Goal: Information Seeking & Learning: Learn about a topic

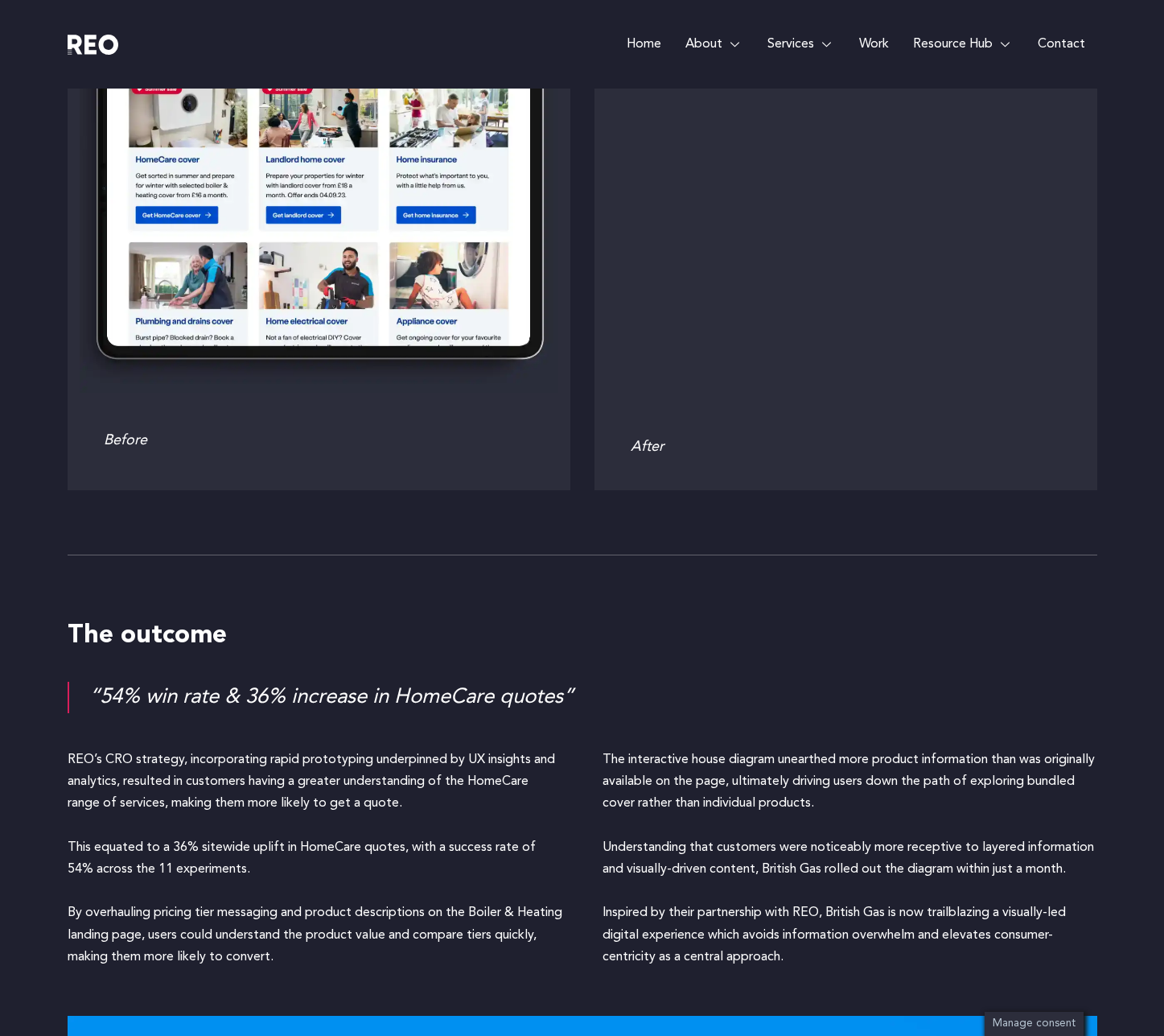
scroll to position [4506, 0]
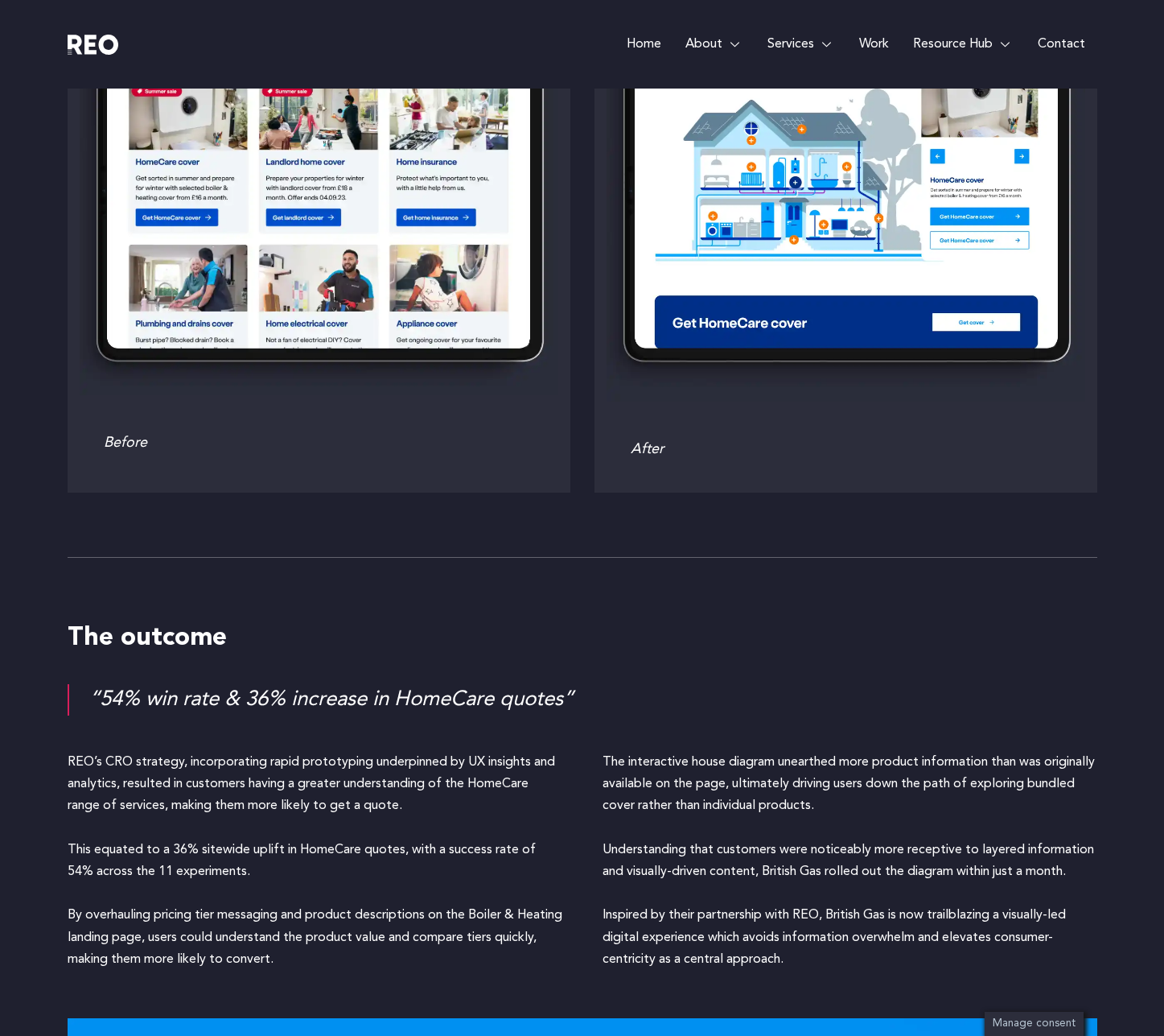
click at [227, 684] on div "“54% win rate & 36% increase in HomeCare quotes”" at bounding box center [593, 700] width 1008 height 31
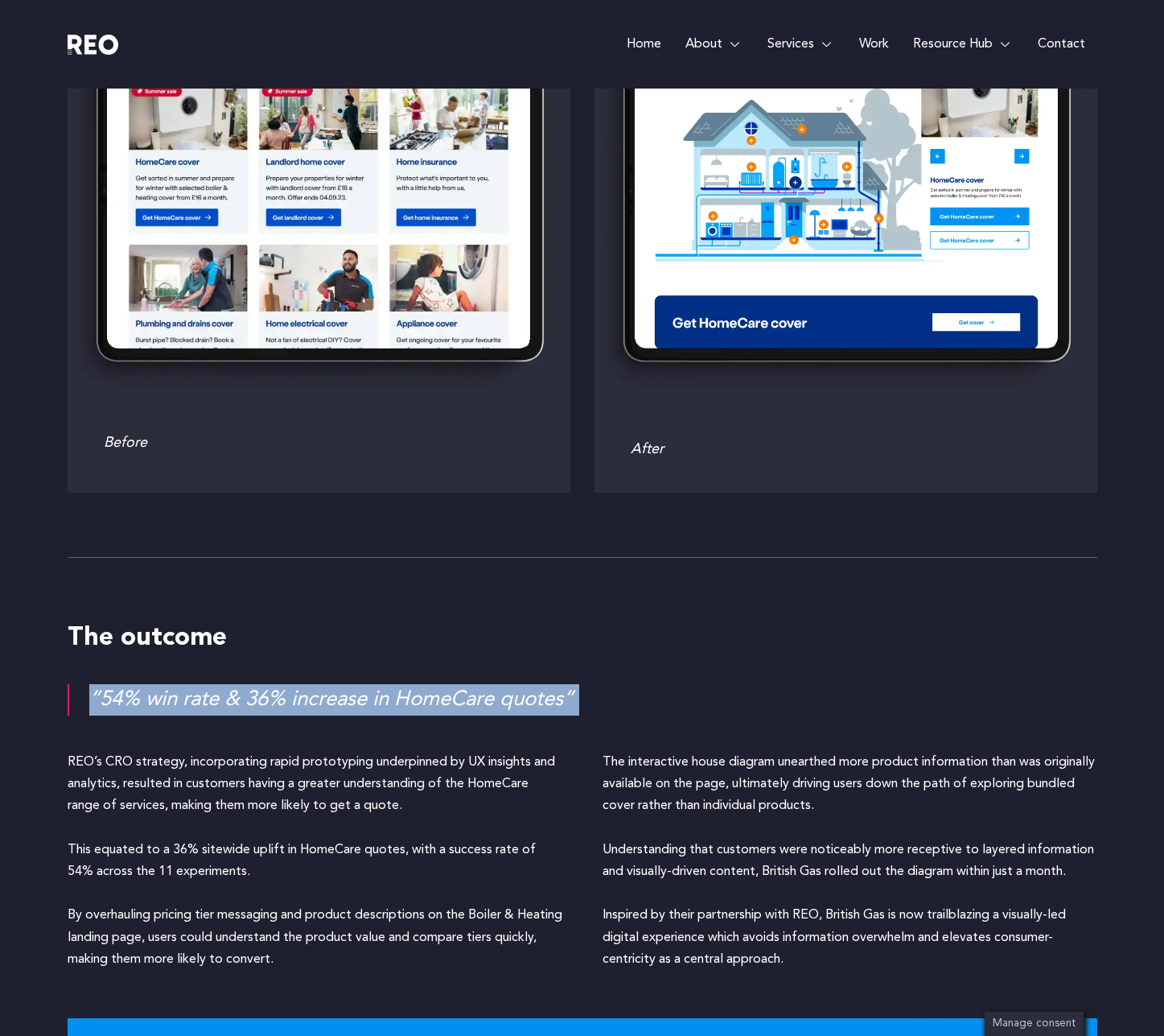
click at [227, 684] on div "“54% win rate & 36% increase in HomeCare quotes”" at bounding box center [593, 700] width 1008 height 31
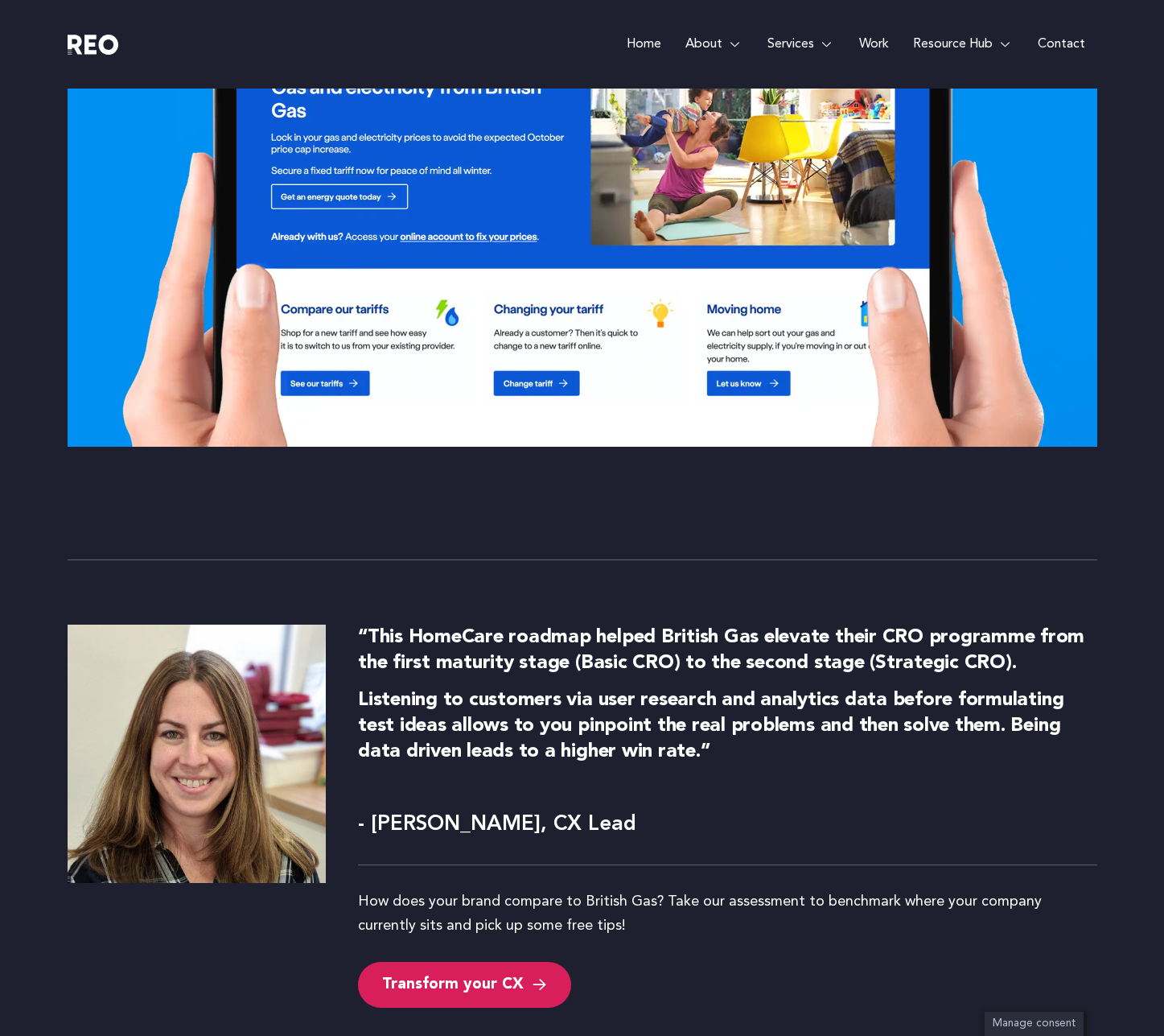
scroll to position [5616, 0]
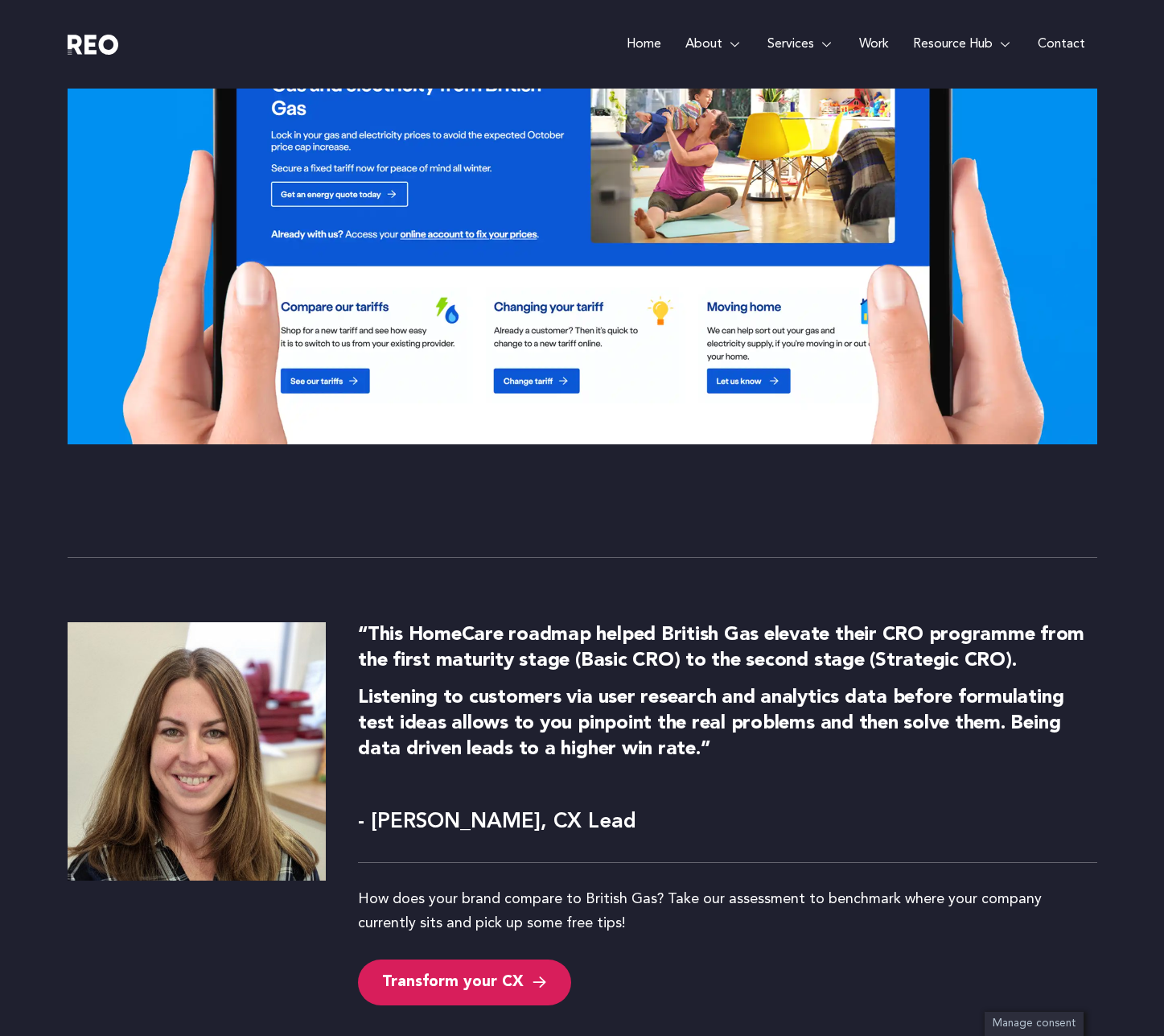
click at [78, 137] on img at bounding box center [583, 176] width 1030 height 536
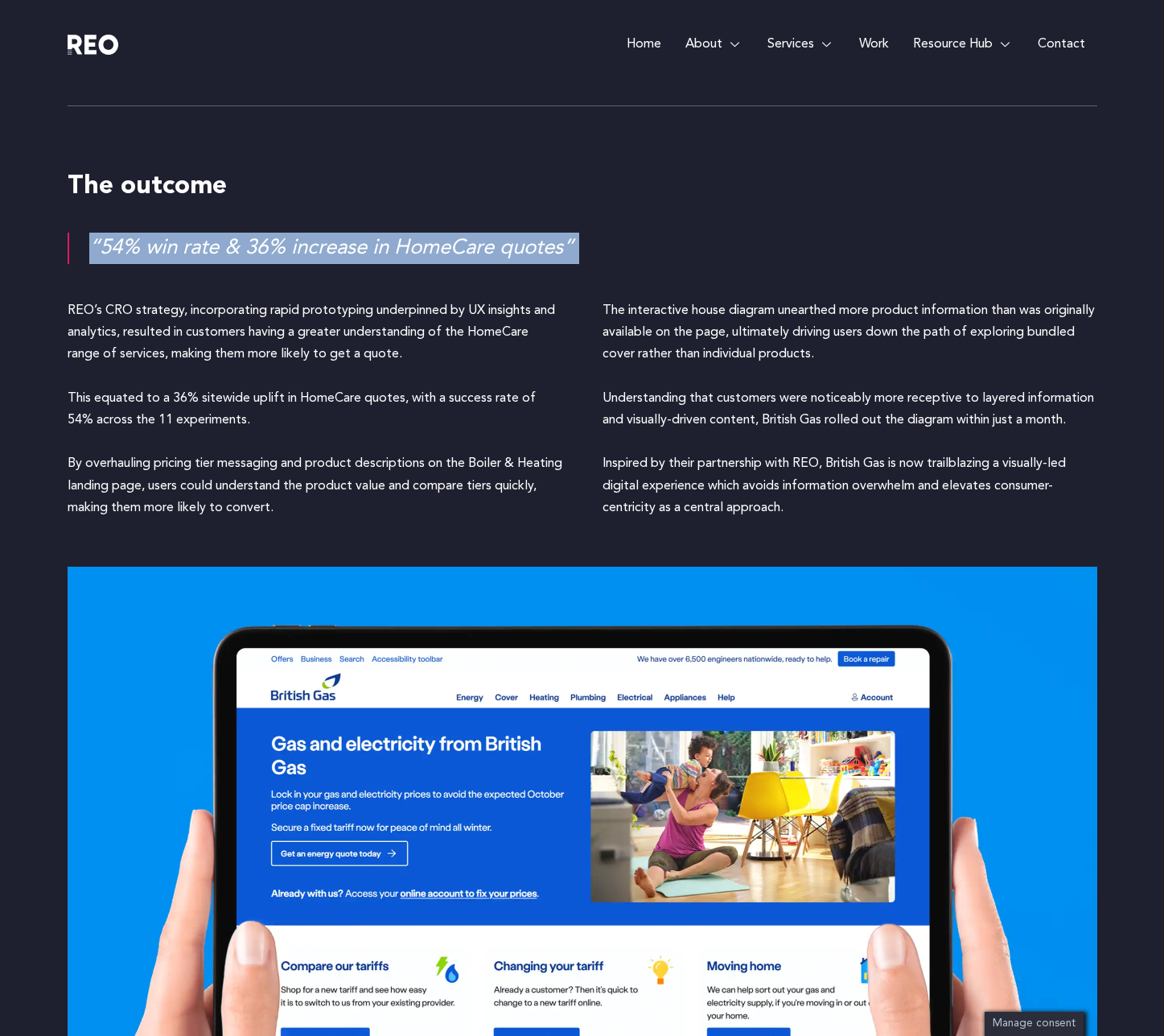
scroll to position [4947, 0]
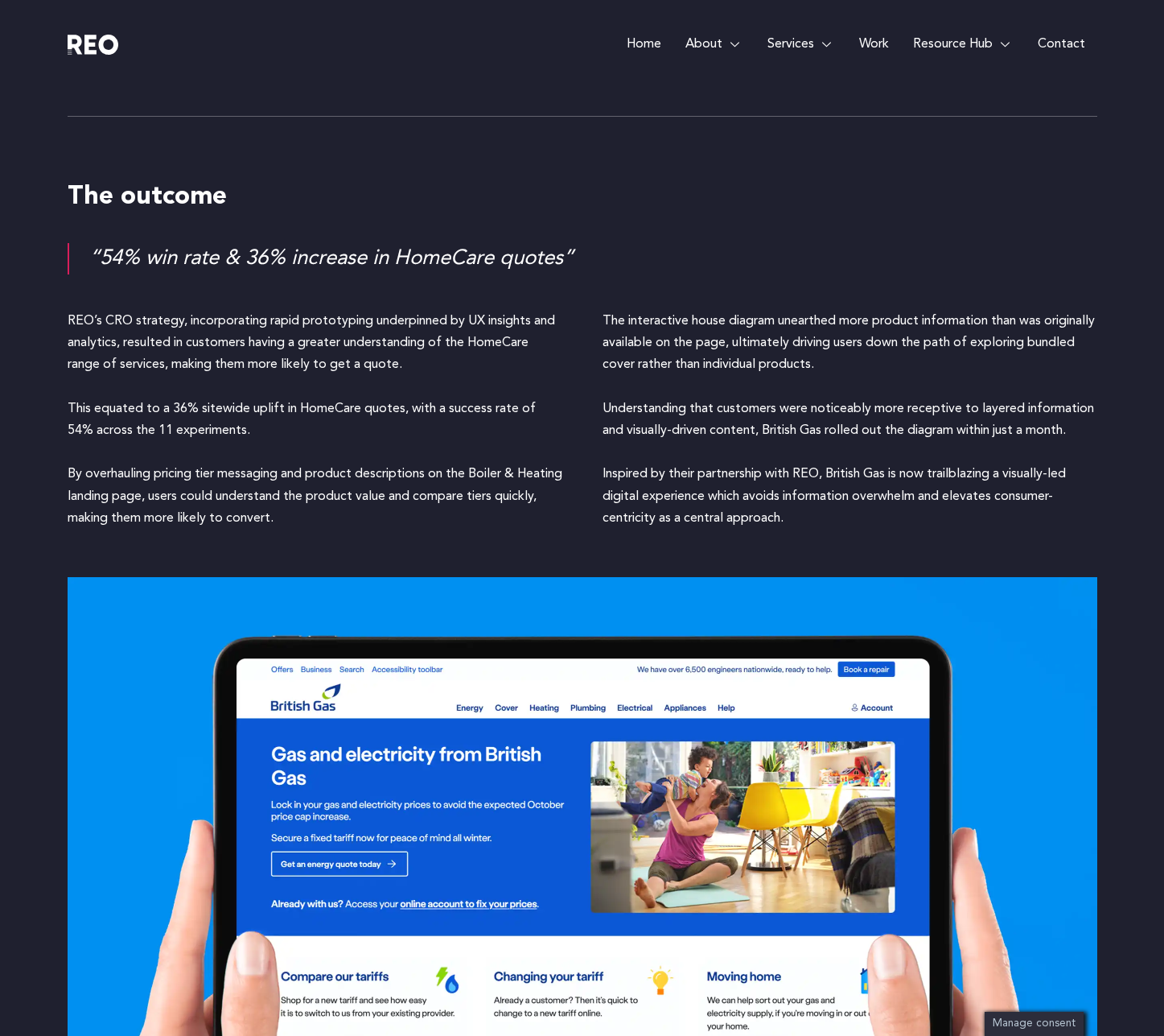
click at [725, 310] on p "The interactive house diagram unearthed more product information than was origi…" at bounding box center [850, 420] width 495 height 219
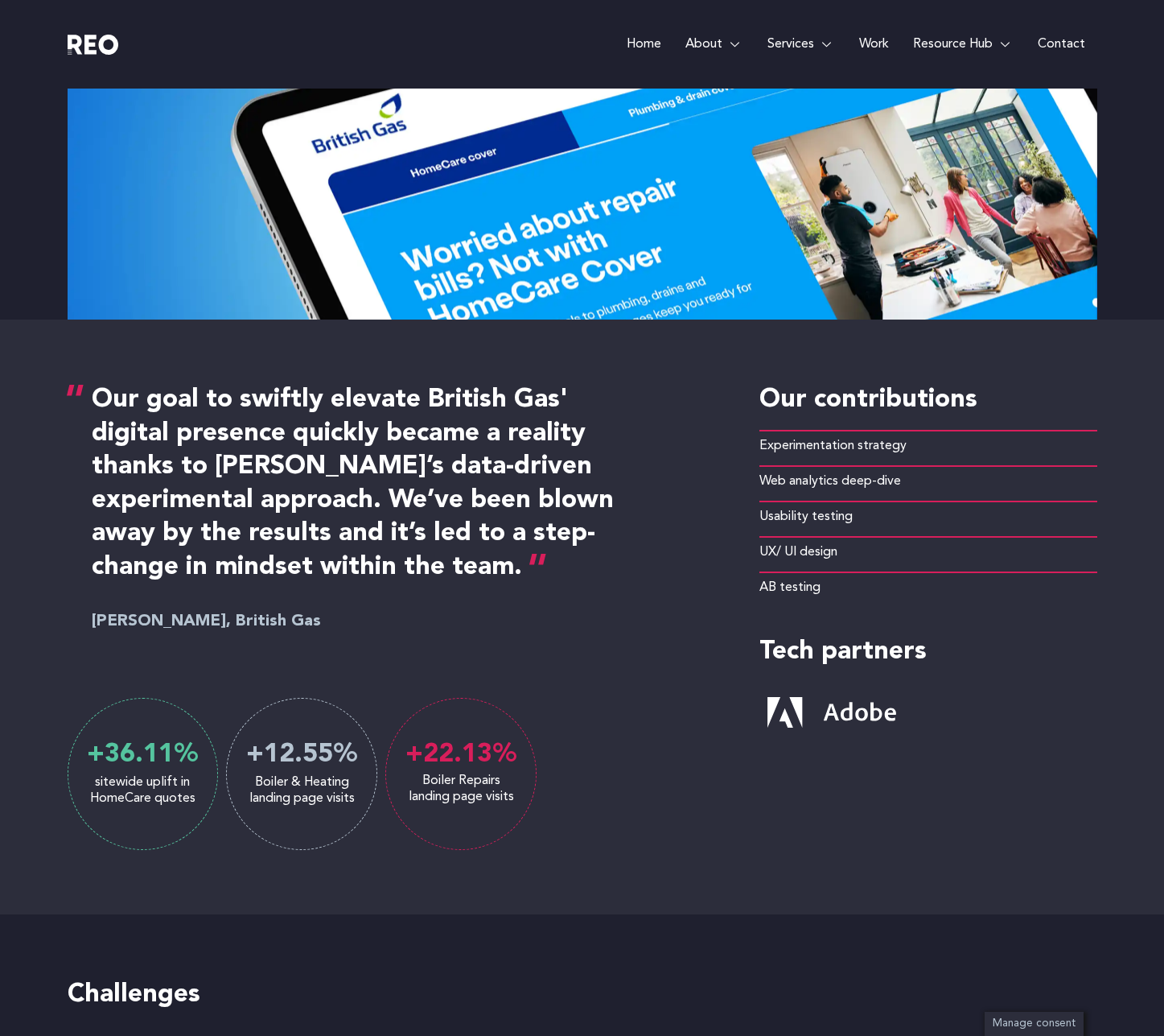
scroll to position [0, 0]
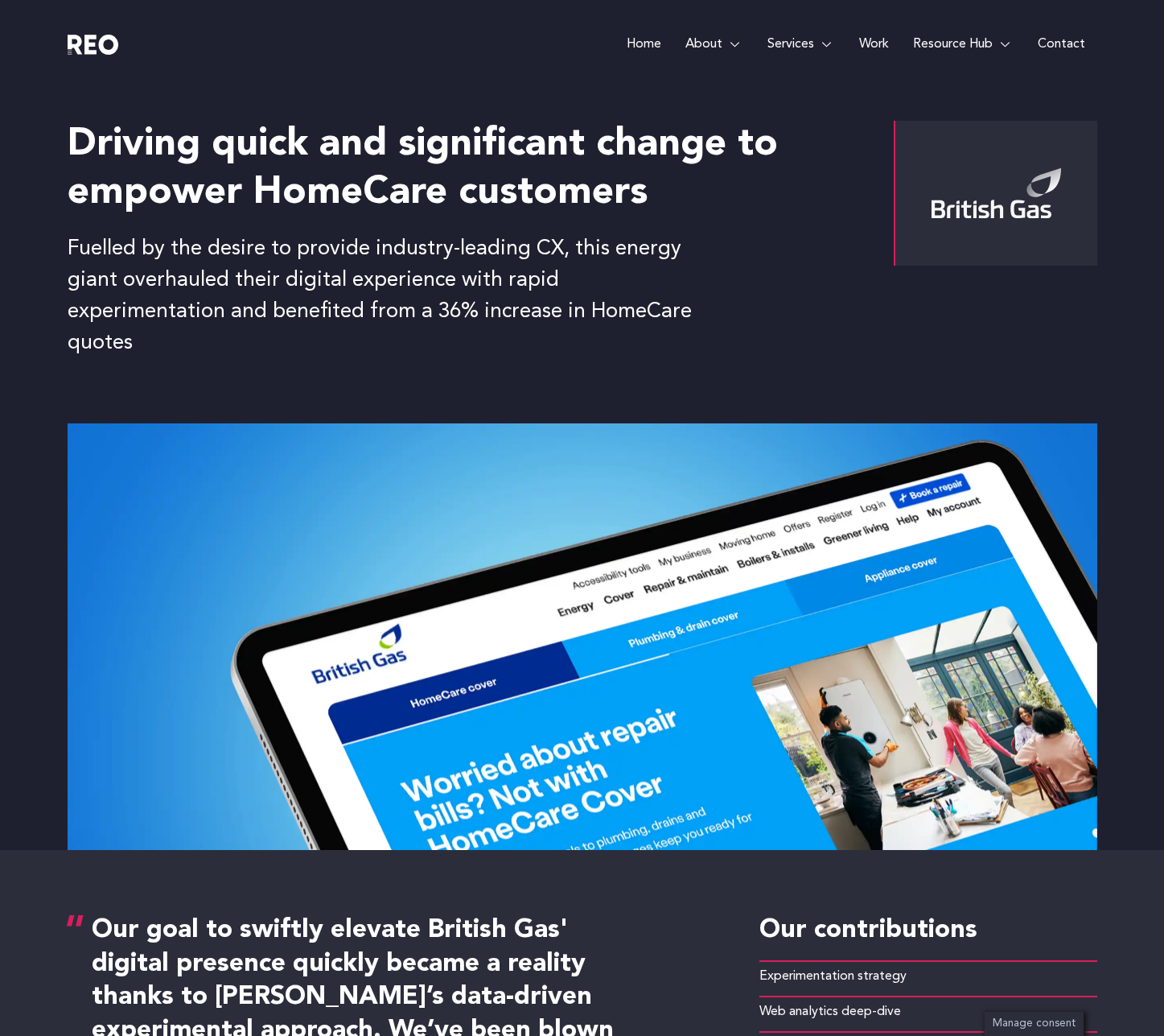
click at [122, 69] on div at bounding box center [196, 44] width 257 height 88
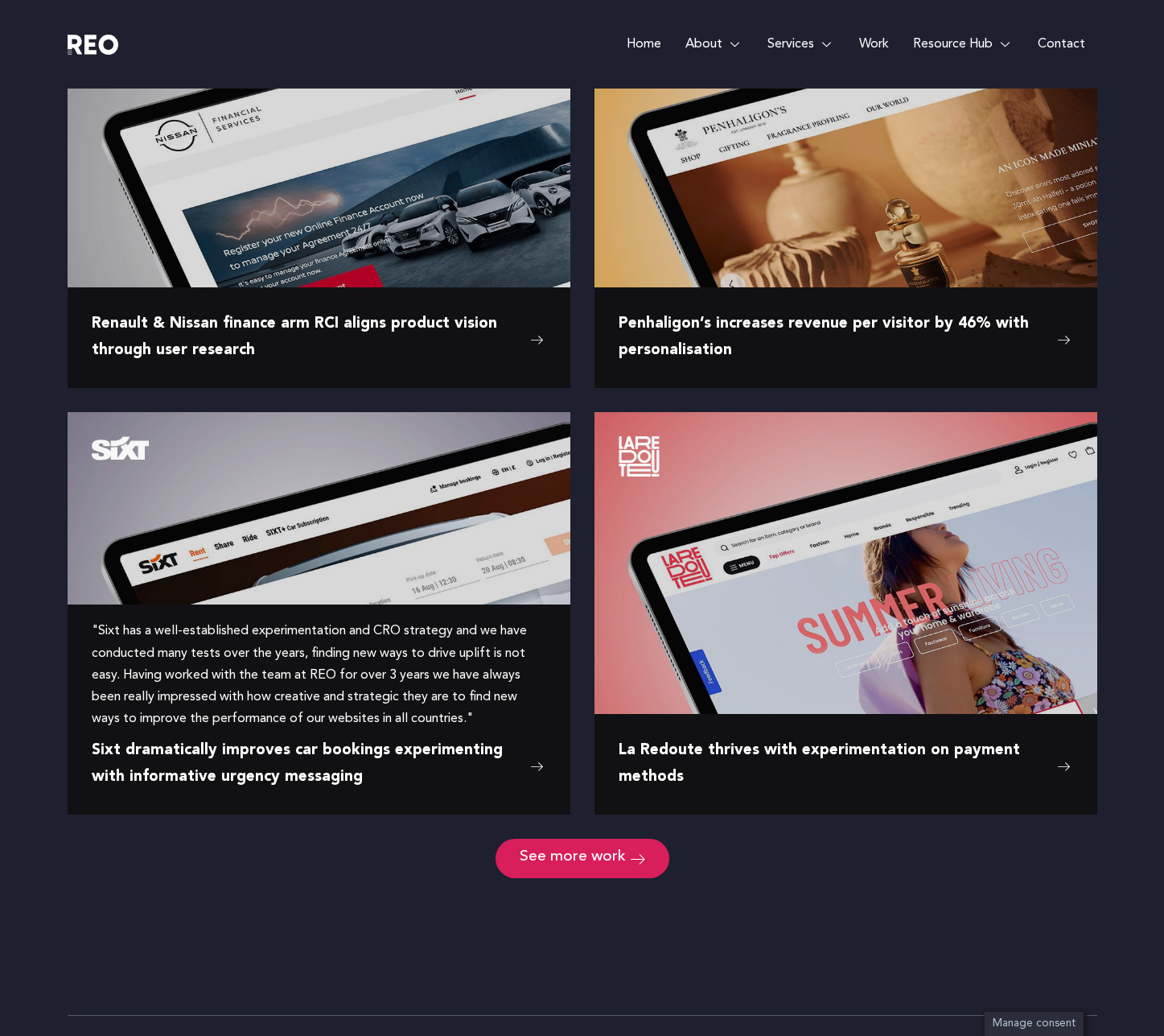
scroll to position [1673, 0]
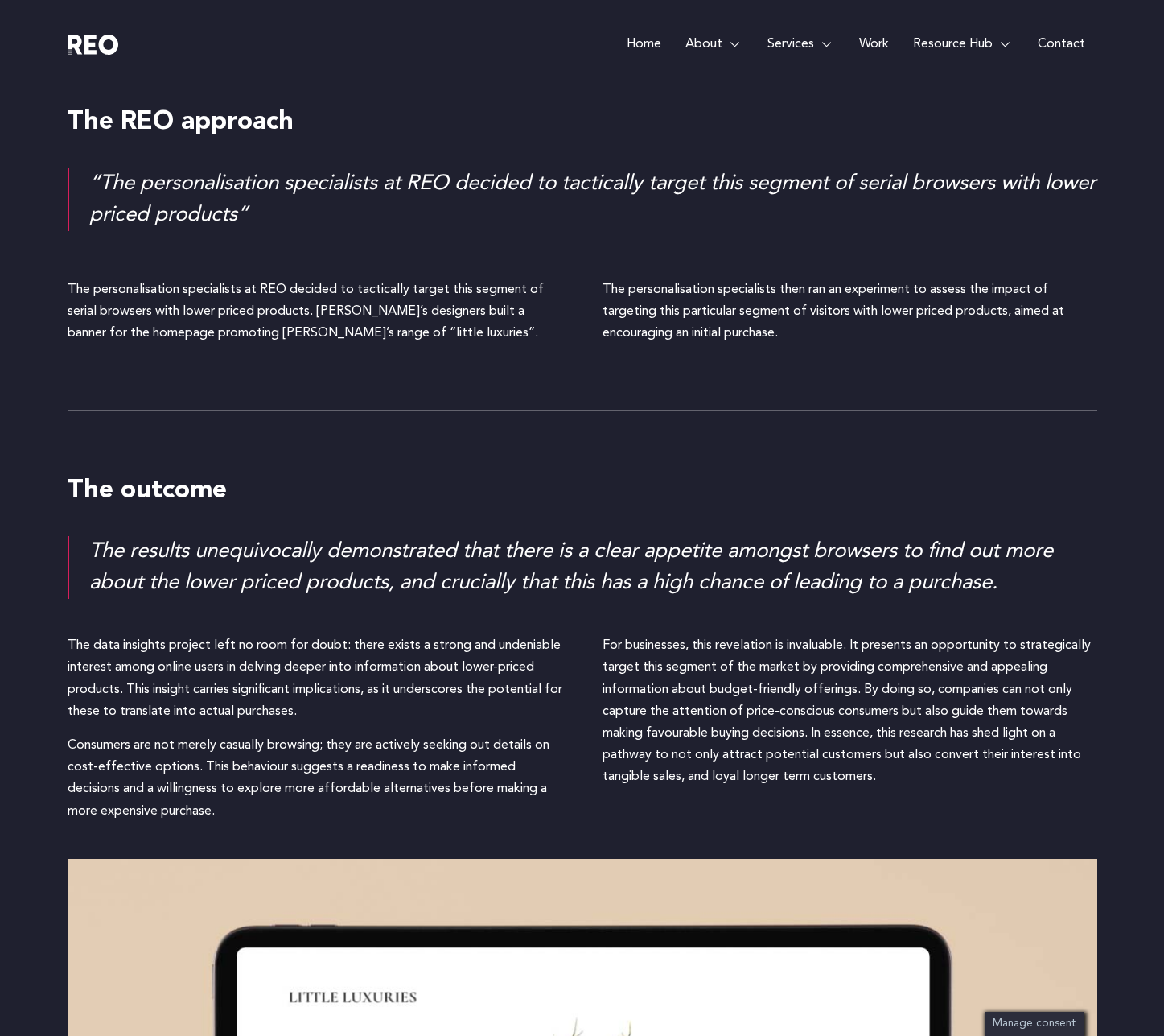
scroll to position [2222, 0]
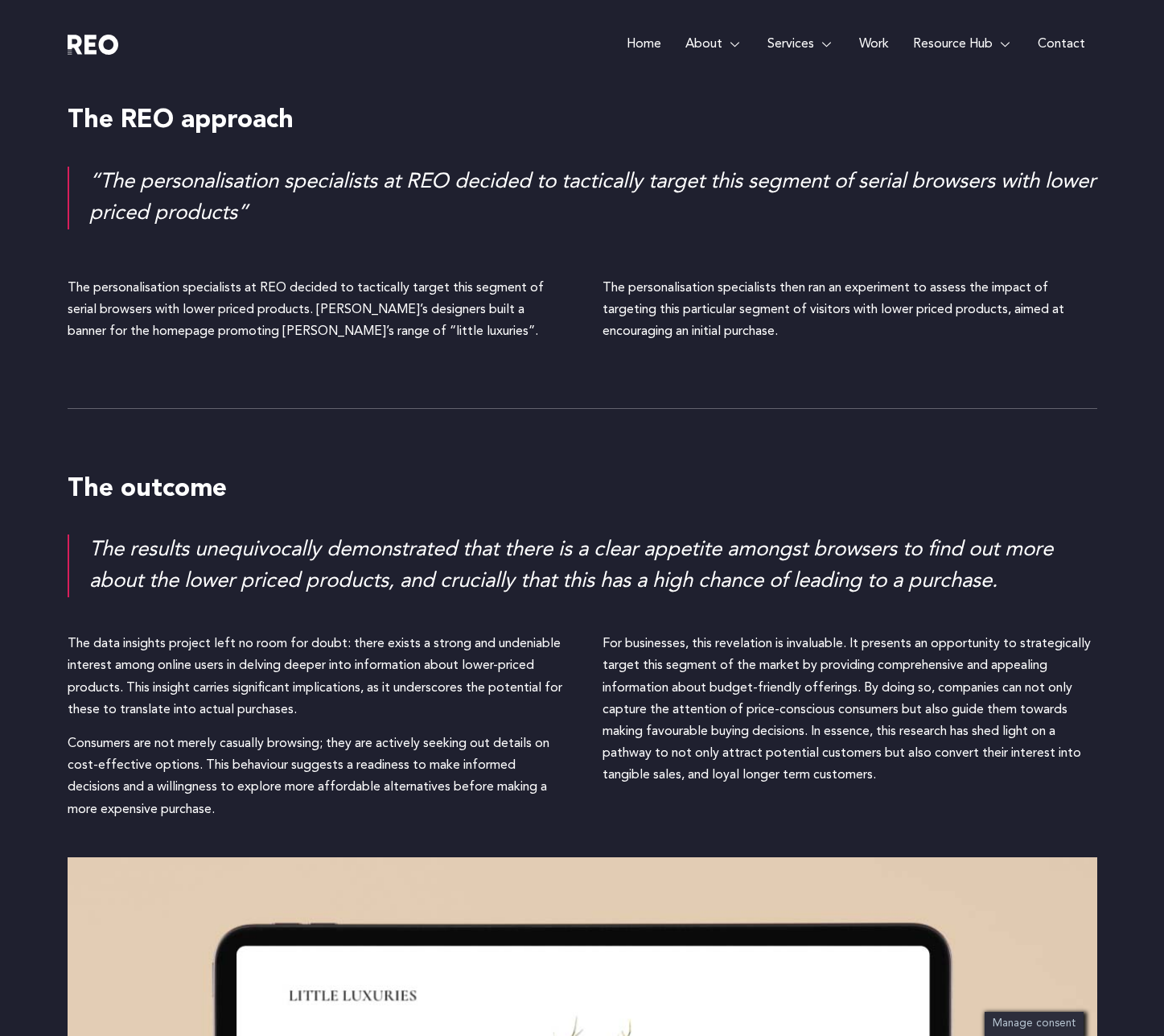
click at [699, 570] on div "The results unequivocally demonstrated that there is a clear appetite amongst b…" at bounding box center [593, 565] width 1008 height 63
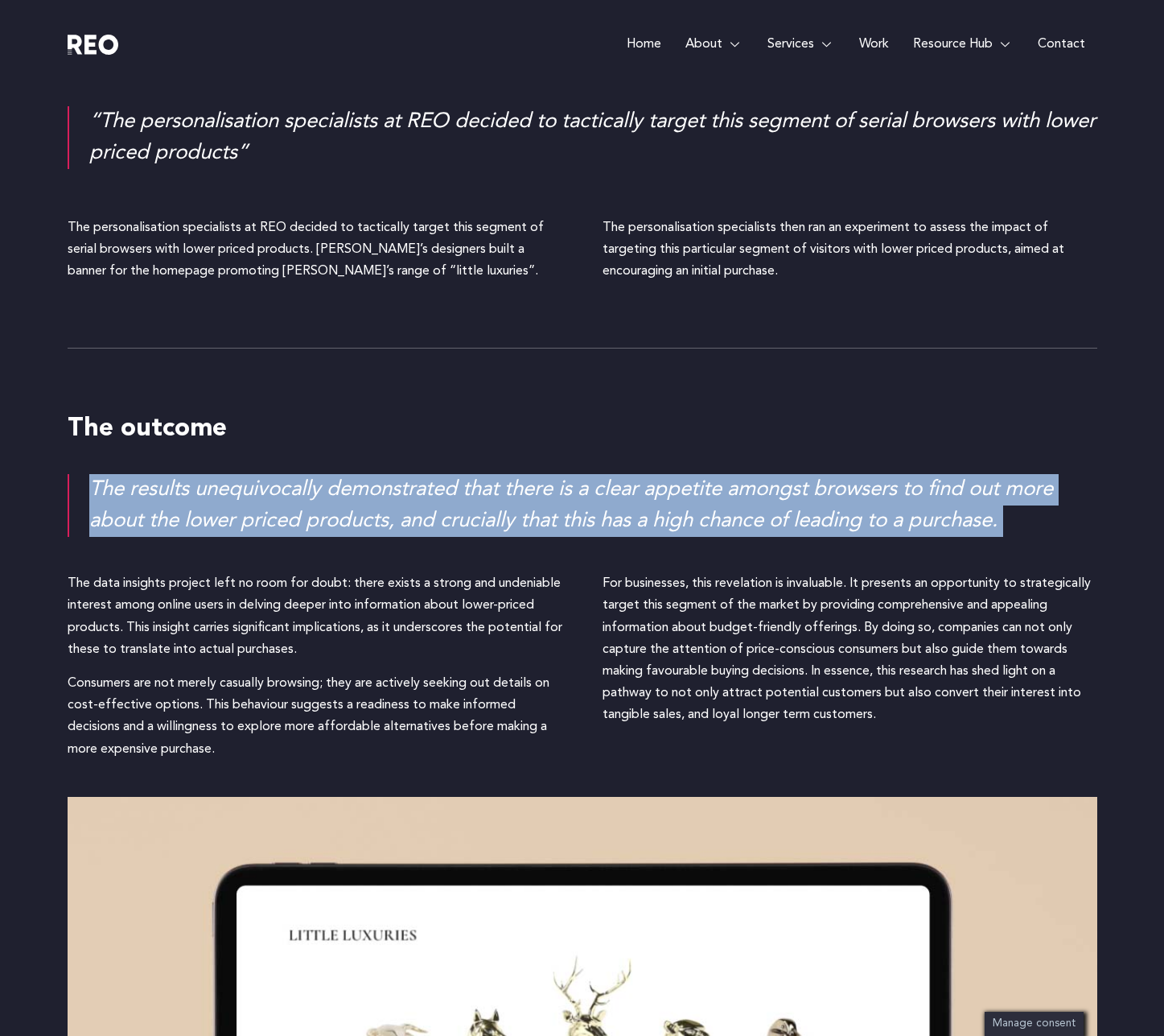
scroll to position [2288, 0]
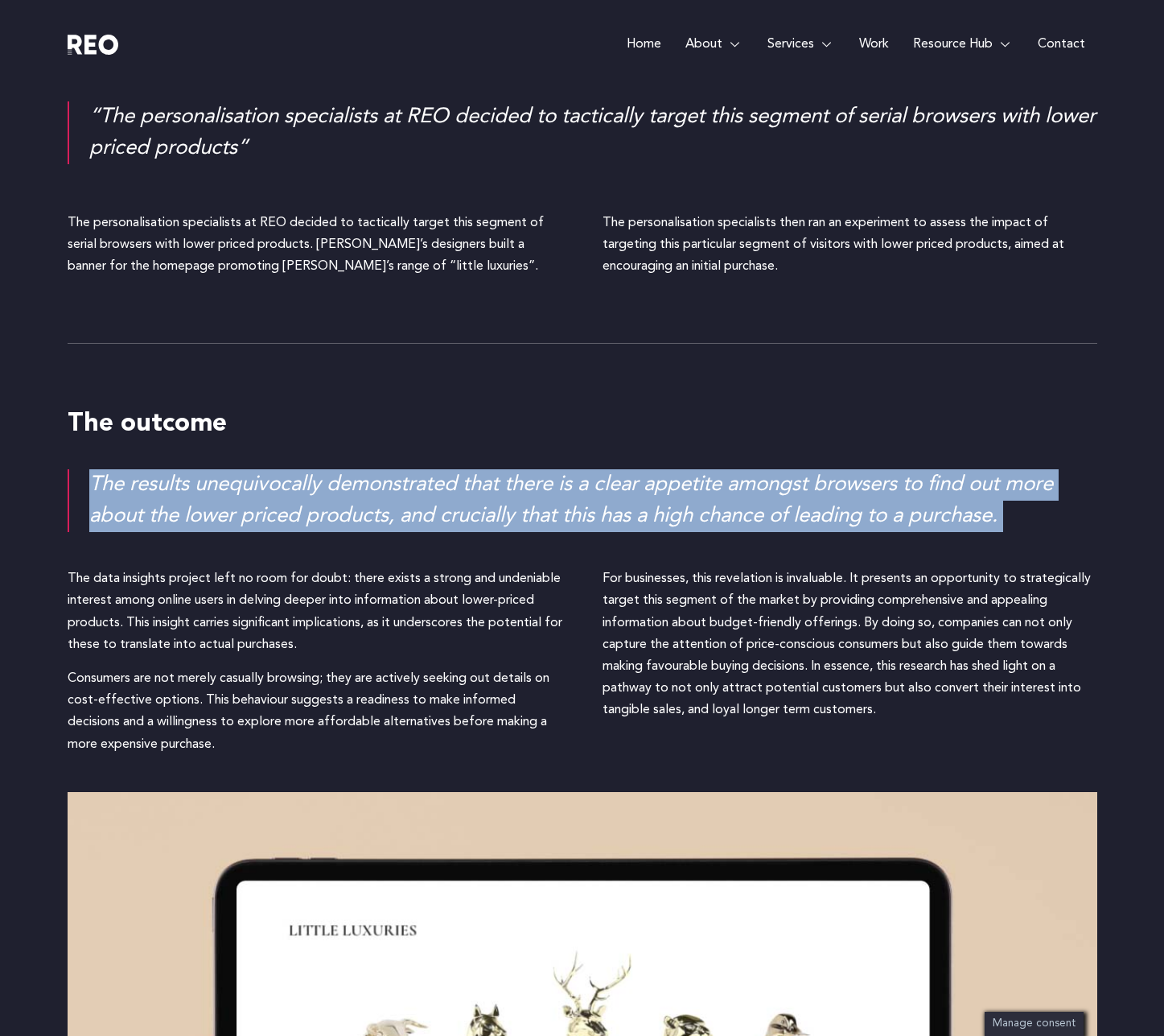
click at [737, 614] on div "For businesses, this revelation is invaluable. It presents an opportunity to st…" at bounding box center [850, 644] width 495 height 153
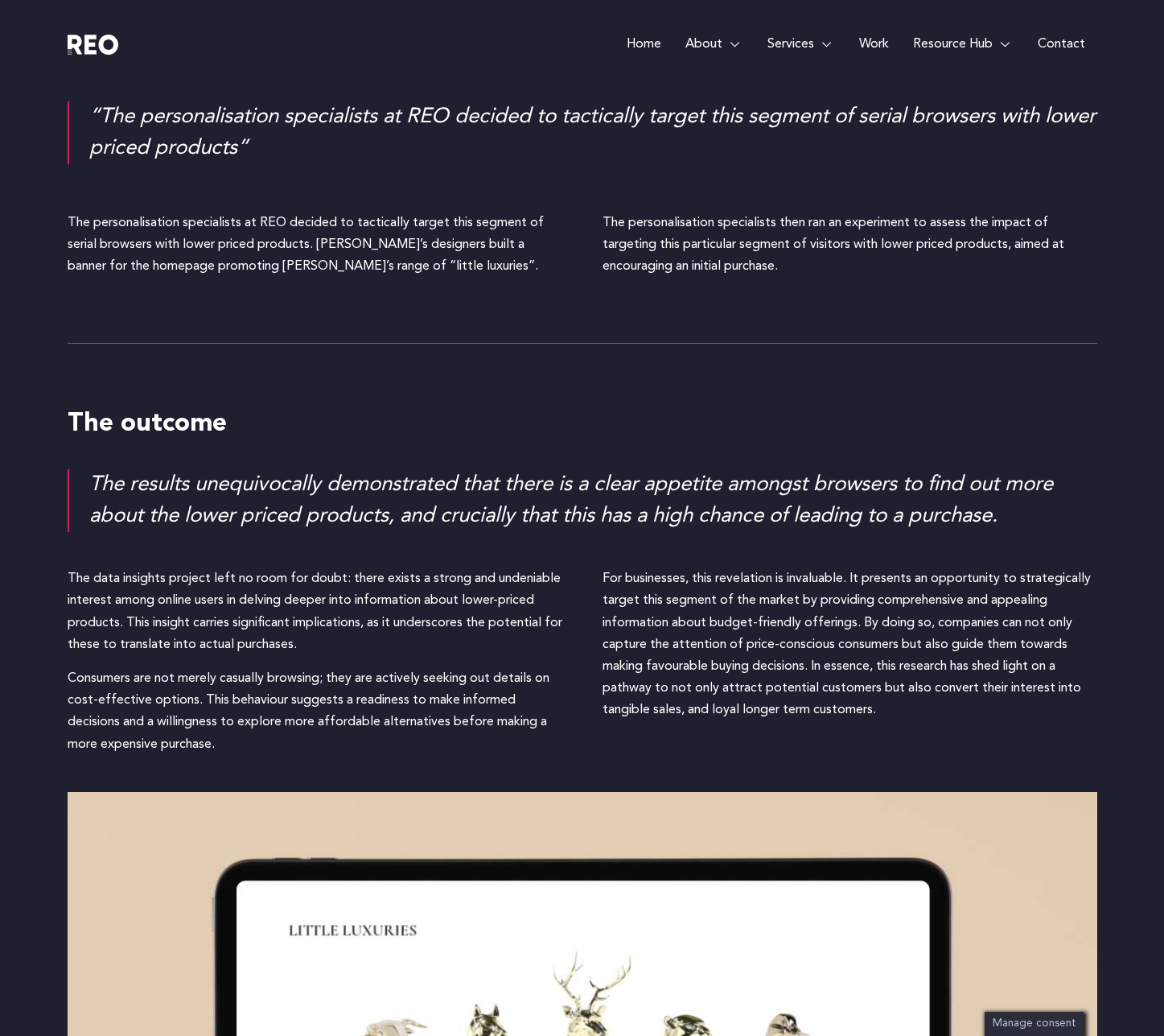
click at [737, 614] on div "For businesses, this revelation is invaluable. It presents an opportunity to st…" at bounding box center [850, 644] width 495 height 153
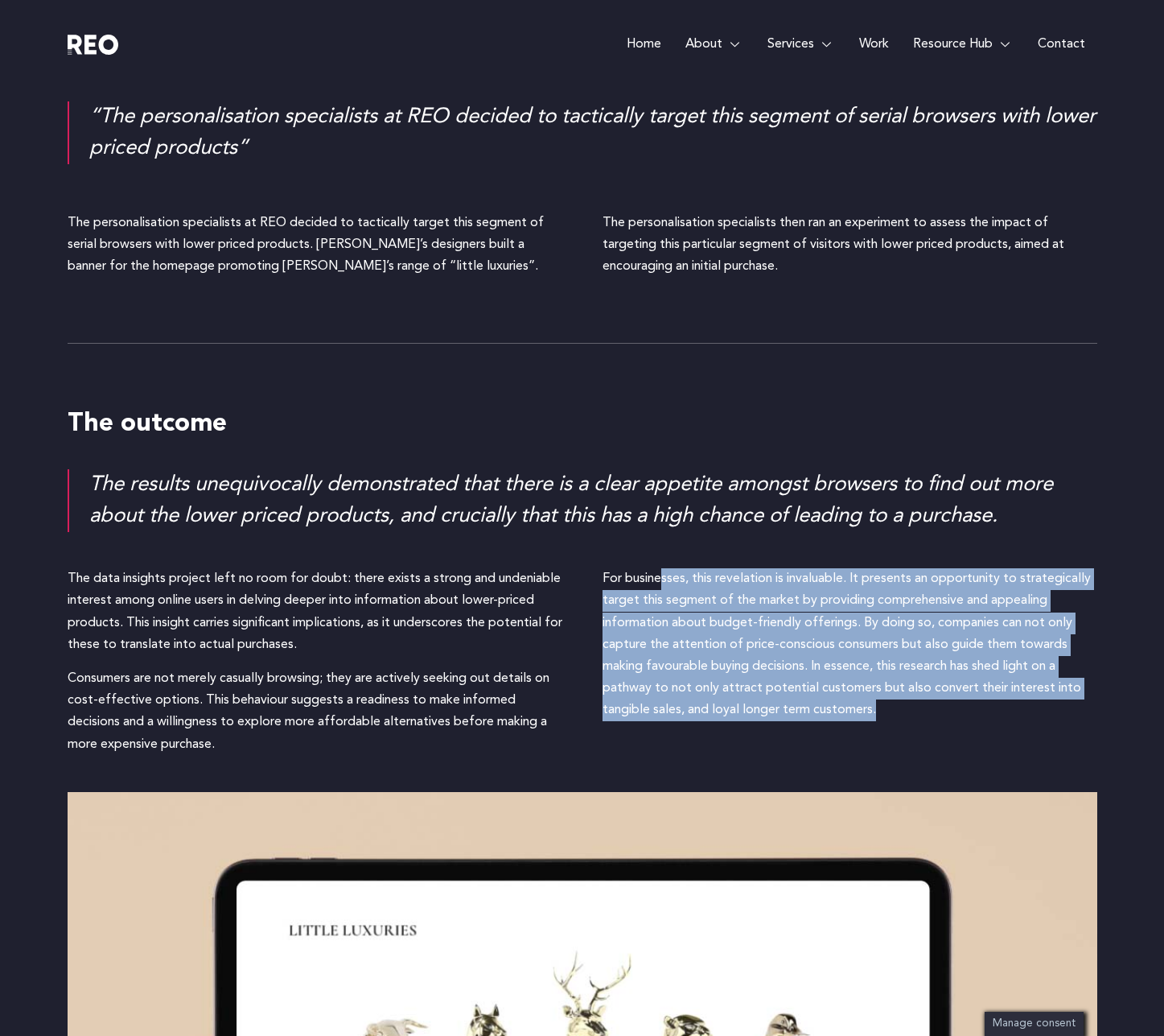
click at [737, 614] on div "For businesses, this revelation is invaluable. It presents an opportunity to st…" at bounding box center [850, 644] width 495 height 153
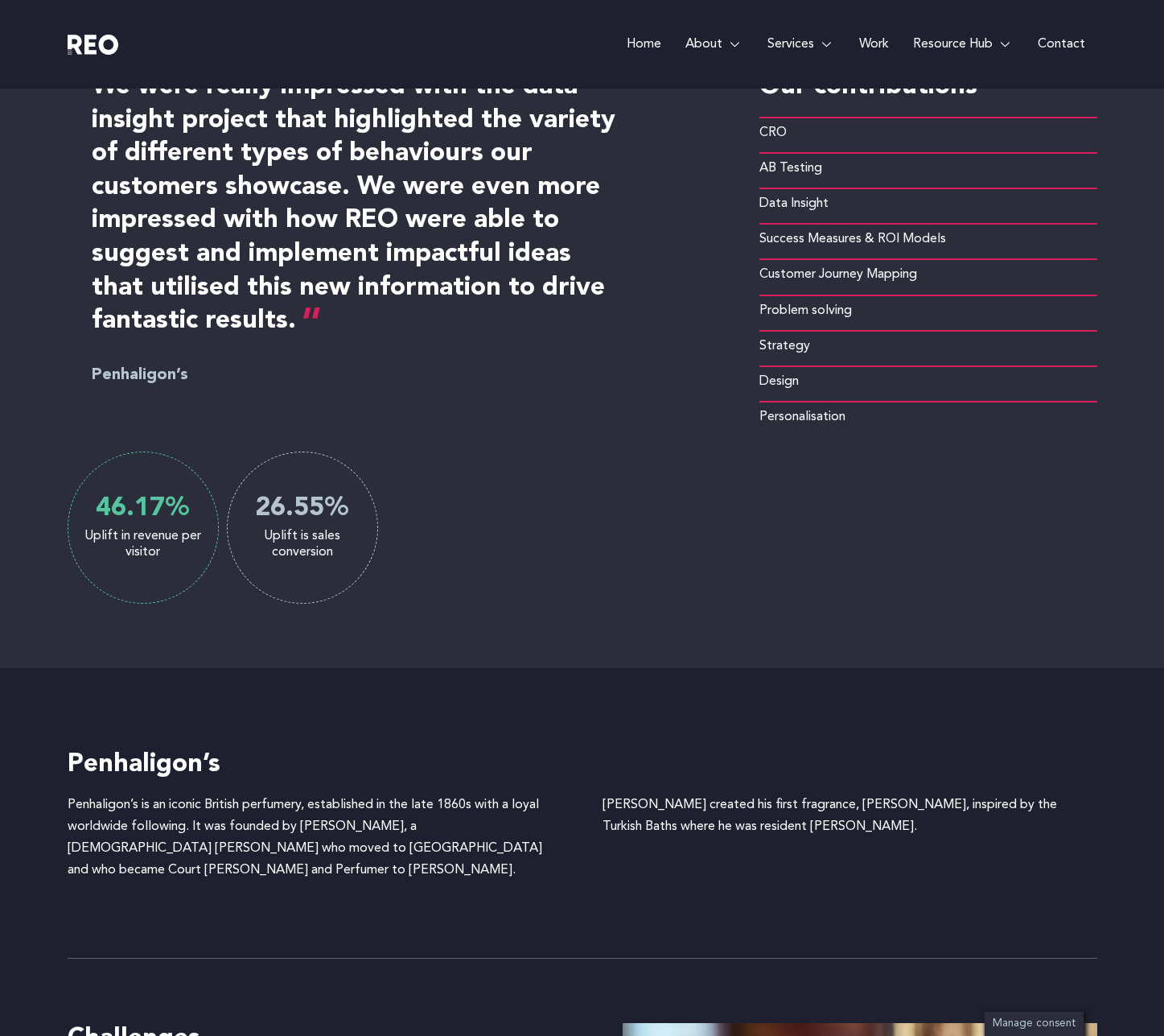
scroll to position [779, 0]
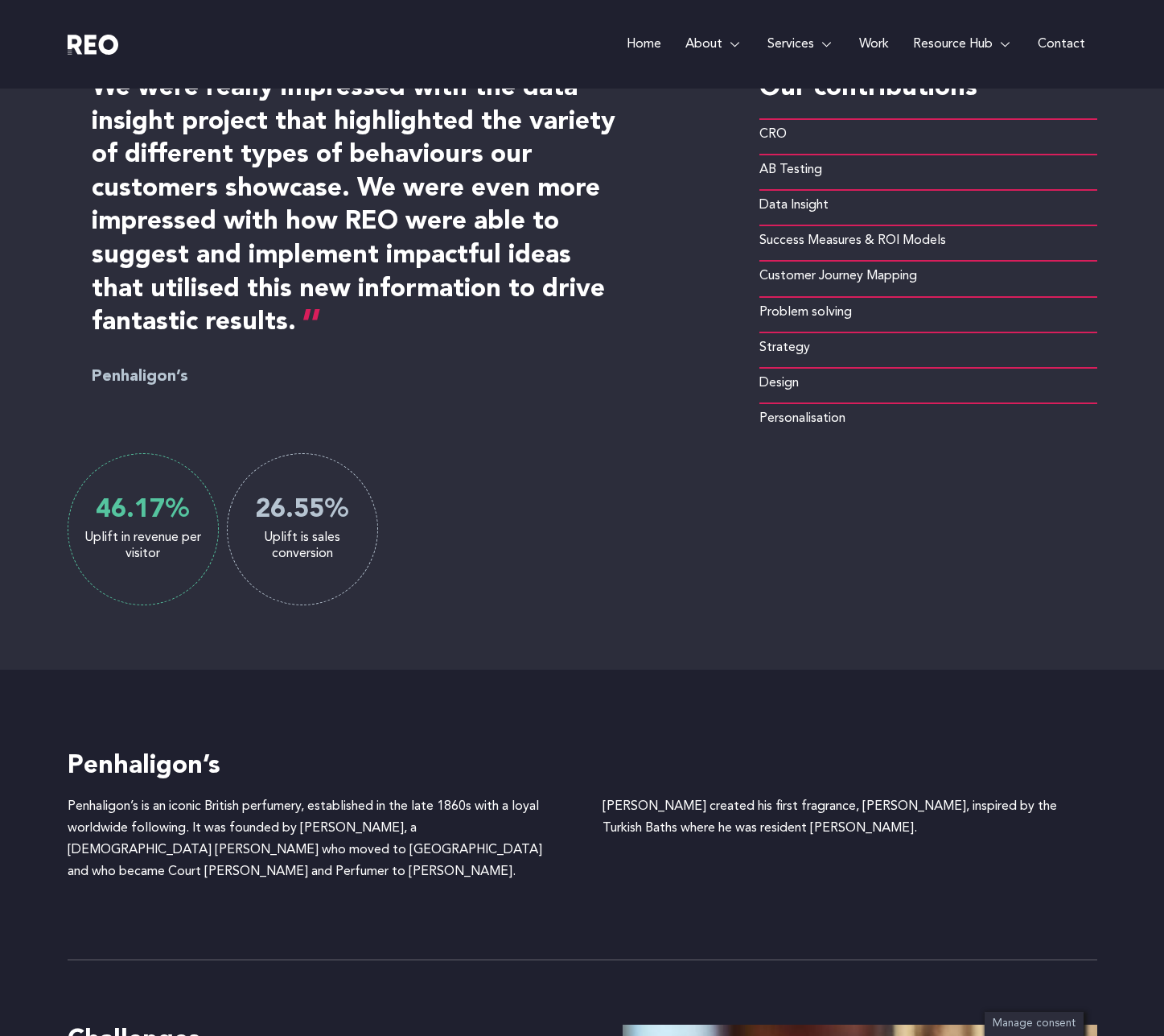
click at [313, 545] on div "Uplift is sales conversion" at bounding box center [302, 545] width 149 height 32
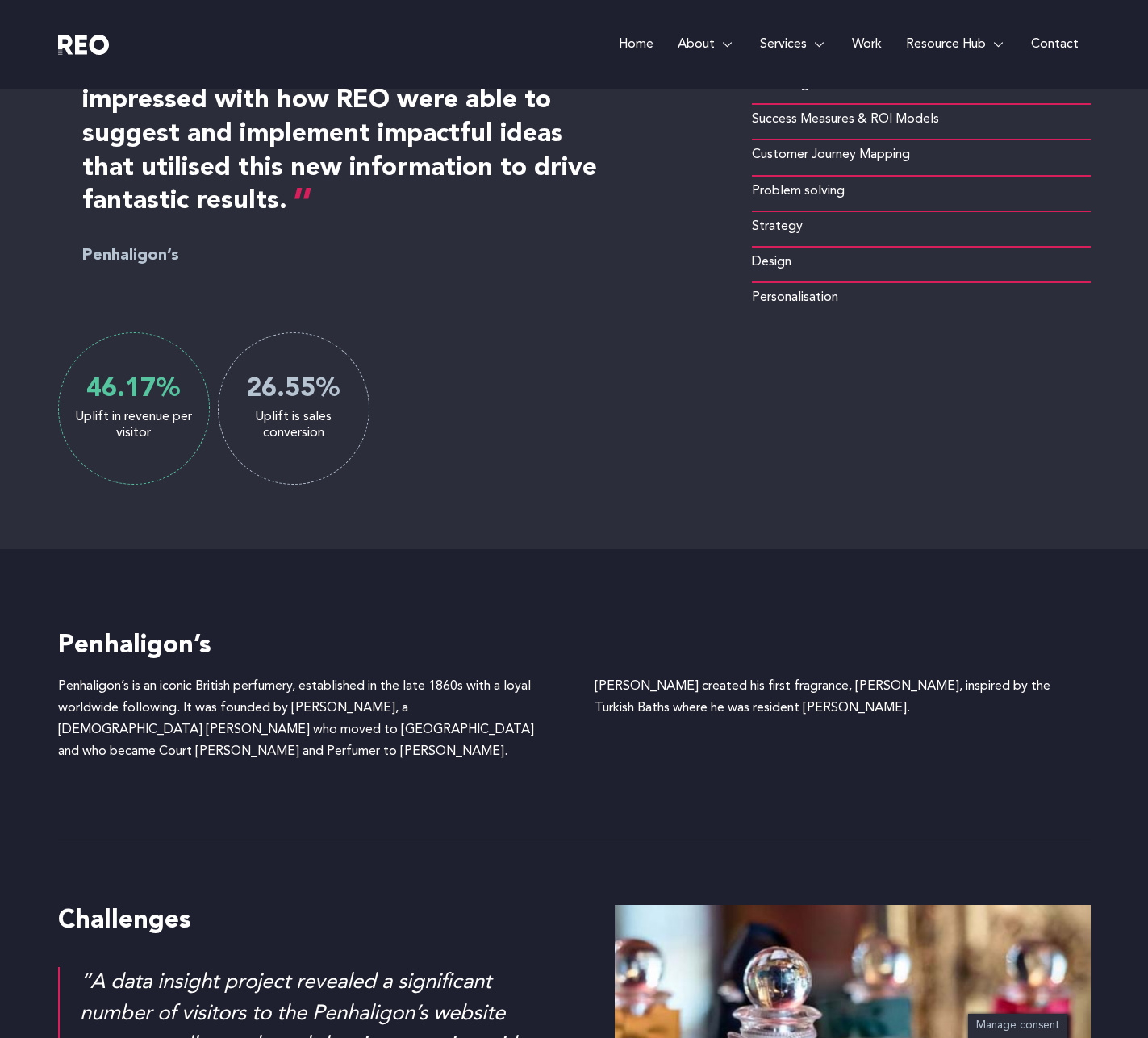
scroll to position [896, 0]
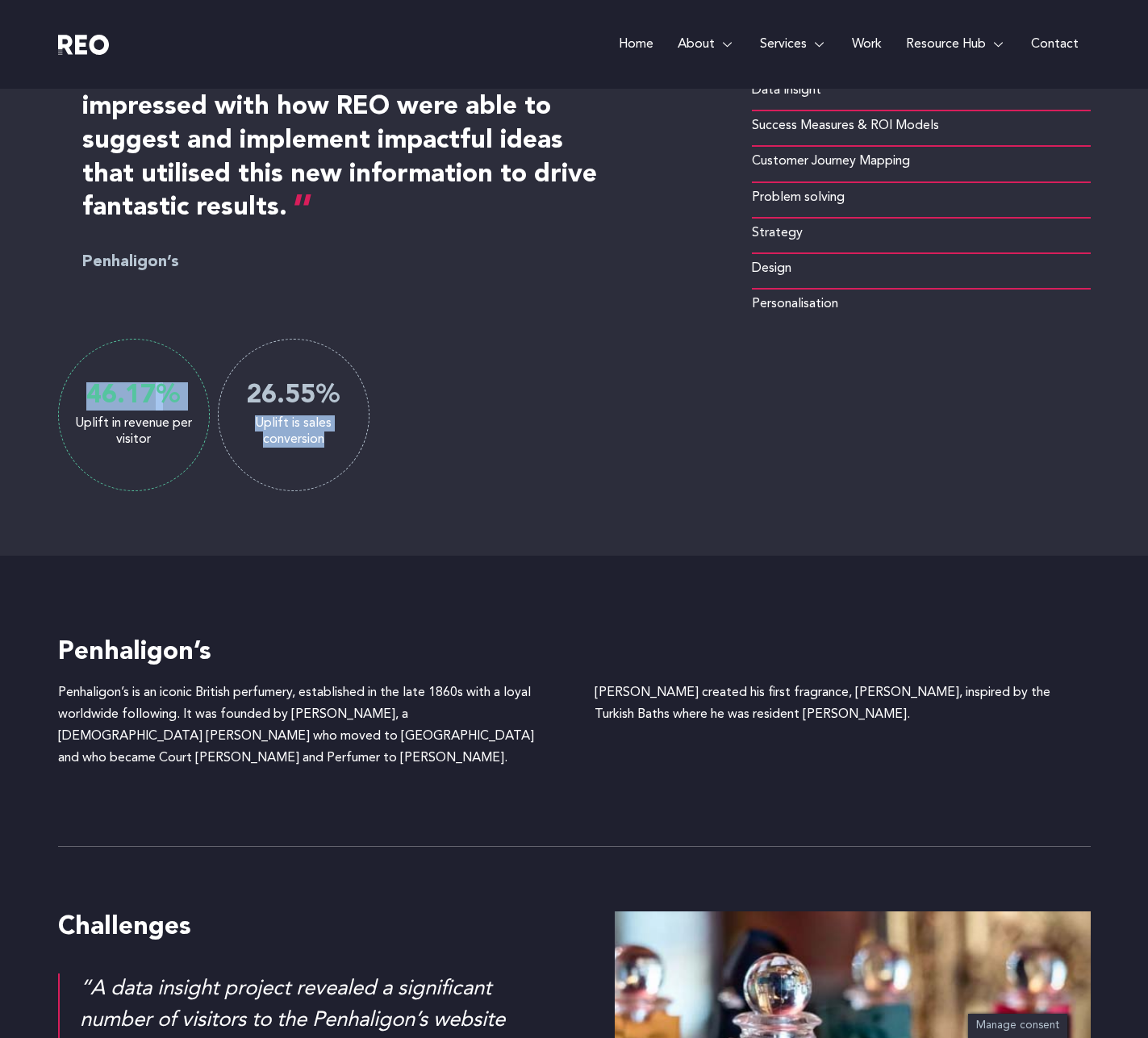
drag, startPoint x: 91, startPoint y: 389, endPoint x: 313, endPoint y: 445, distance: 229.0
click at [317, 444] on div "Uplift in revenue per visitor 46.17 % Uplift is sales conversion 26.55 %" at bounding box center [372, 415] width 629 height 152
click at [381, 316] on div "We were really impressed with the data insight project that highlighted the var…" at bounding box center [372, 224] width 629 height 534
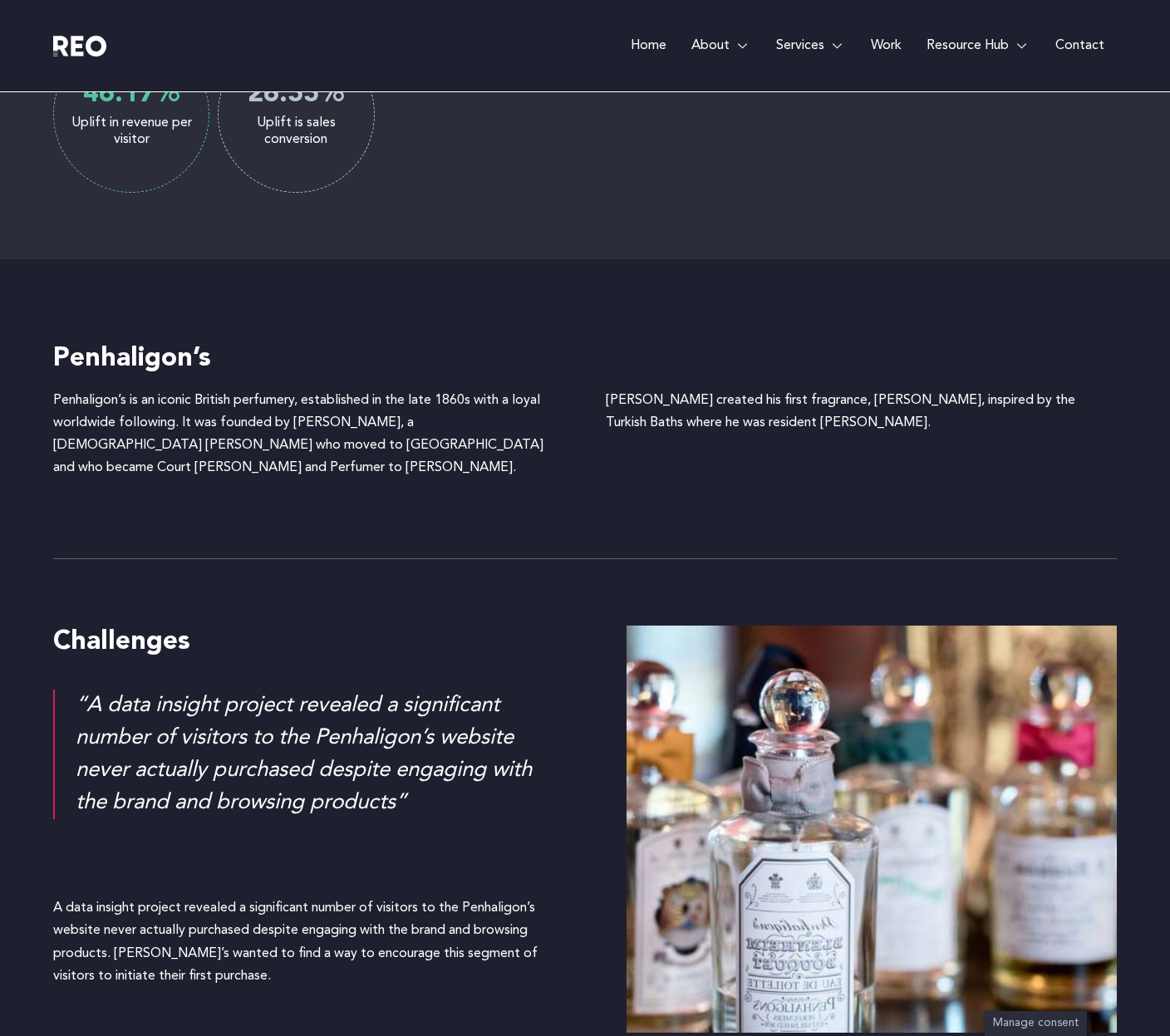
scroll to position [1039, 0]
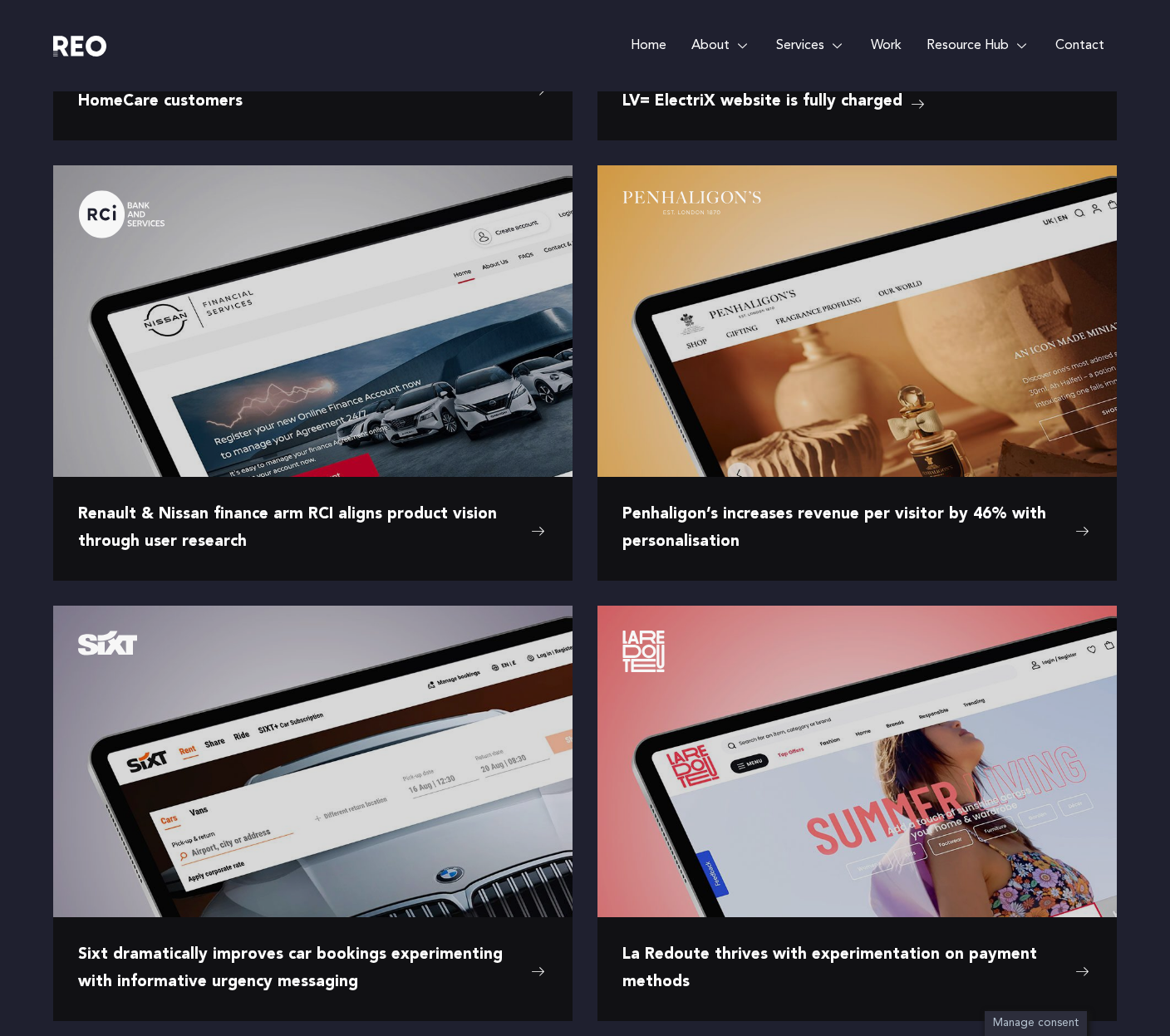
scroll to position [1629, 0]
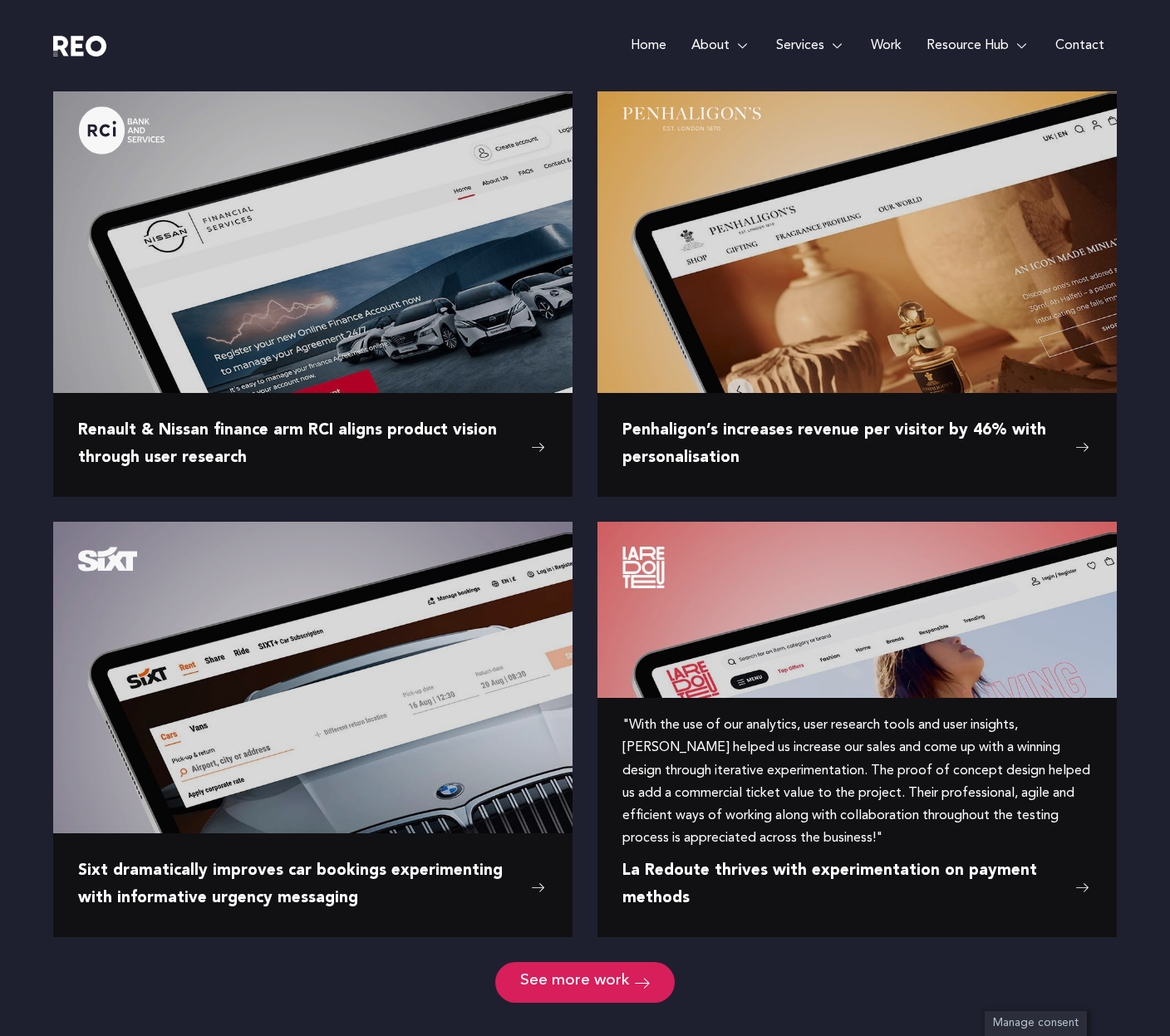
click at [794, 781] on img at bounding box center [857, 684] width 519 height 326
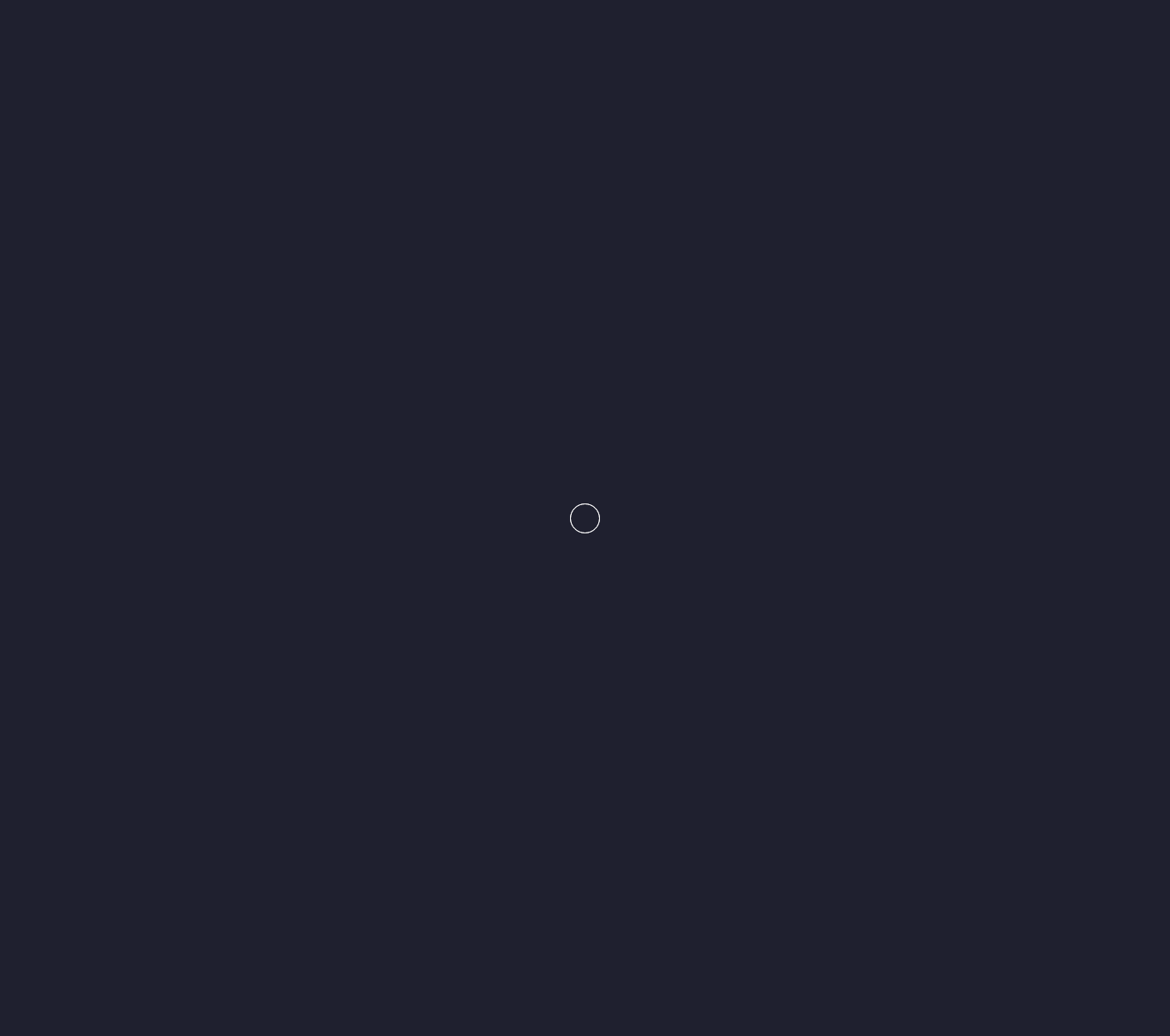
click at [794, 781] on e-page-transition at bounding box center [585, 518] width 1170 height 1036
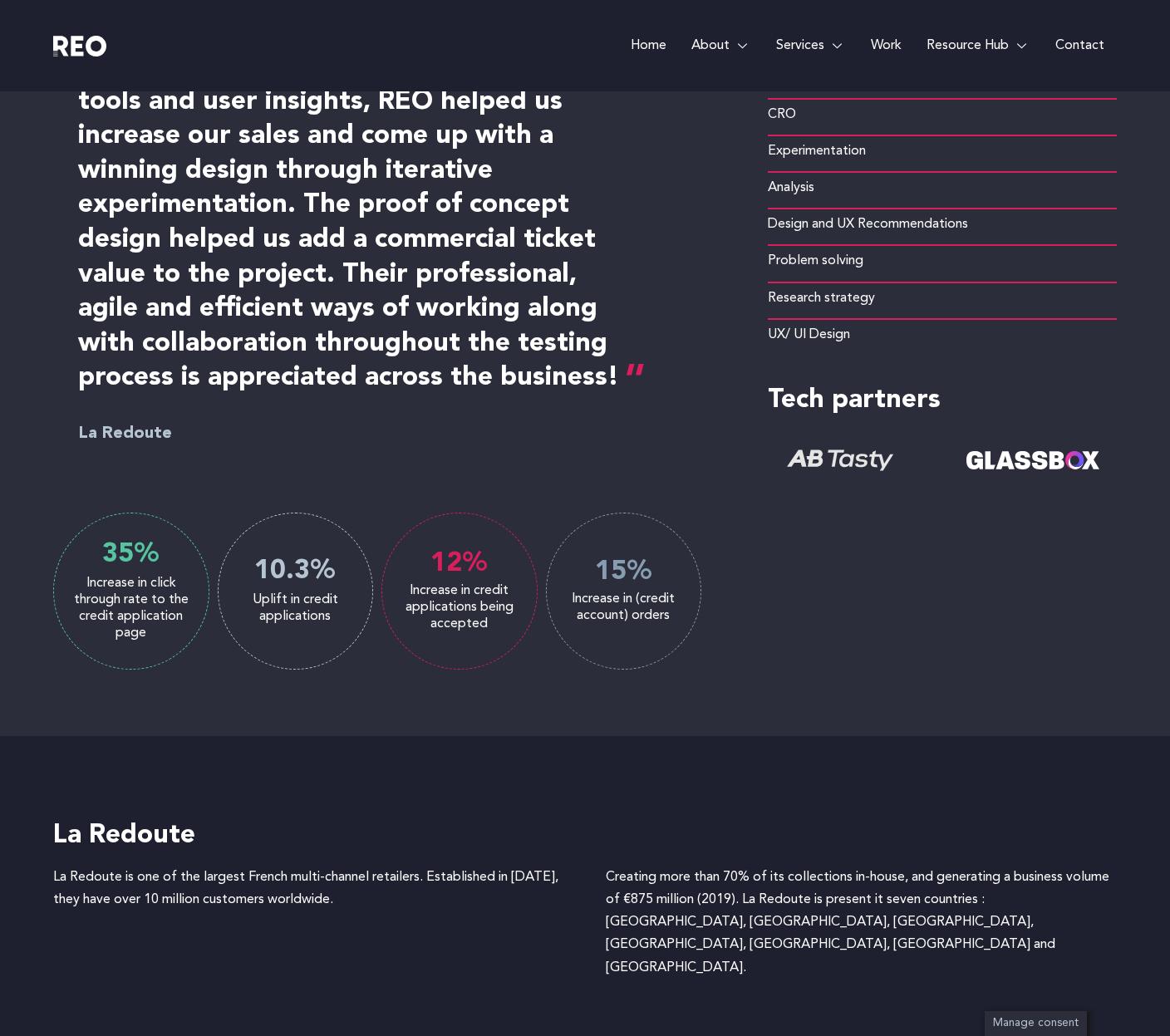
scroll to position [862, 0]
click at [124, 827] on h4 "La Redoute" at bounding box center [578, 835] width 1051 height 35
click at [393, 916] on div "La Redoute is one of the largest French multi-channel retailers. Established in…" at bounding box center [309, 894] width 511 height 57
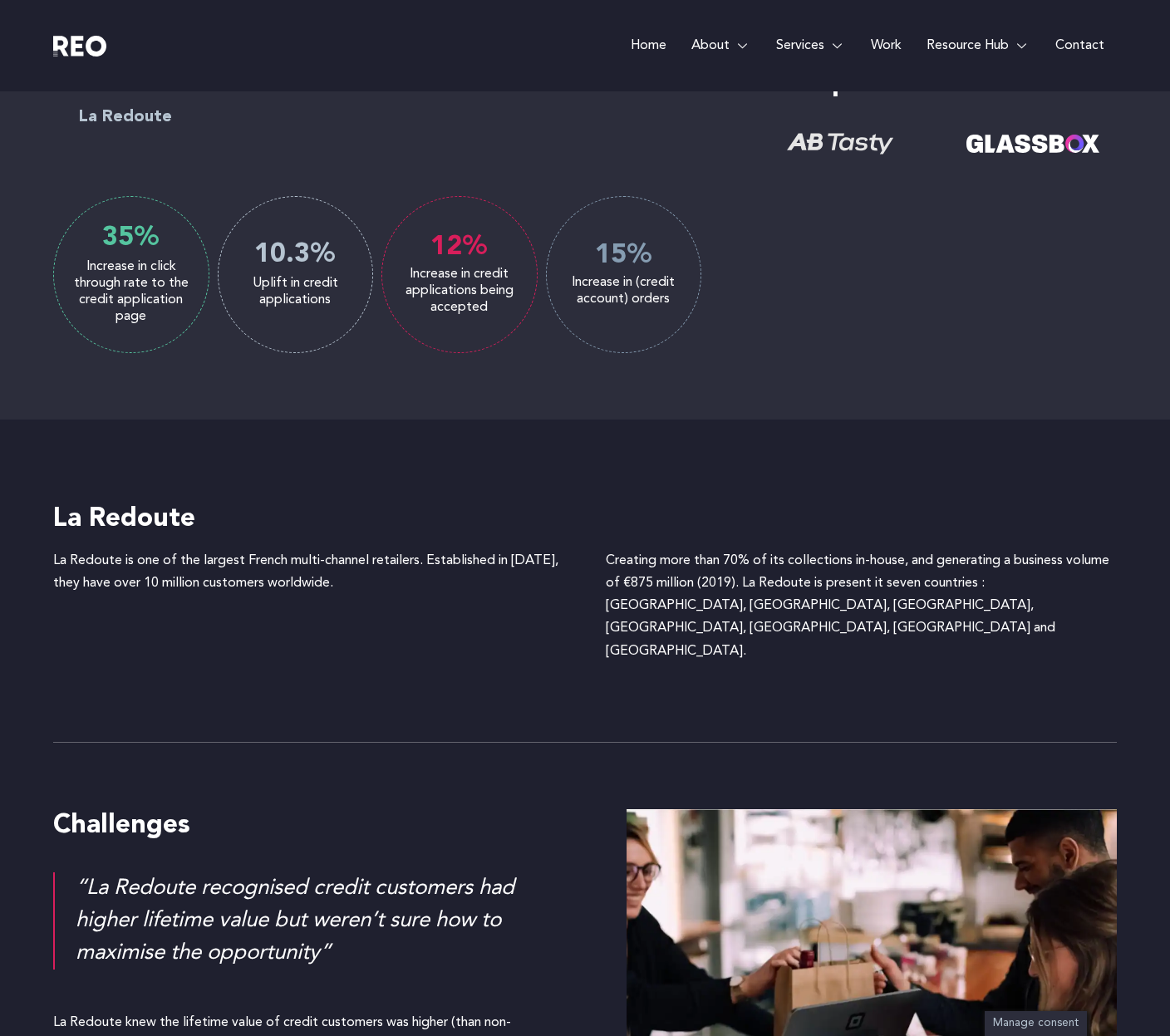
scroll to position [1181, 0]
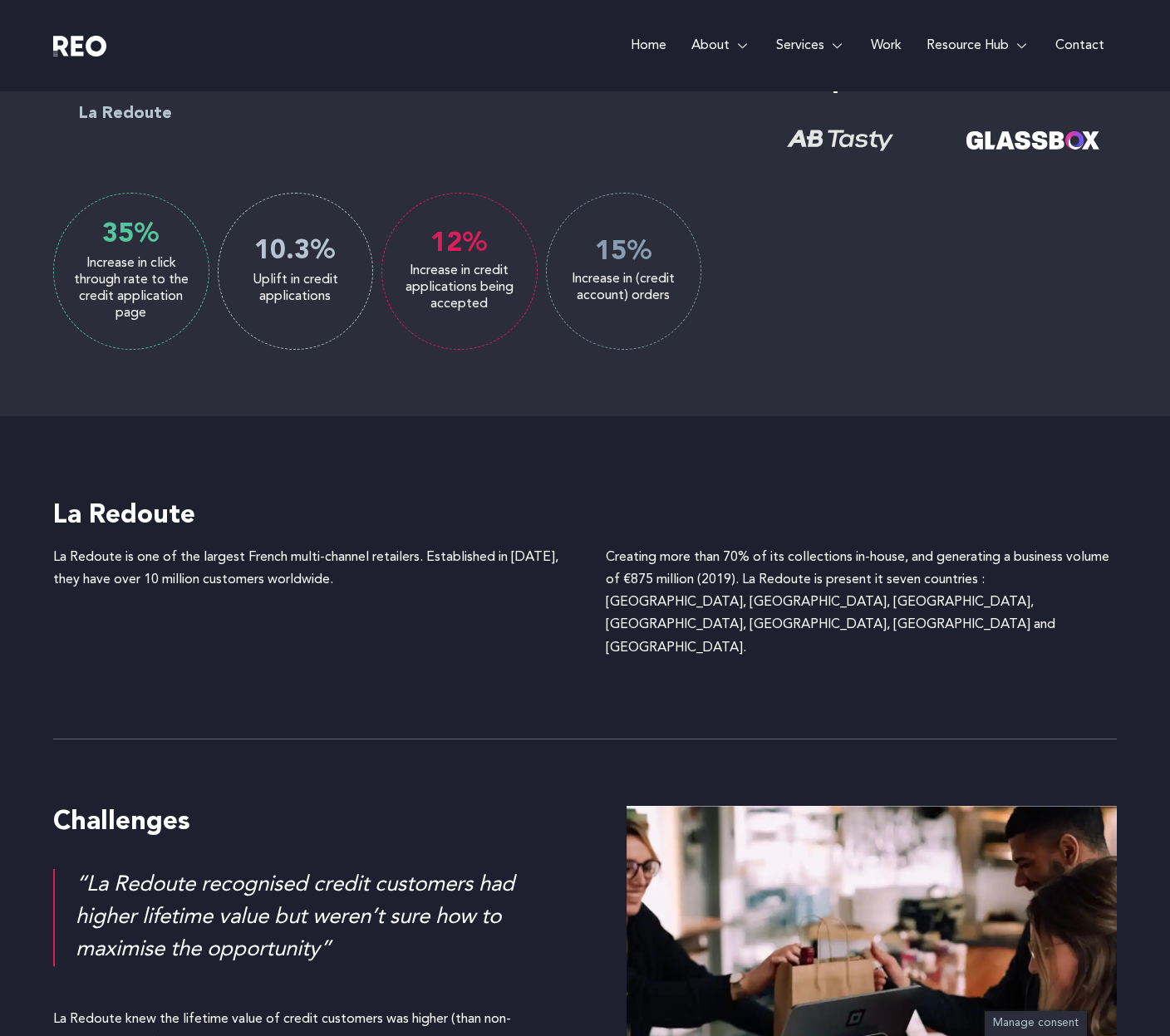
click at [131, 504] on h4 "La Redoute" at bounding box center [578, 516] width 1051 height 35
copy div "La Redoute"
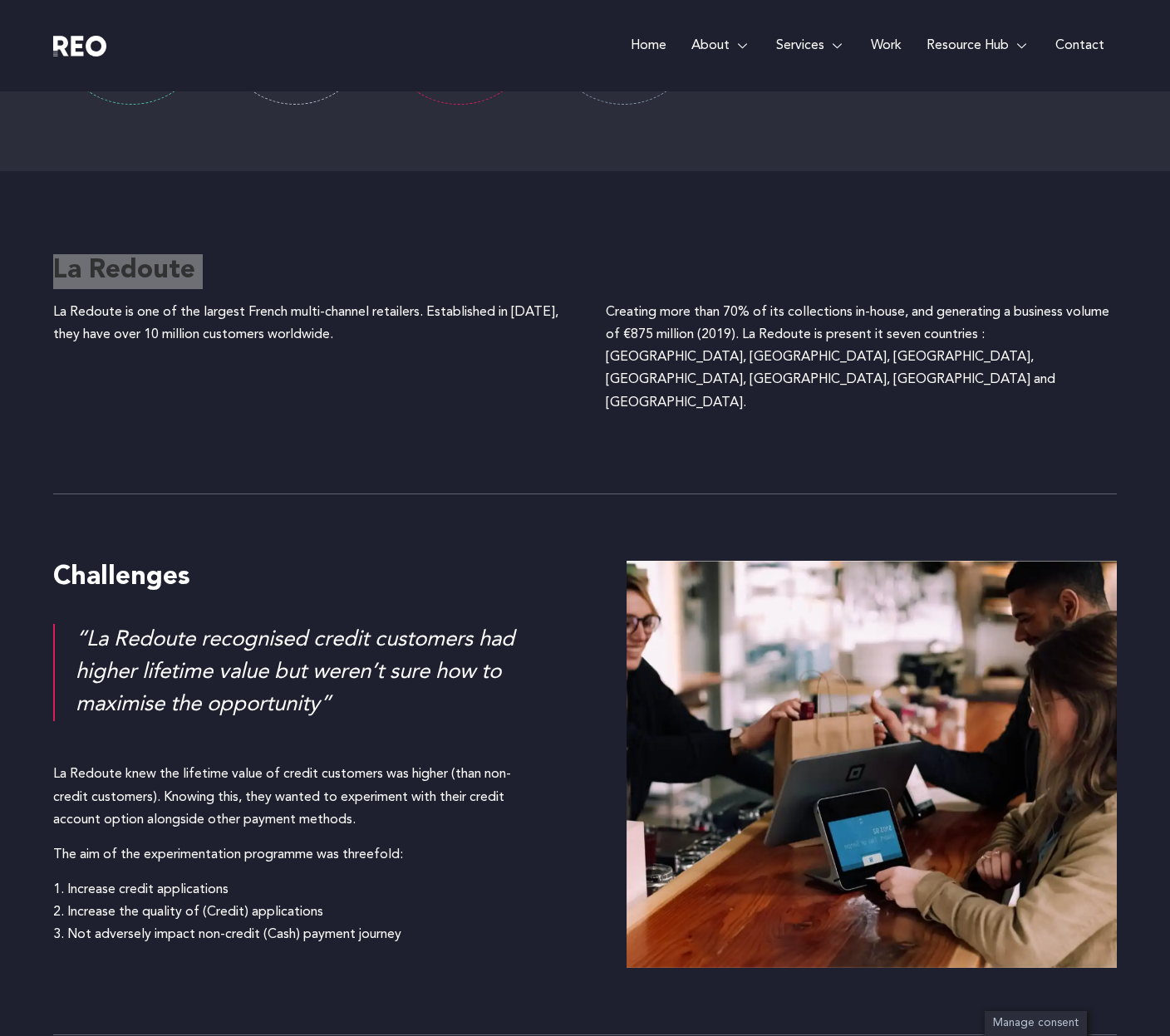
scroll to position [1445, 0]
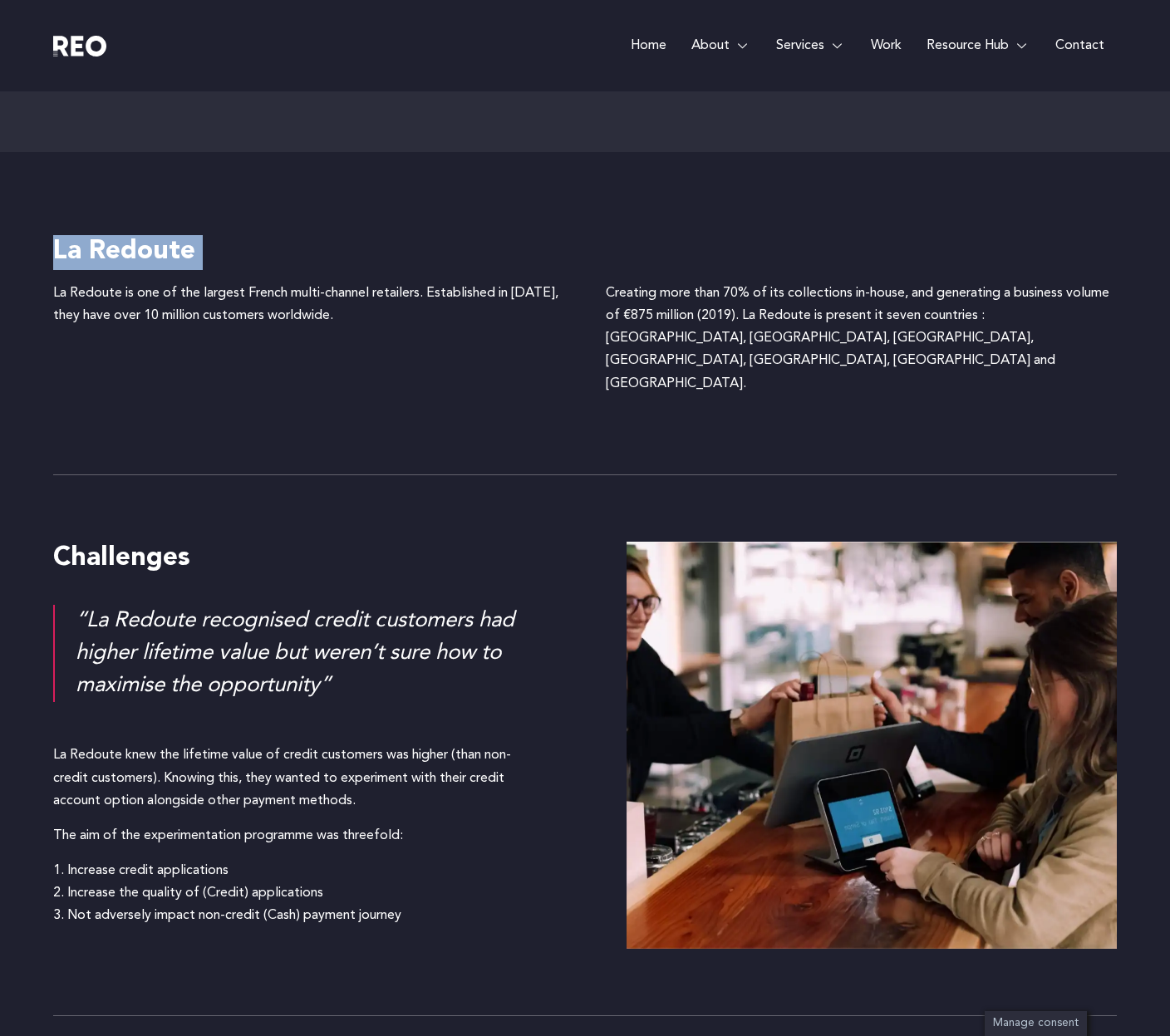
click at [301, 744] on div "La Redoute knew the lifetime value of credit customers was higher (than non-cre…" at bounding box center [298, 778] width 491 height 68
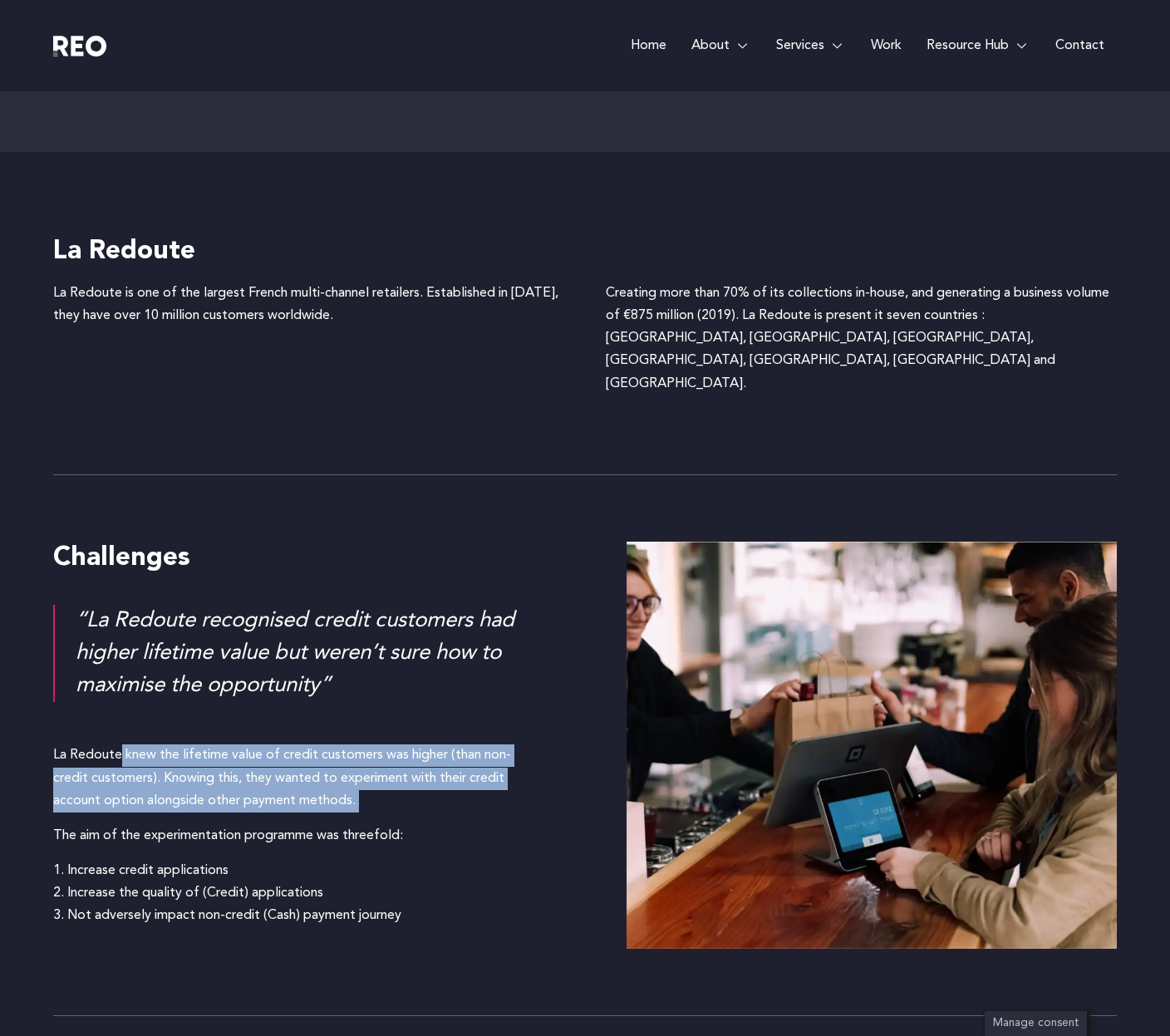
click at [305, 744] on div "La Redoute knew the lifetime value of credit customers was higher (than non-cre…" at bounding box center [298, 778] width 491 height 68
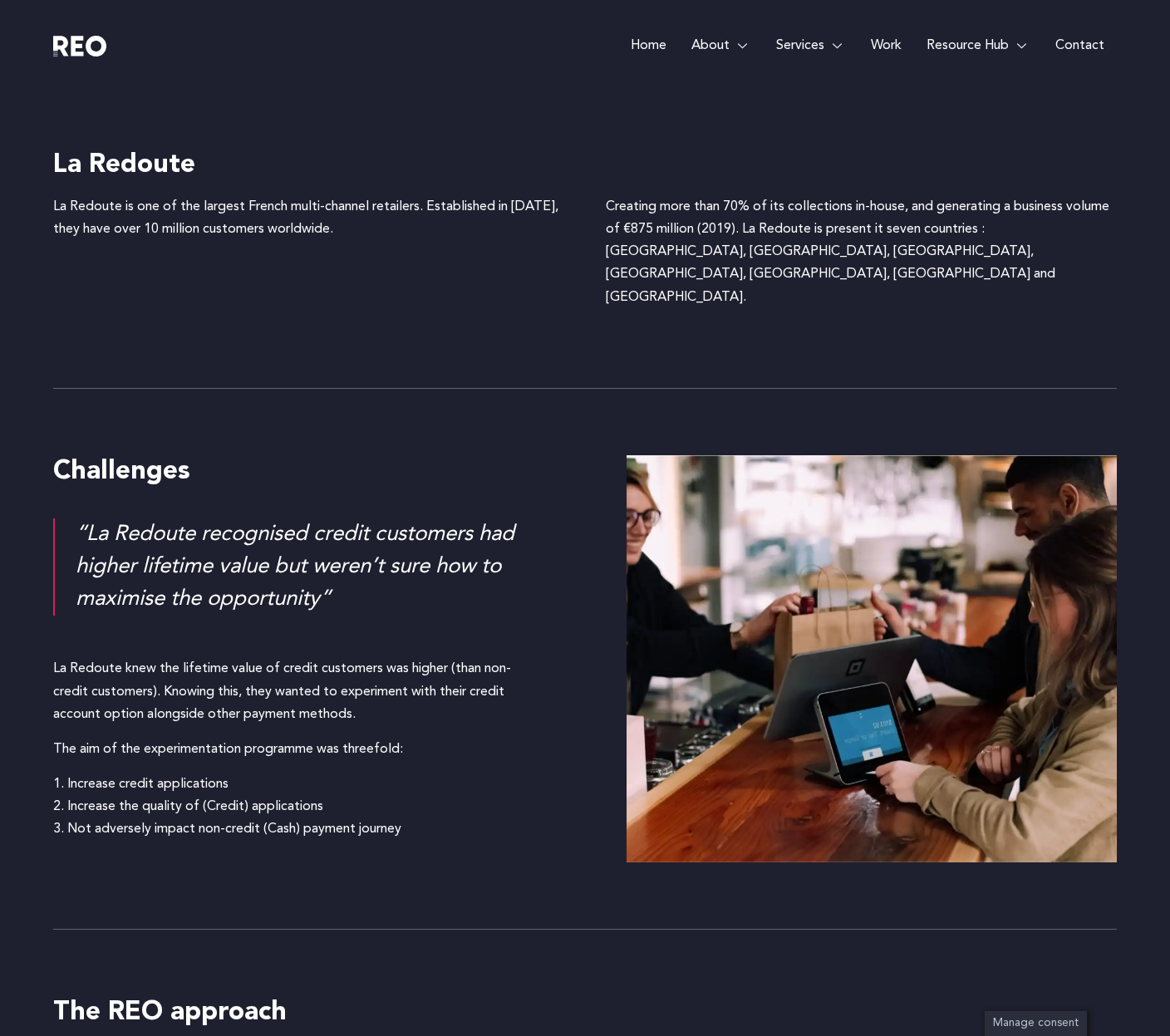
scroll to position [1549, 0]
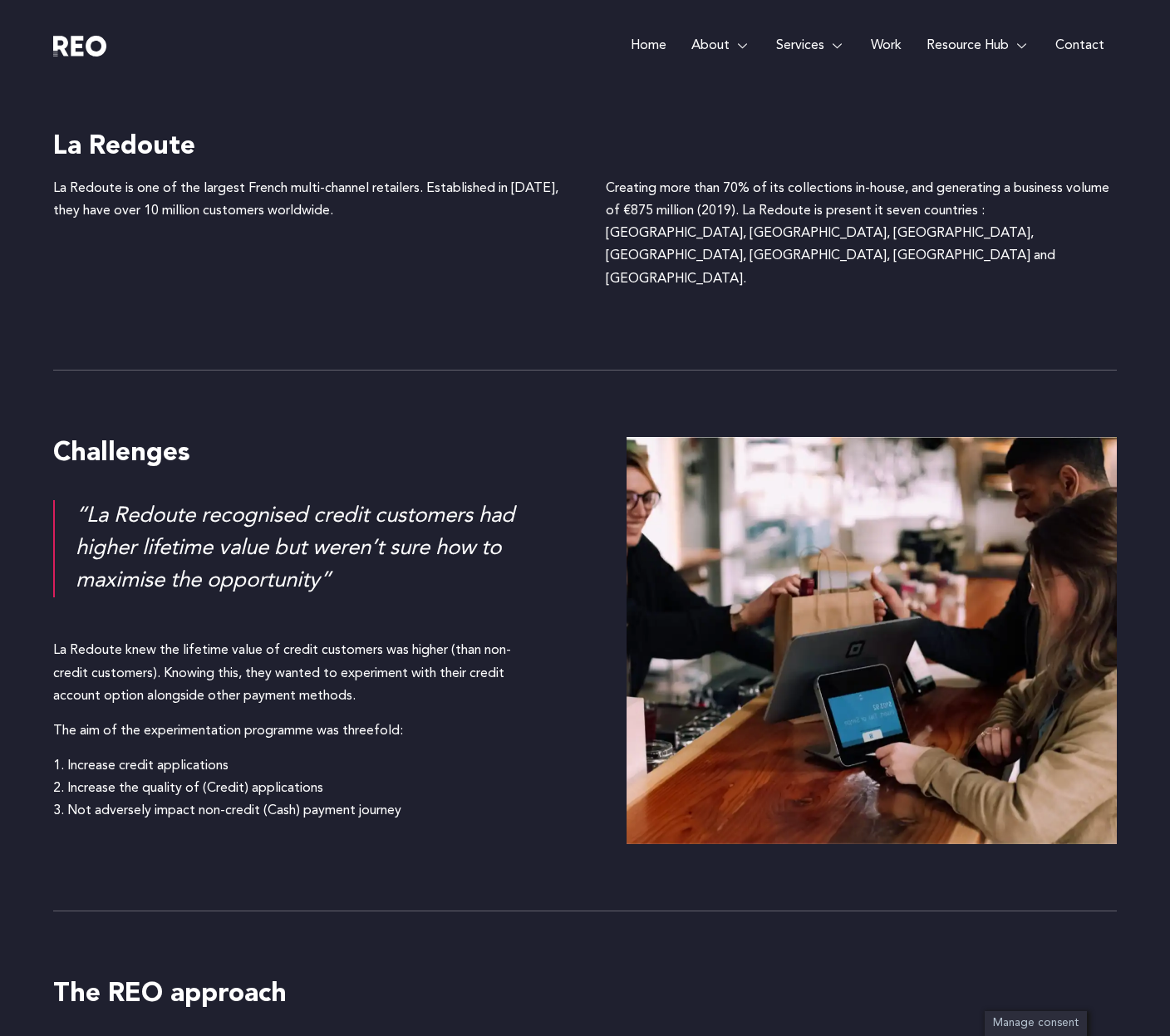
drag, startPoint x: 54, startPoint y: 604, endPoint x: 357, endPoint y: 662, distance: 308.5
click at [355, 662] on div "La Redoute knew the lifetime value of credit customers was higher (than non-cre…" at bounding box center [298, 674] width 491 height 68
copy div "La Redoute knew the lifetime value of credit customers was higher (than non-cre…"
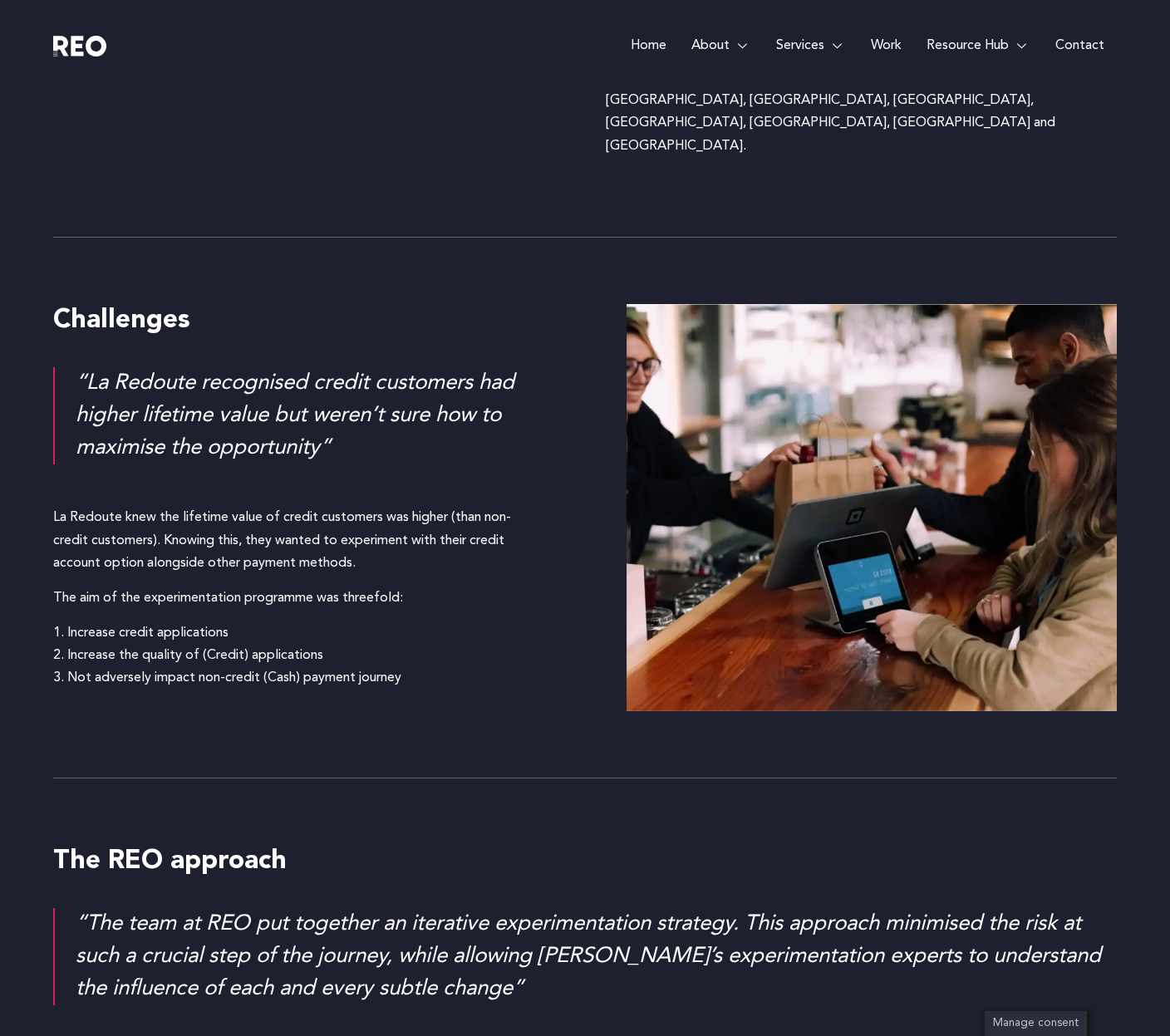
scroll to position [1677, 0]
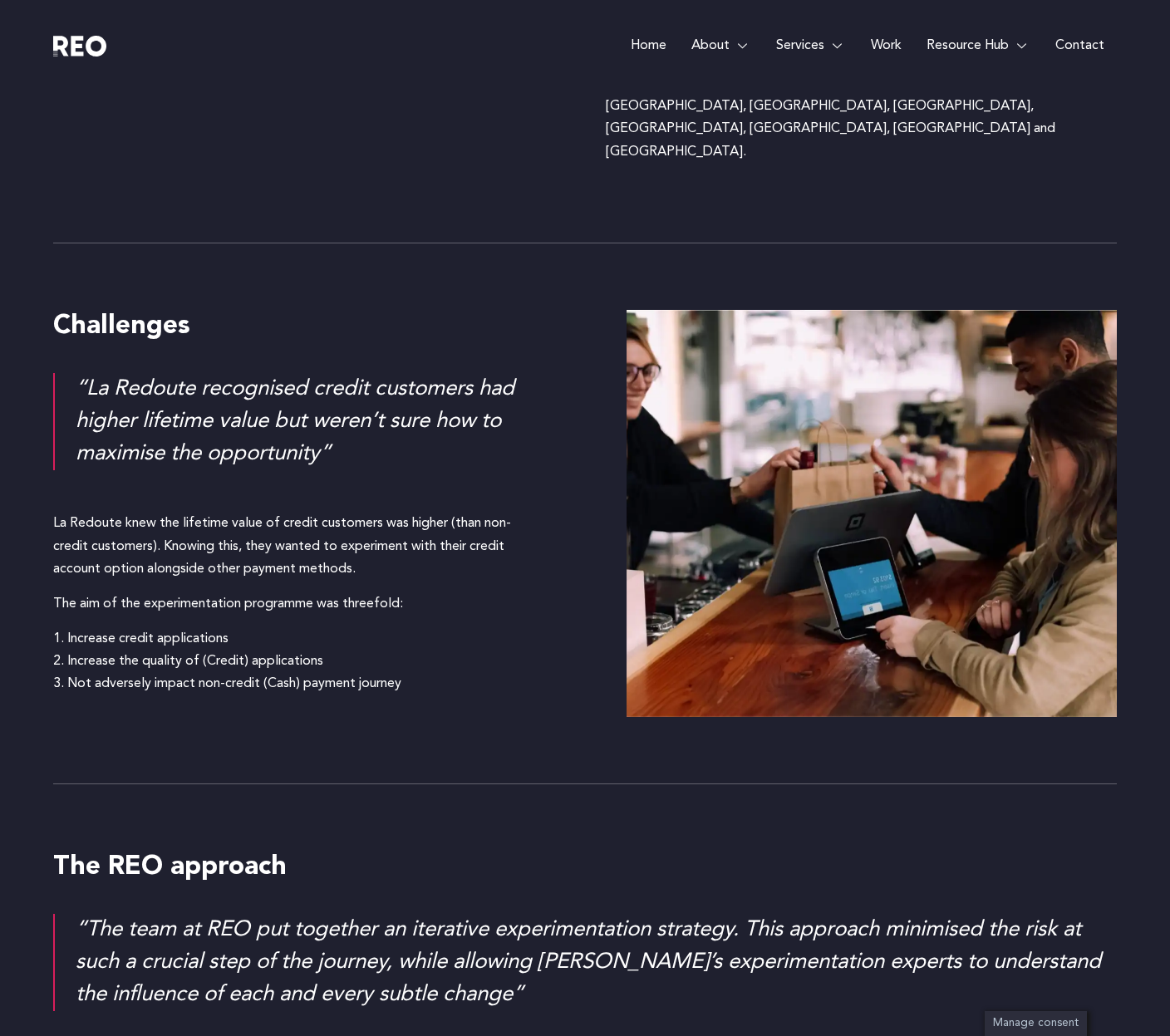
click at [168, 593] on p "The aim of the experimentation programme was threefold:" at bounding box center [298, 604] width 491 height 23
click at [70, 628] on p "1. Increase credit applications 2. Increase the quality of (Credit) application…" at bounding box center [298, 662] width 491 height 68
click at [271, 628] on p "1. Increase credit applications 2. Increase the quality of (Credit) application…" at bounding box center [298, 662] width 491 height 68
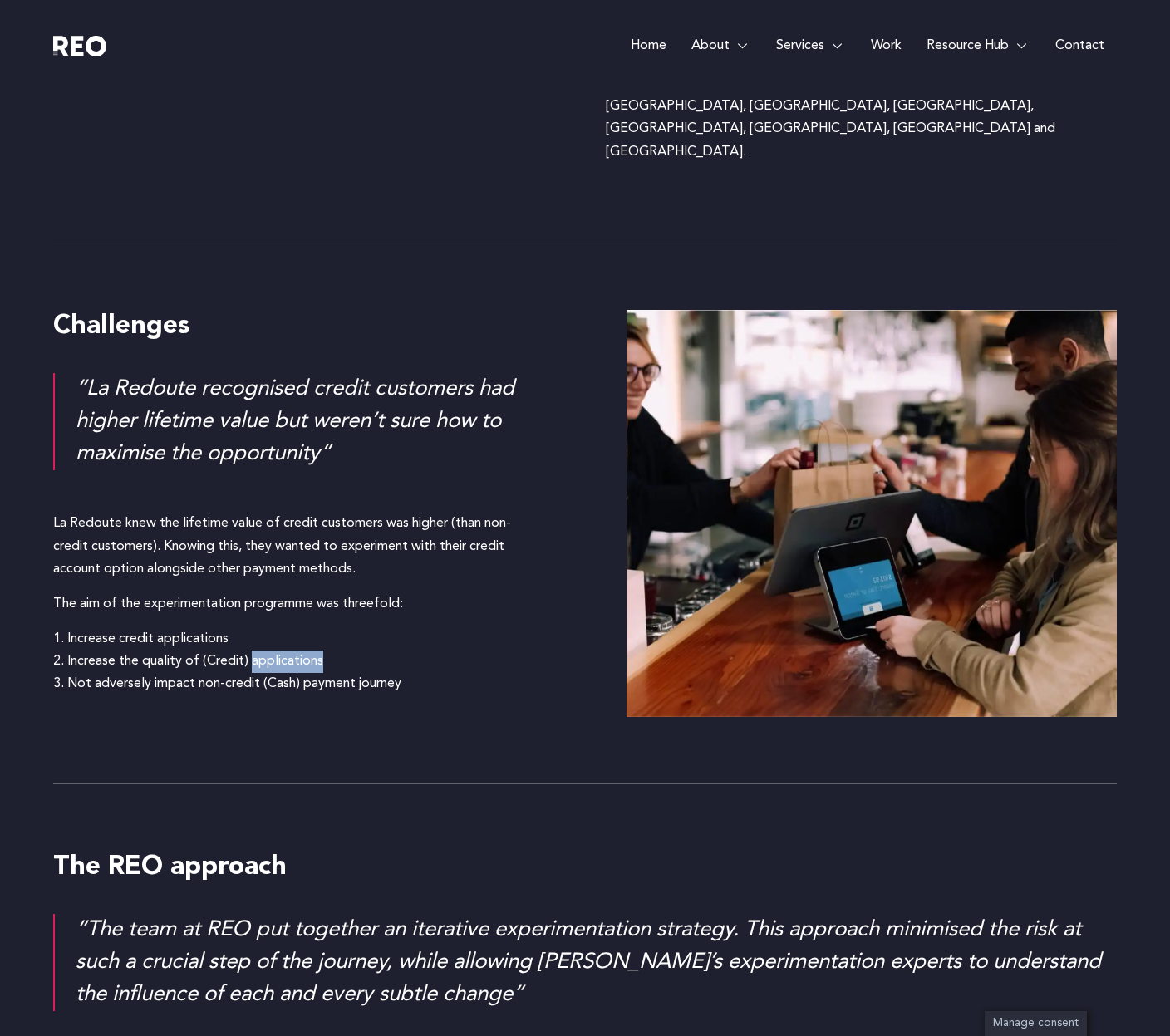
click at [271, 628] on p "1. Increase credit applications 2. Increase the quality of (Credit) application…" at bounding box center [298, 662] width 491 height 68
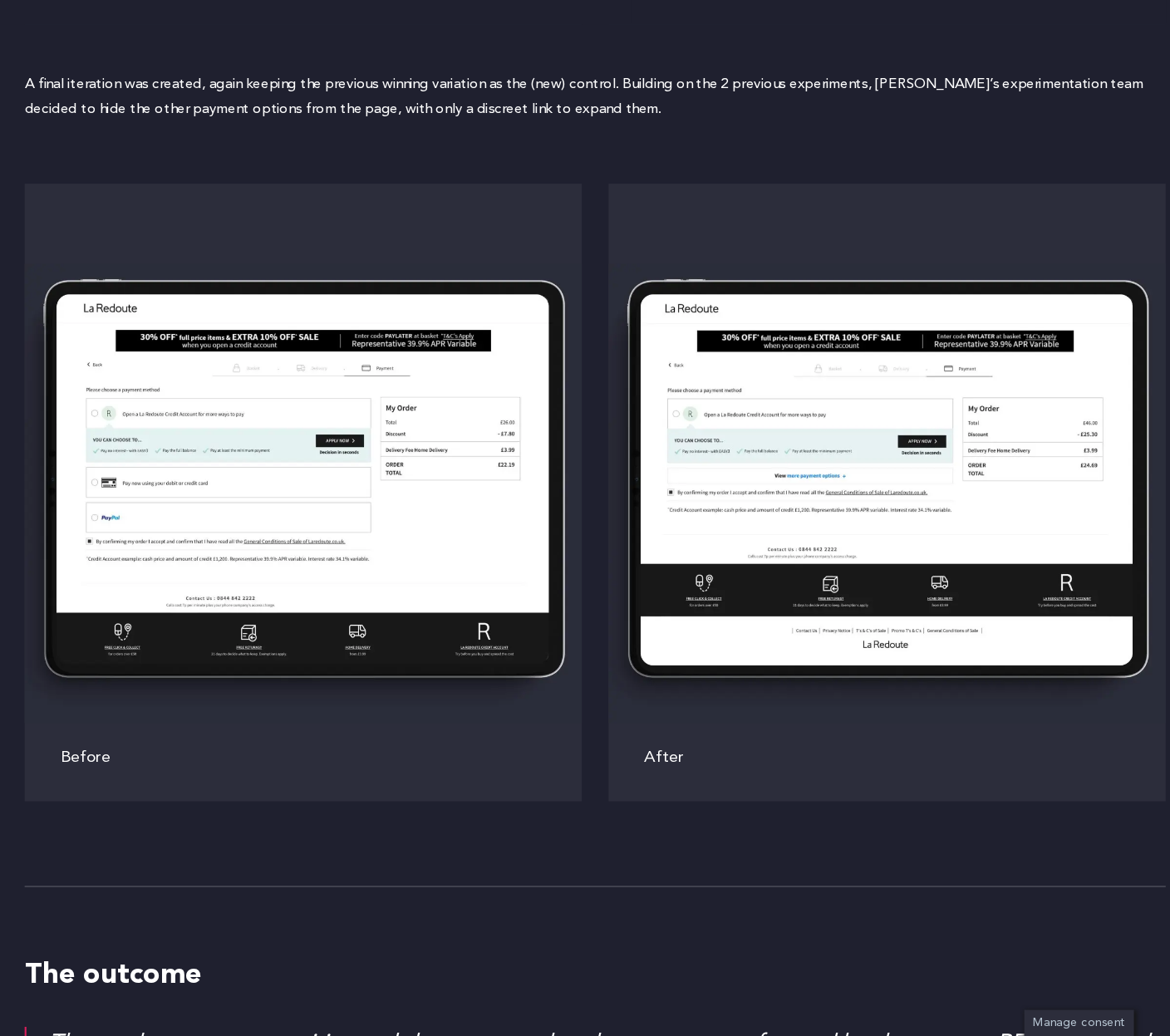
scroll to position [4485, 0]
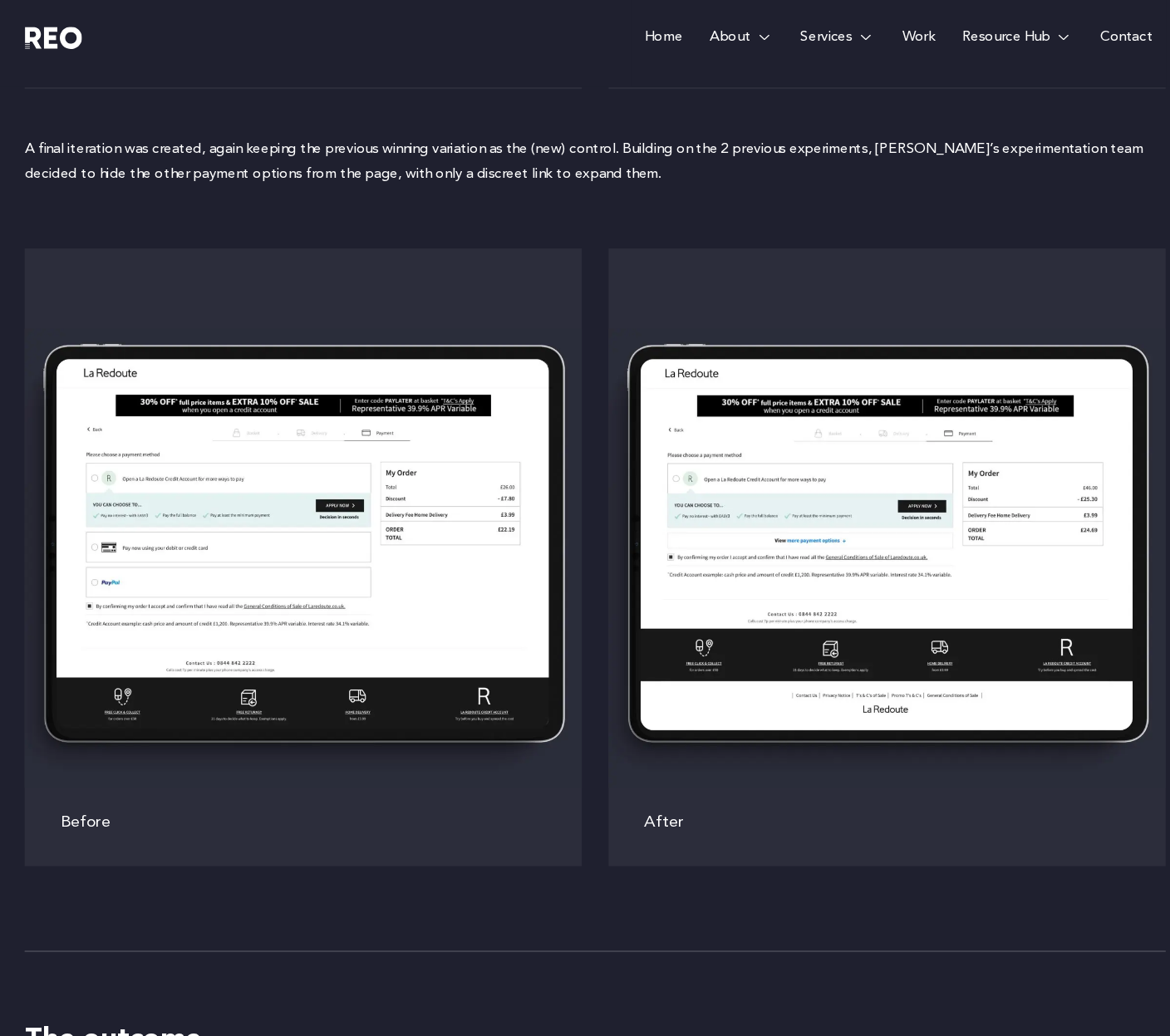
click at [590, 473] on div "Before After" at bounding box center [585, 530] width 1064 height 576
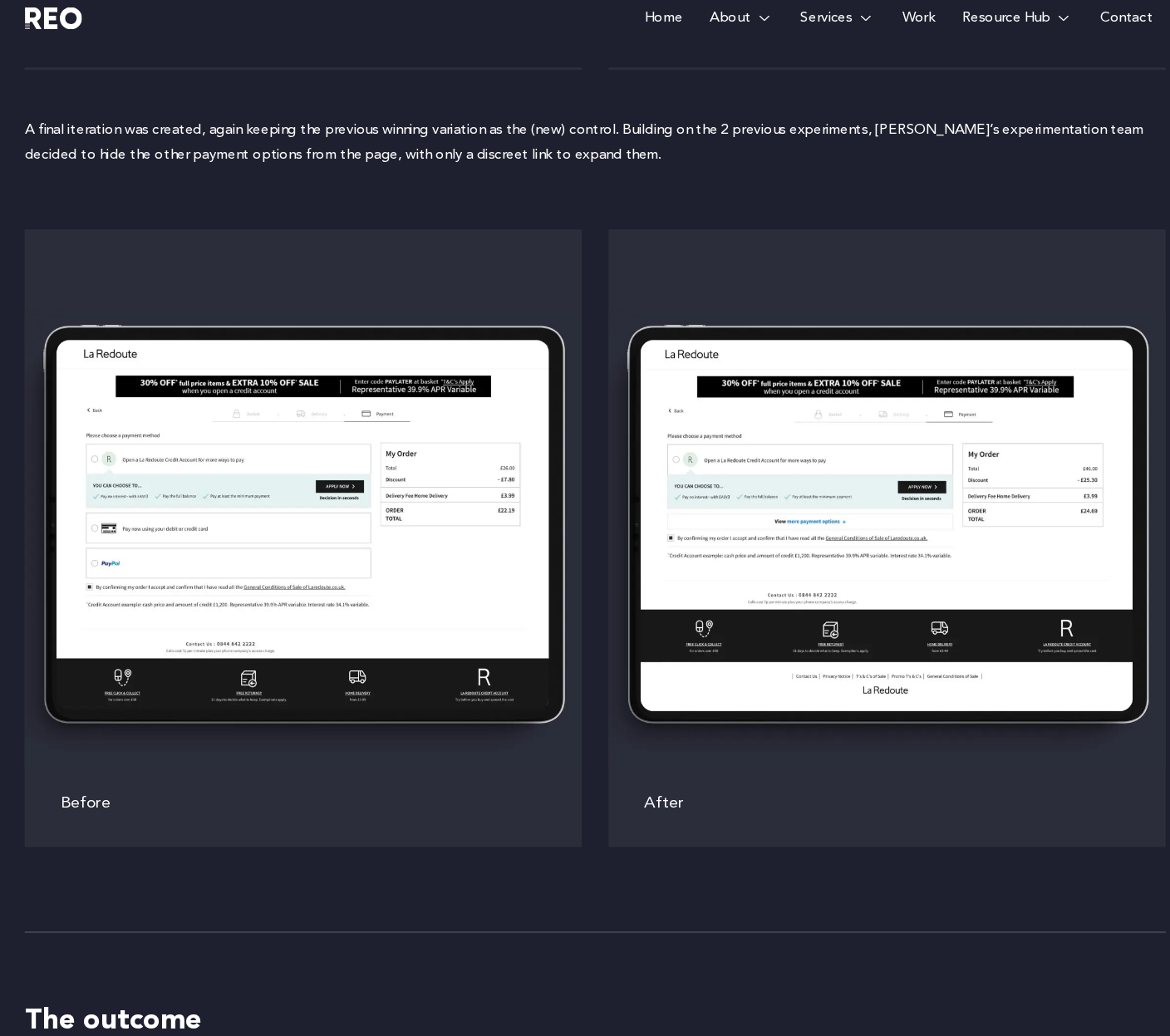
click at [260, 140] on p "A final iteration was created, again keeping the previous winning variation as …" at bounding box center [585, 162] width 1064 height 45
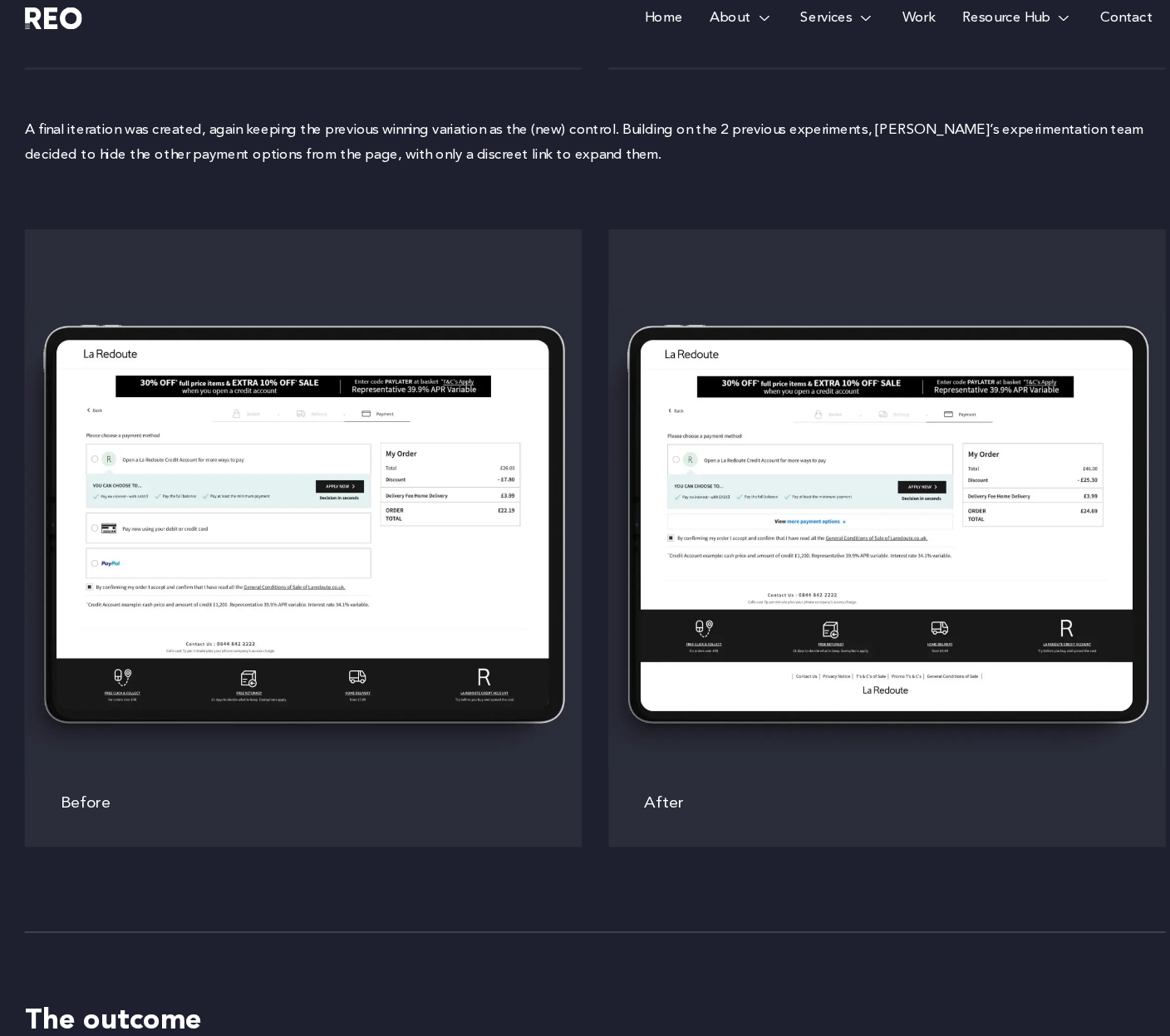
click at [765, 453] on img at bounding box center [857, 532] width 519 height 428
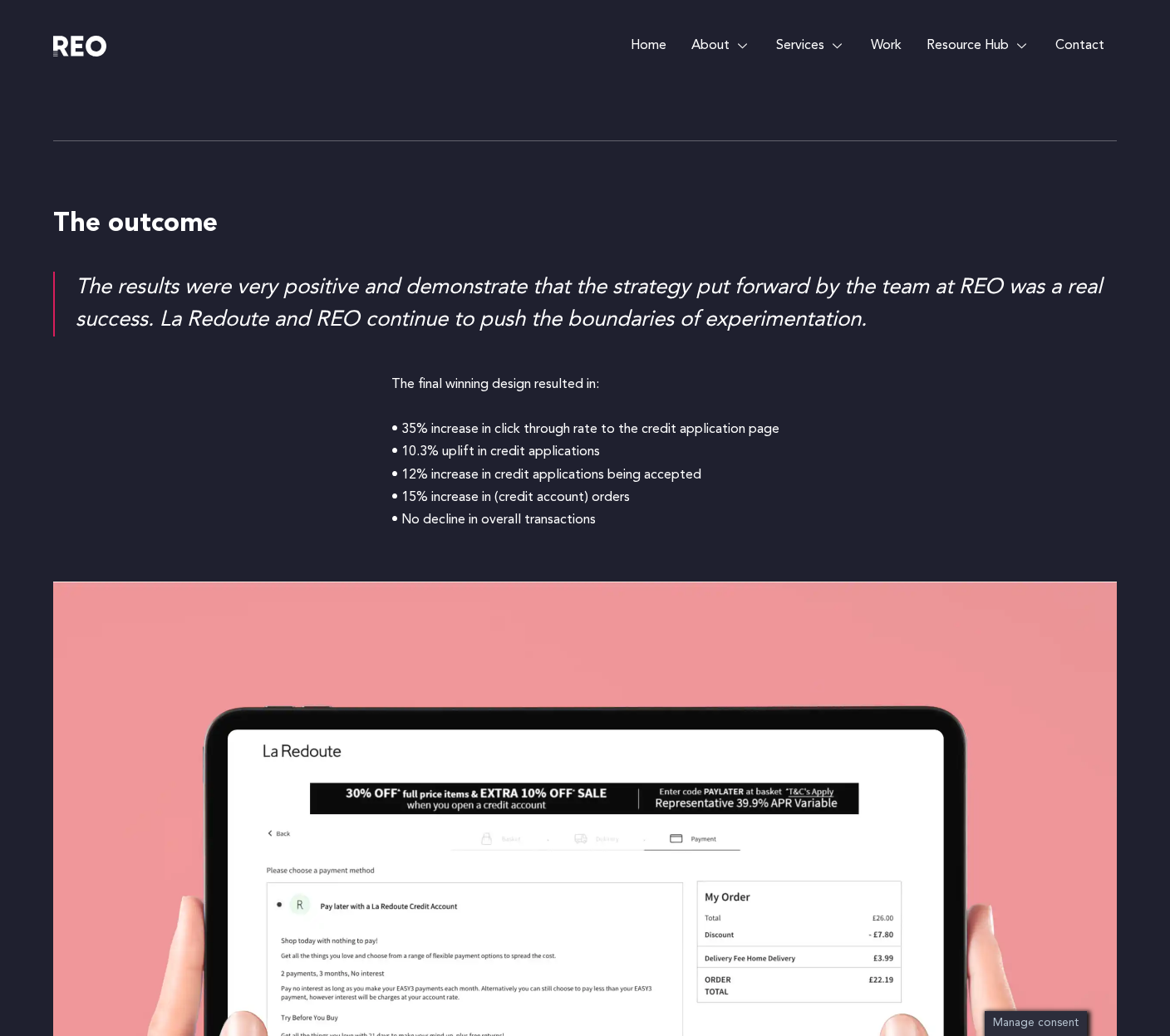
scroll to position [5251, 0]
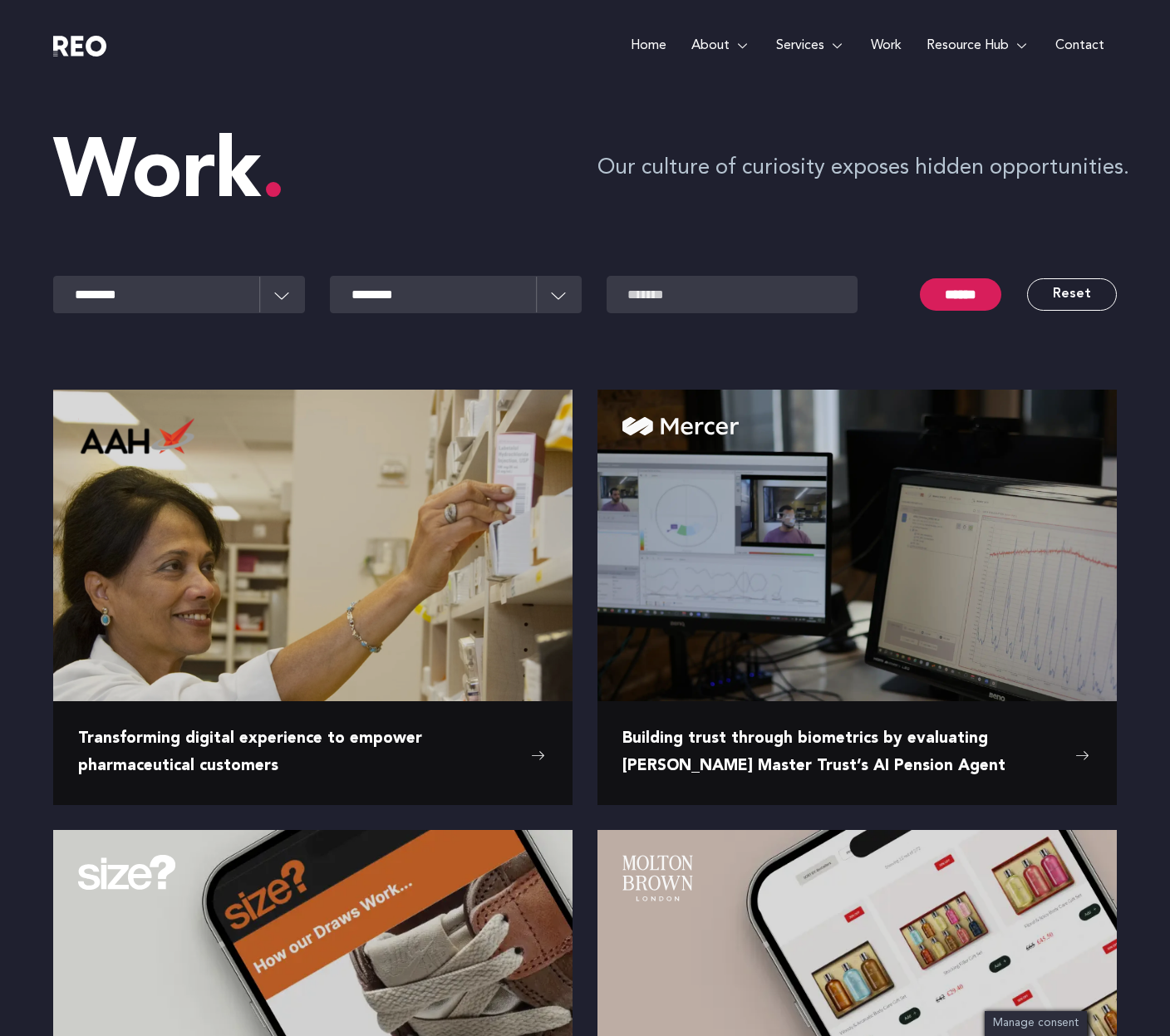
scroll to position [1629, 0]
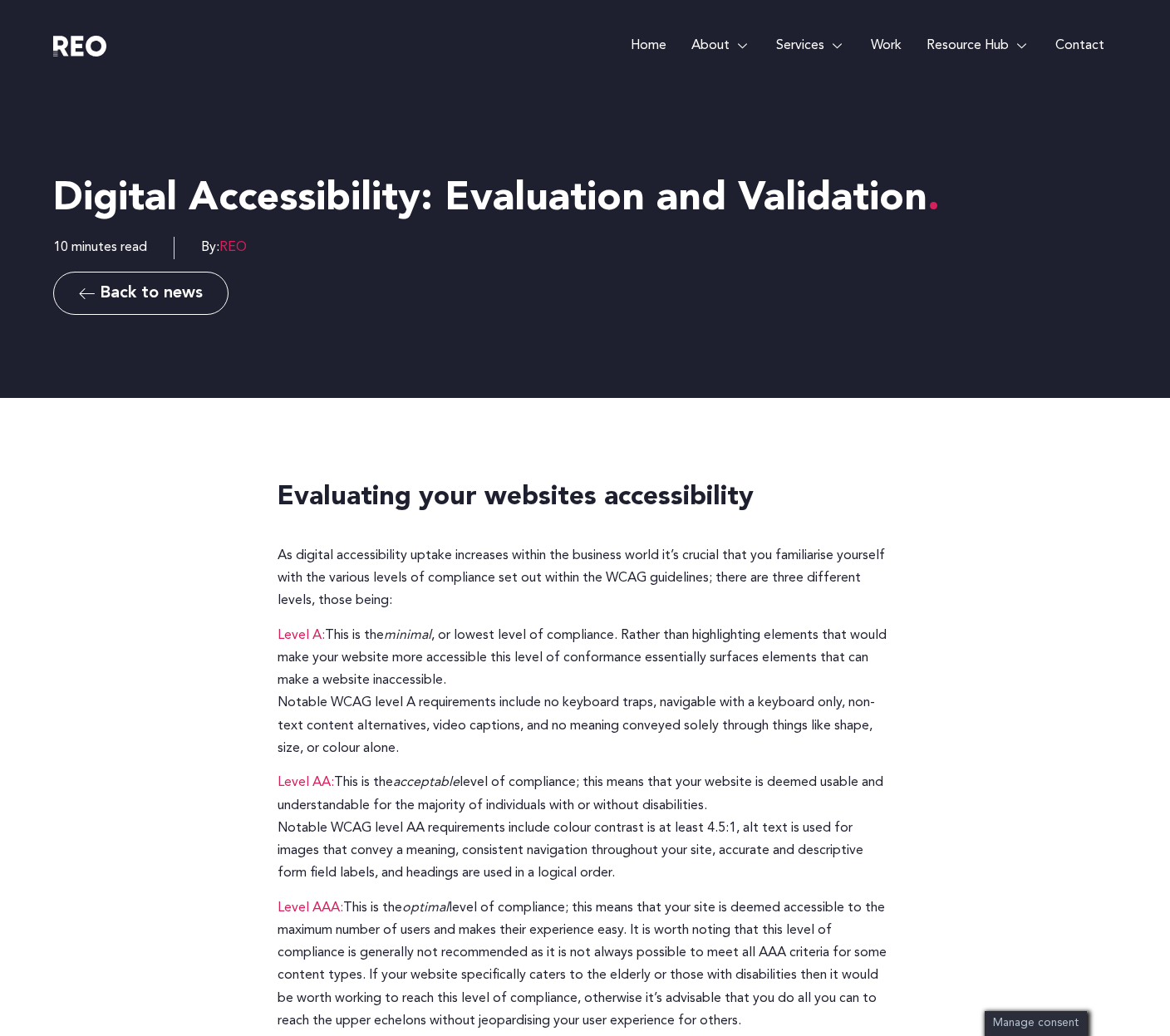
scroll to position [166, 0]
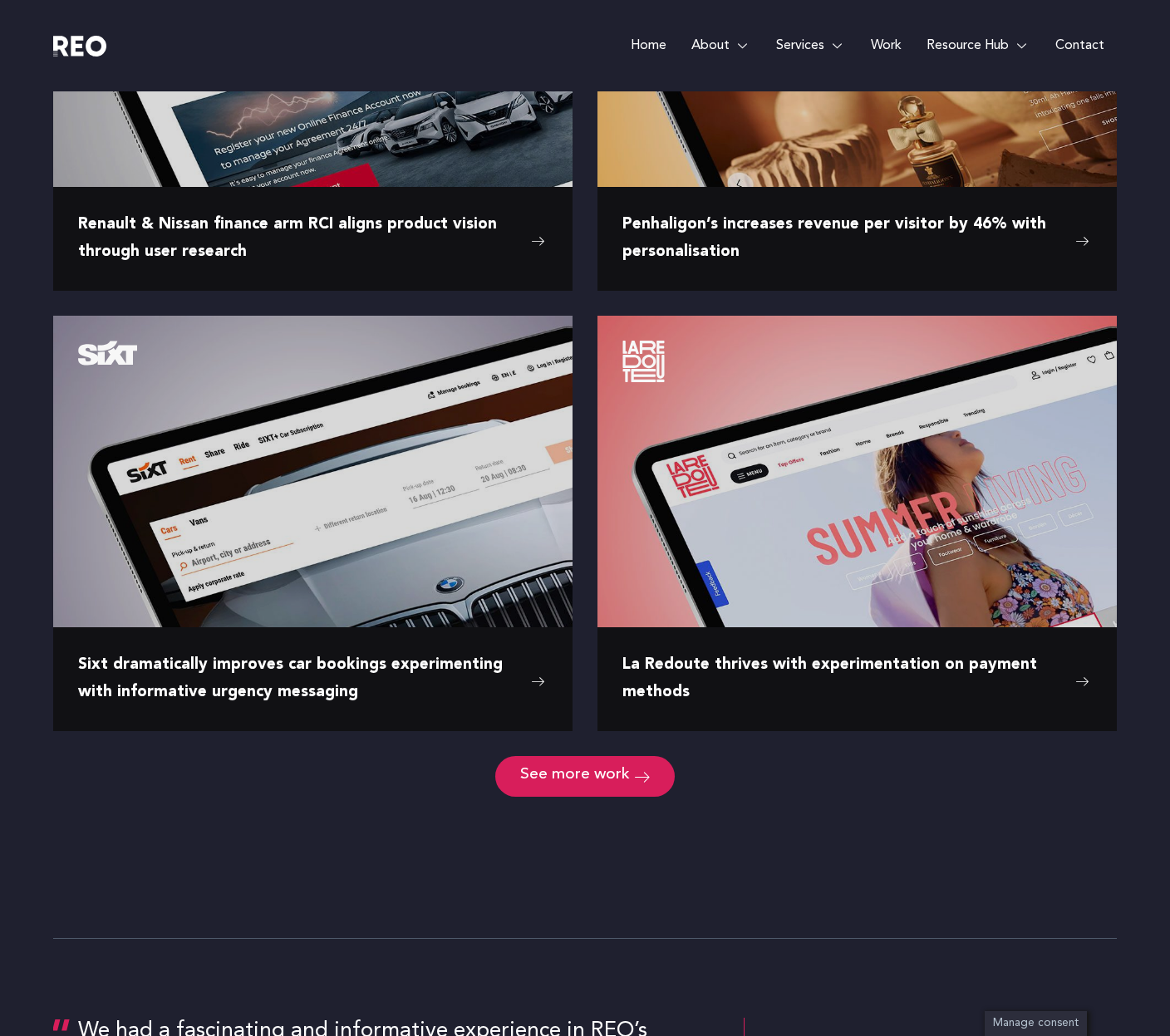
scroll to position [1837, 0]
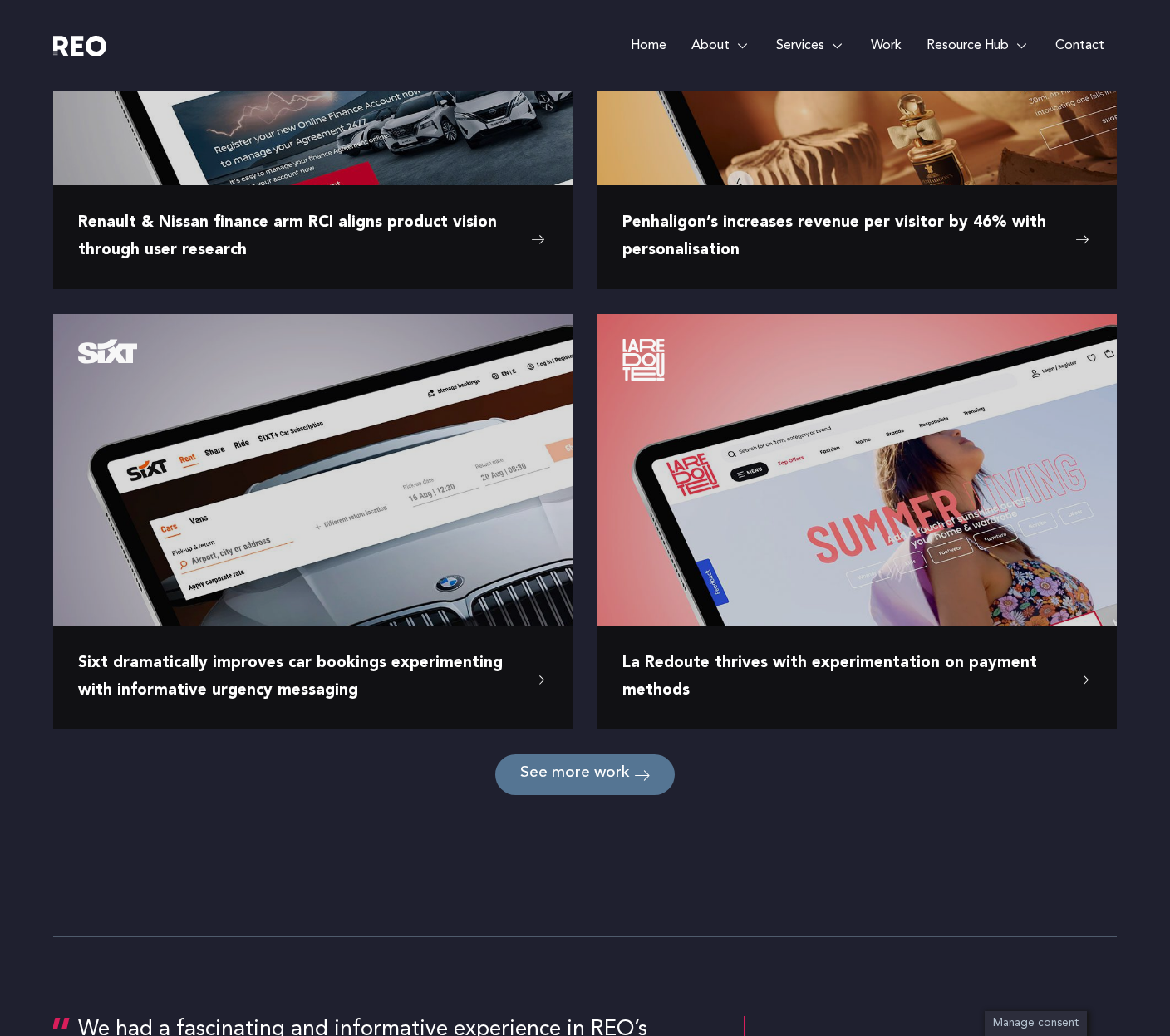
click at [595, 784] on link "See more work" at bounding box center [584, 775] width 180 height 40
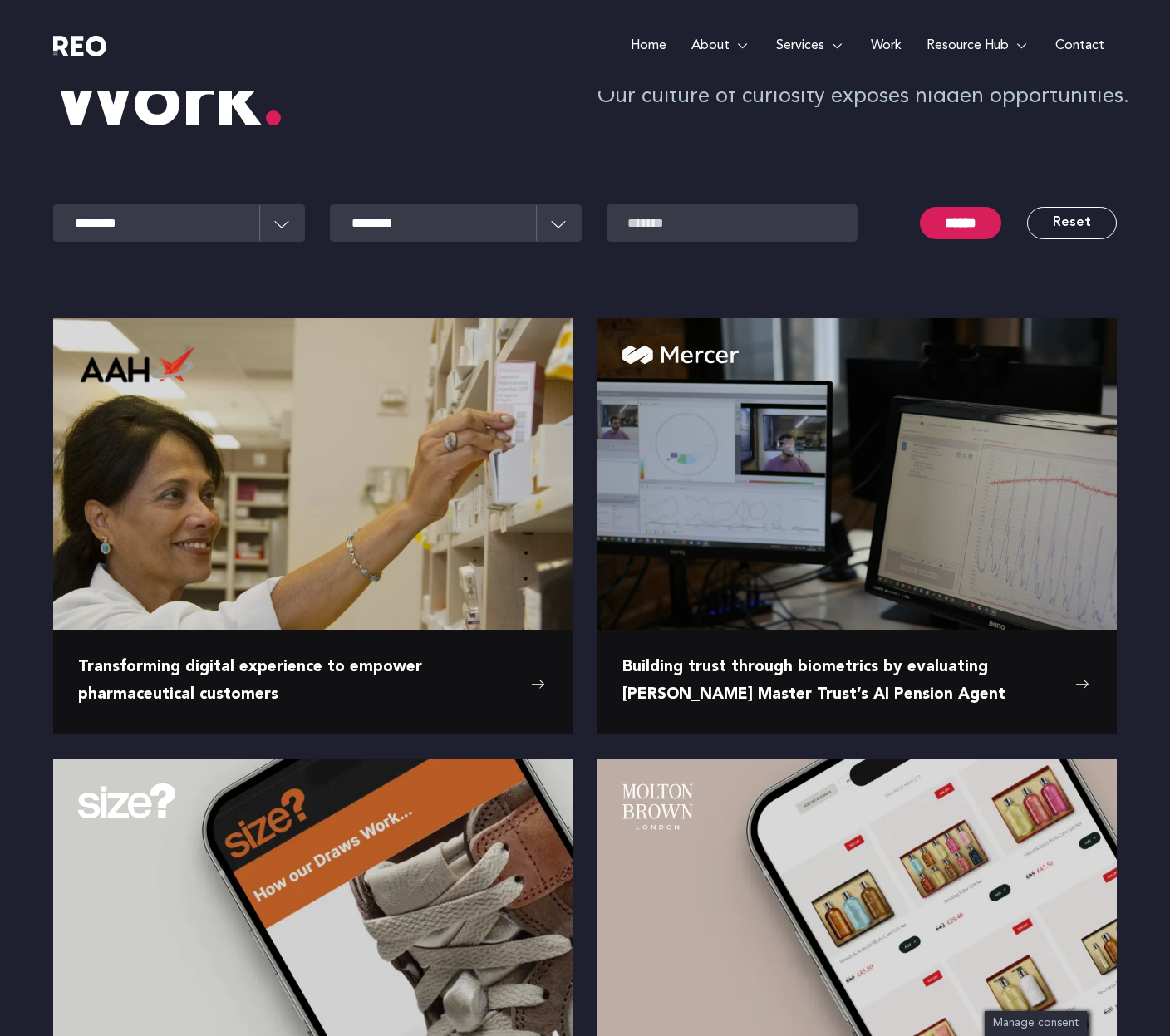
scroll to position [69, 0]
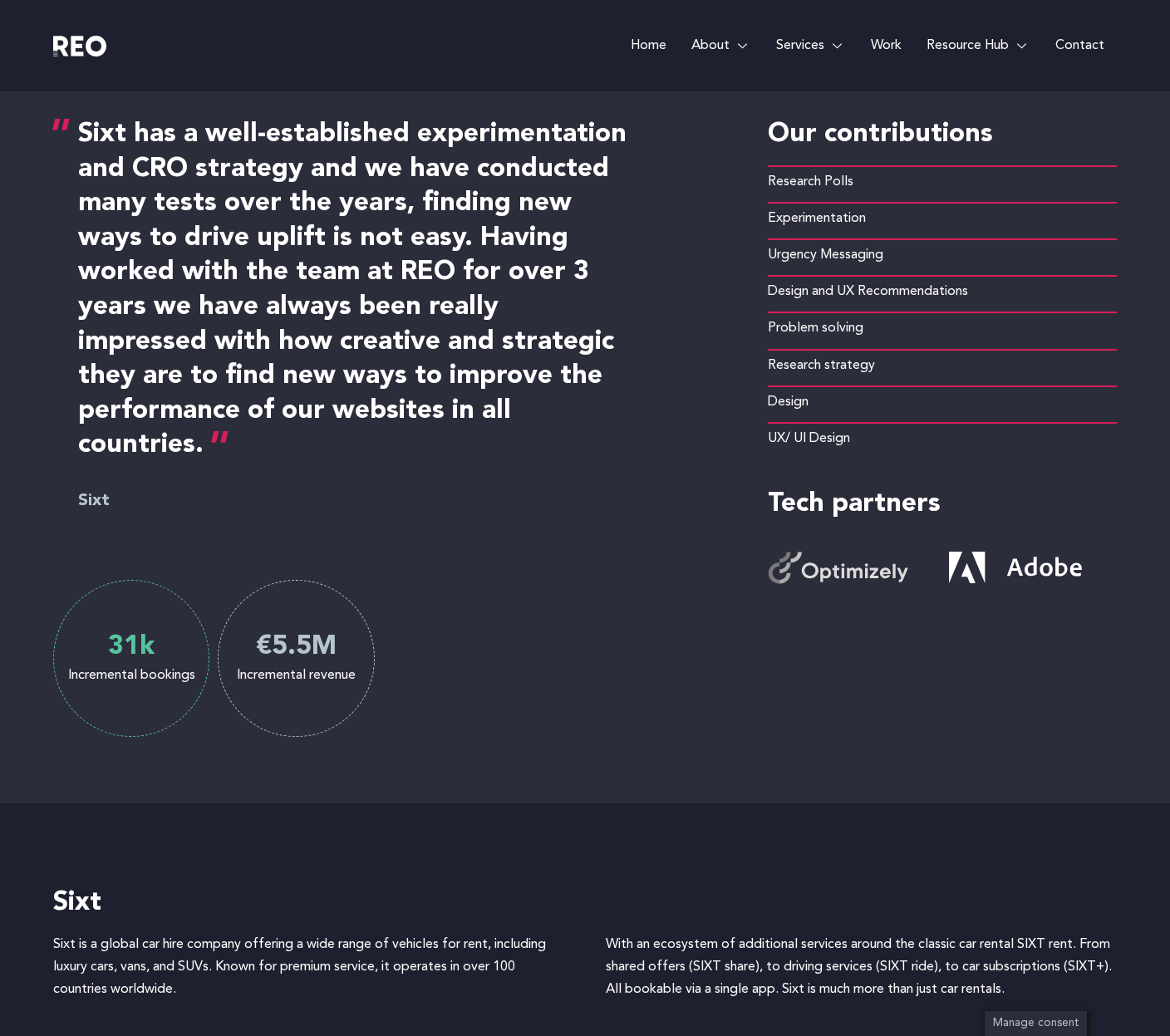
scroll to position [819, 0]
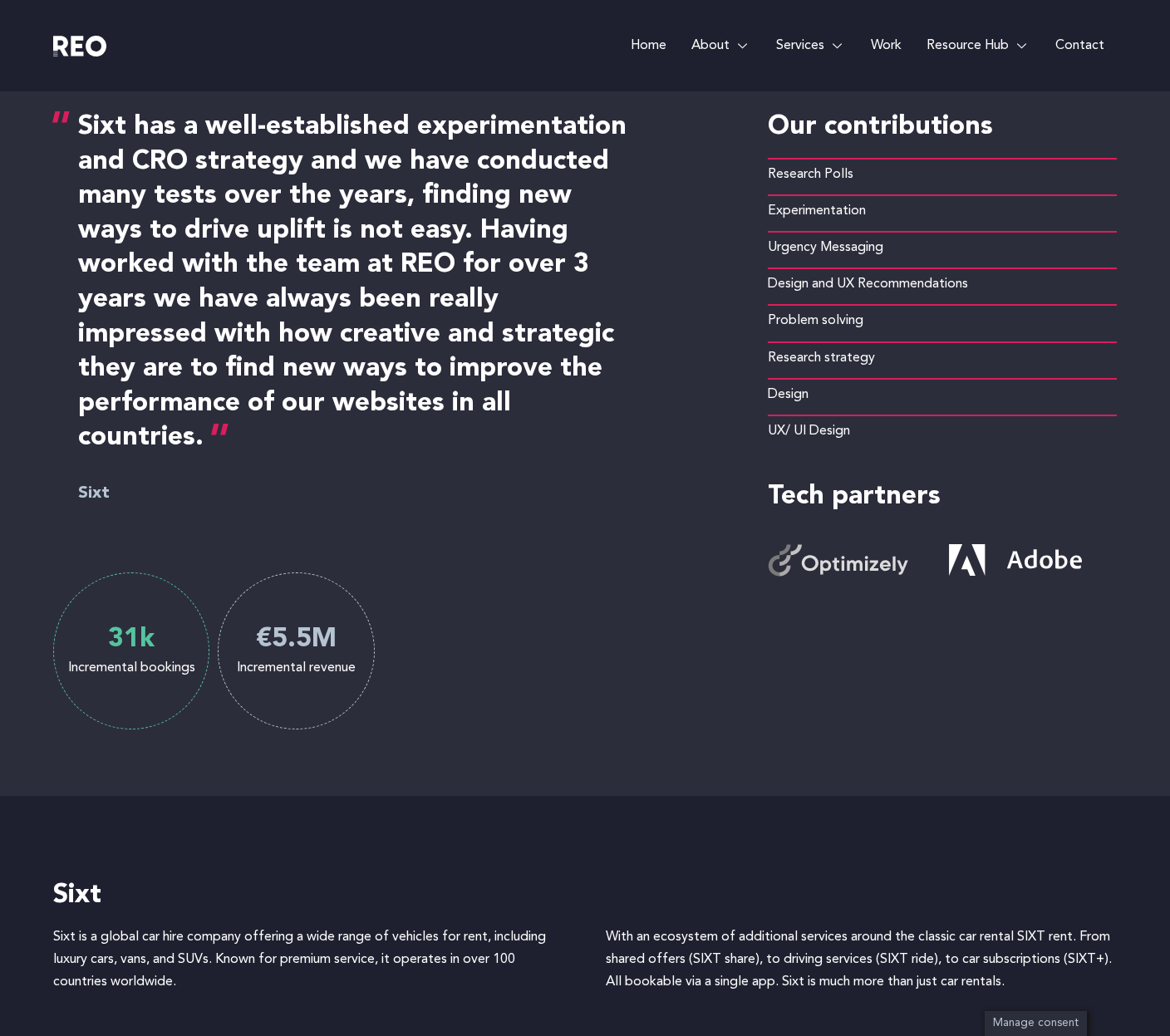
click at [770, 889] on h4 "Sixt" at bounding box center [578, 896] width 1051 height 35
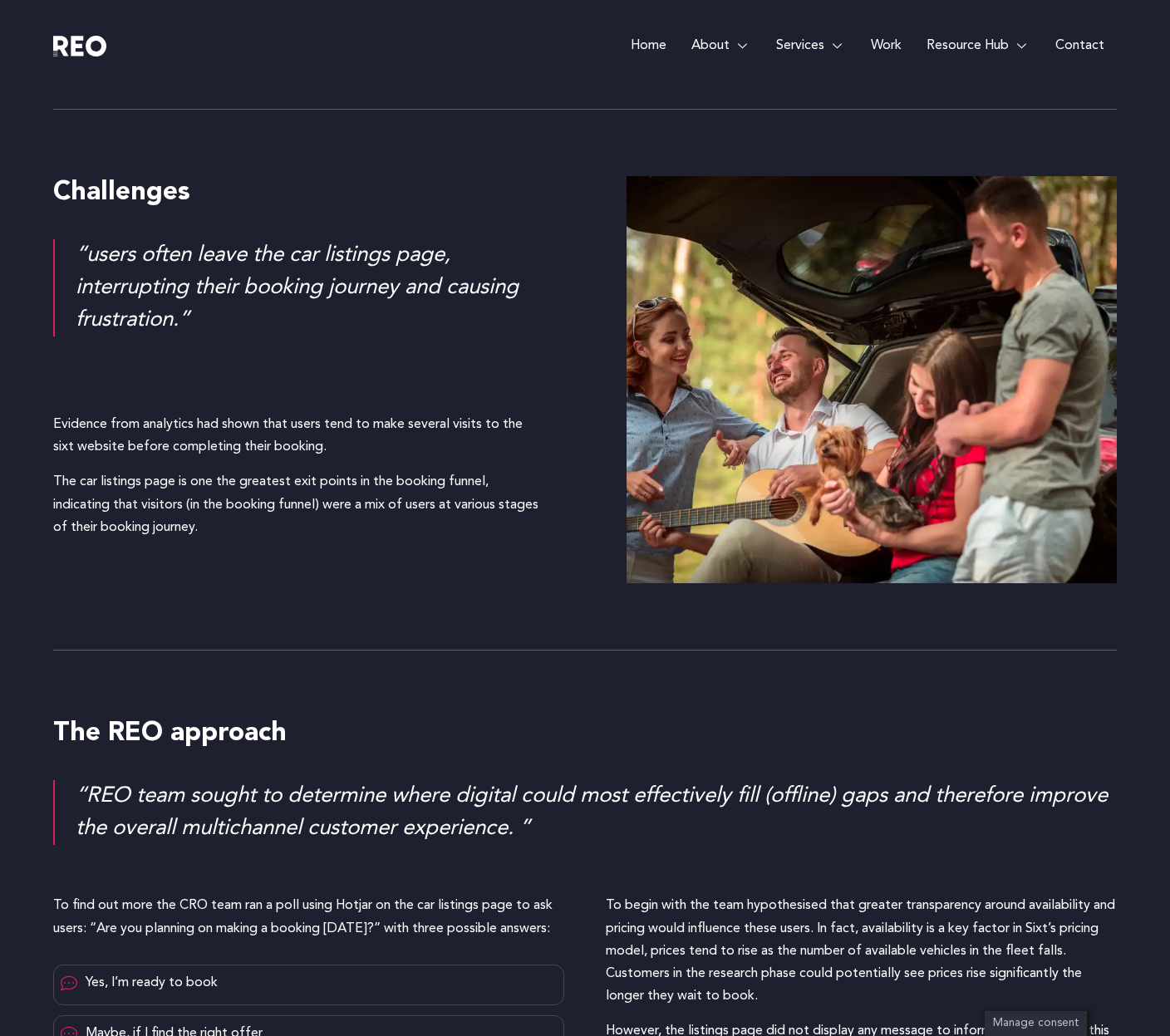
scroll to position [1797, 0]
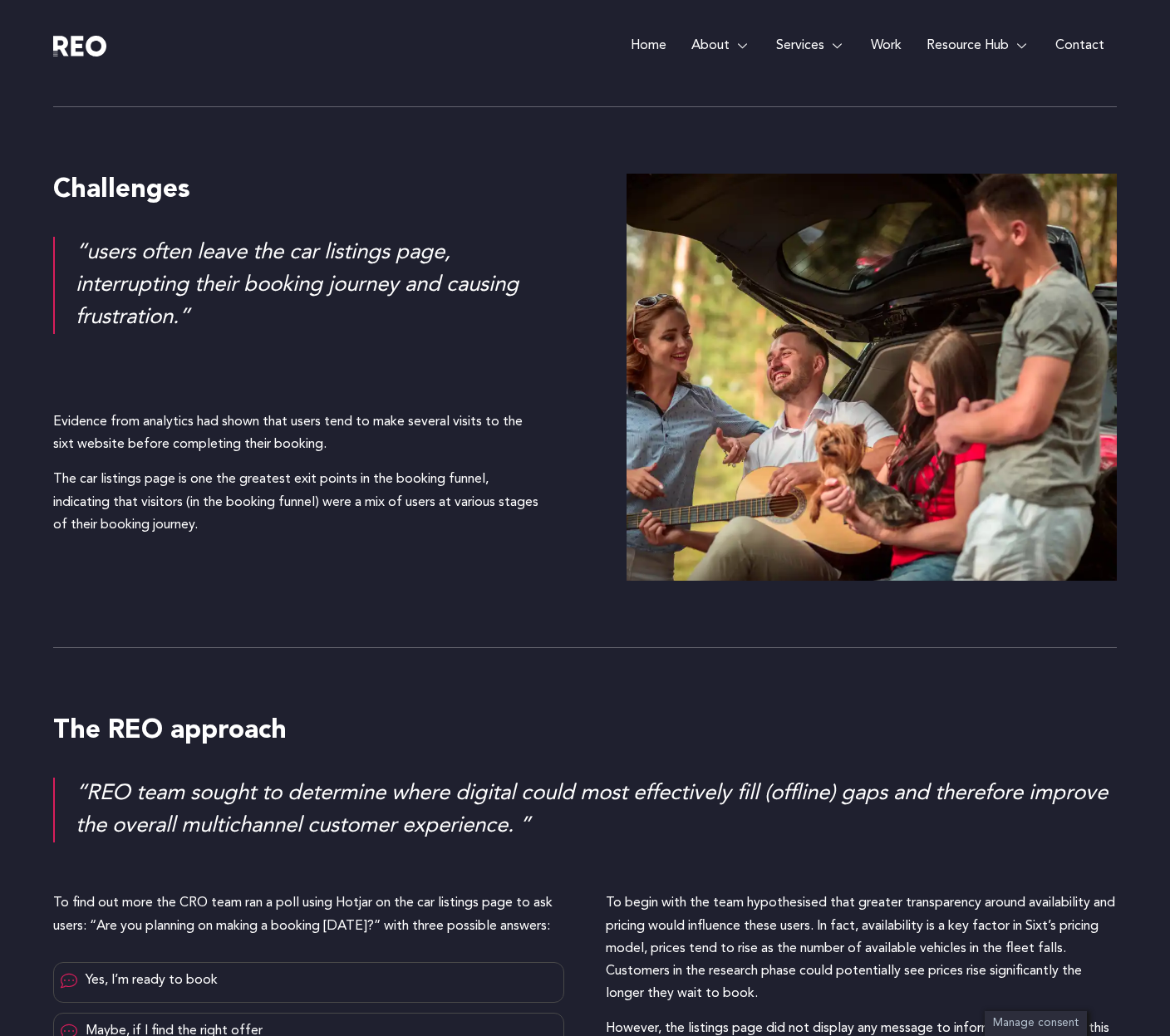
click at [275, 648] on div "The REO approach “REO team sought to determine where digital could most effecti…" at bounding box center [585, 758] width 1064 height 220
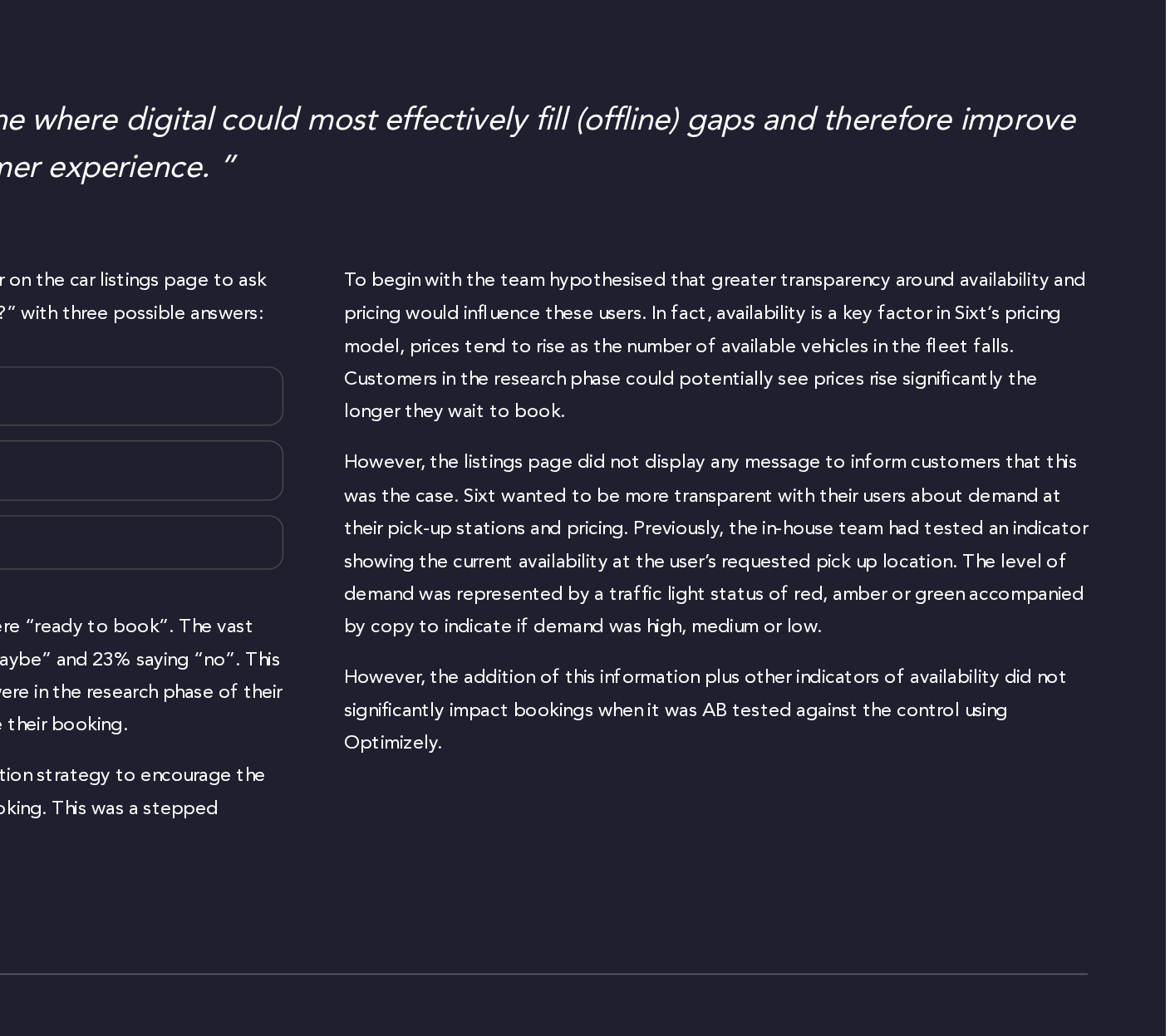
scroll to position [2343, 0]
click at [1016, 506] on p "However, the listings page did not display any message to inform customers that…" at bounding box center [861, 539] width 511 height 136
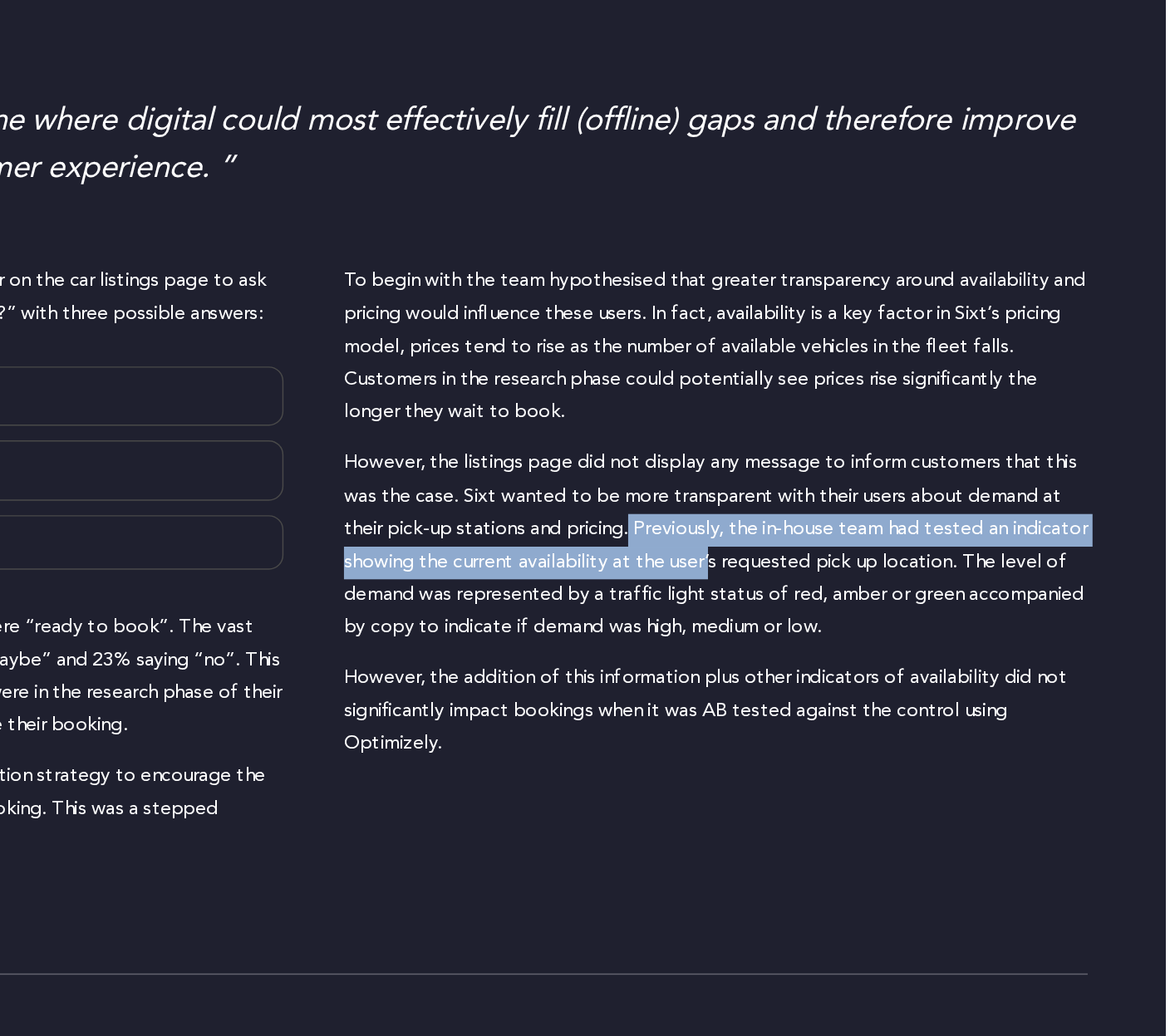
drag, startPoint x: 805, startPoint y: 525, endPoint x: 917, endPoint y: 551, distance: 115.0
click at [917, 551] on p "However, the listings page did not display any message to inform customers that…" at bounding box center [861, 539] width 511 height 136
click at [813, 577] on p "However, the listings page did not display any message to inform customers that…" at bounding box center [861, 539] width 511 height 136
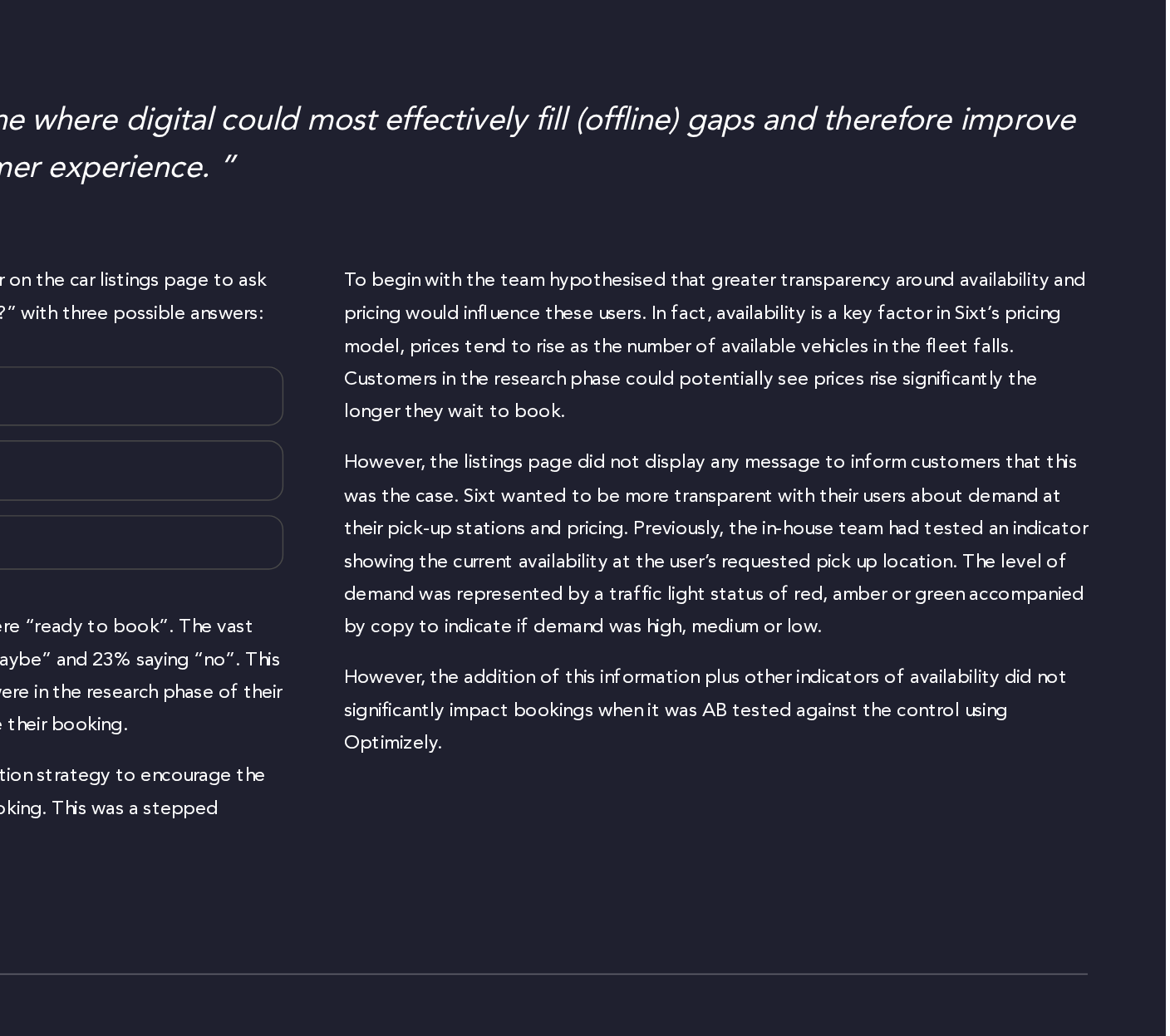
click at [813, 577] on p "However, the listings page did not display any message to inform customers that…" at bounding box center [861, 539] width 511 height 136
click at [788, 631] on p "However, the addition of this information plus other indicators of availability…" at bounding box center [861, 653] width 511 height 68
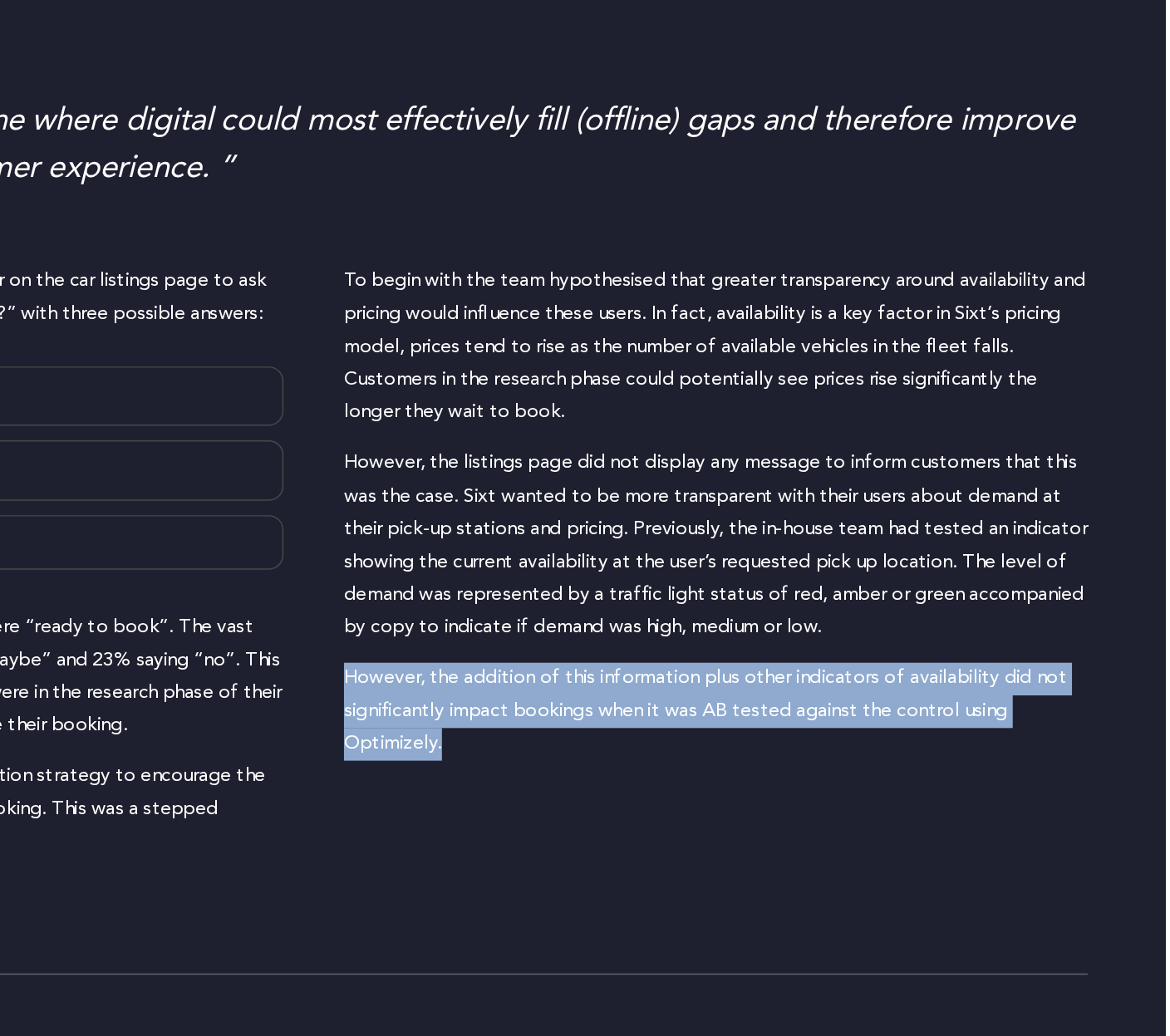
click at [769, 759] on div "To begin with the team hypothesised that greater transparency around availabili…" at bounding box center [861, 556] width 511 height 421
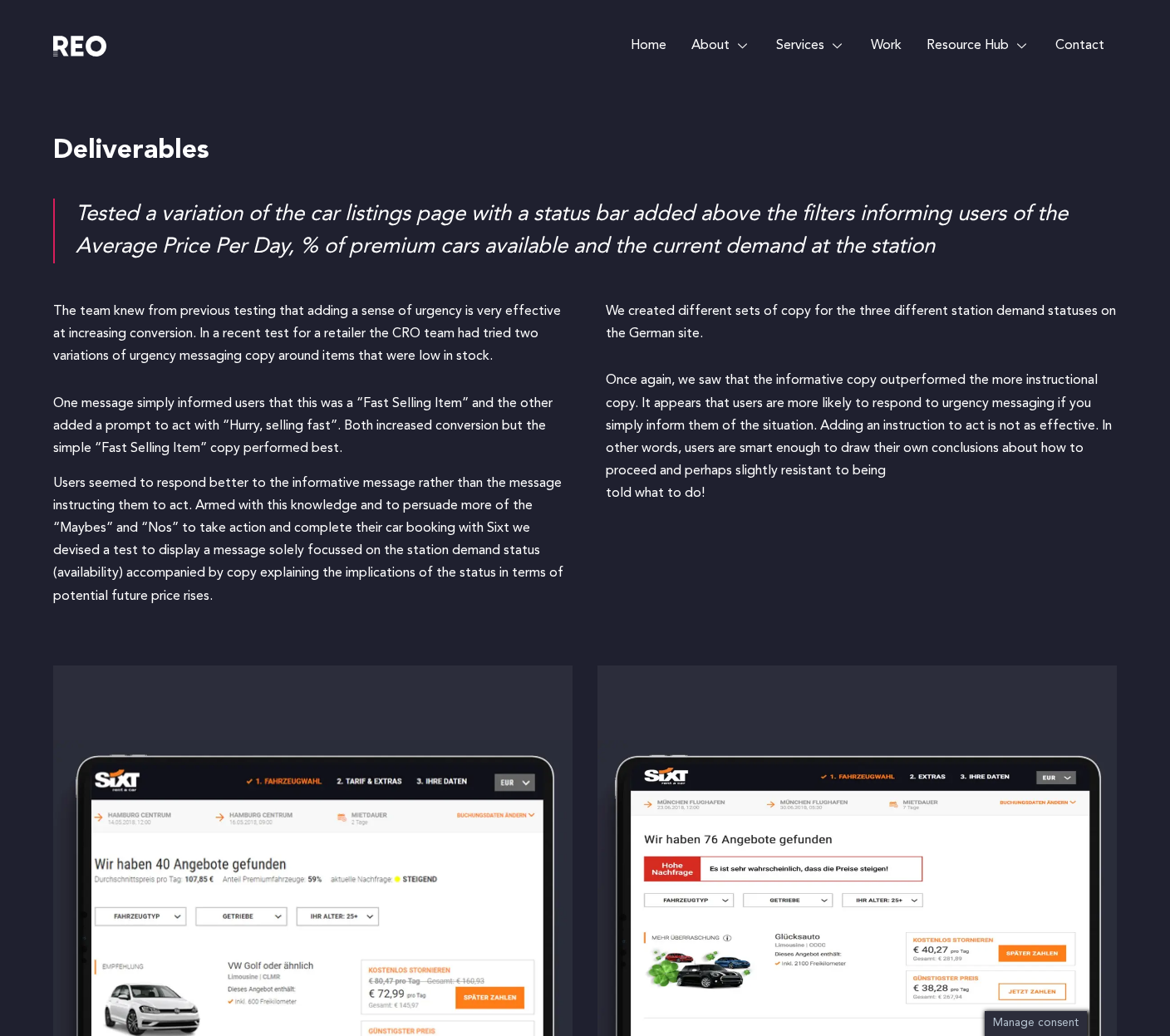
scroll to position [3118, 0]
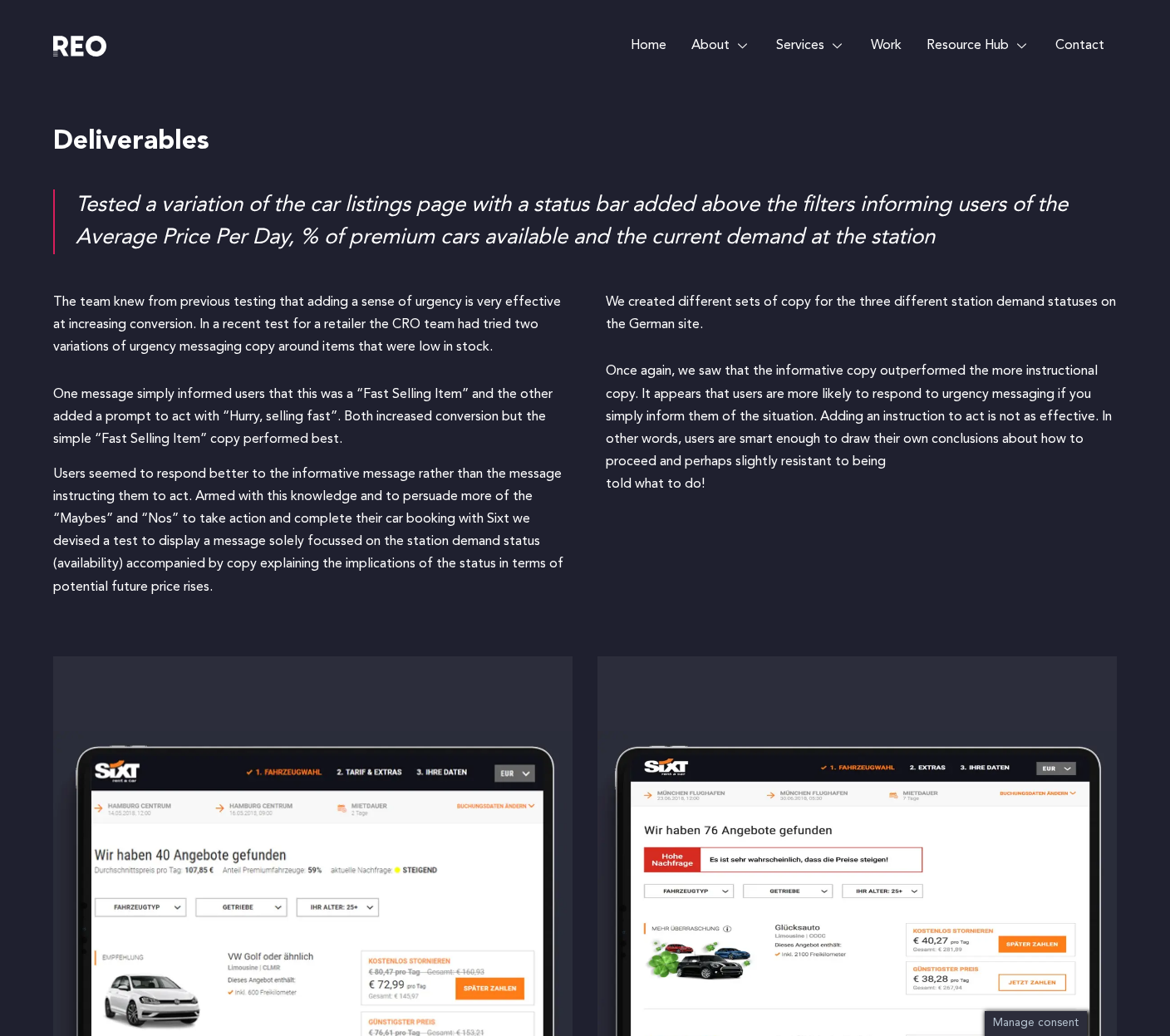
click at [423, 226] on div "Tested a variation of the car listings page with a status bar added above the f…" at bounding box center [596, 222] width 1041 height 65
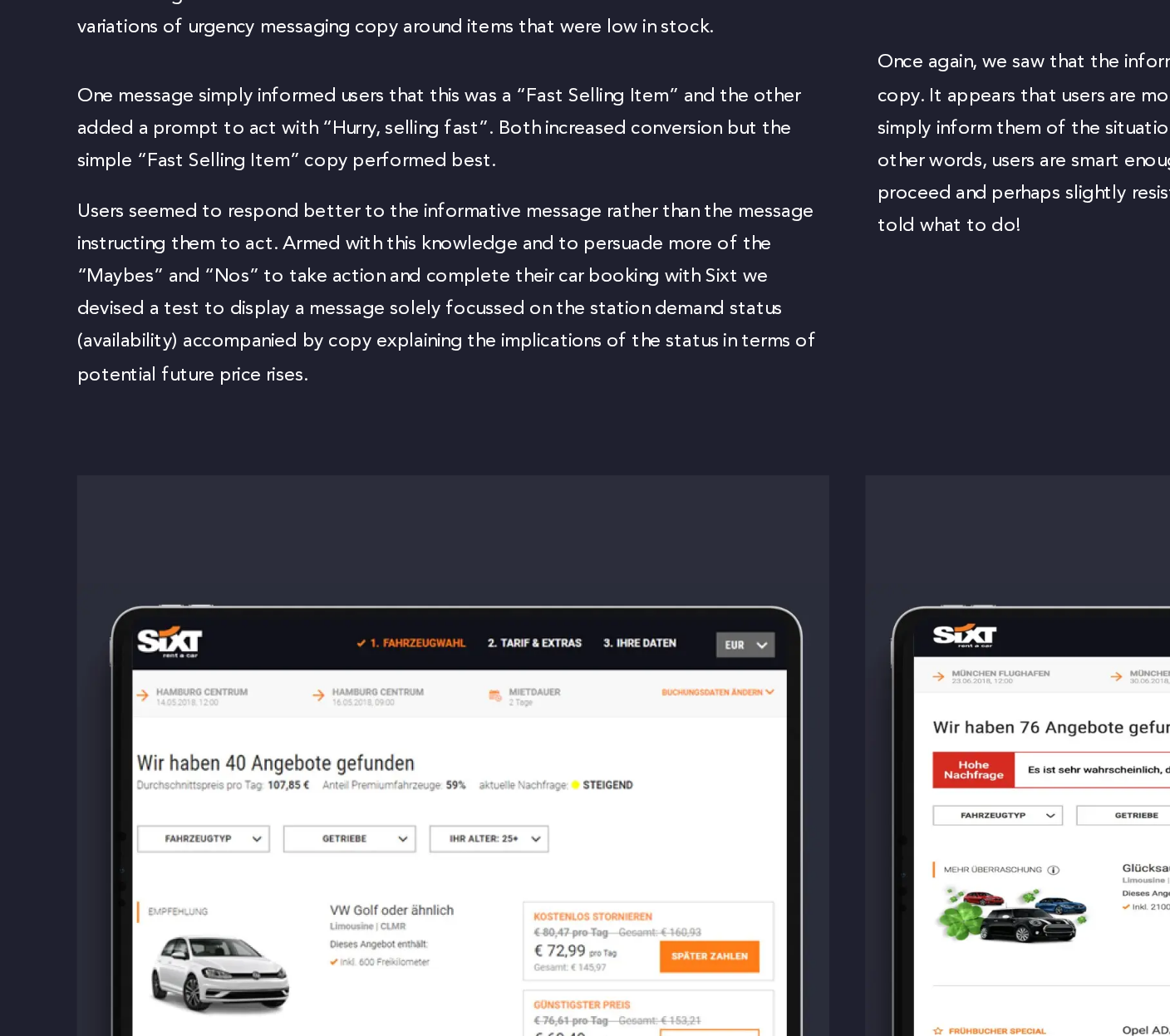
scroll to position [3127, 0]
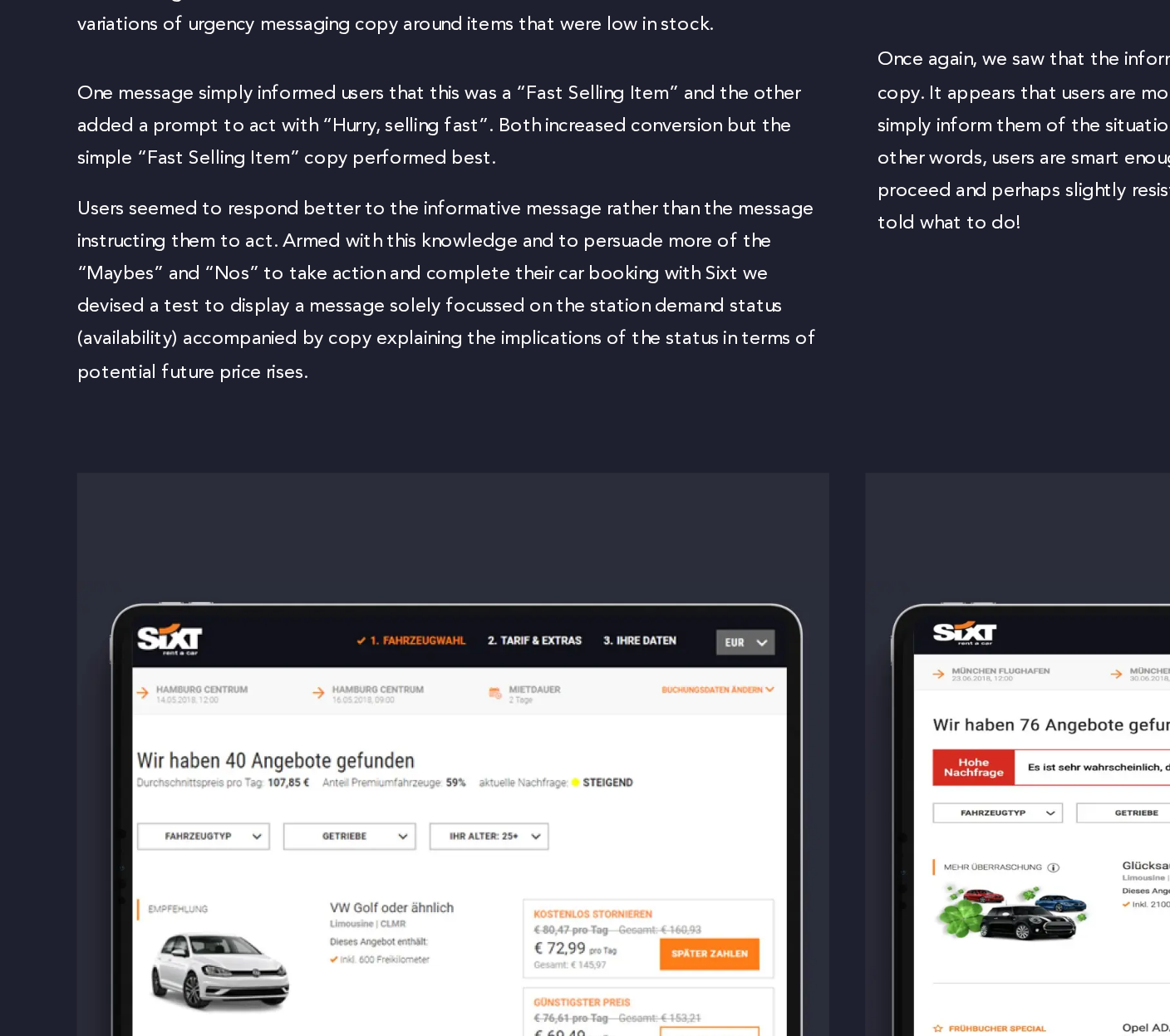
click at [201, 508] on p "Users seemed to respond better to the informative message rather than the messa…" at bounding box center [309, 522] width 511 height 136
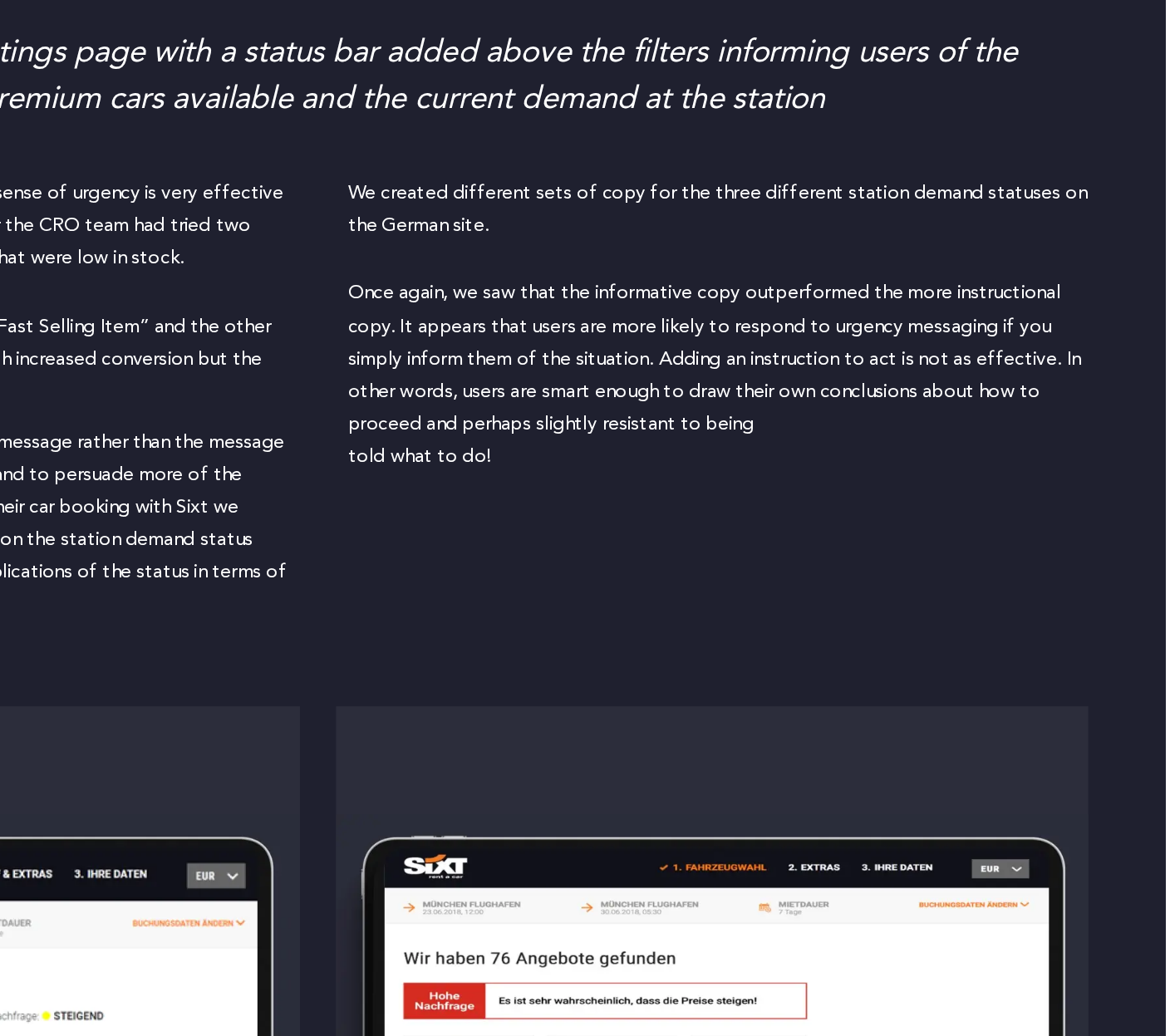
click at [814, 404] on p "Once again, we saw that the informative copy outperformed the more instructiona…" at bounding box center [861, 421] width 511 height 136
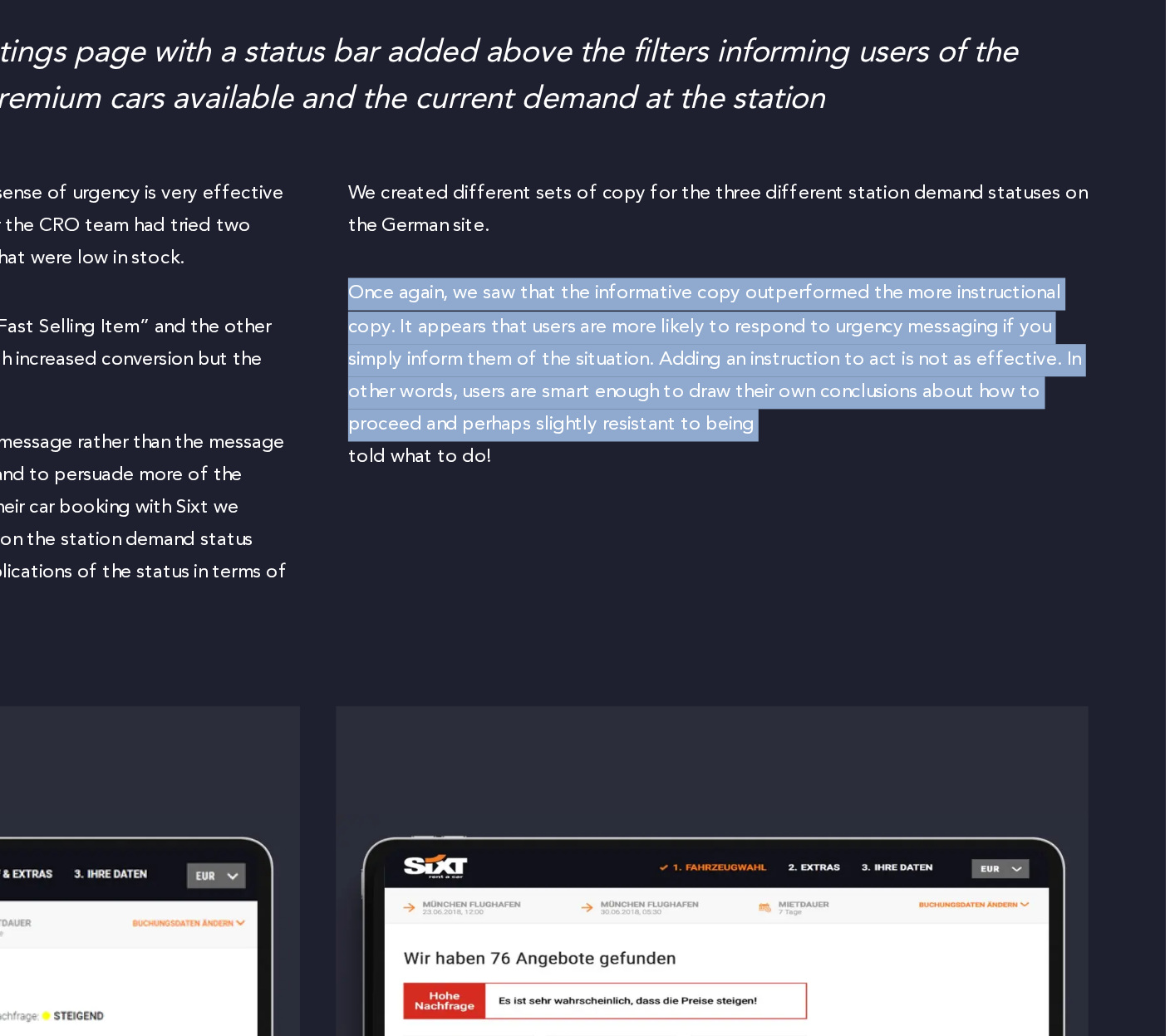
click at [814, 404] on p "Once again, we saw that the informative copy outperformed the more instructiona…" at bounding box center [861, 421] width 511 height 136
click at [887, 596] on div "We created different sets of copy for the three different station demand status…" at bounding box center [861, 443] width 511 height 319
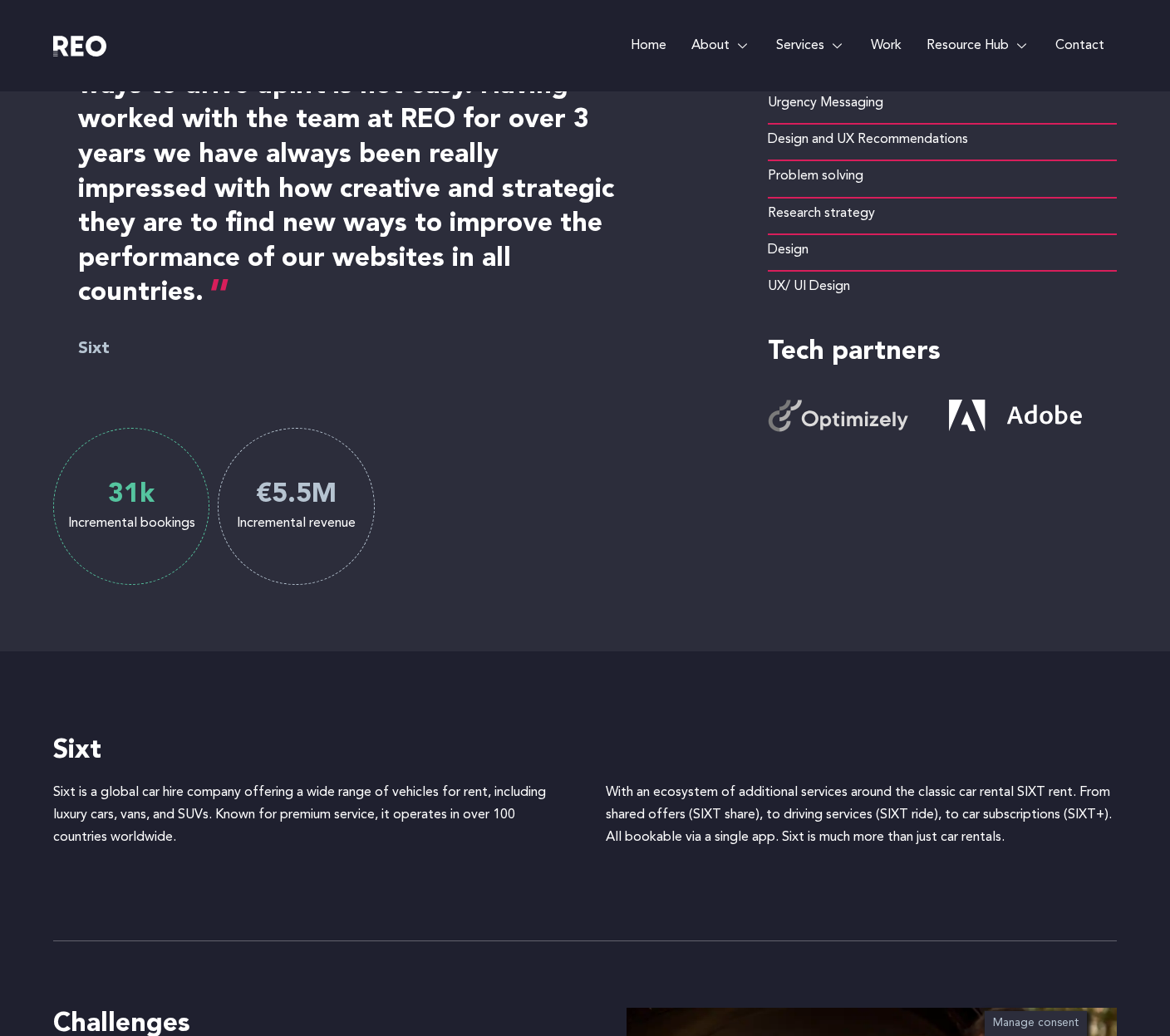
scroll to position [961, 0]
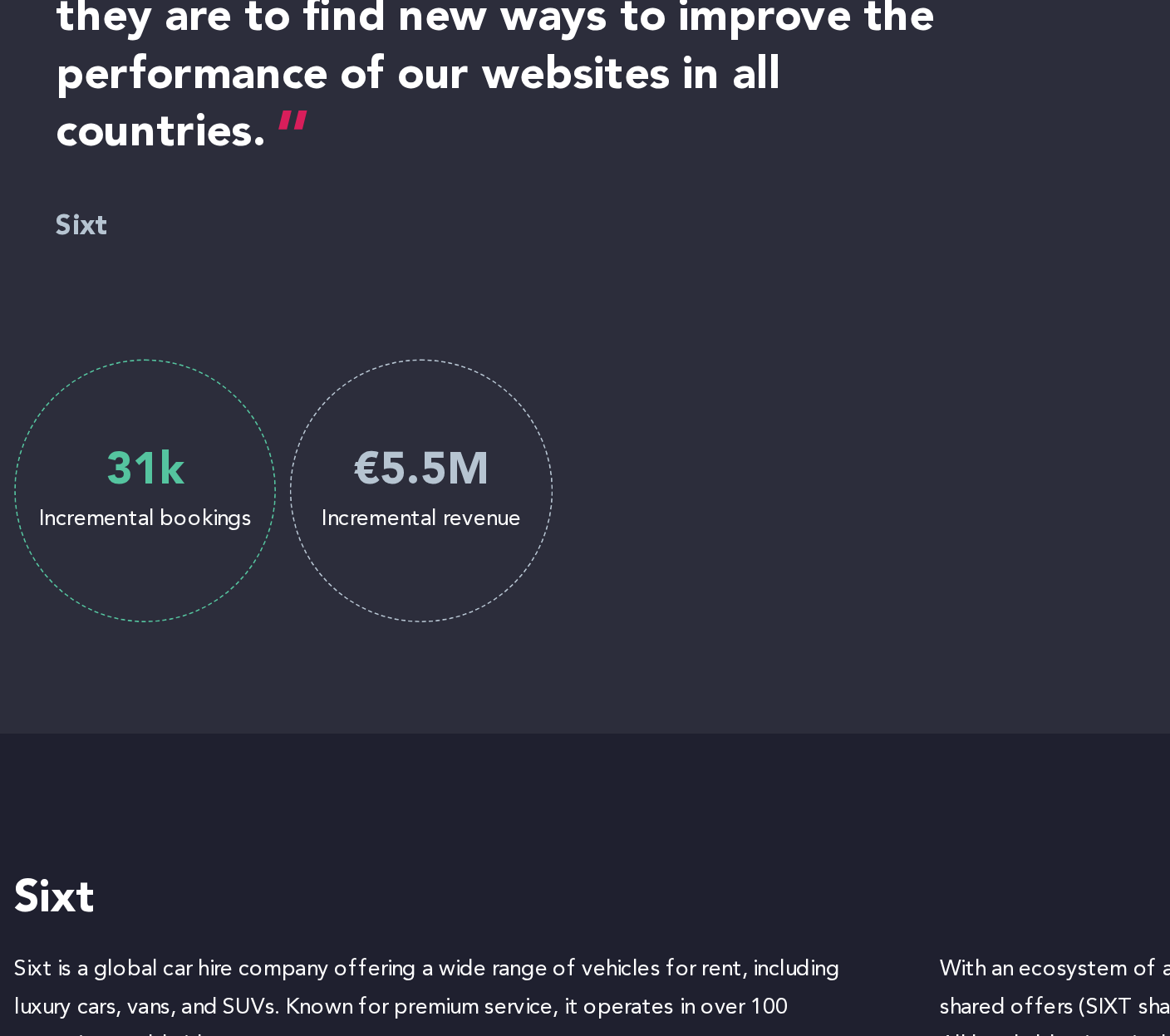
click at [448, 810] on p "Sixt is a global car hire company offering a wide range of vehicles for rent, i…" at bounding box center [309, 818] width 511 height 68
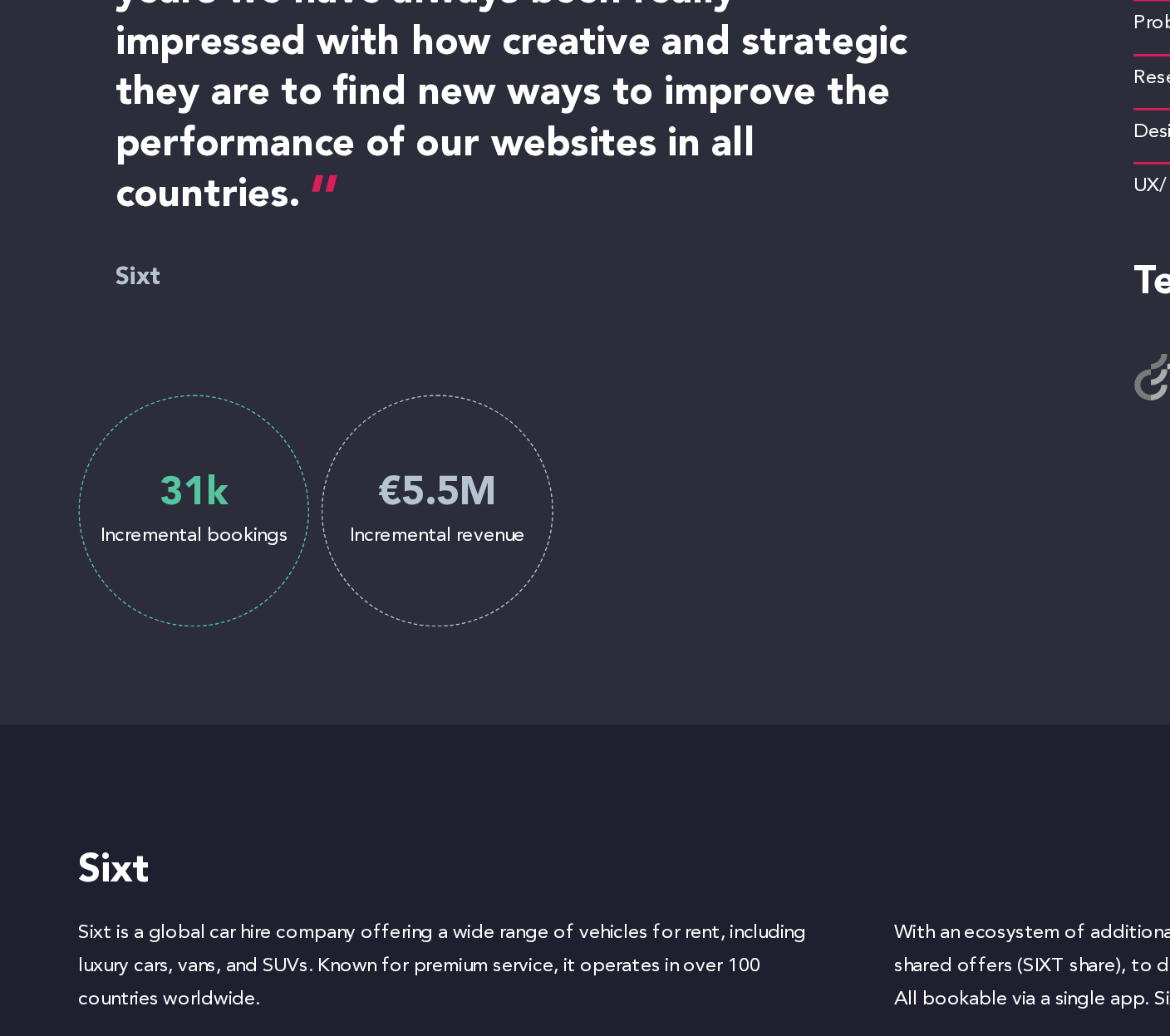
click at [93, 528] on div "Incremental bookings" at bounding box center [131, 525] width 154 height 17
click at [255, 390] on div "Sixt has a well-established experimentation and CRO strategy and we have conduc…" at bounding box center [377, 277] width 648 height 619
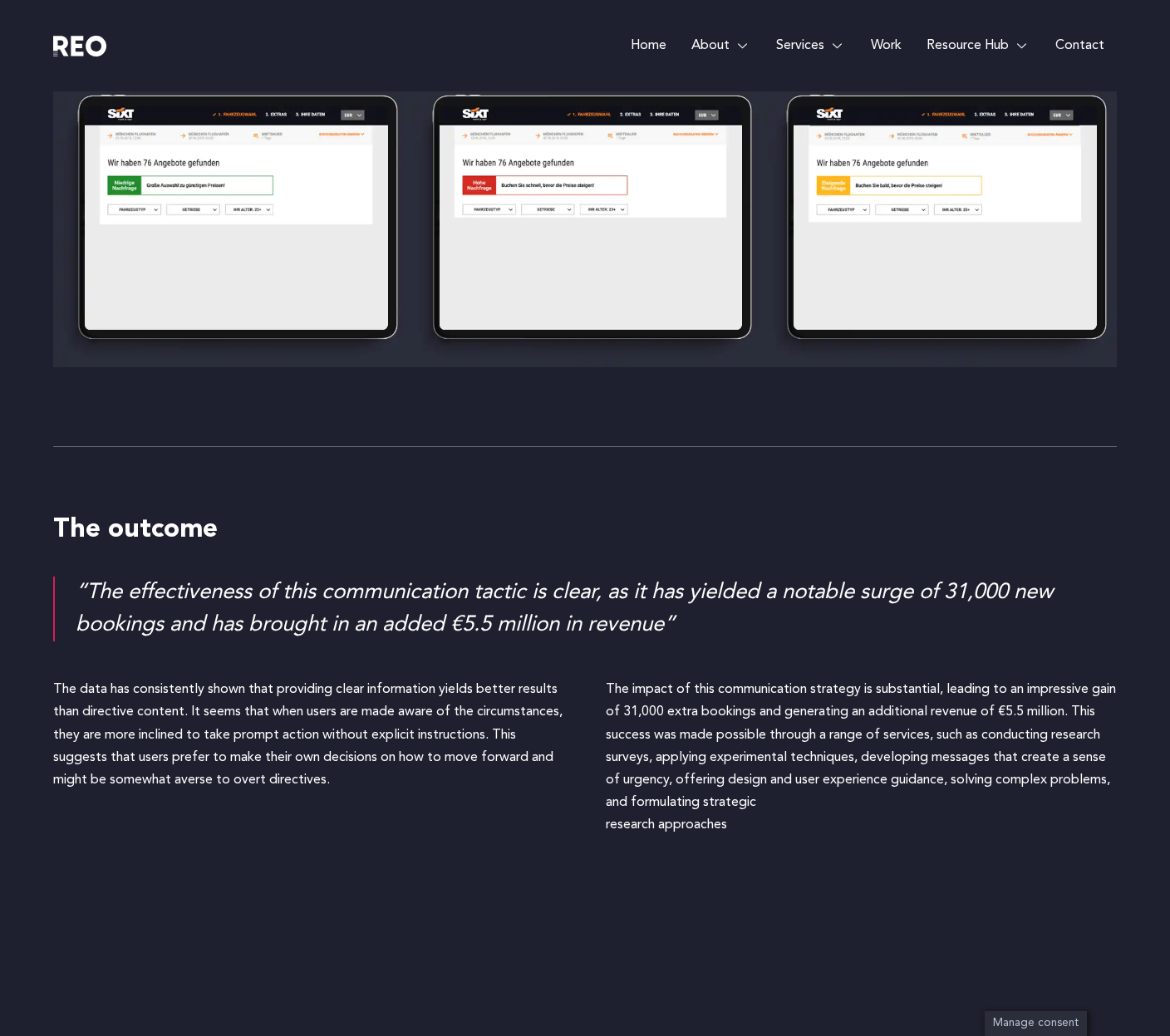
scroll to position [4324, 0]
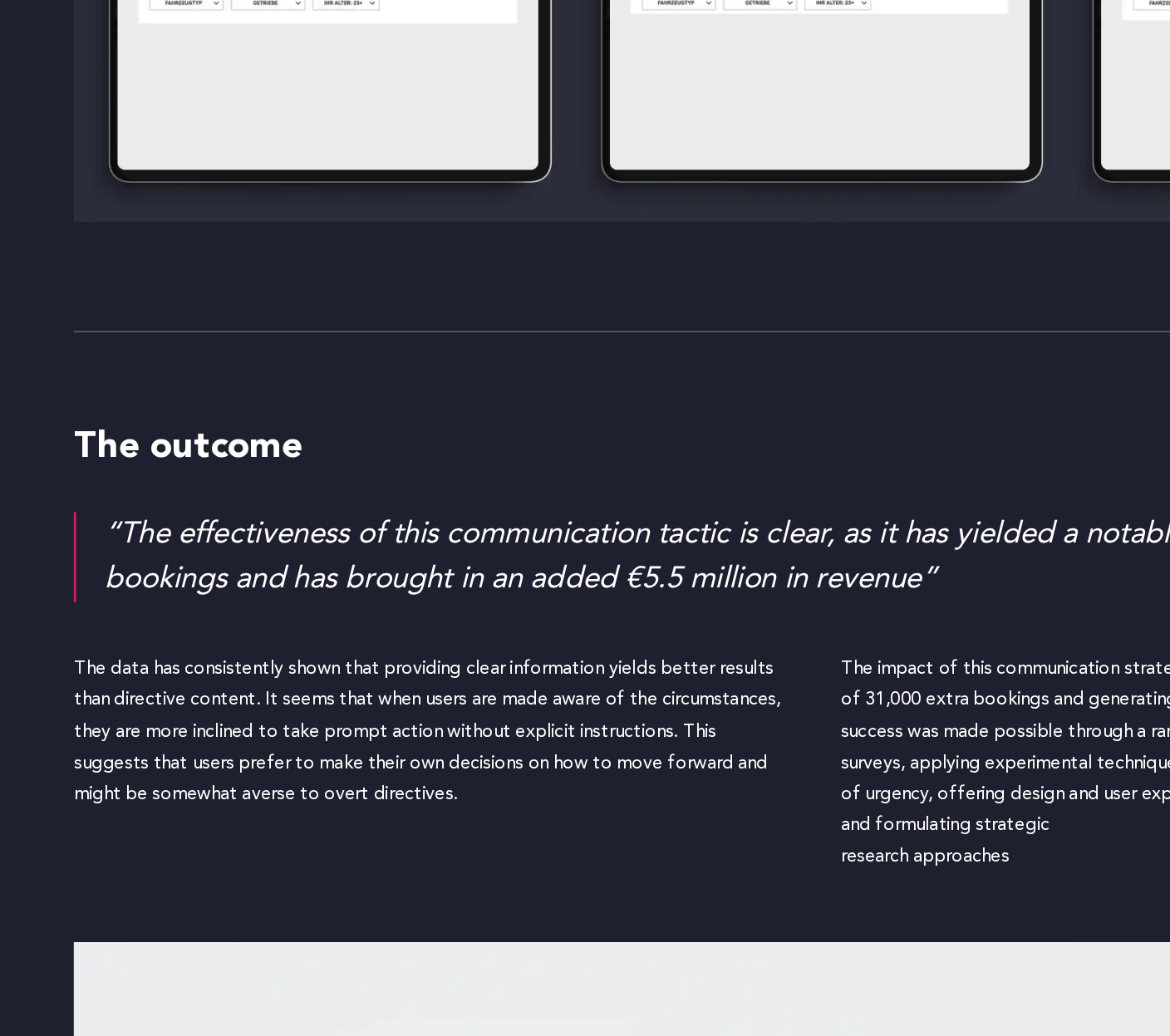
click at [503, 784] on div "The data has consistently shown that providing clear information yields better …" at bounding box center [309, 732] width 511 height 125
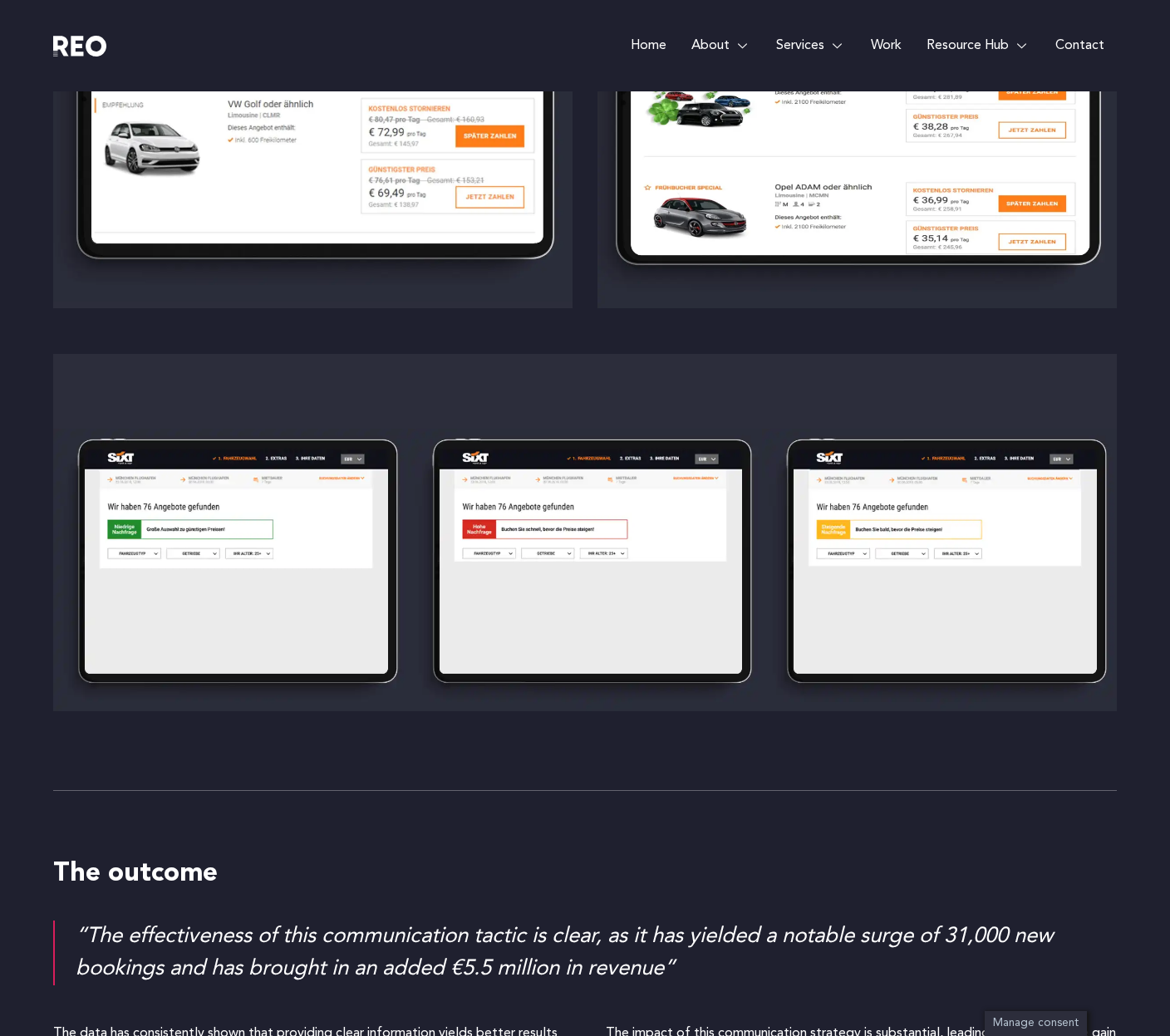
scroll to position [3969, 0]
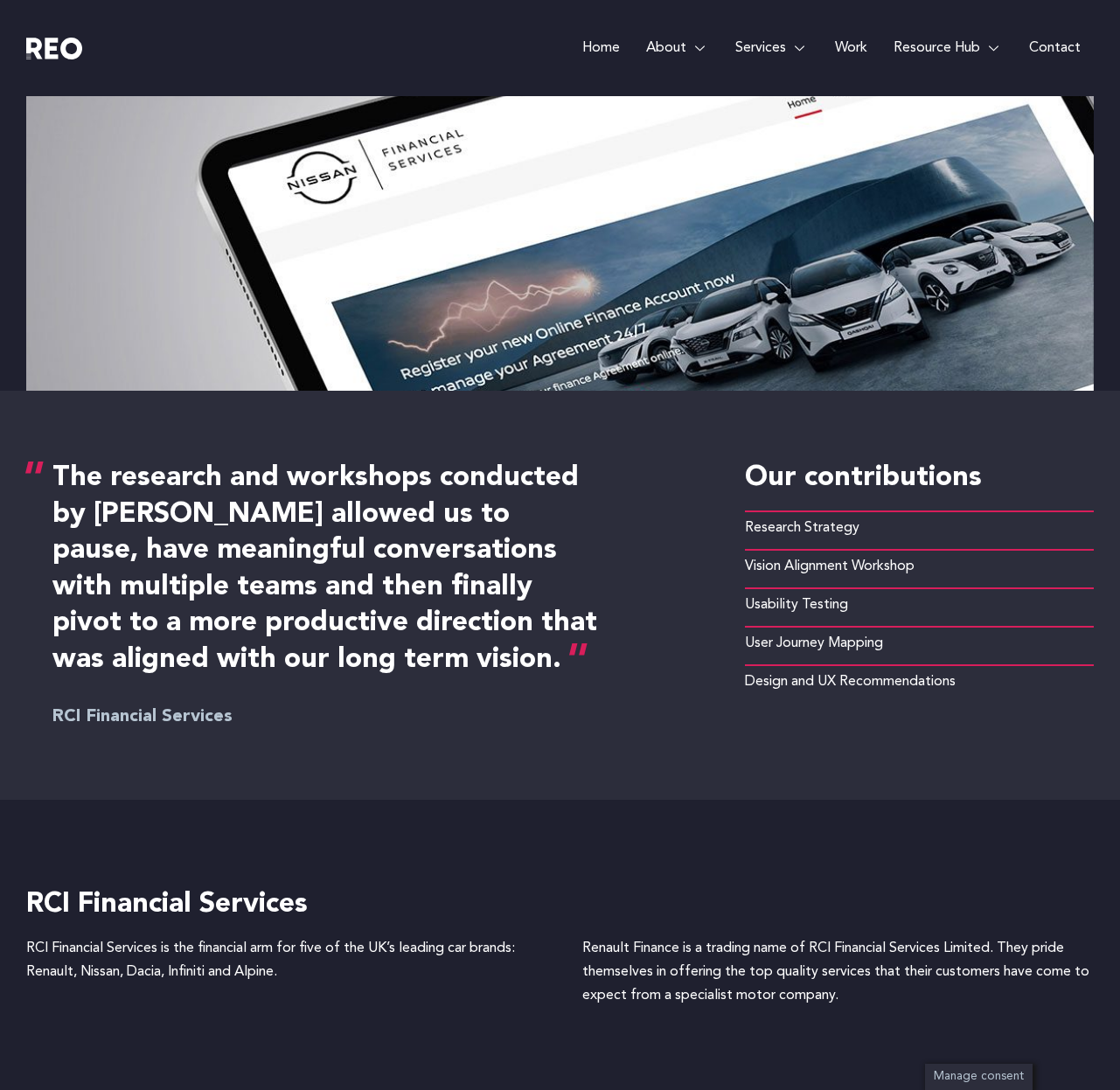
scroll to position [468, 0]
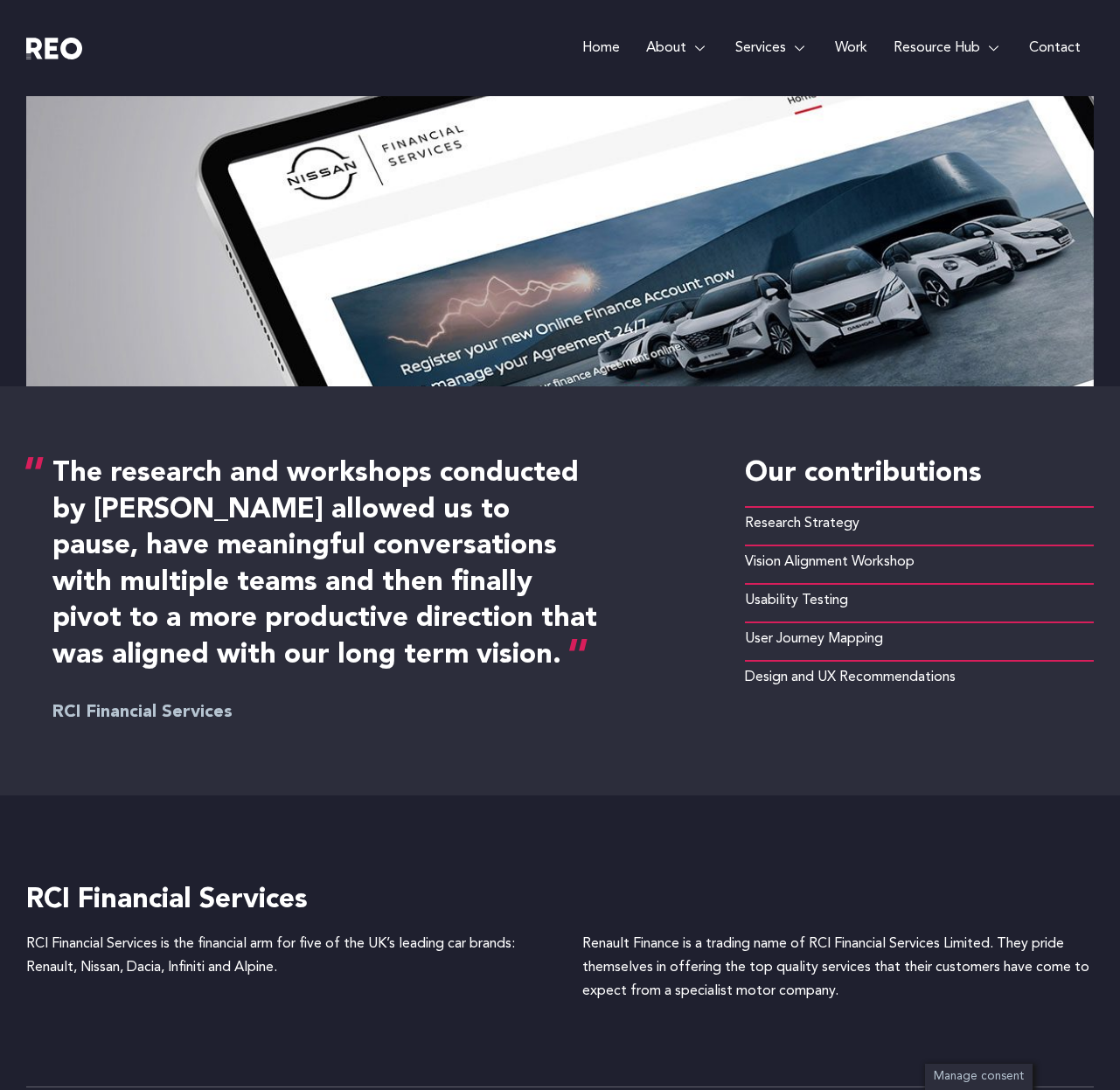
click at [297, 576] on h4 "The research and workshops conducted by REO allowed us to pause, have meaningfu…" at bounding box center [325, 566] width 547 height 218
click at [297, 576] on h4 "The research and workshops conducted by [PERSON_NAME] allowed us to pause, have…" at bounding box center [325, 566] width 547 height 218
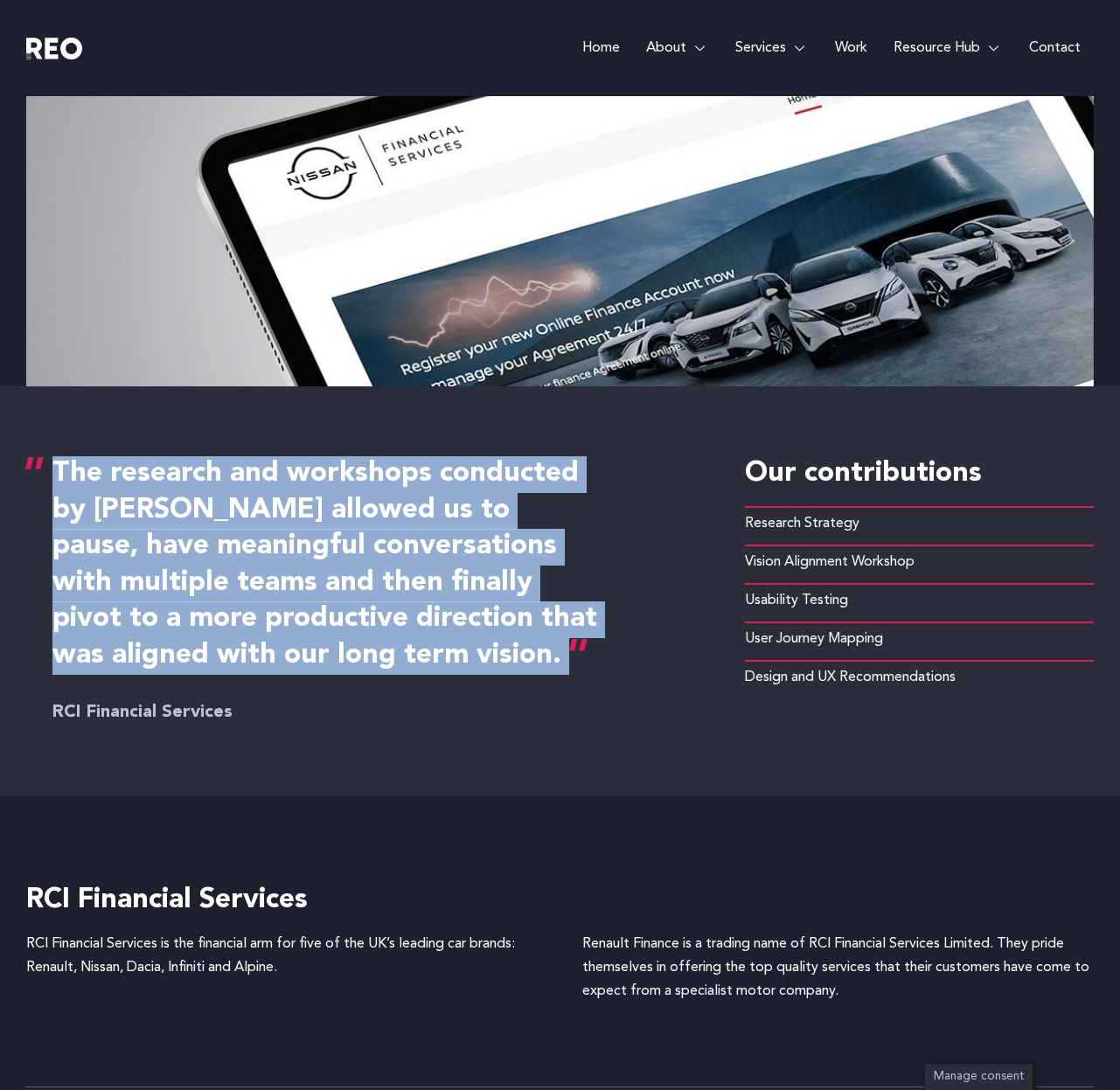
click at [323, 513] on h4 "The research and workshops conducted by [PERSON_NAME] allowed us to pause, have…" at bounding box center [325, 566] width 547 height 218
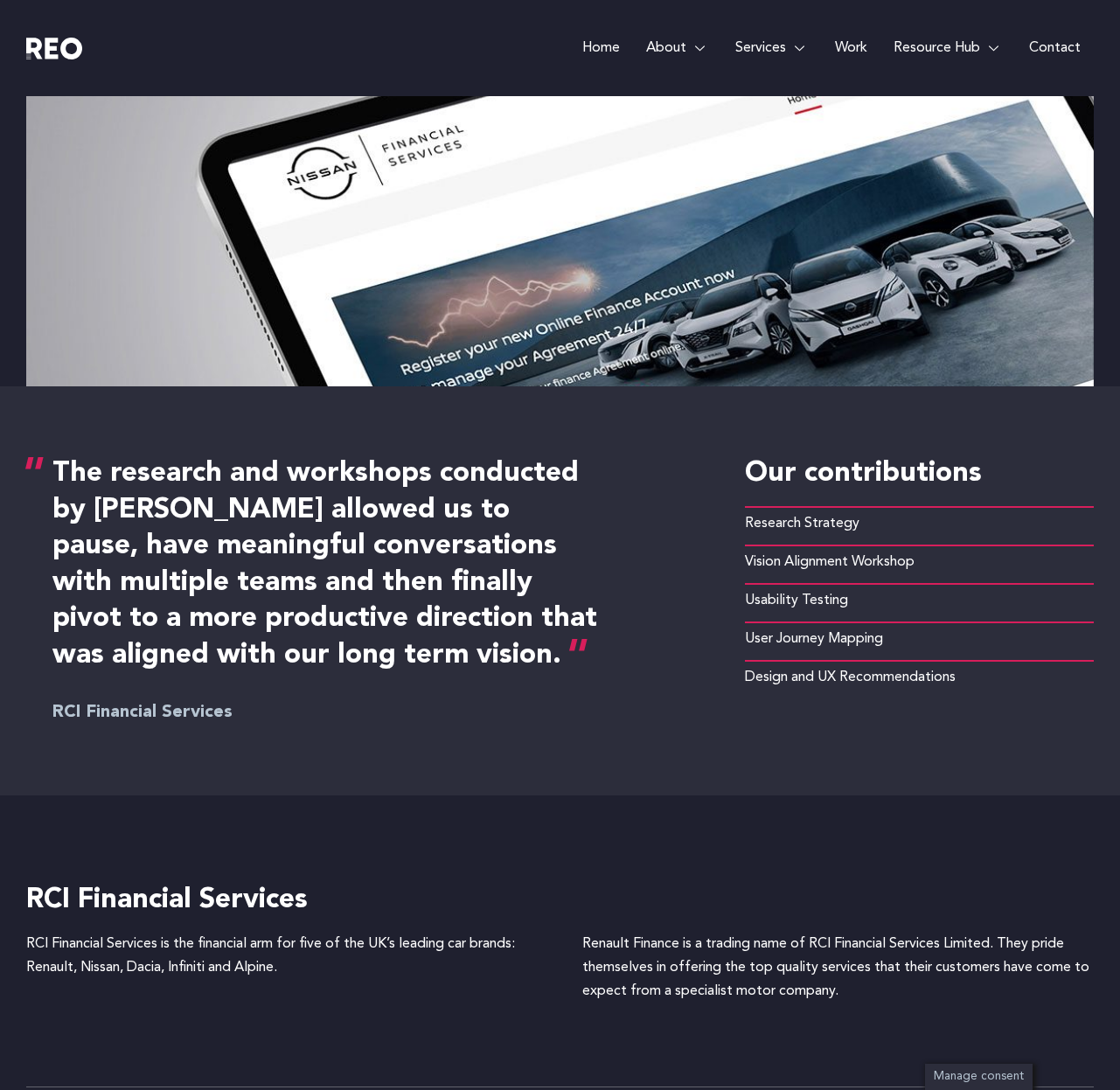
click at [323, 513] on h4 "The research and workshops conducted by REO allowed us to pause, have meaningfu…" at bounding box center [325, 566] width 547 height 218
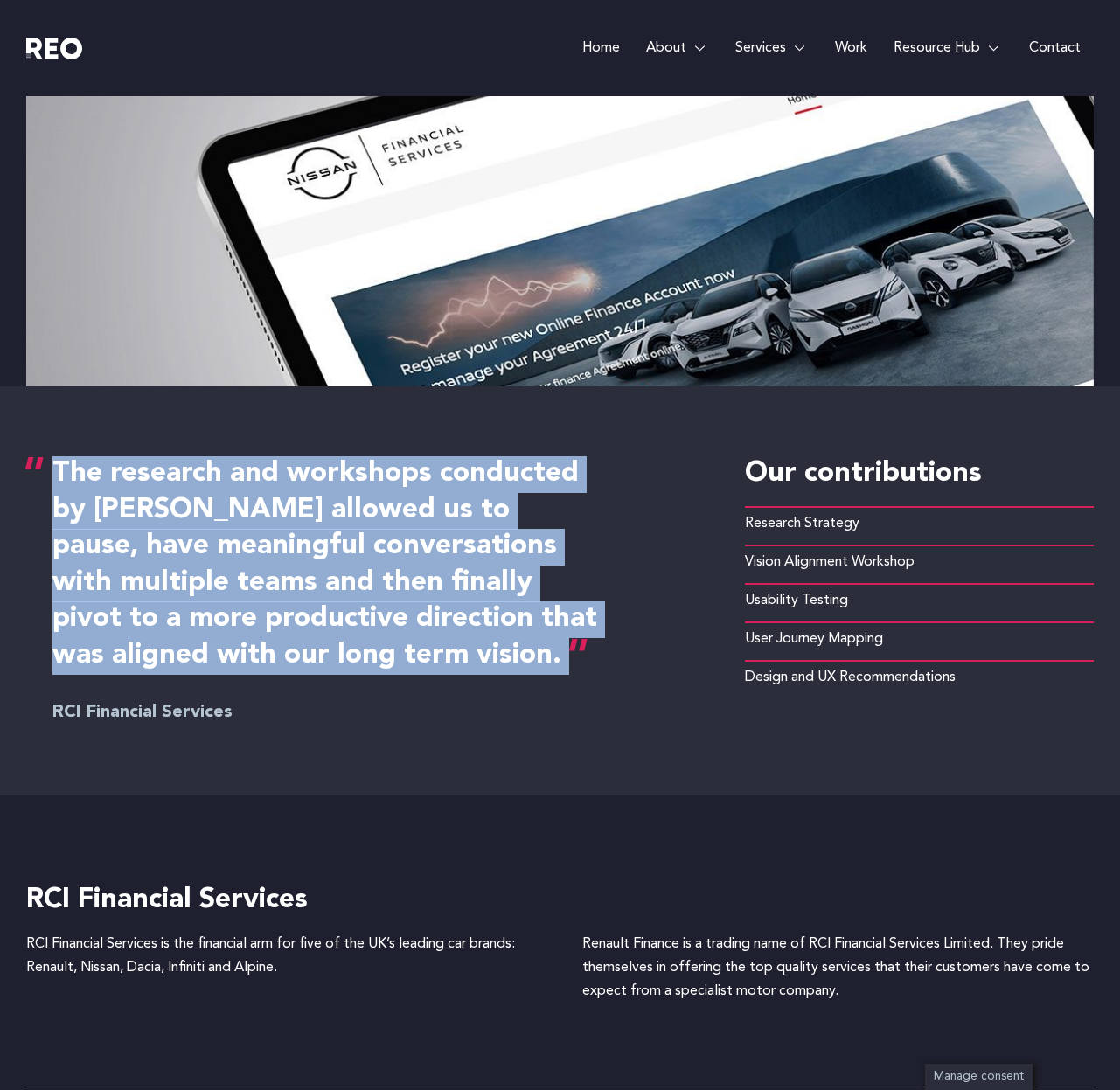
click at [498, 711] on h6 "RCI Financial Services" at bounding box center [364, 713] width 623 height 27
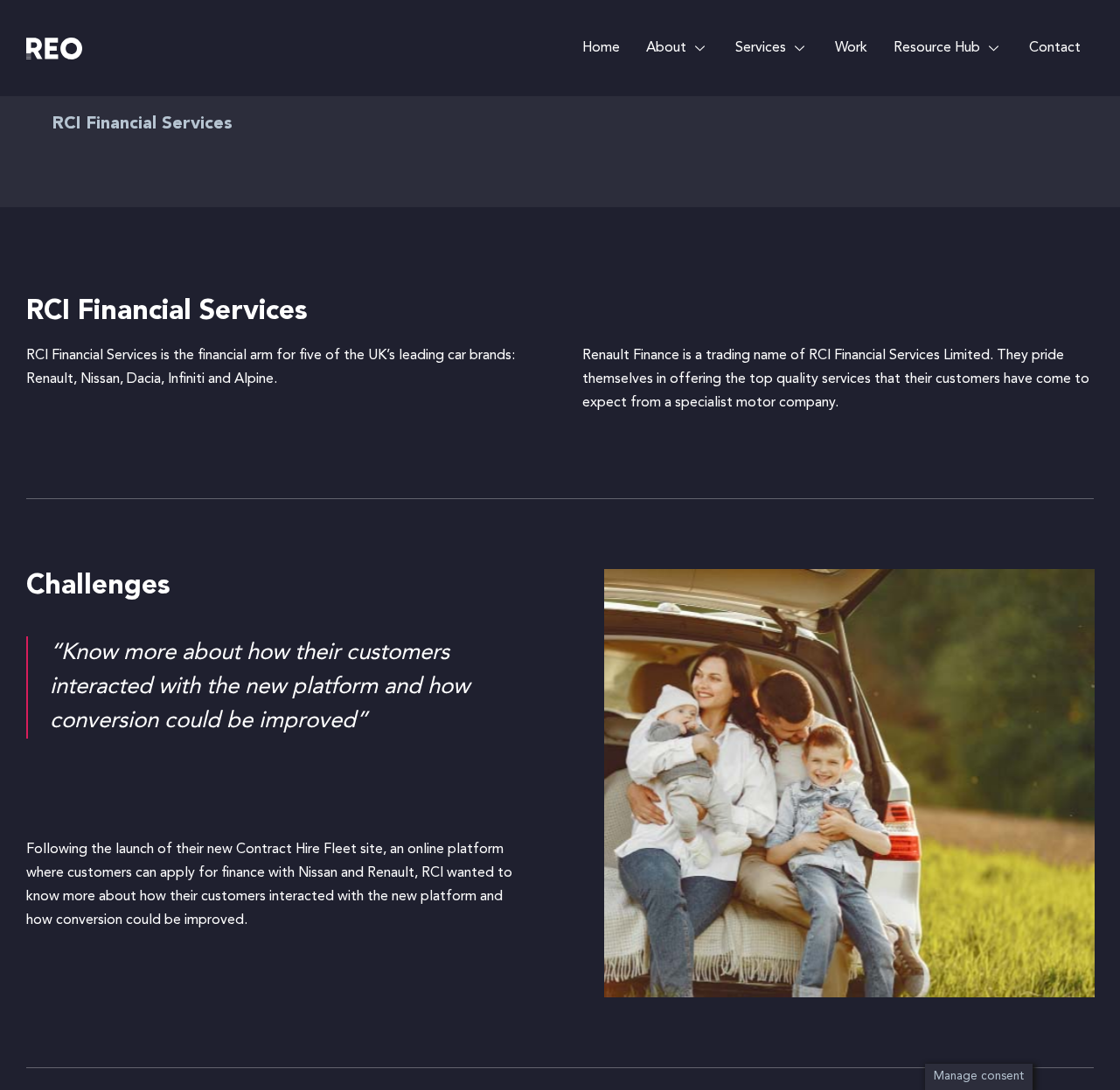
scroll to position [1073, 0]
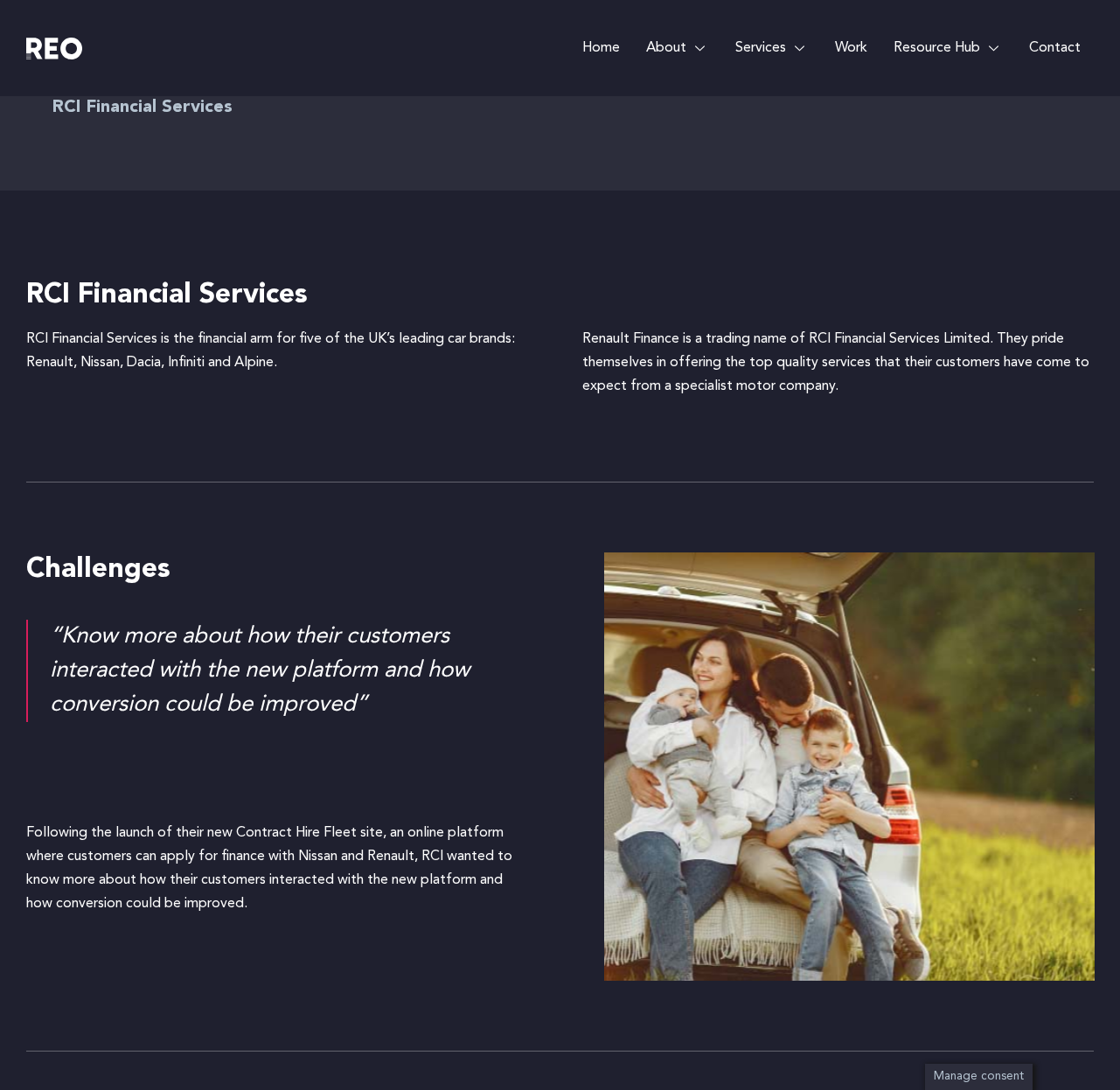
click at [429, 792] on div "Challenges “Know more about how their customers interacted with the new platfor…" at bounding box center [560, 766] width 1068 height 569
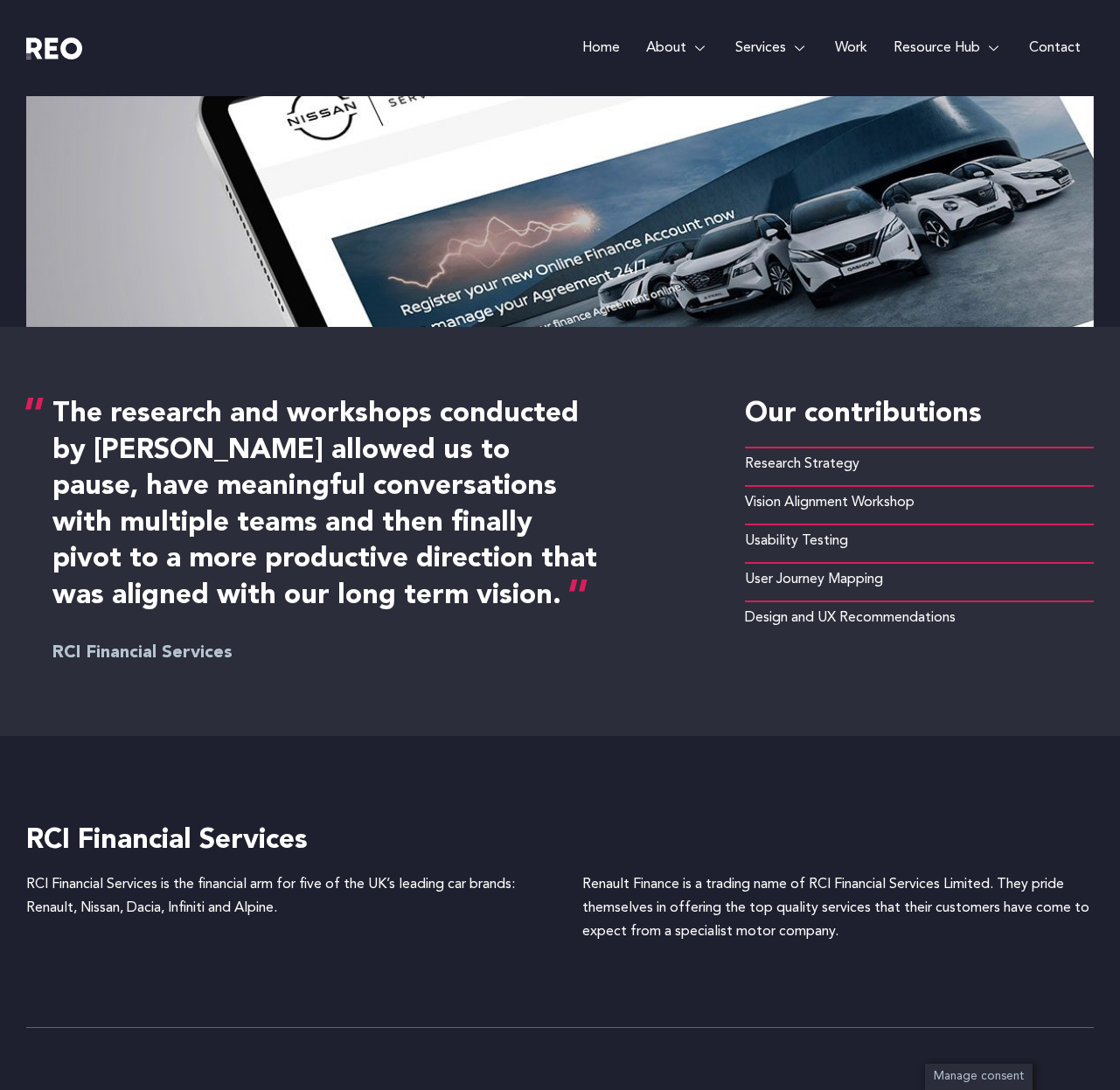
scroll to position [541, 0]
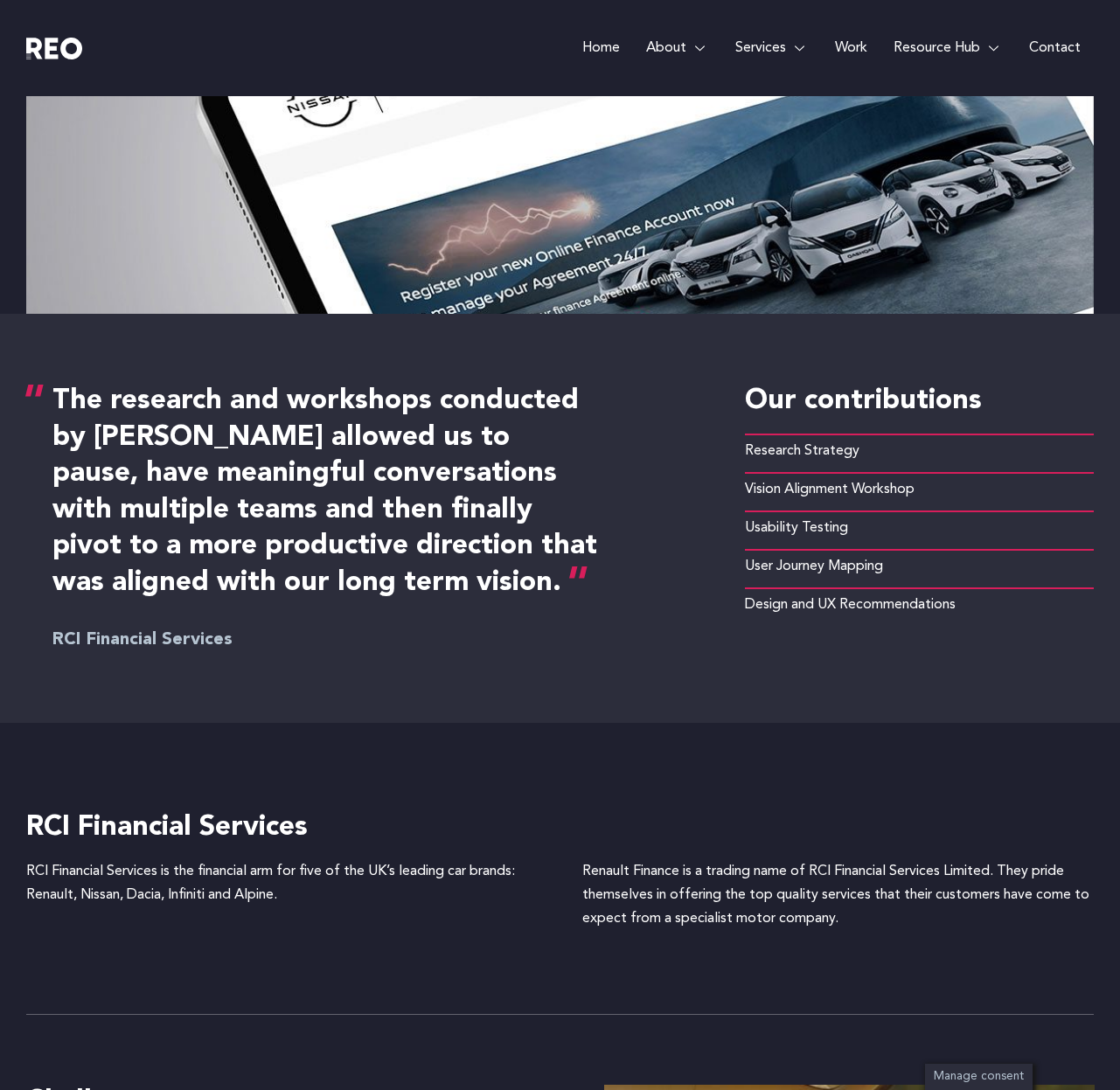
click at [208, 829] on h4 "RCI Financial Services" at bounding box center [553, 828] width 1054 height 36
copy div "RCI Financial Services"
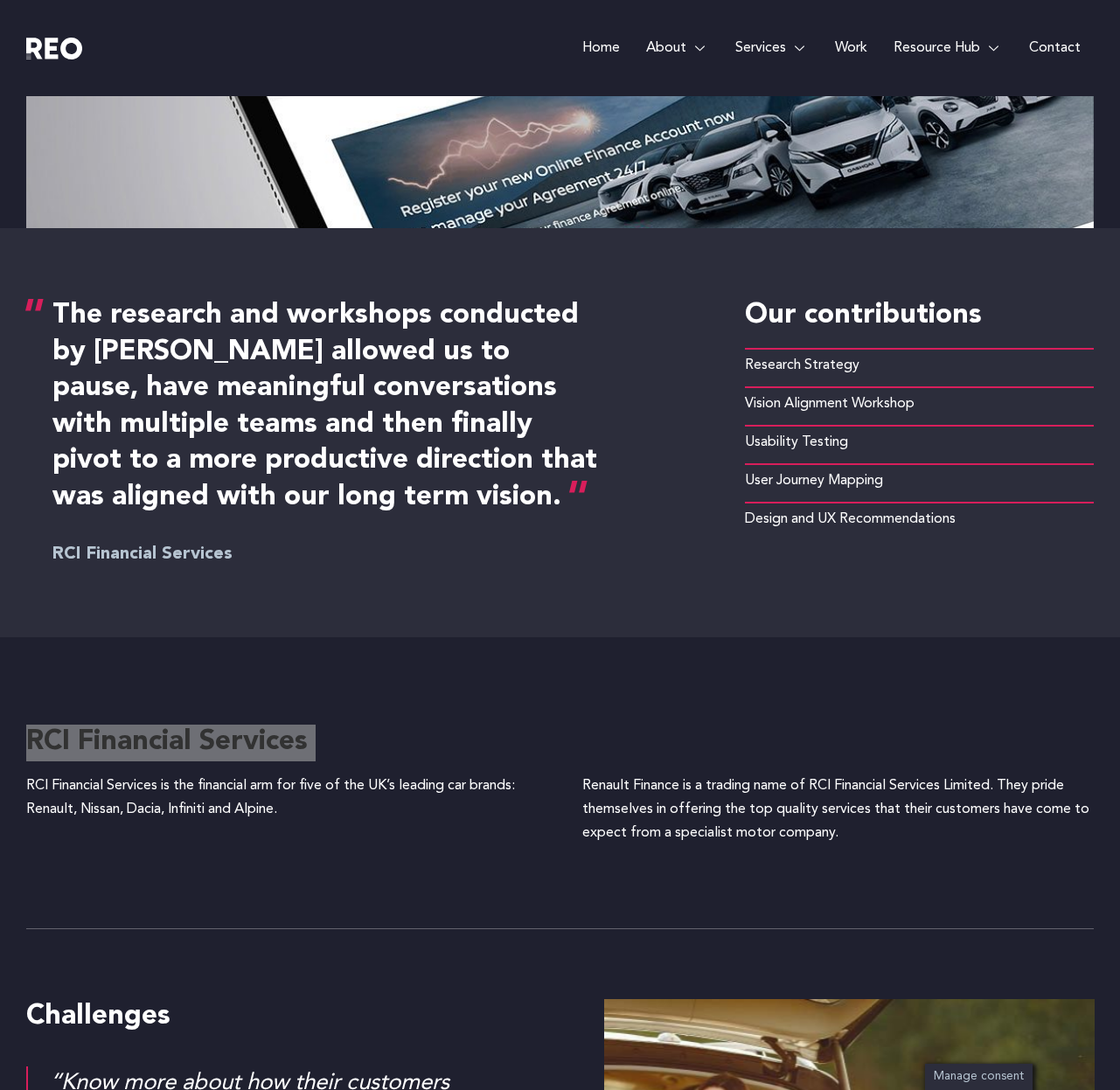
scroll to position [674, 0]
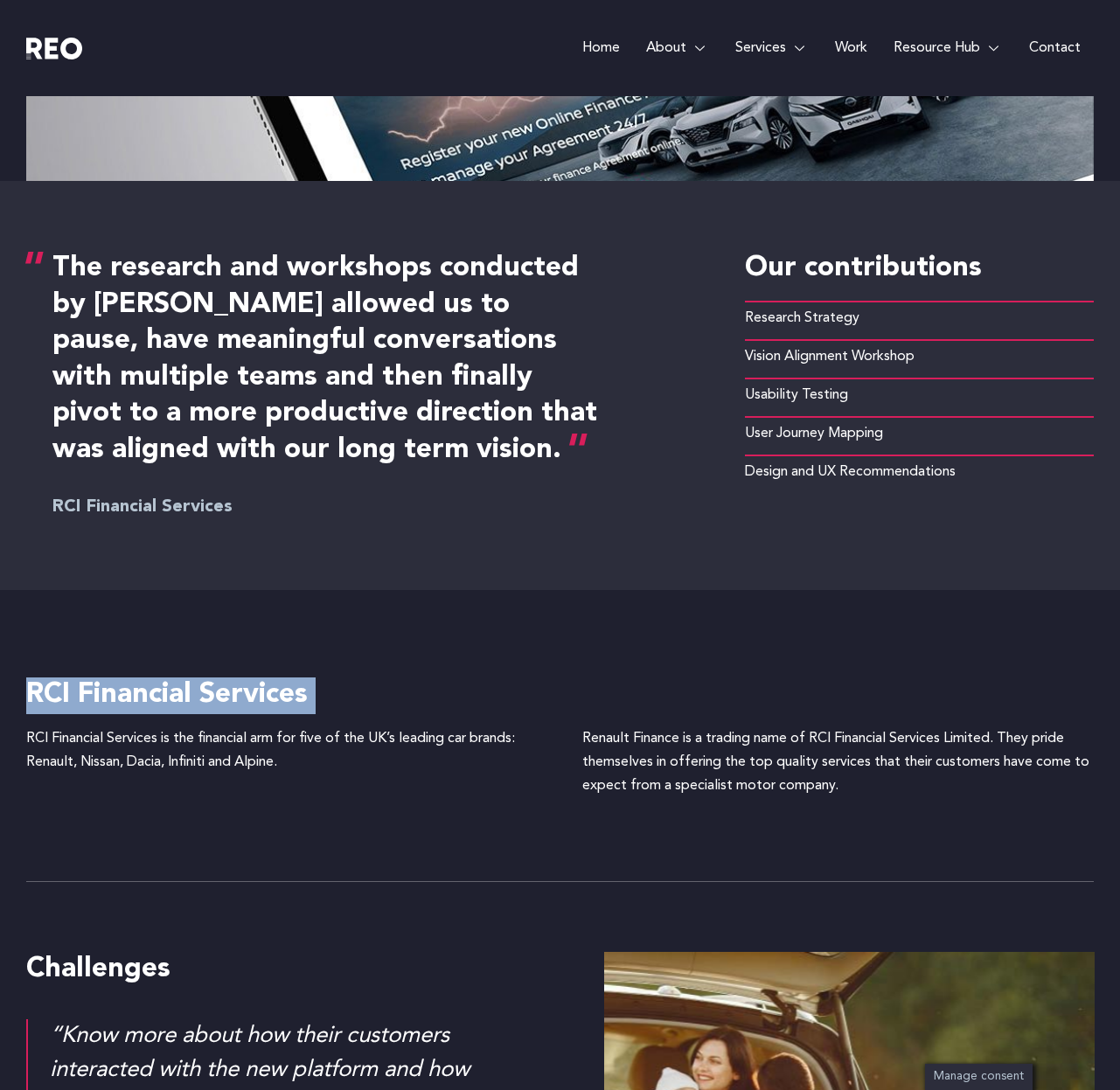
click at [287, 375] on h4 "The research and workshops conducted by REO allowed us to pause, have meaningfu…" at bounding box center [325, 360] width 547 height 218
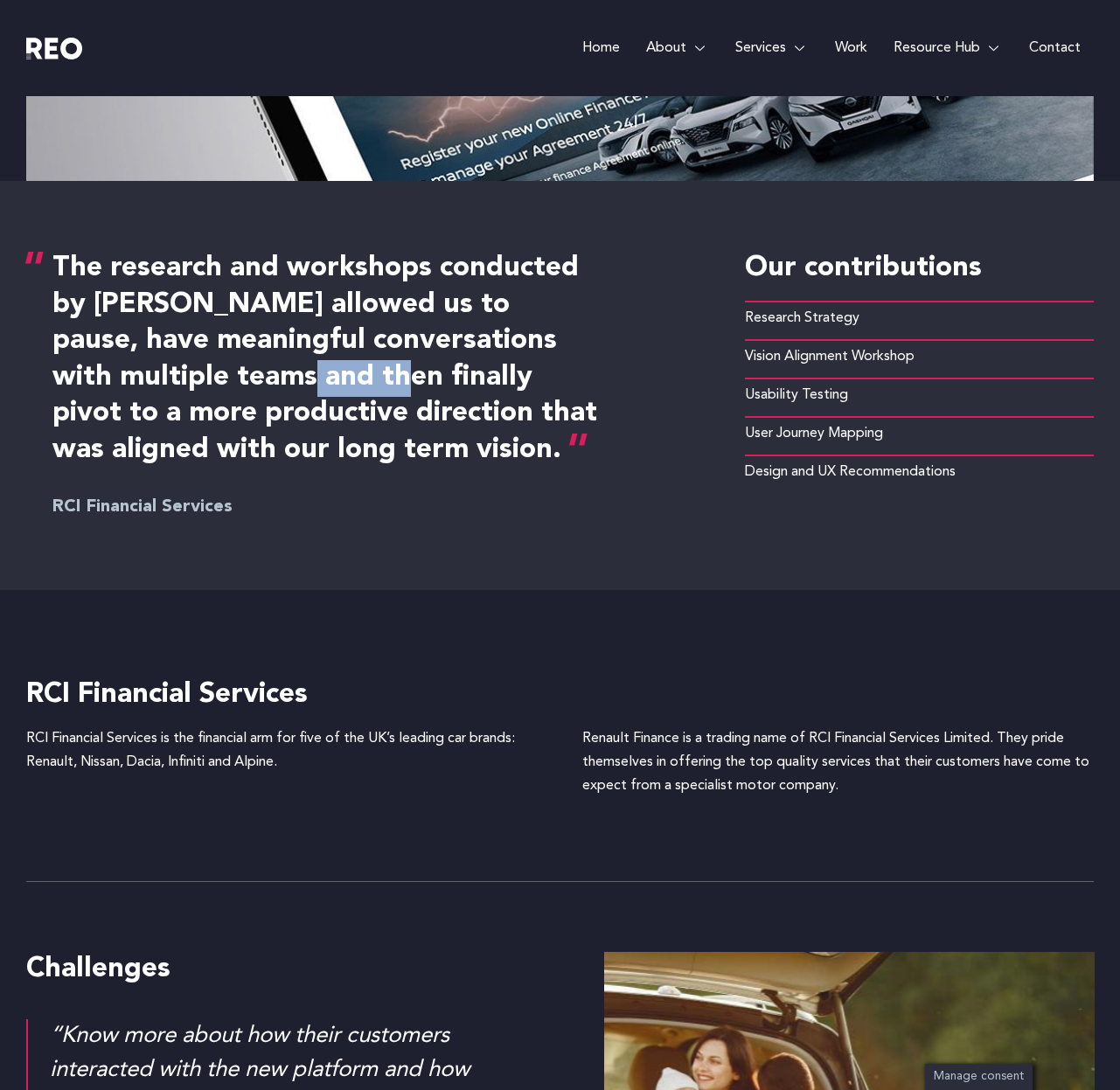
click at [287, 375] on h4 "The research and workshops conducted by REO allowed us to pause, have meaningfu…" at bounding box center [325, 360] width 547 height 218
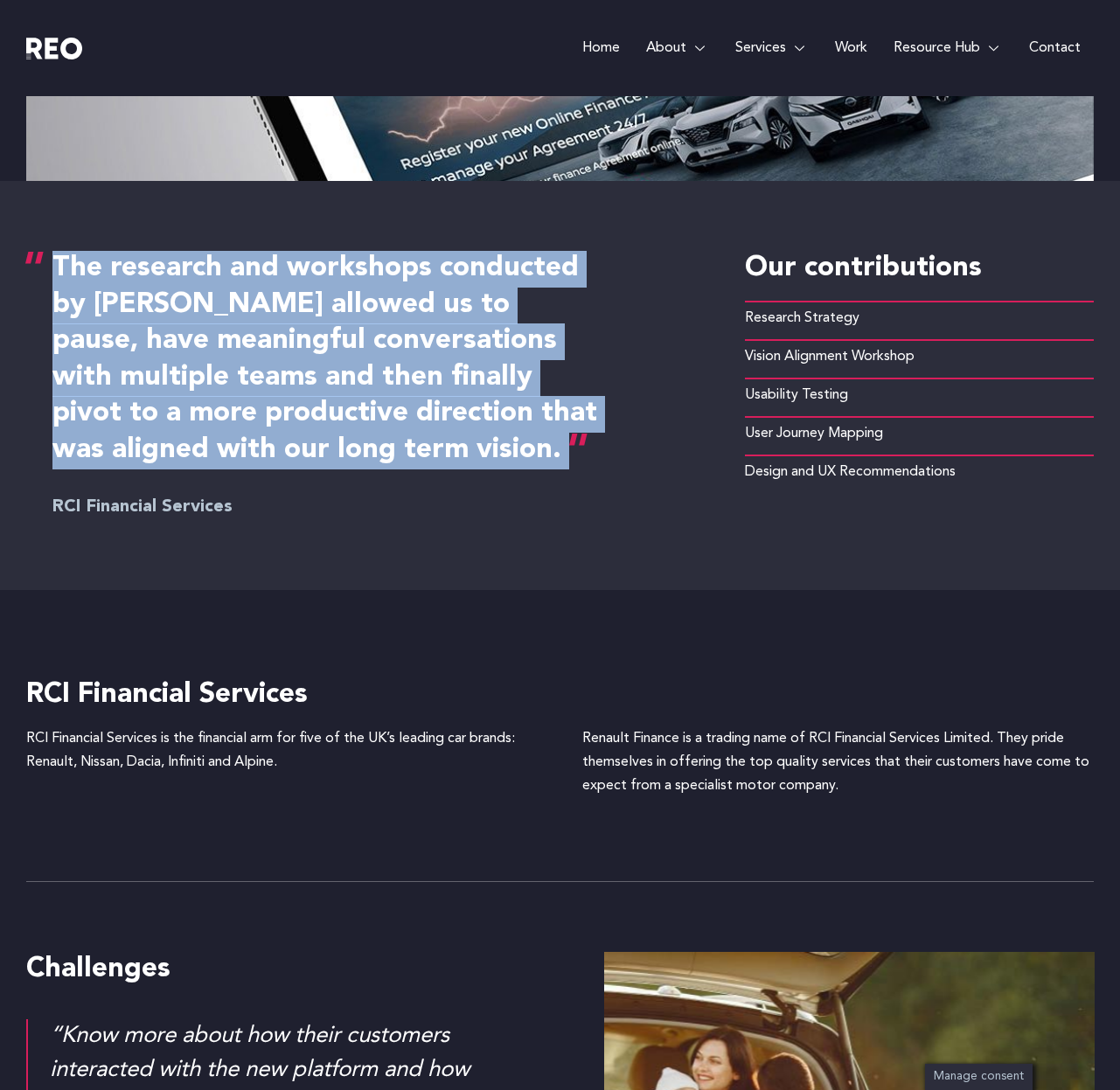
click at [287, 375] on h4 "The research and workshops conducted by REO allowed us to pause, have meaningfu…" at bounding box center [325, 360] width 547 height 218
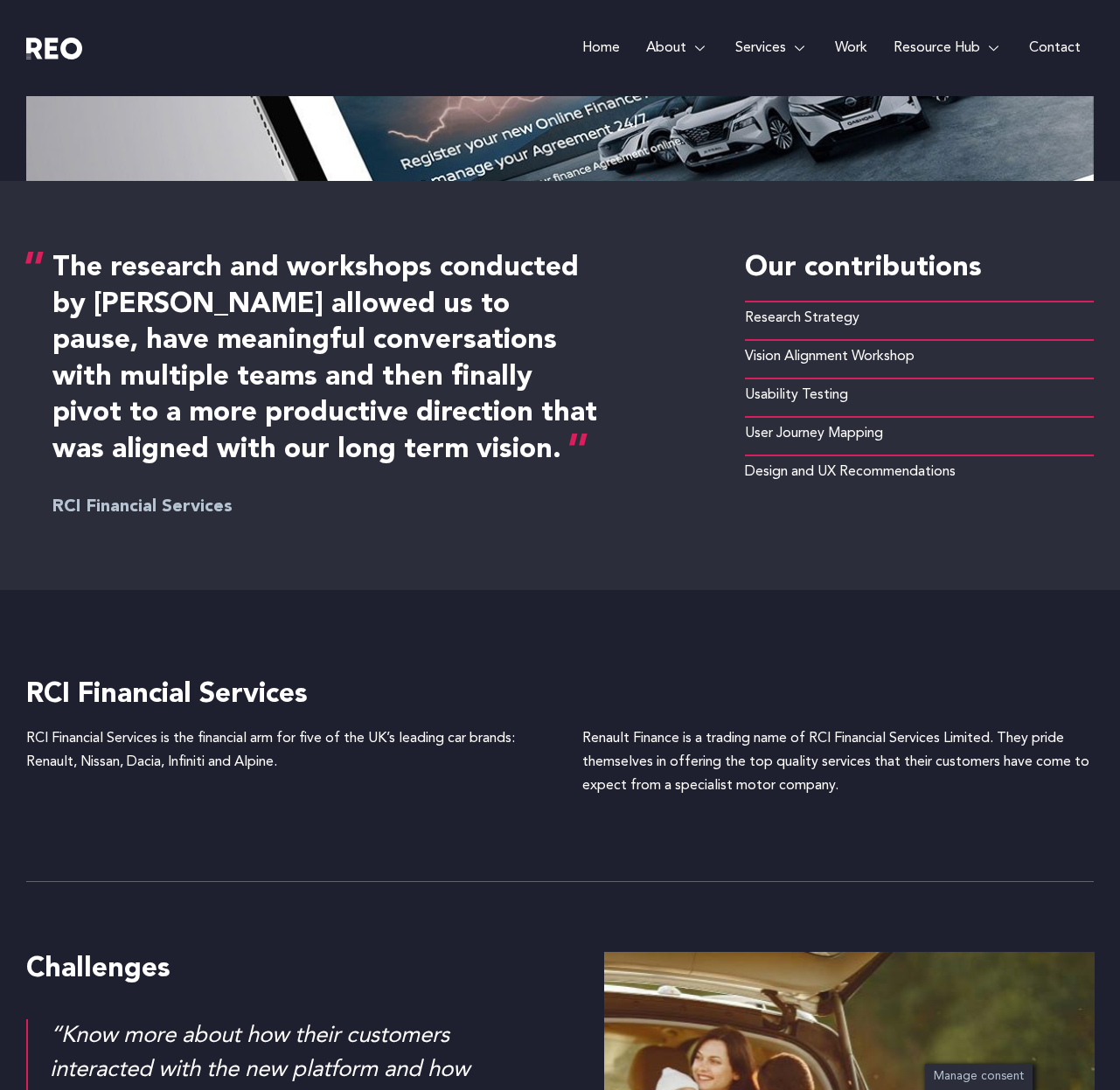
click at [415, 508] on h6 "RCI Financial Services" at bounding box center [364, 507] width 623 height 27
click at [339, 694] on h4 "RCI Financial Services" at bounding box center [553, 695] width 1054 height 36
click at [638, 766] on div "Renault Finance is a trading name of RCI Financial Services Limited. They pride…" at bounding box center [838, 763] width 513 height 72
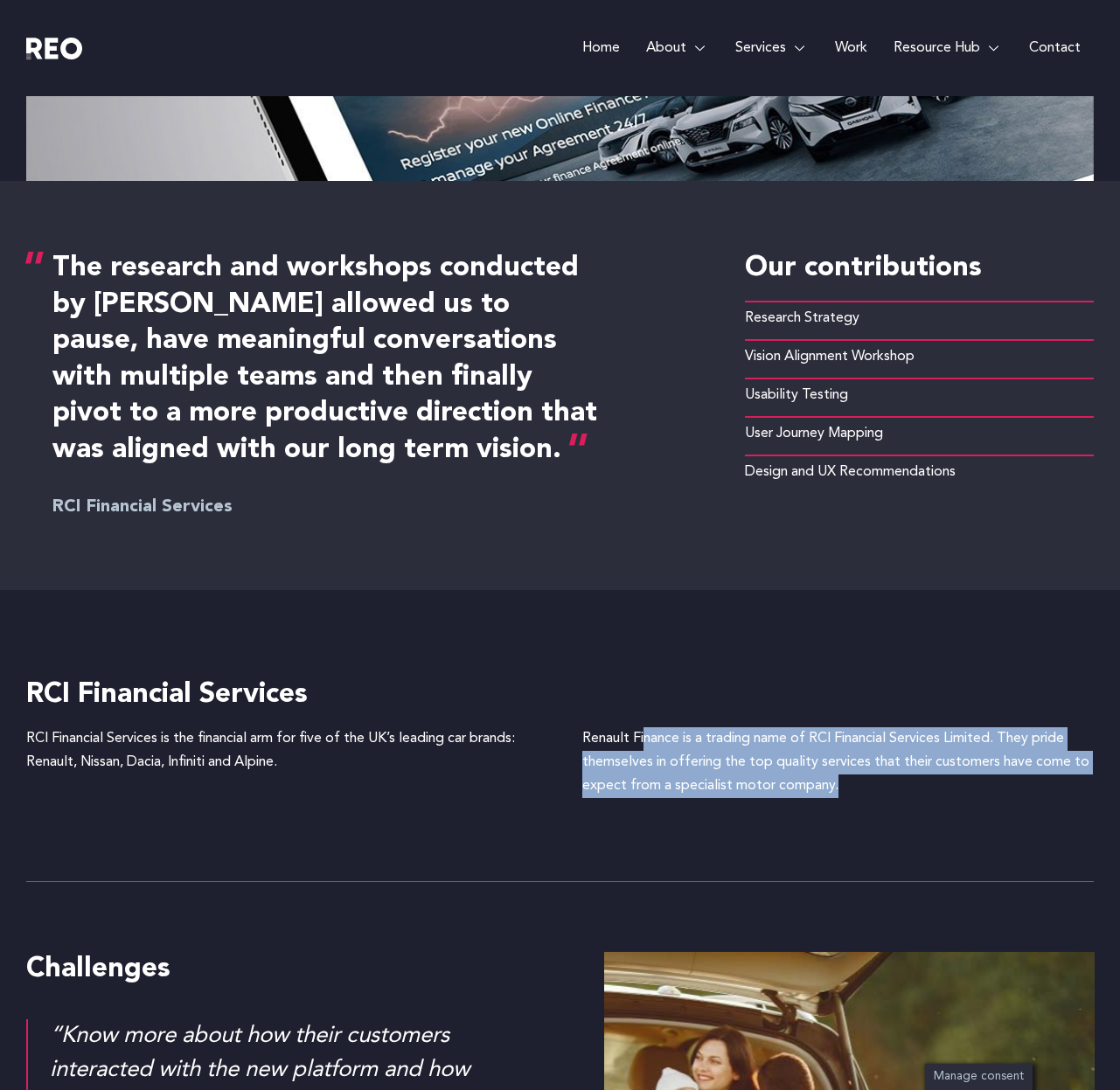
click at [458, 873] on div "RCI Financial Services RCI Financial Services is the financial arm for five of …" at bounding box center [560, 735] width 1068 height 292
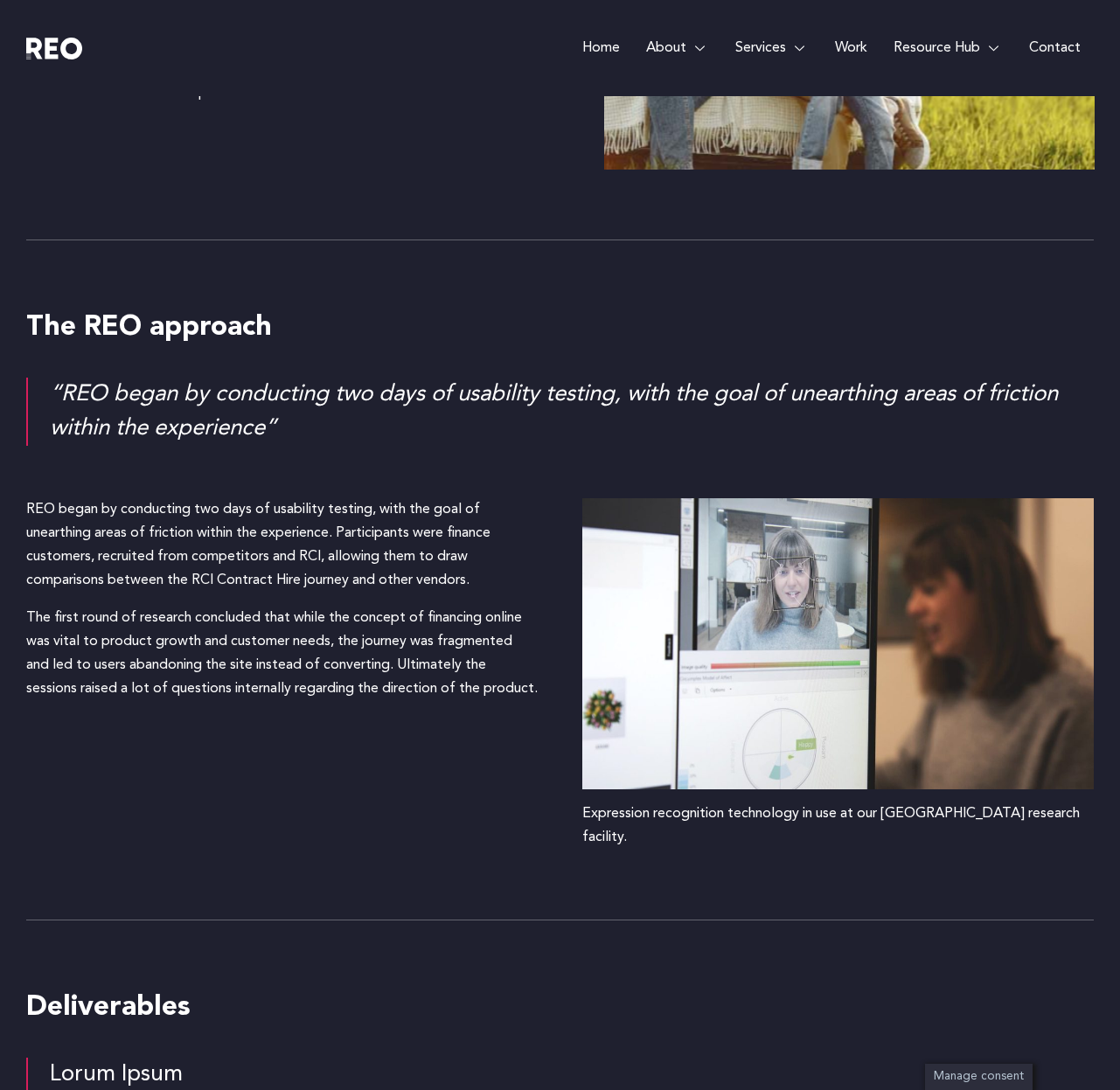
scroll to position [1887, 0]
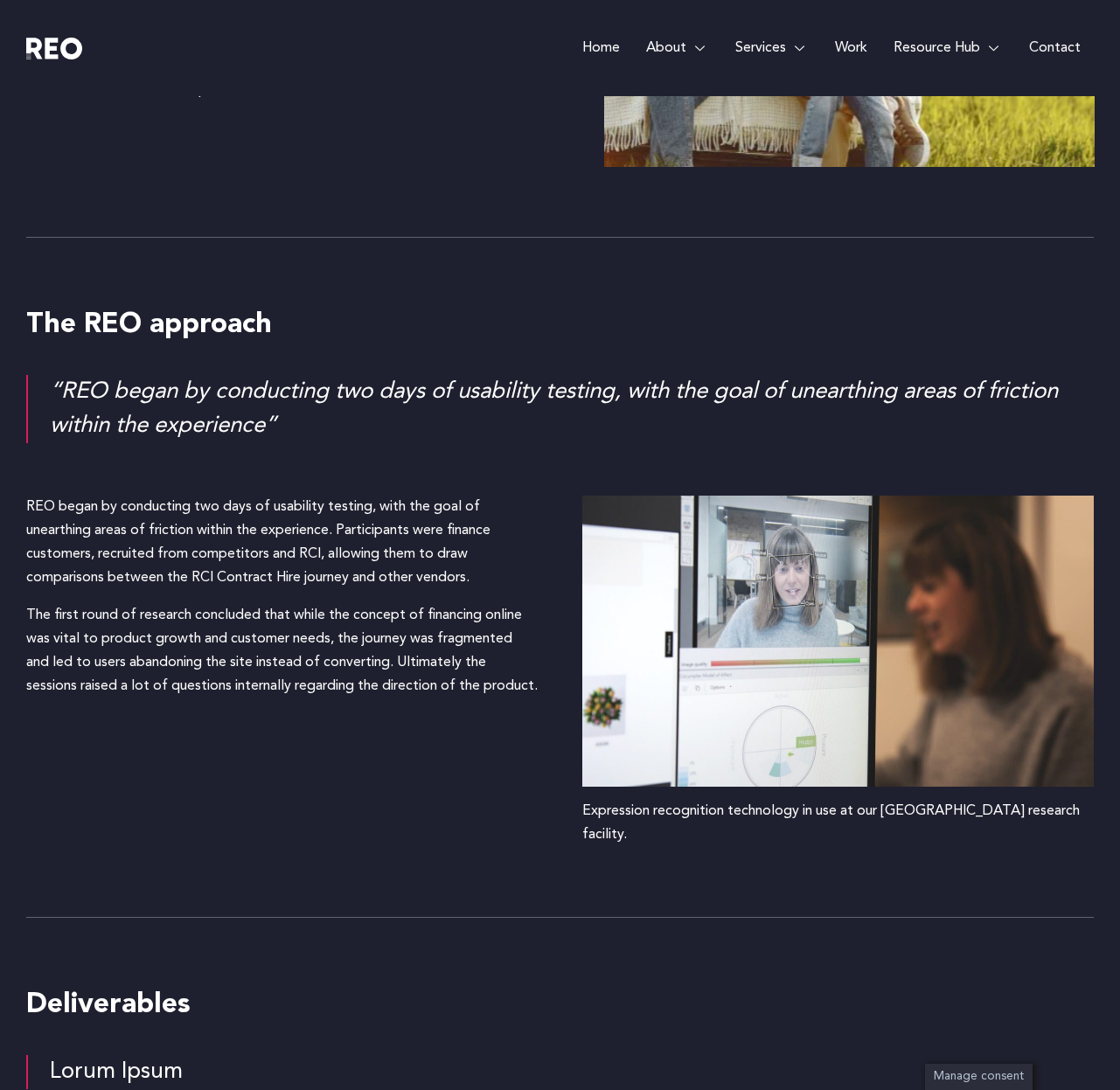
click at [769, 815] on div "Expression recognition technology in use at our London research facility." at bounding box center [838, 823] width 513 height 47
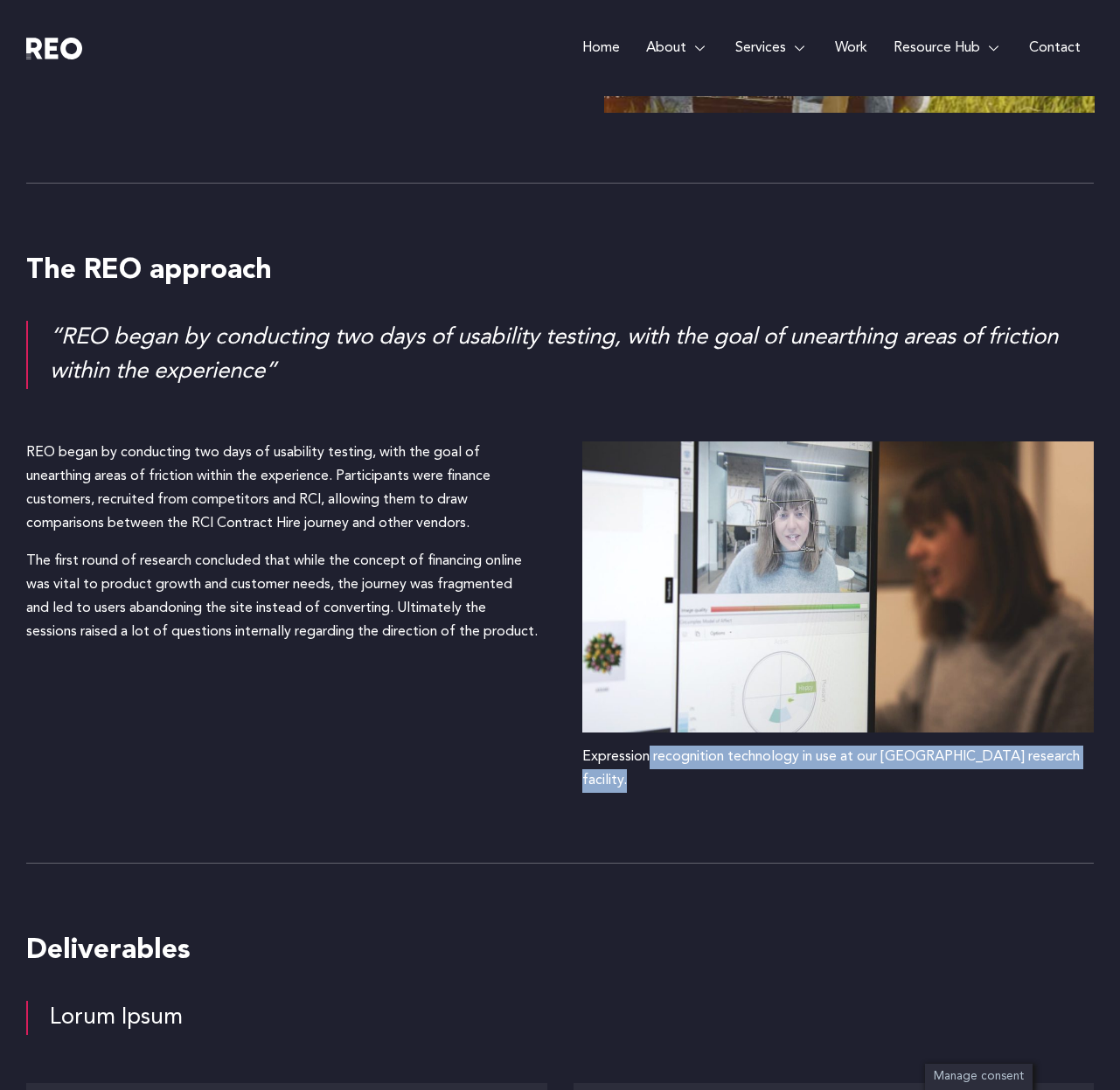
scroll to position [1946, 0]
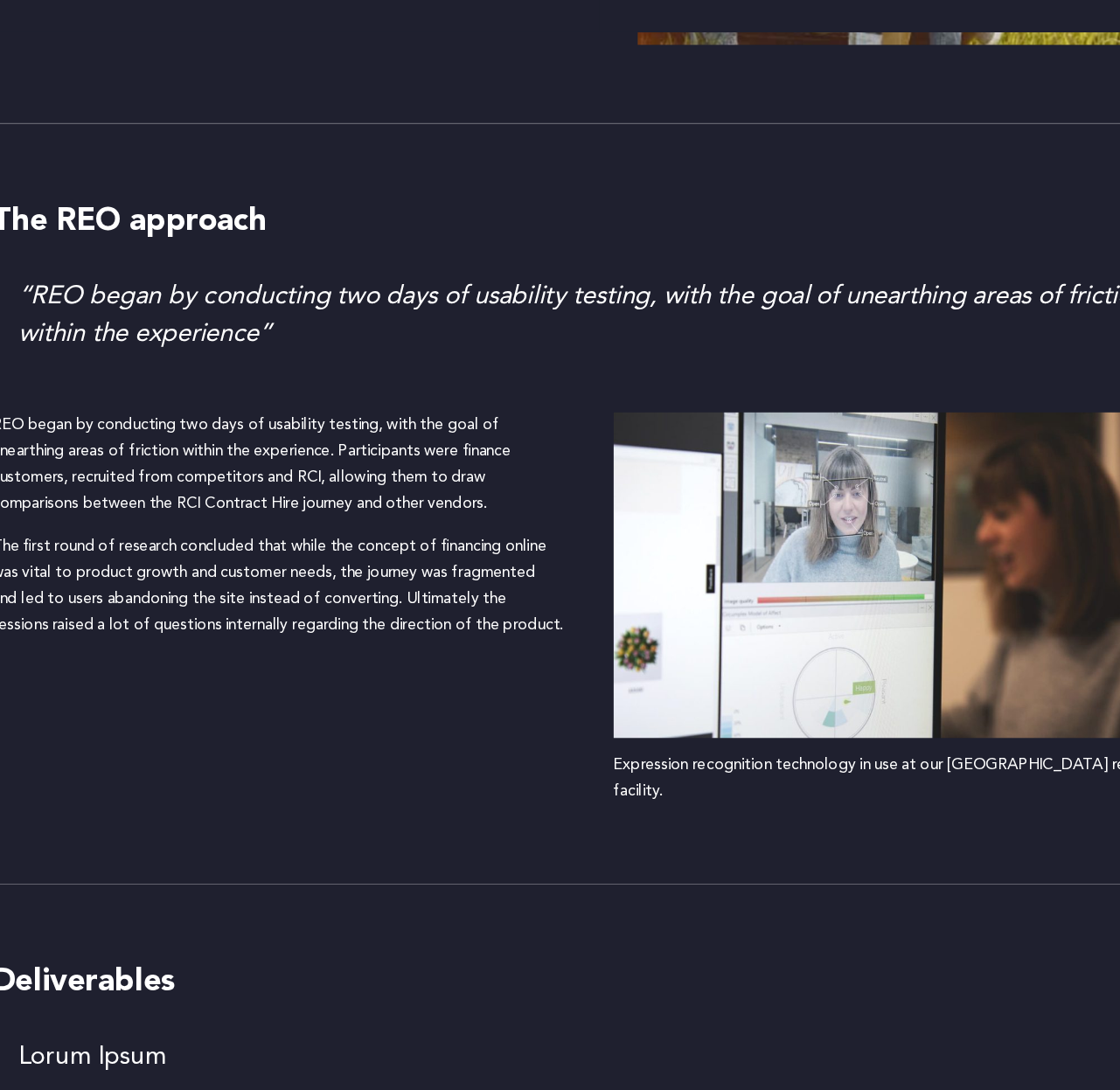
click at [339, 641] on div "The first round of research concluded that while the concept of financing onlin…" at bounding box center [283, 592] width 513 height 95
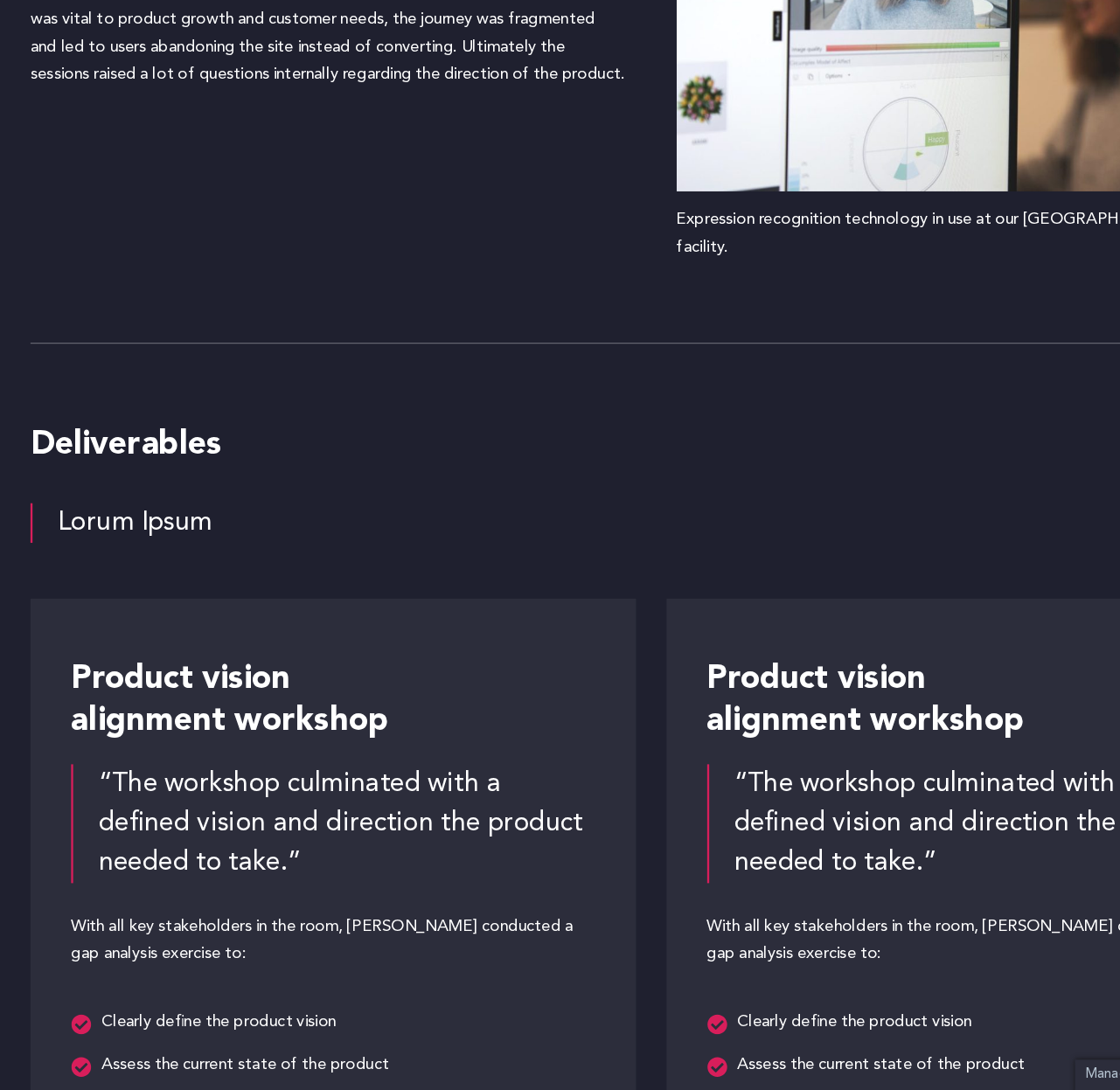
scroll to position [2360, 0]
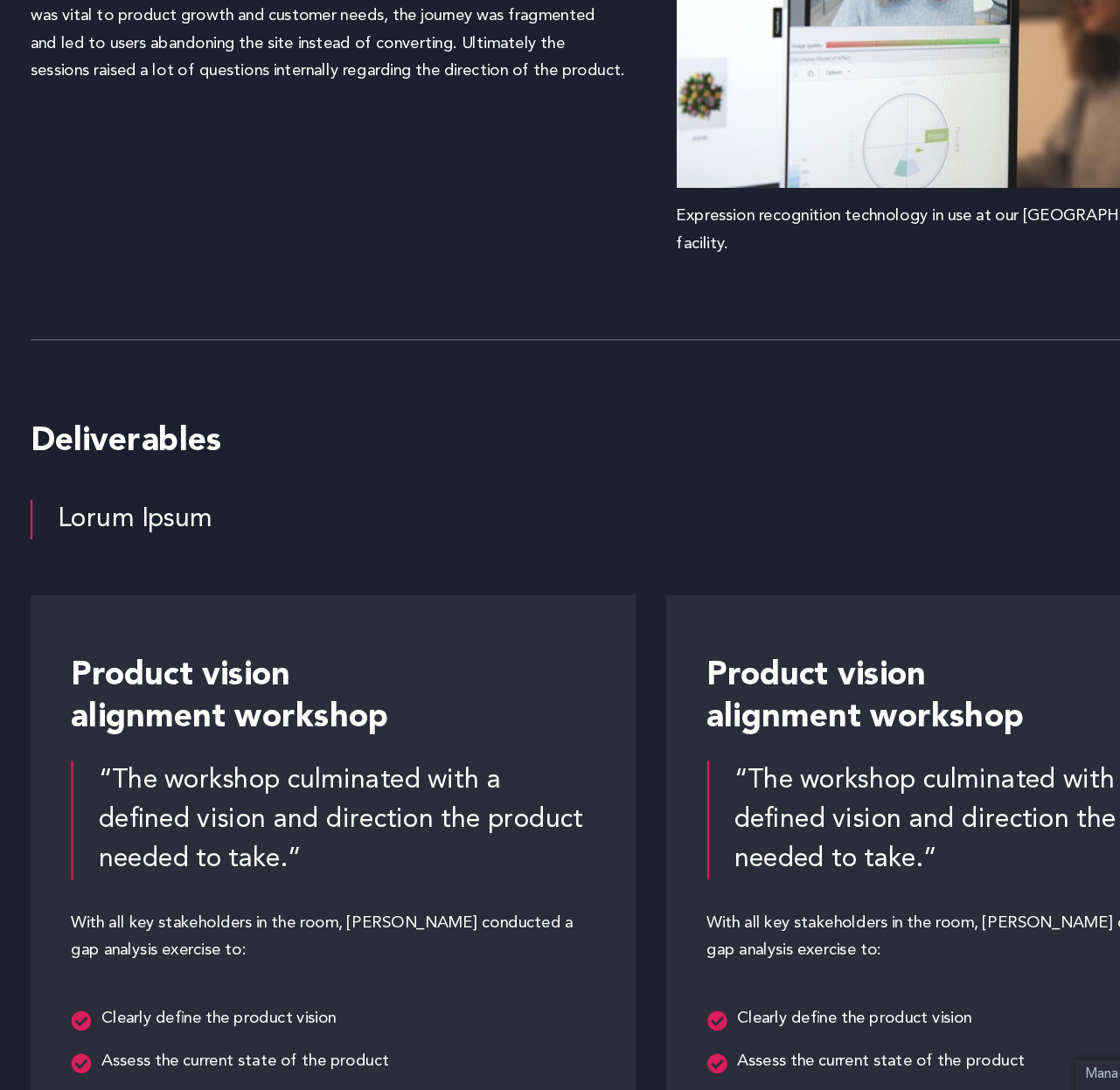
click at [128, 582] on div "Lorum Ipsum" at bounding box center [571, 599] width 1044 height 34
click at [312, 686] on div "Product vision alignment workshop “The workshop culminated with a defined visio…" at bounding box center [286, 992] width 451 height 657
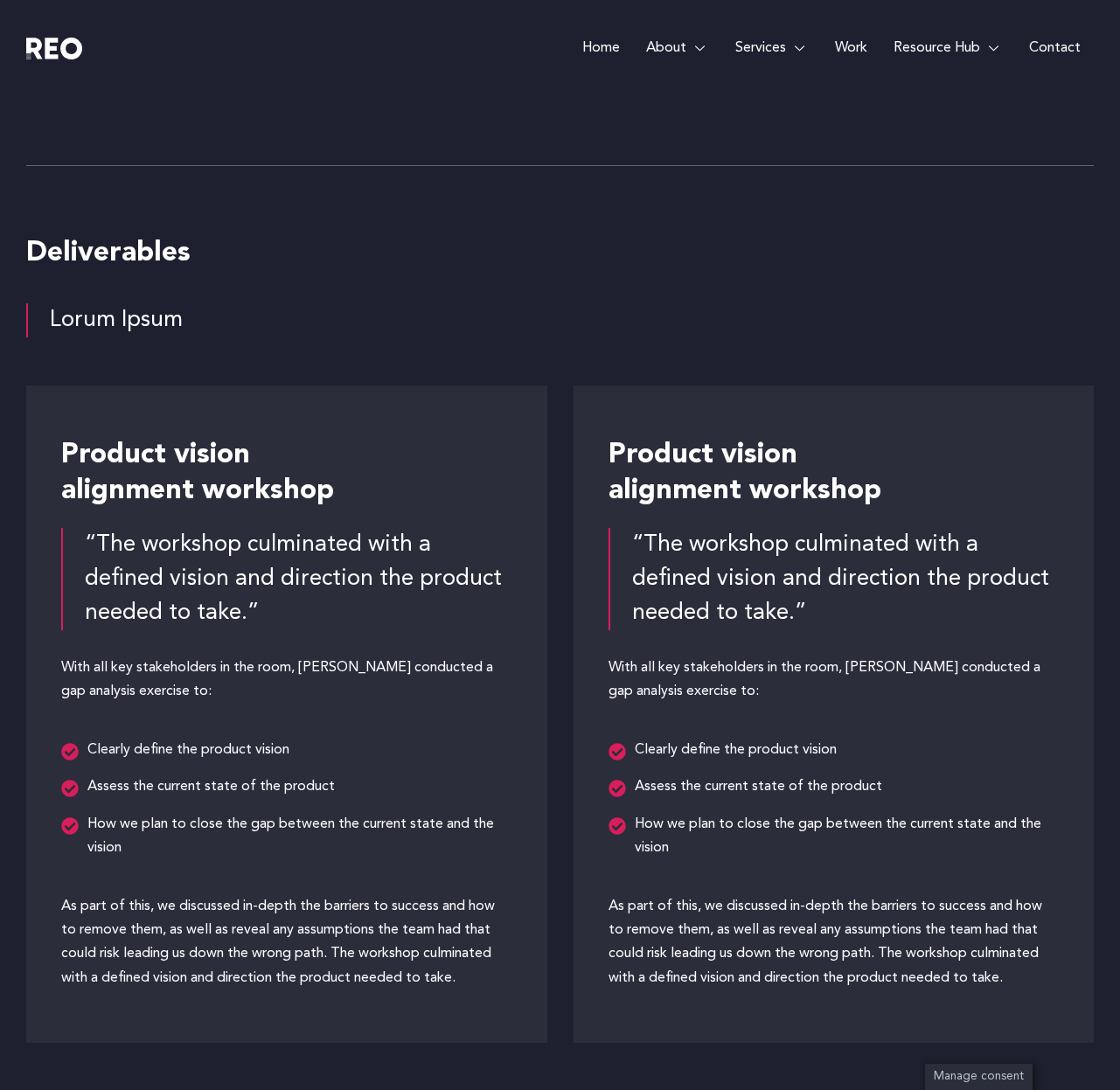
scroll to position [2738, 0]
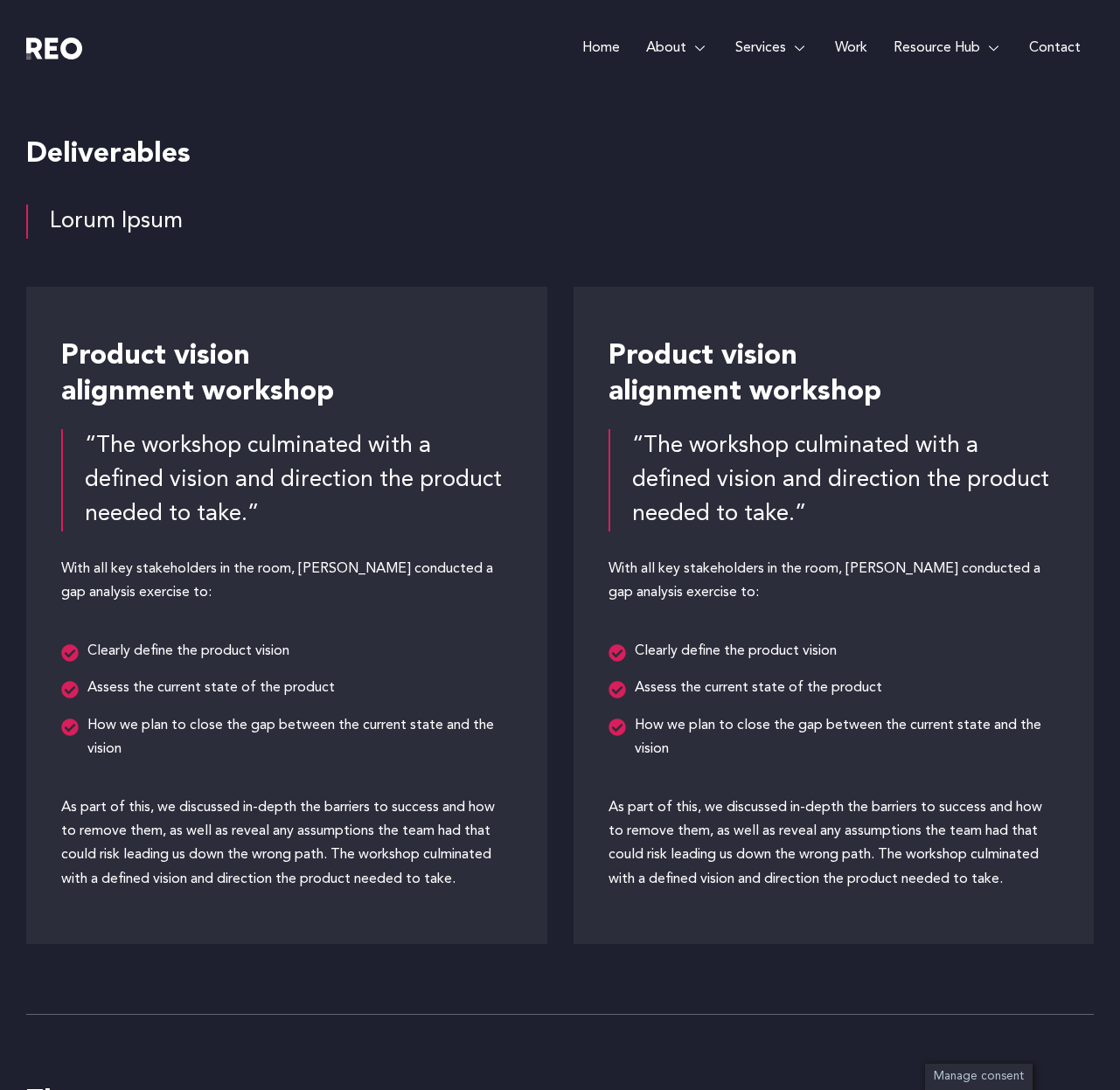
click at [235, 433] on div "“The workshop culminated with a defined vision and direction the product needed…" at bounding box center [299, 480] width 427 height 102
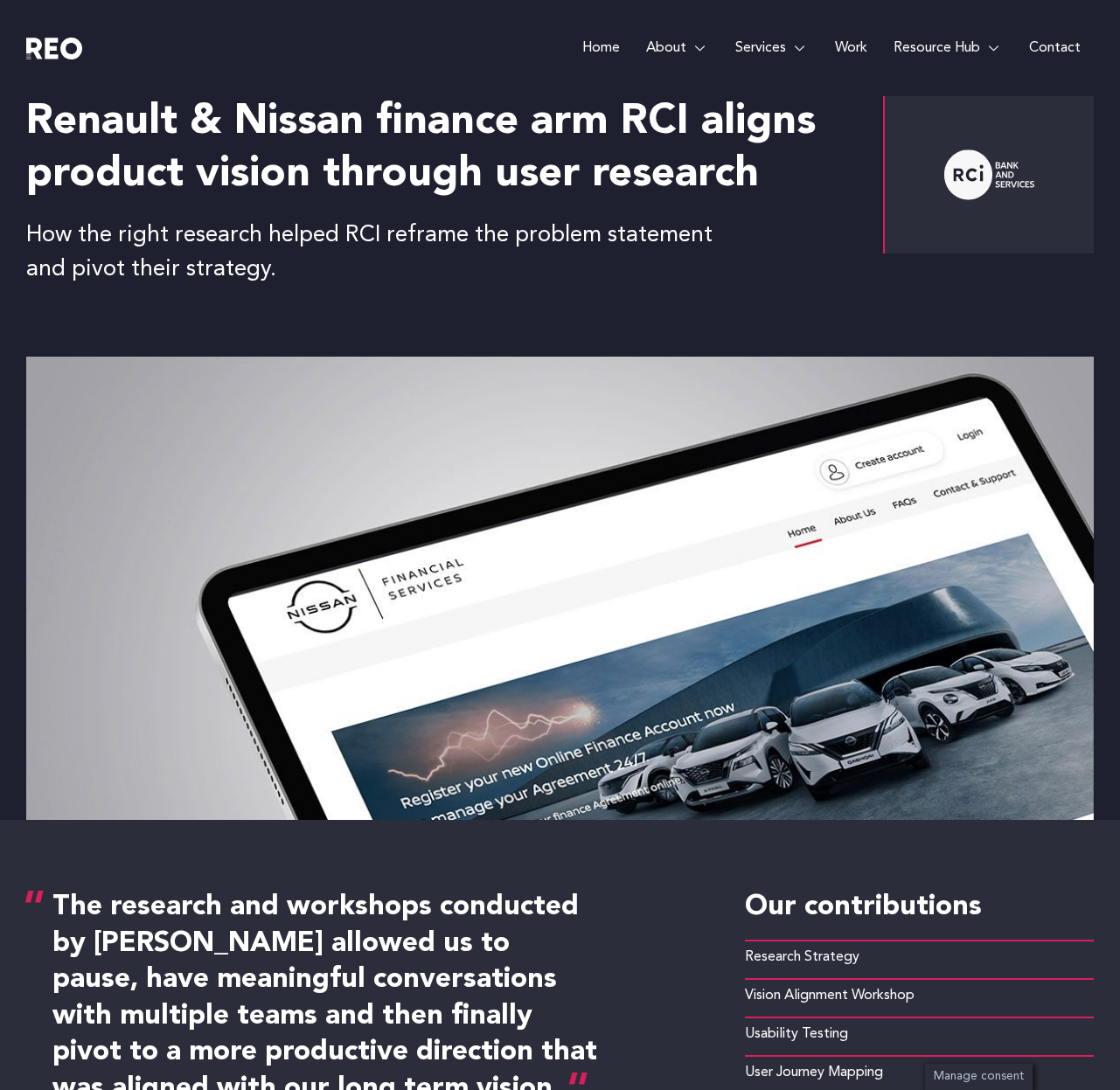
scroll to position [41, 0]
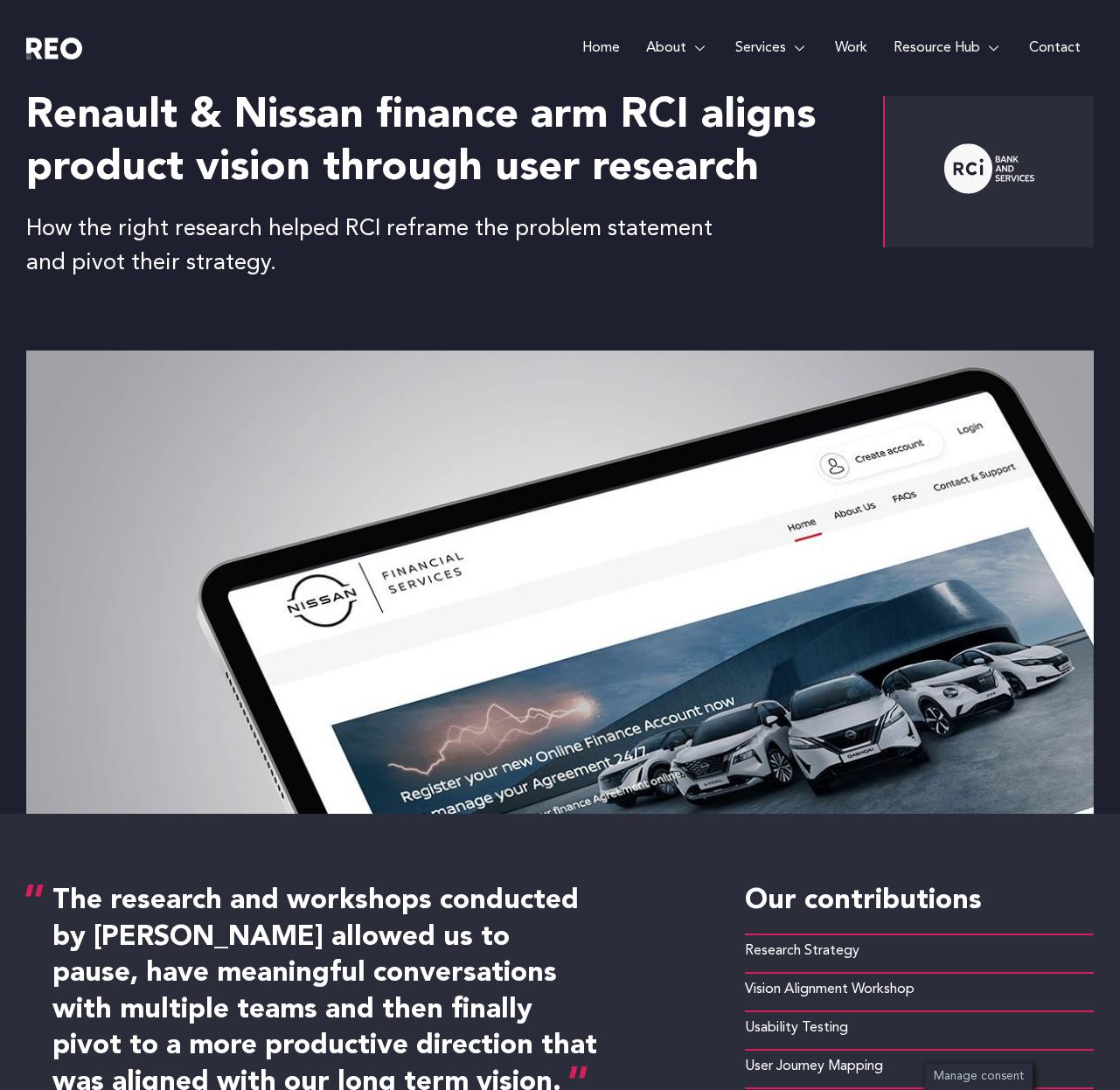
click at [623, 120] on h2 "Renault & Nissan finance arm RCI aligns product vision through user research" at bounding box center [422, 143] width 791 height 105
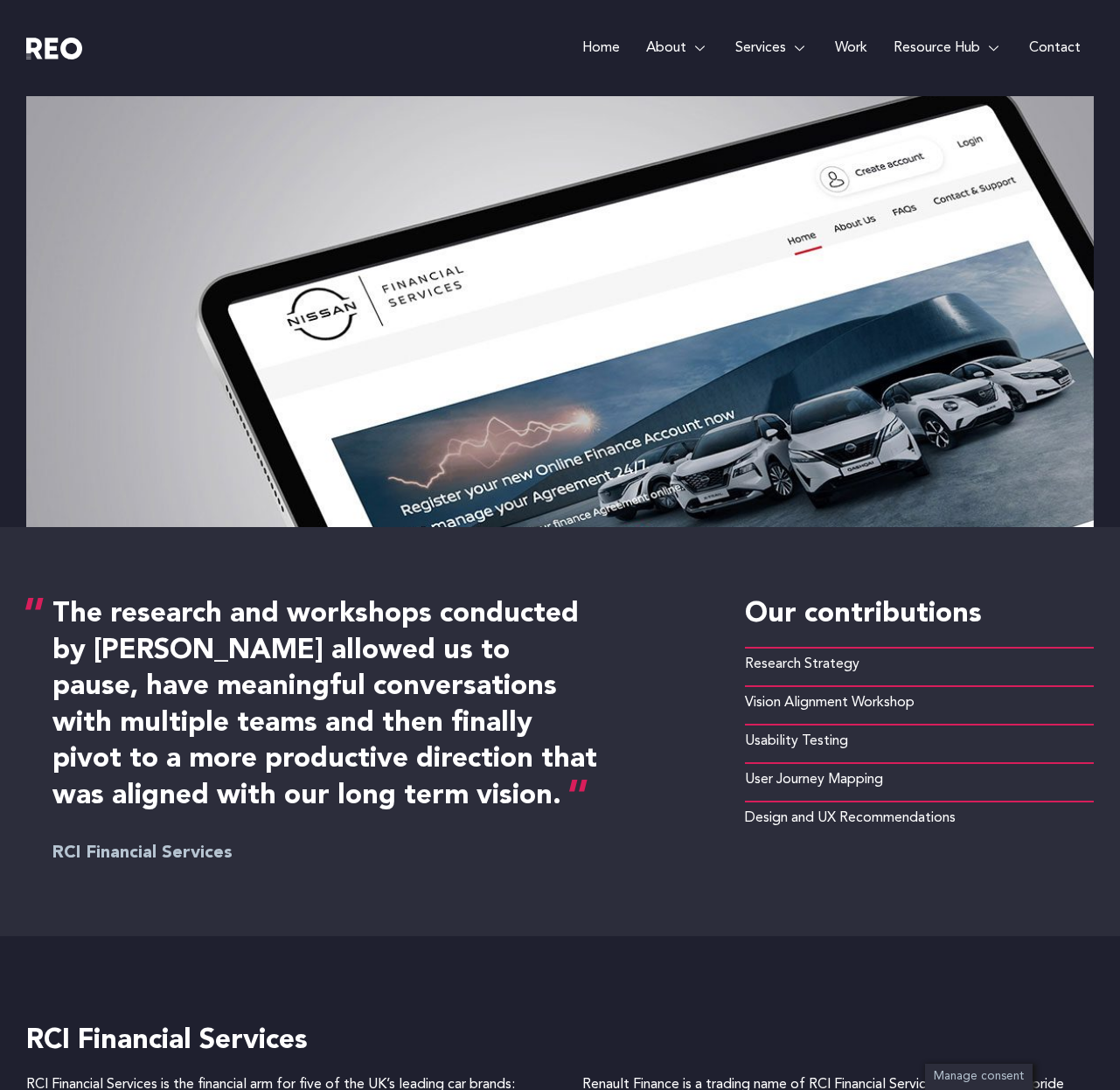
scroll to position [501, 0]
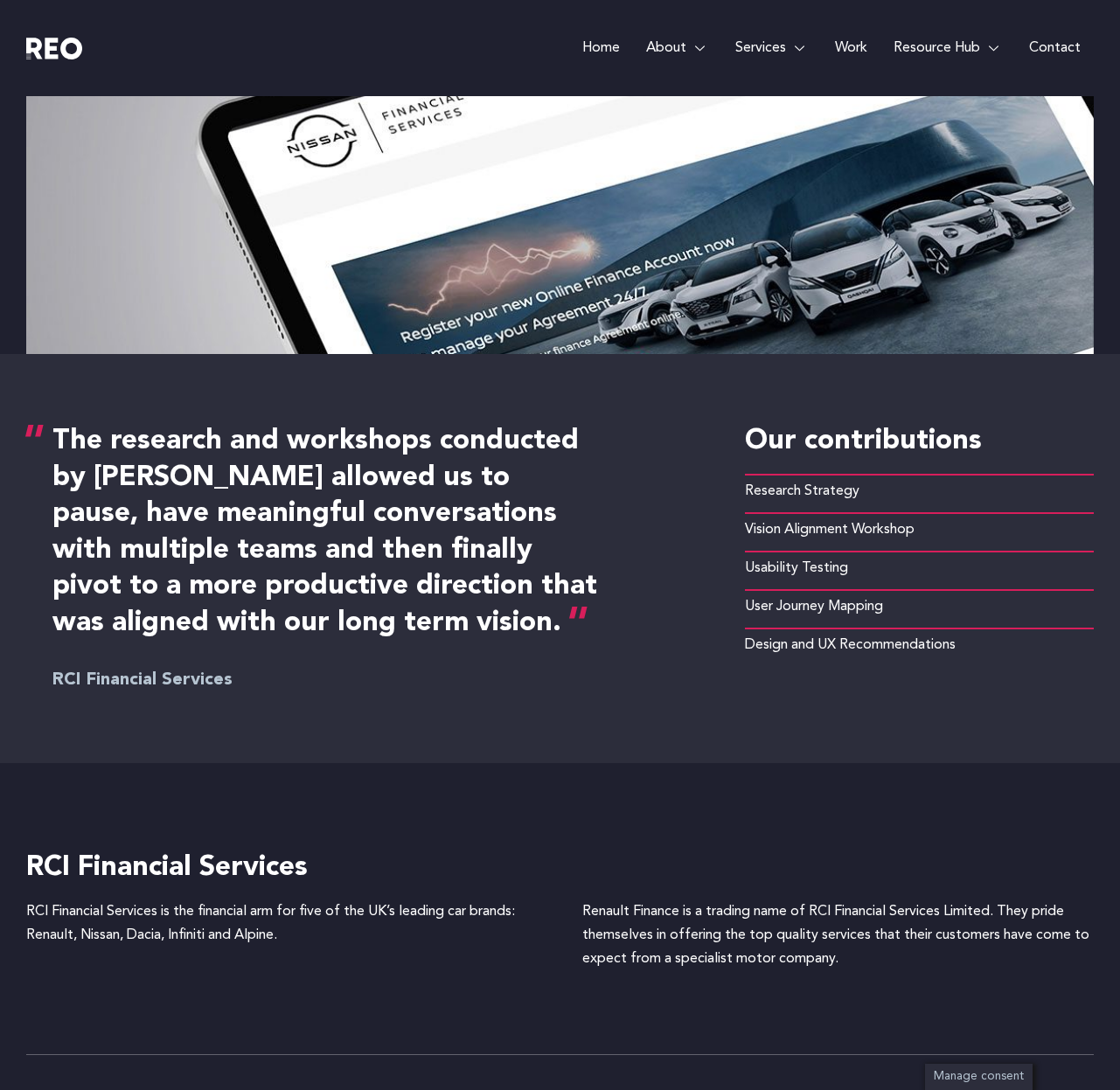
click at [313, 513] on h4 "The research and workshops conducted by REO allowed us to pause, have meaningfu…" at bounding box center [325, 533] width 547 height 218
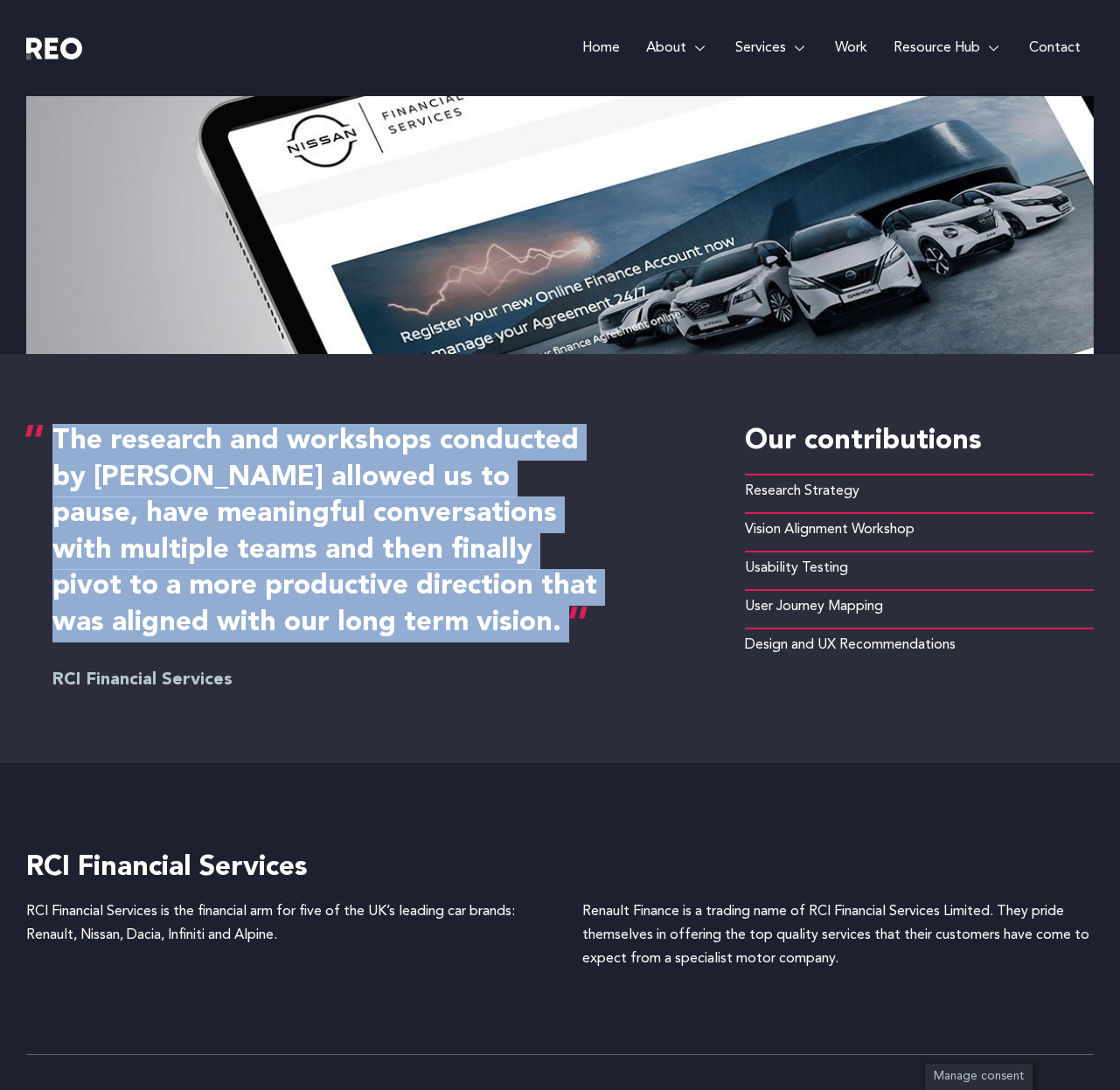
click at [369, 760] on div "The research and workshops conducted by REO allowed us to pause, have meaningfu…" at bounding box center [560, 558] width 1068 height 409
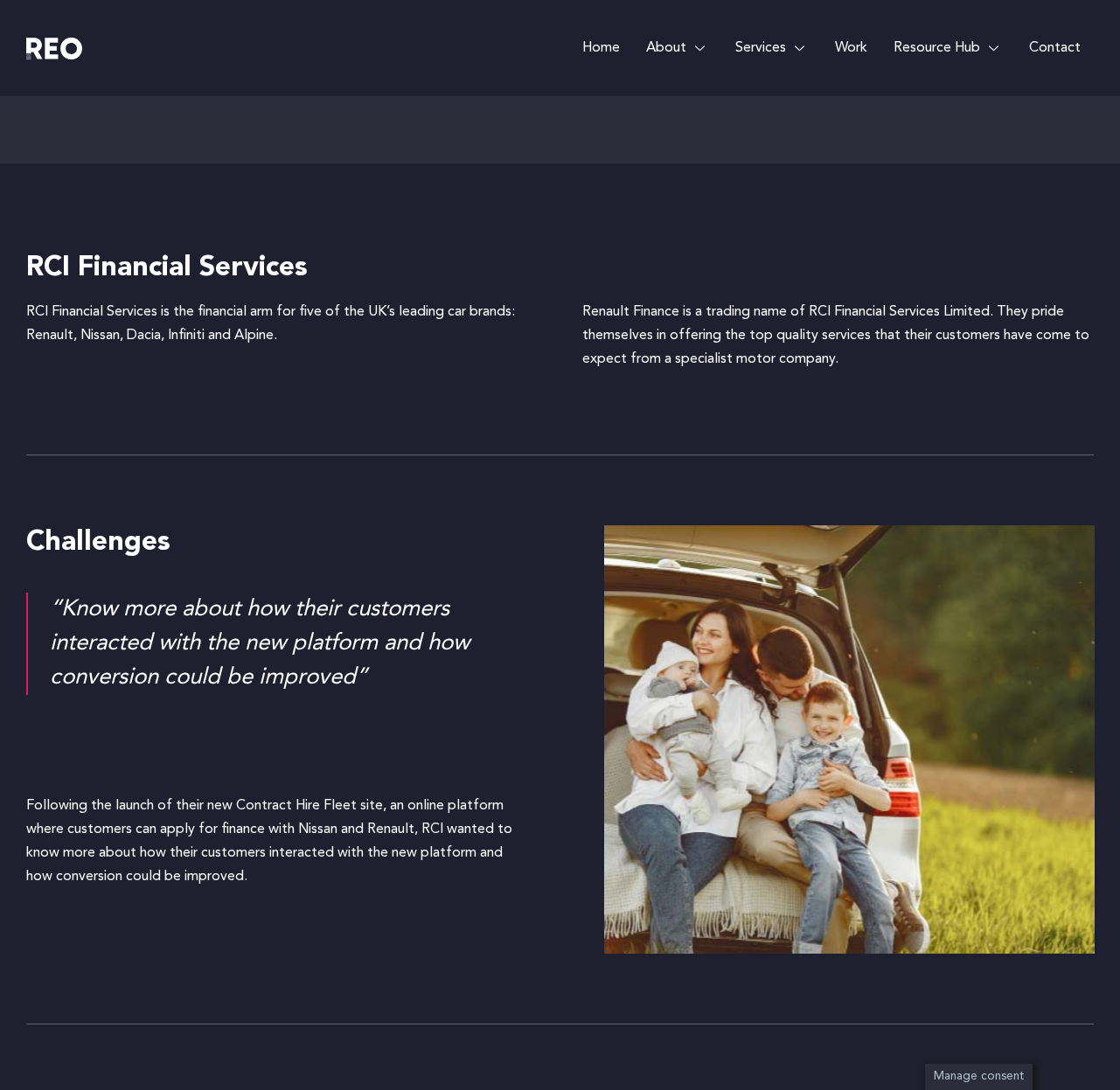
scroll to position [1105, 0]
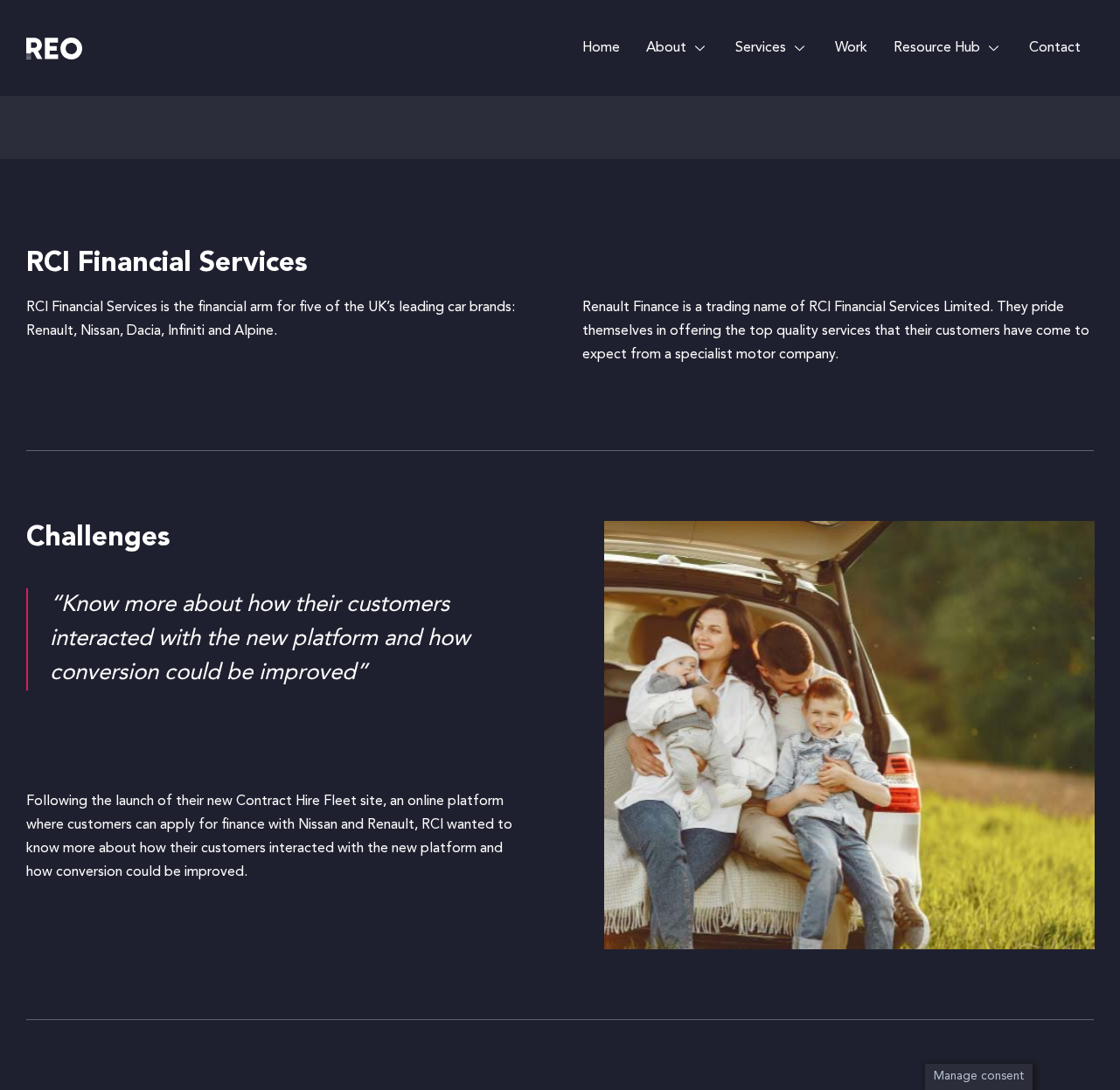
click at [181, 819] on div "Following the launch of their new Contract Hire Fleet site, an online platform …" at bounding box center [271, 837] width 490 height 95
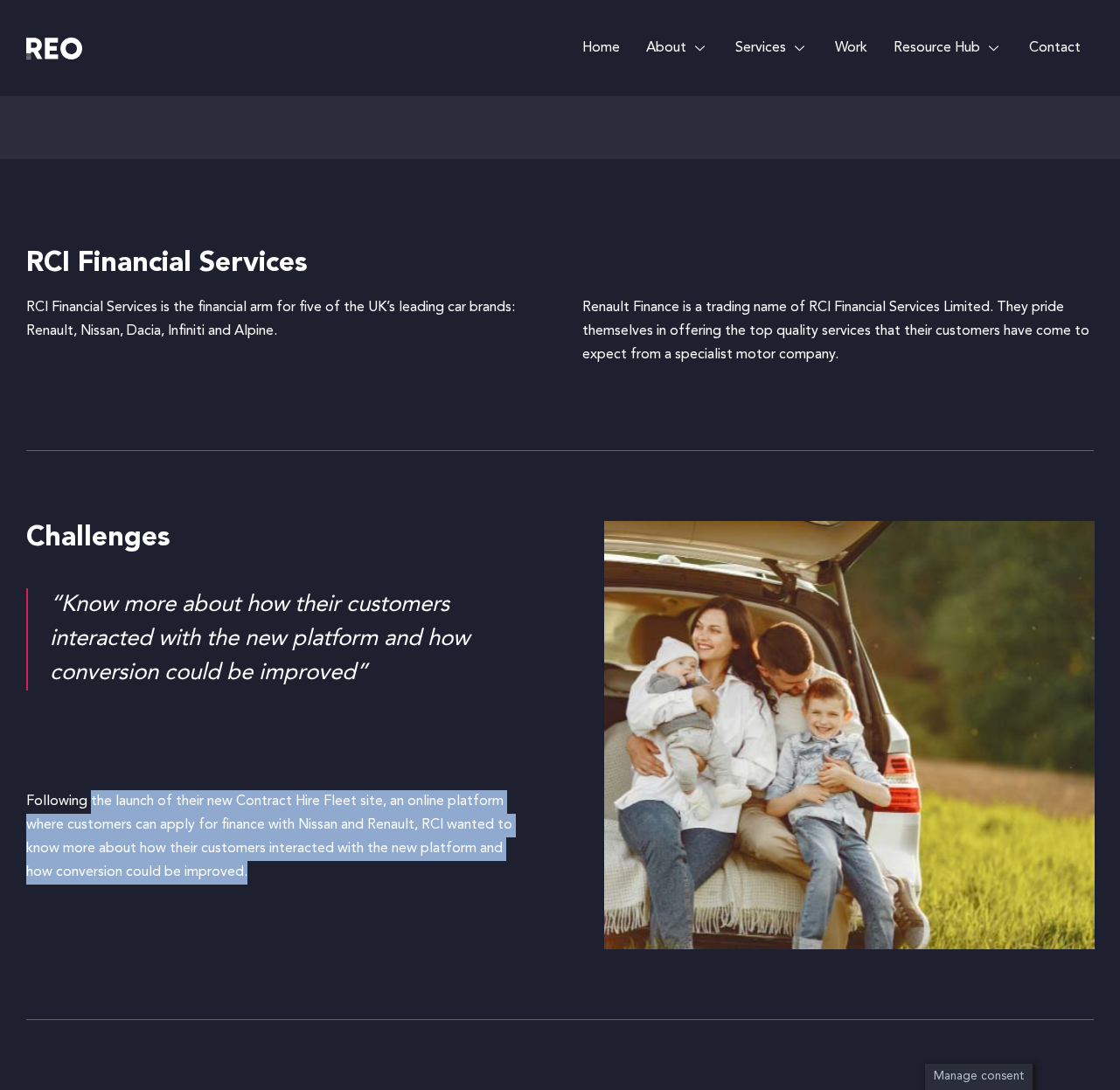
click at [181, 819] on div "Following the launch of their new Contract Hire Fleet site, an online platform …" at bounding box center [271, 837] width 490 height 95
click at [244, 837] on div "Following the launch of their new Contract Hire Fleet site, an online platform …" at bounding box center [271, 837] width 490 height 95
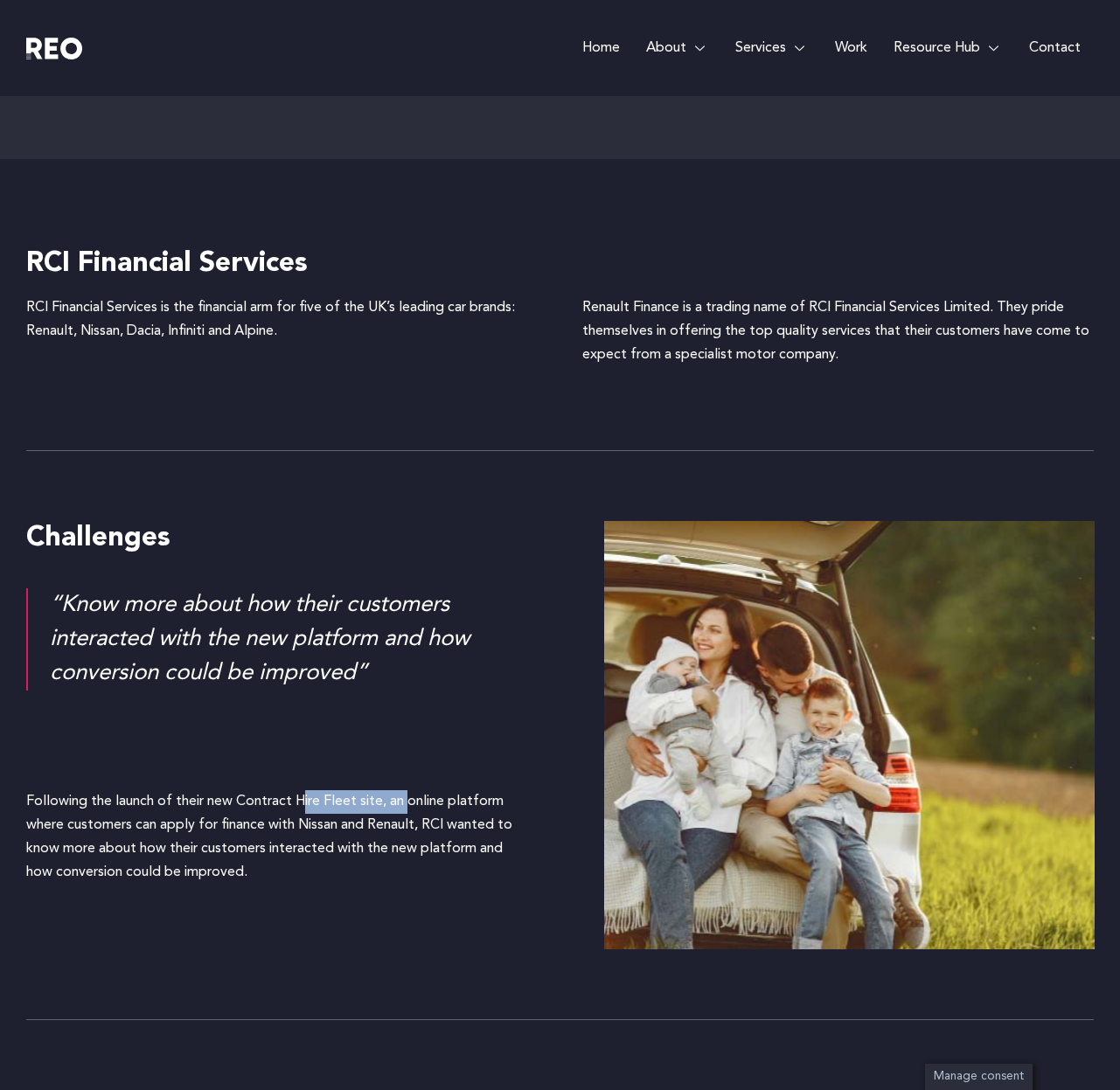
drag, startPoint x: 240, startPoint y: 803, endPoint x: 358, endPoint y: 796, distance: 118.2
click at [358, 796] on div "Following the launch of their new Contract Hire Fleet site, an online platform …" at bounding box center [271, 837] width 490 height 95
copy div "Contract Hire Fleet"
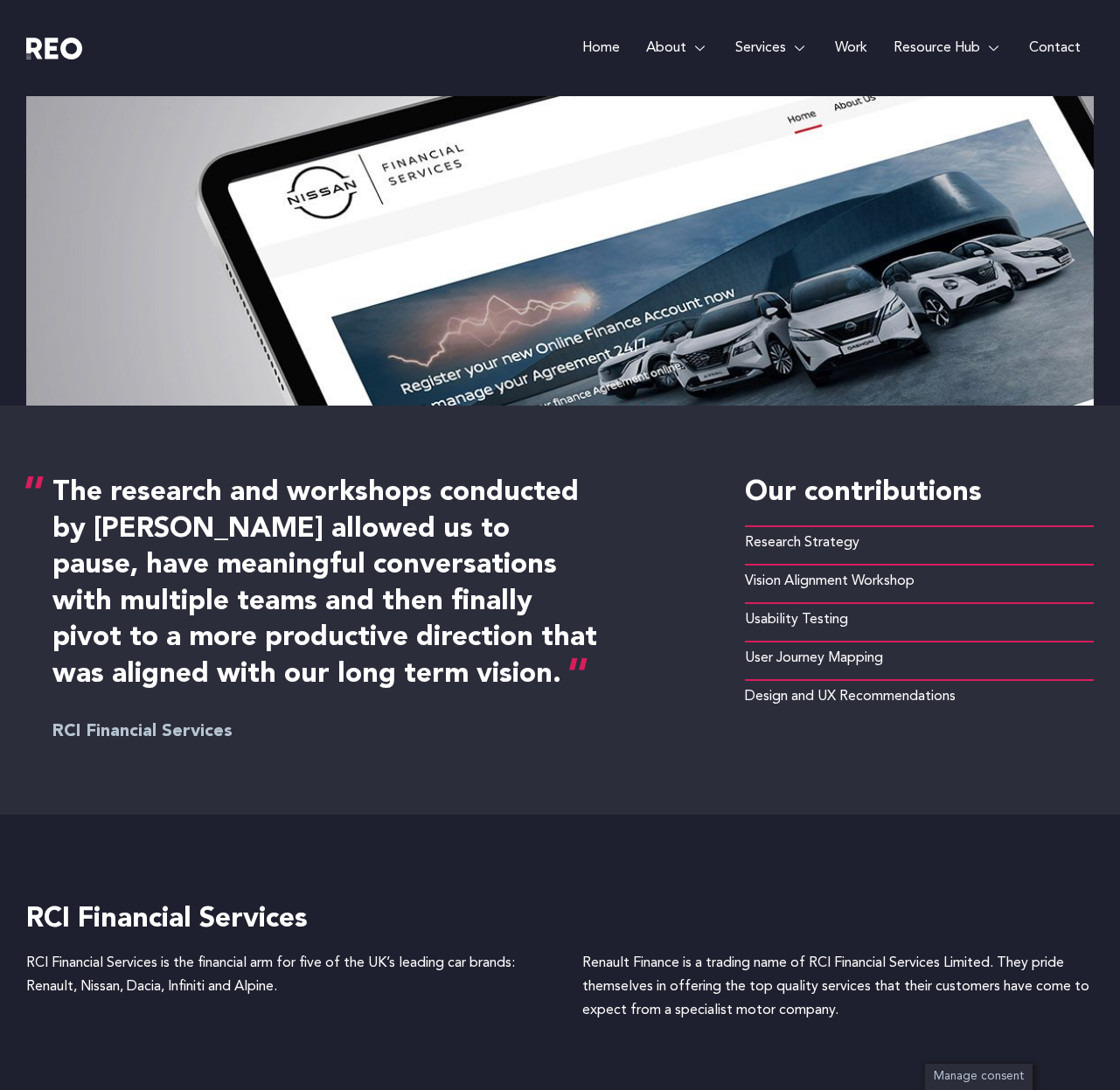
scroll to position [0, 0]
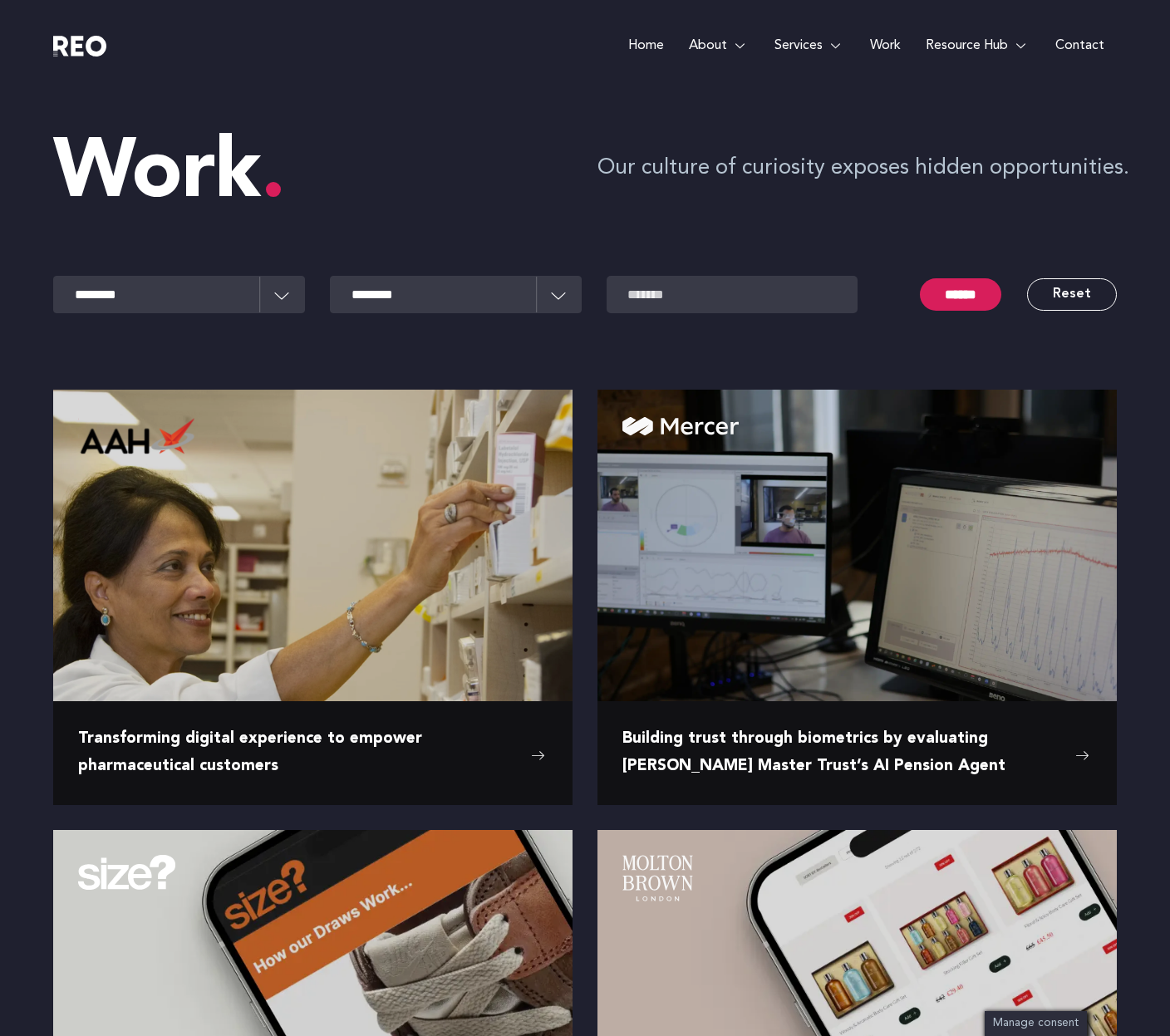
scroll to position [69, 0]
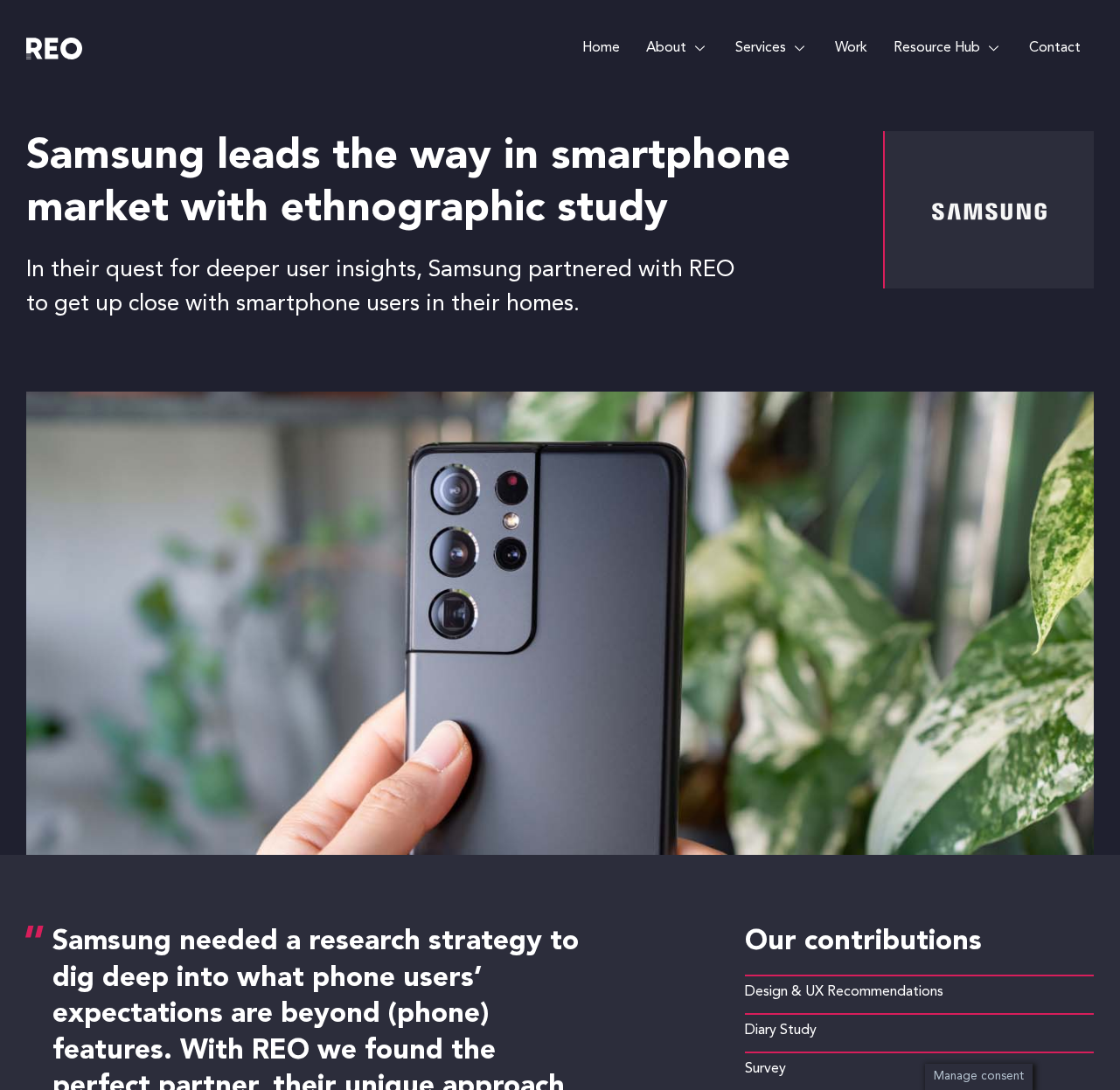
click at [423, 200] on h2 "Samsung leads the way in smartphone market with ethnographic study" at bounding box center [422, 184] width 791 height 105
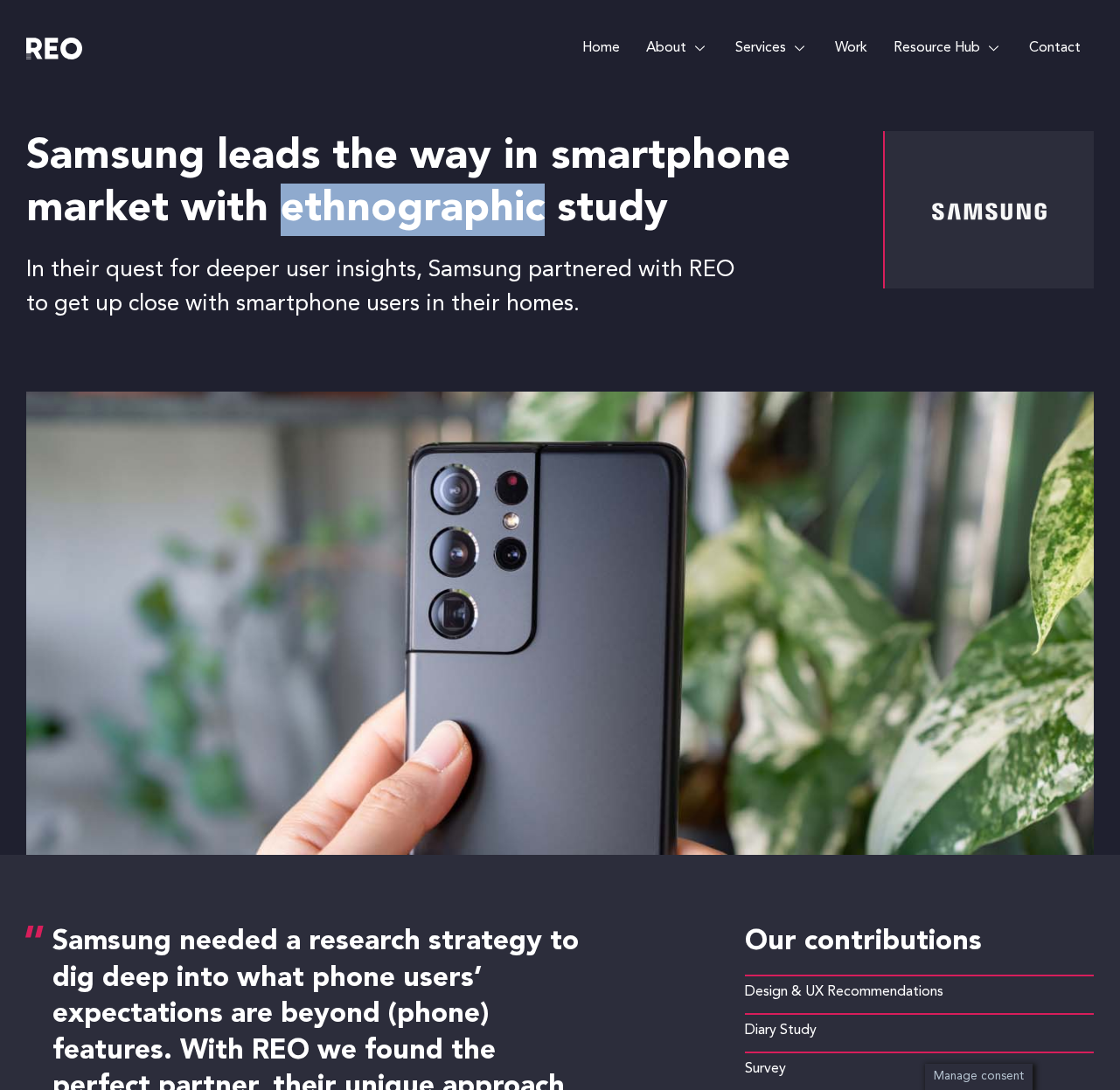
click at [423, 200] on h2 "Samsung leads the way in smartphone market with ethnographic study" at bounding box center [422, 184] width 791 height 105
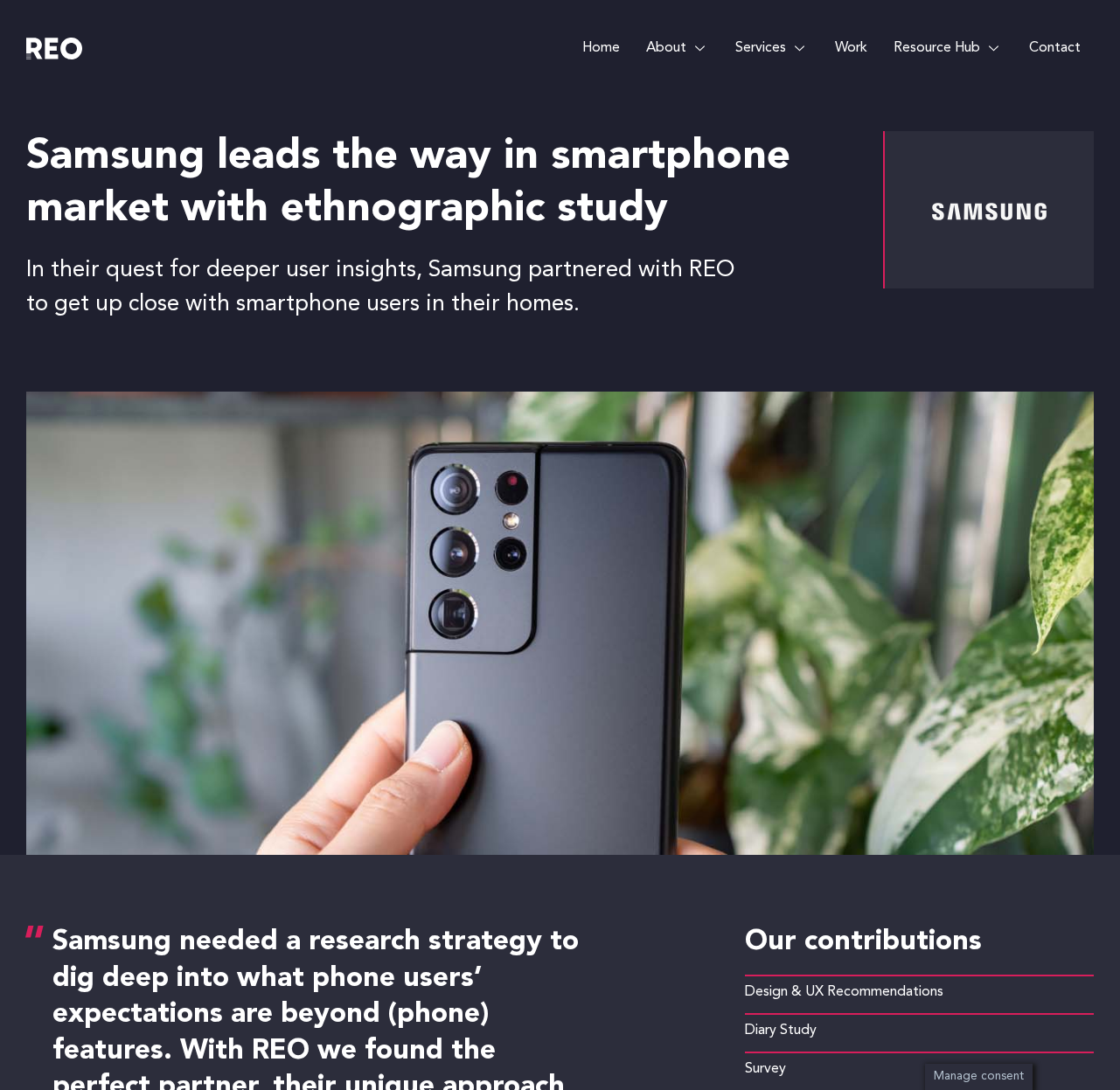
click at [658, 247] on div "Samsung leads the way in smartphone market with ethnographic study In their que…" at bounding box center [448, 226] width 843 height 191
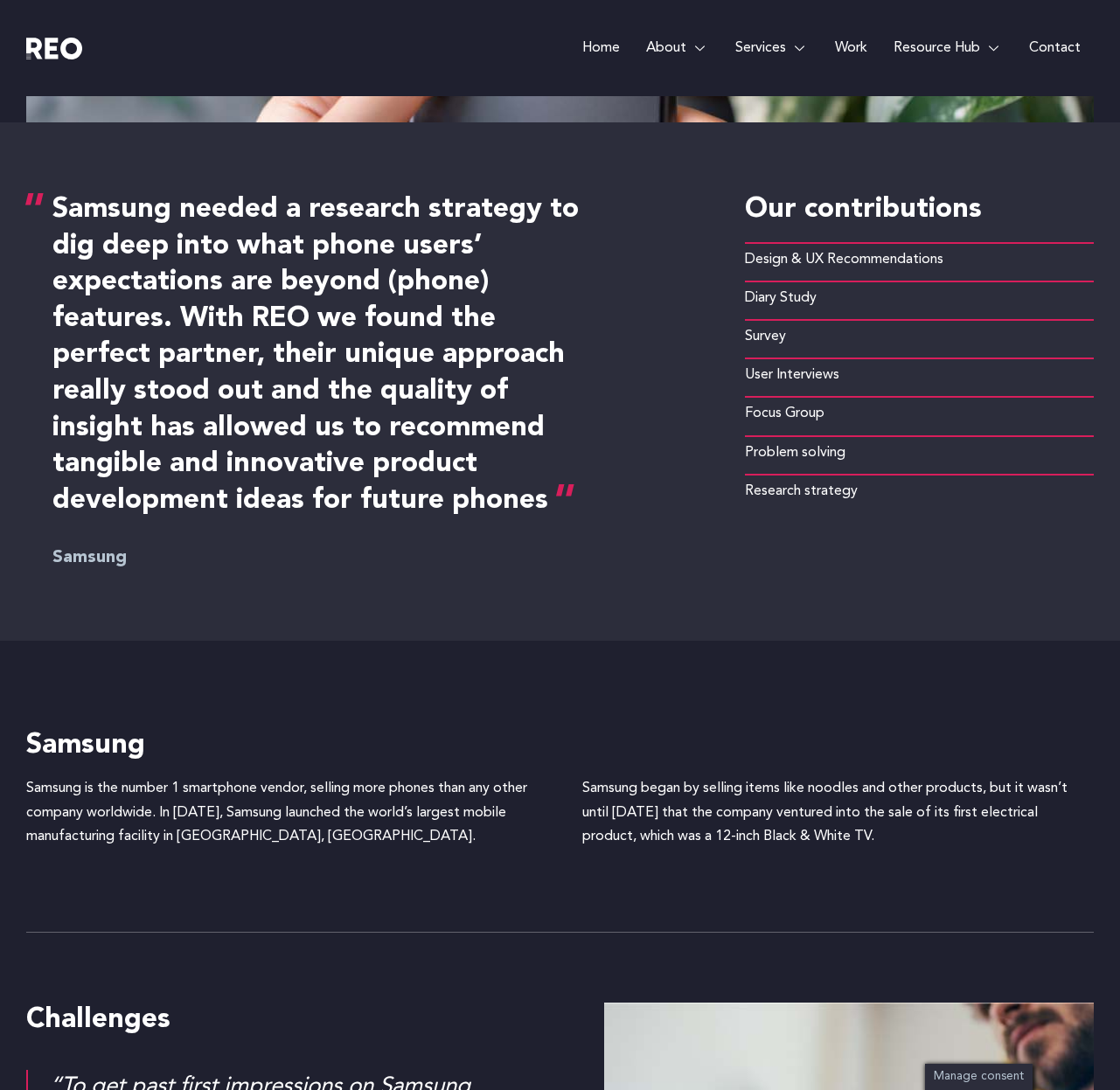
scroll to position [724, 0]
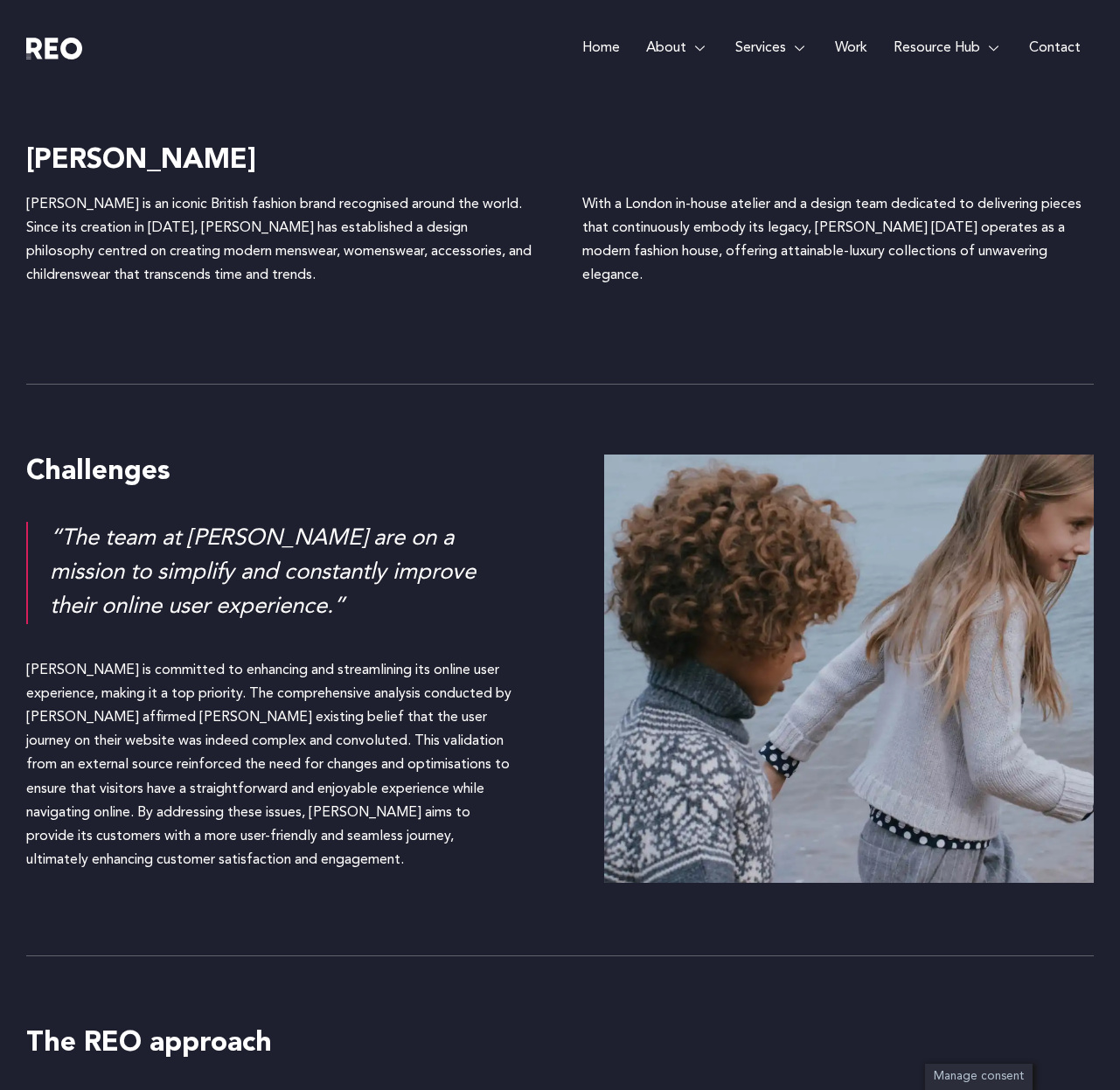
scroll to position [1525, 0]
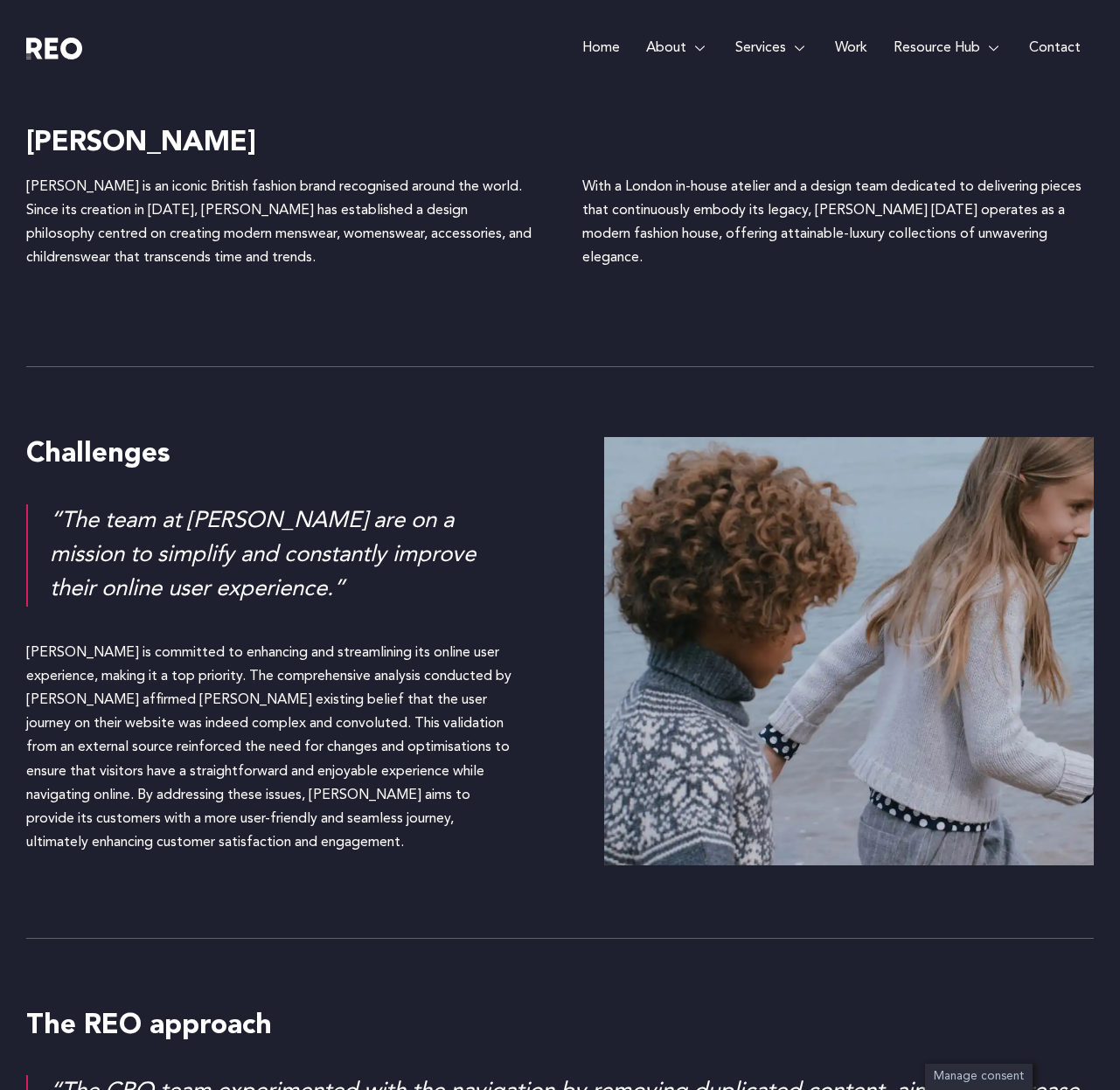
click at [281, 702] on p "Reiss is committed to enhancing and streamlining its online user experience, ma…" at bounding box center [271, 748] width 490 height 214
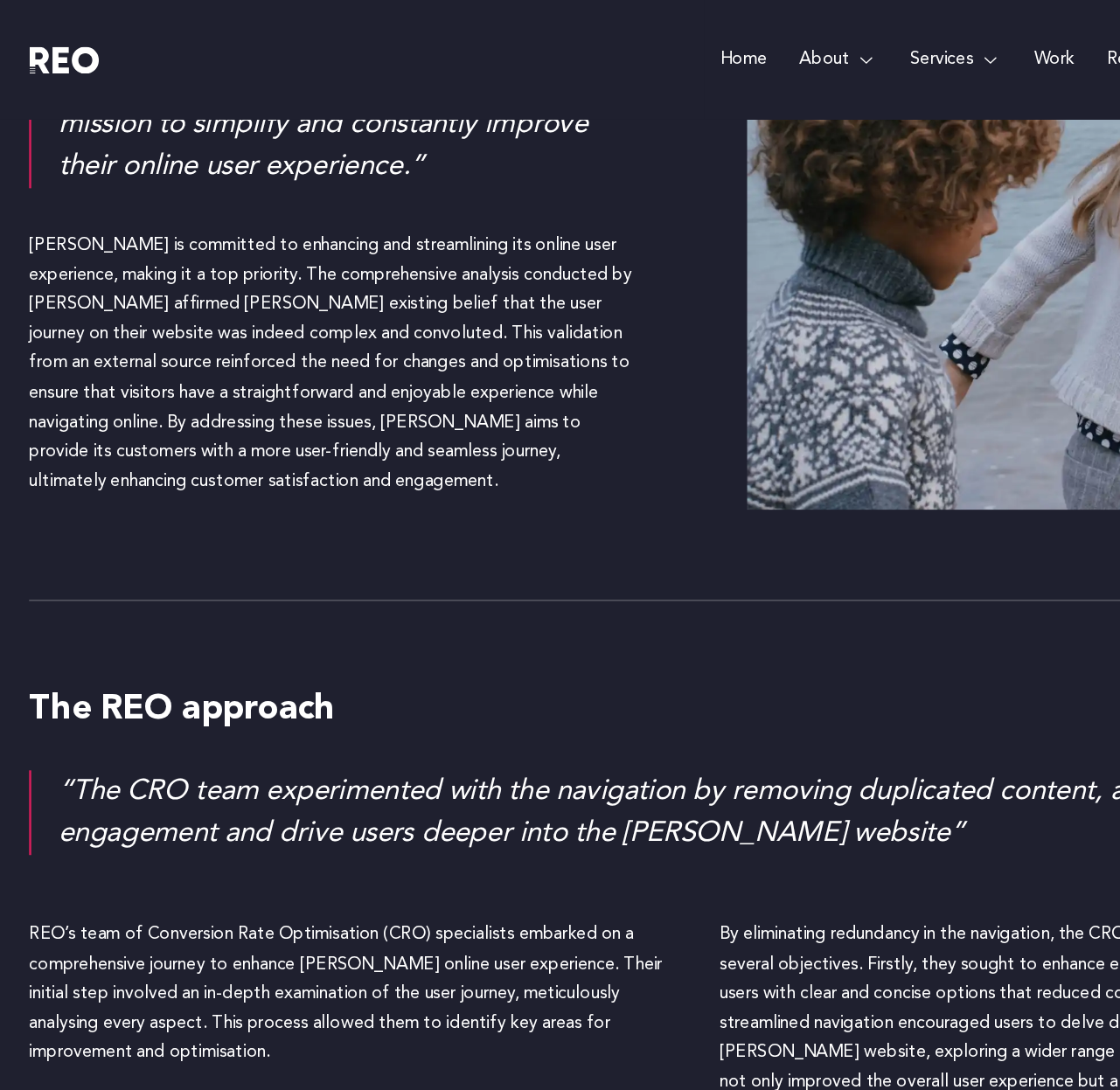
scroll to position [1980, 0]
click at [189, 267] on p "Reiss is committed to enhancing and streamlining its online user experience, ma…" at bounding box center [271, 294] width 490 height 214
click at [263, 310] on p "Reiss is committed to enhancing and streamlining its online user experience, ma…" at bounding box center [271, 294] width 490 height 214
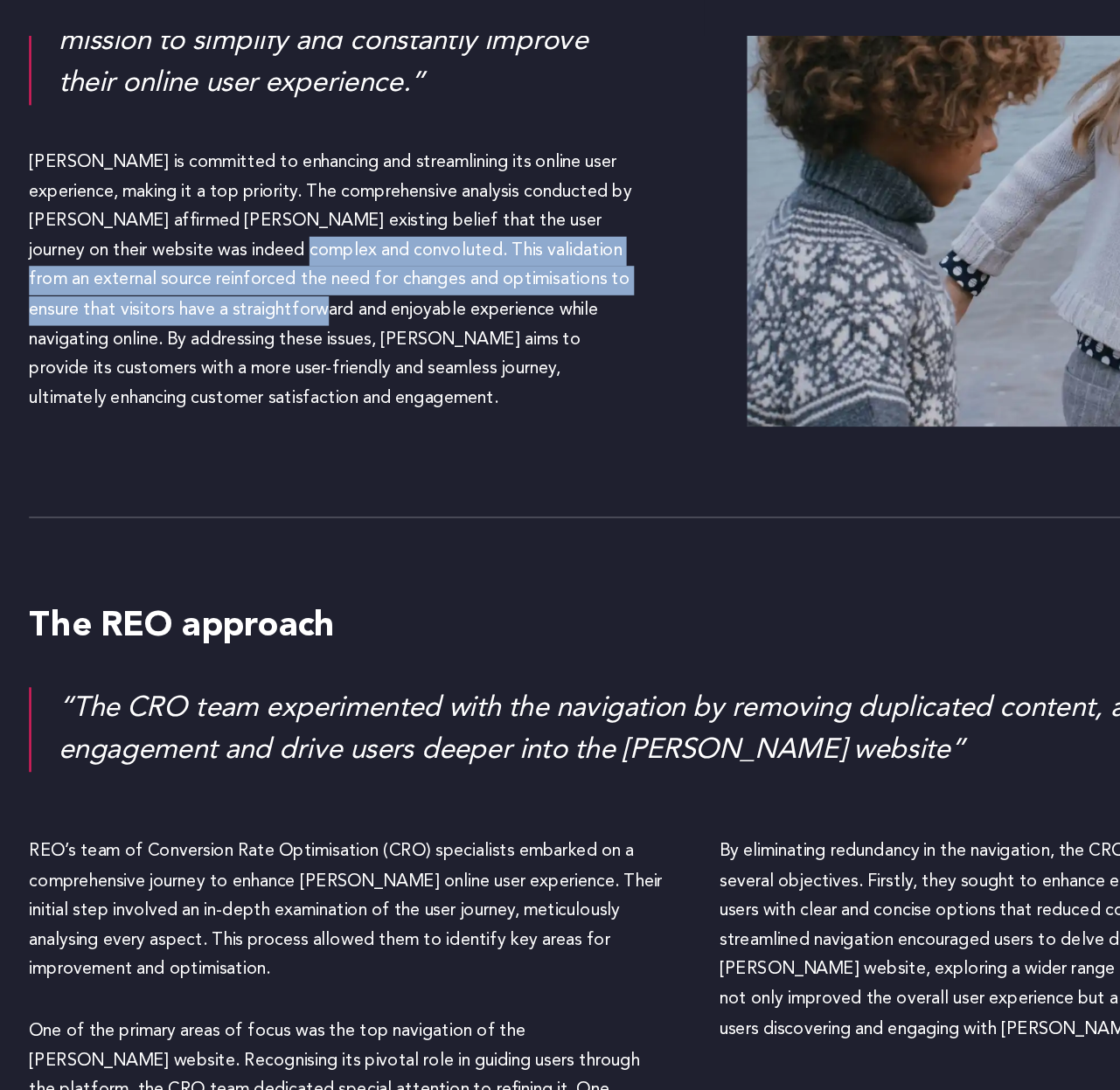
drag, startPoint x: 238, startPoint y: 264, endPoint x: 273, endPoint y: 326, distance: 71.2
click at [273, 326] on p "Reiss is committed to enhancing and streamlining its online user experience, ma…" at bounding box center [271, 294] width 490 height 214
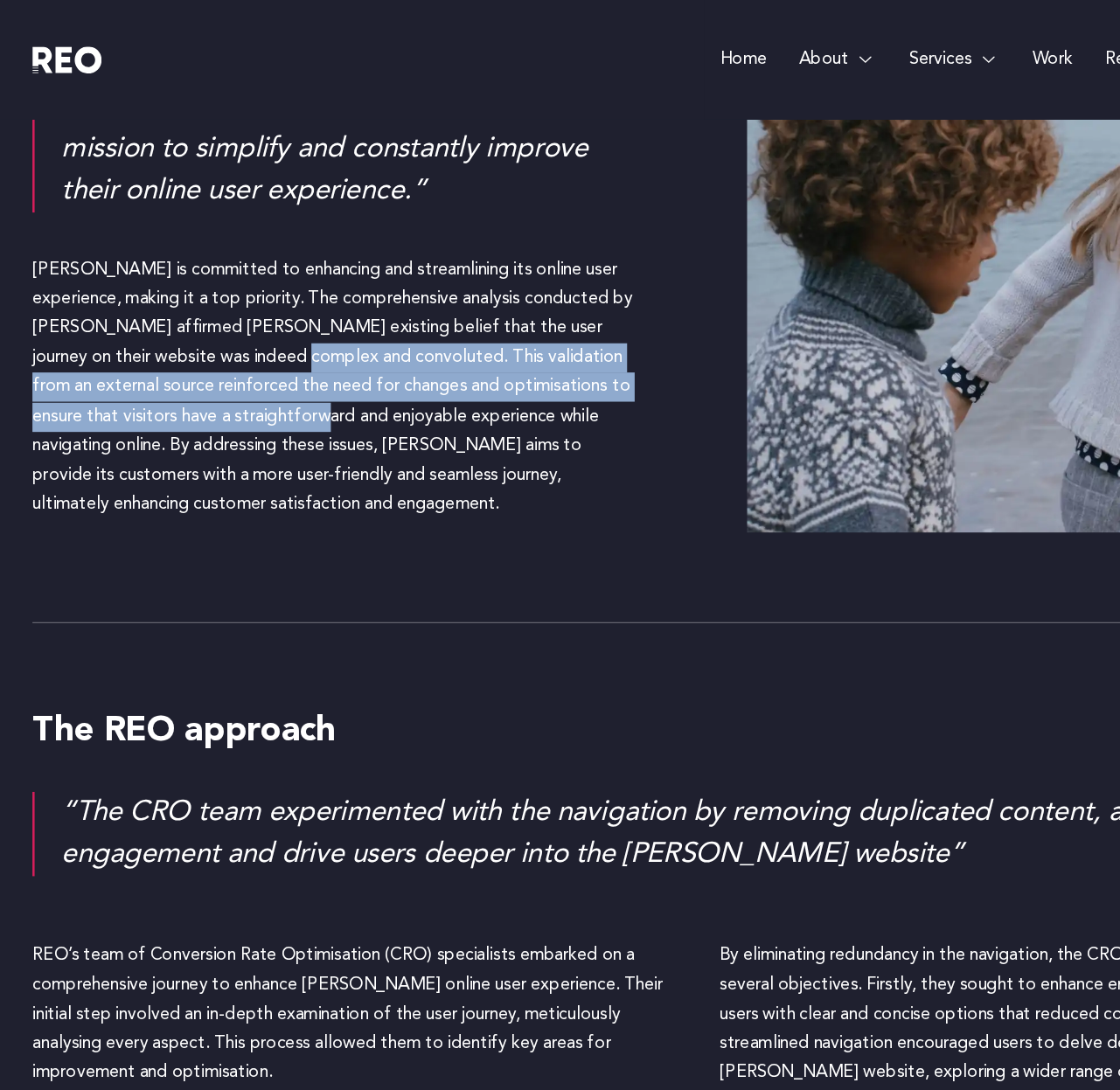
scroll to position [1956, 0]
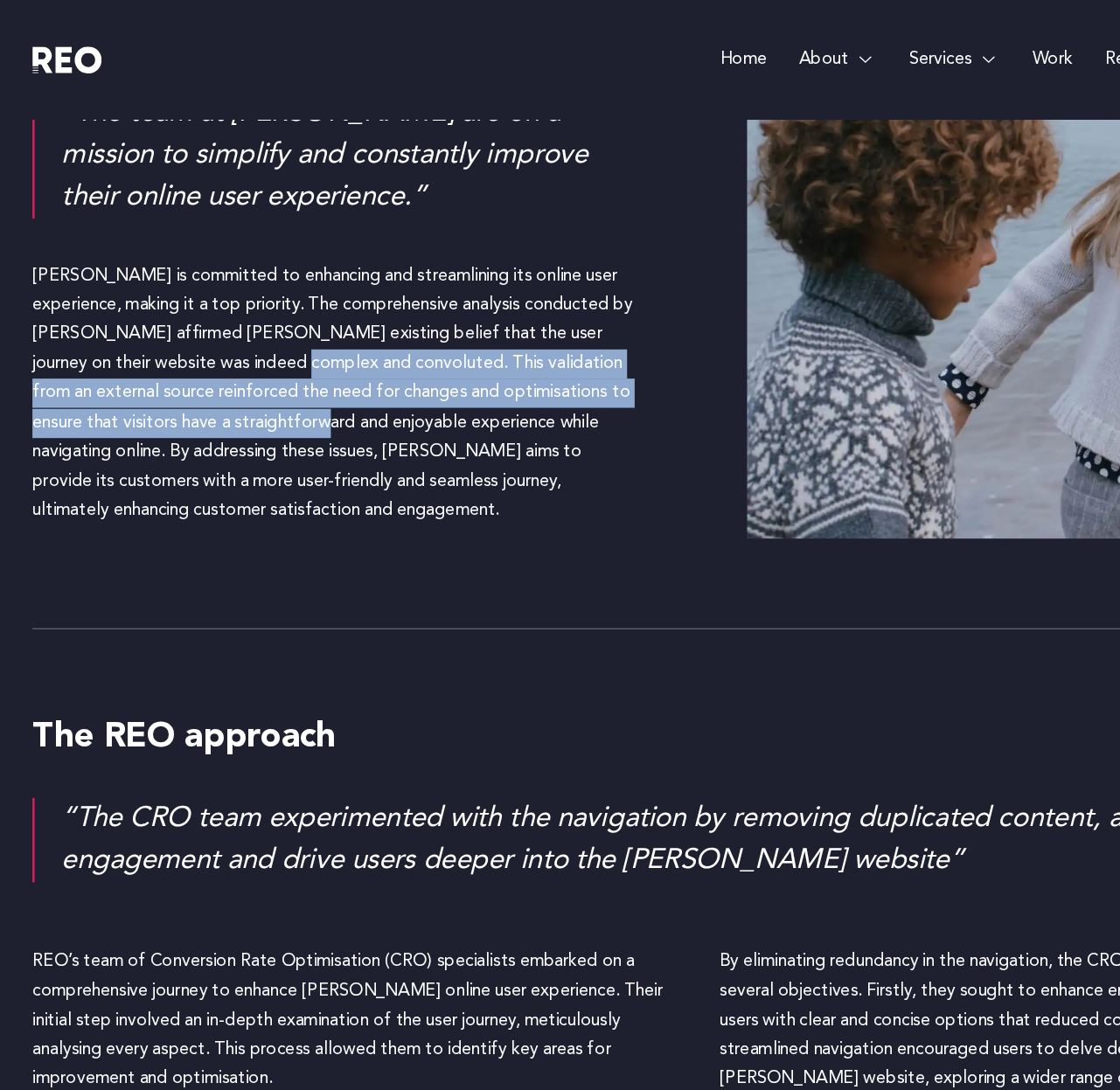
click at [331, 336] on p "Reiss is committed to enhancing and streamlining its online user experience, ma…" at bounding box center [271, 318] width 490 height 214
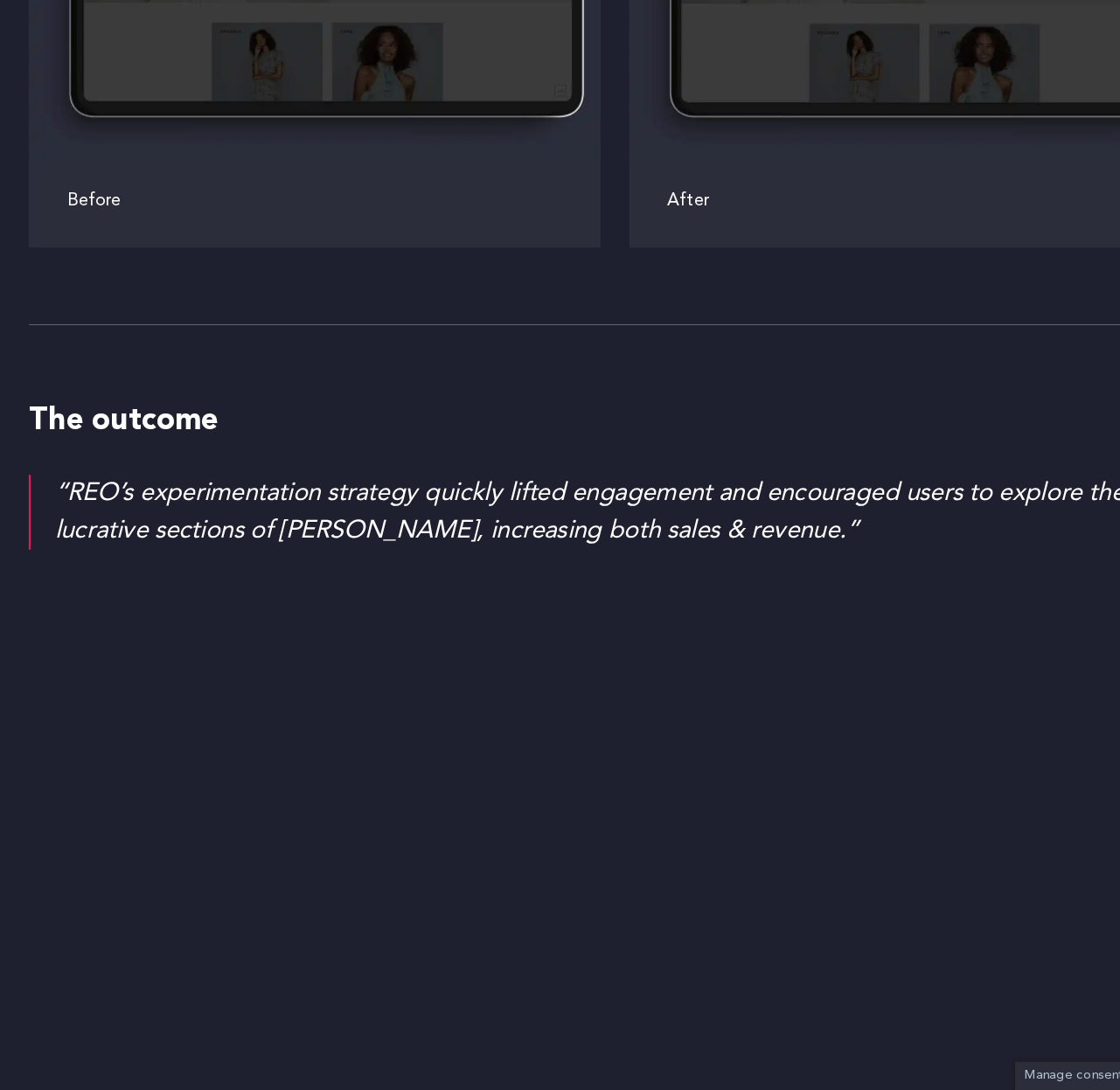
scroll to position [3635, 0]
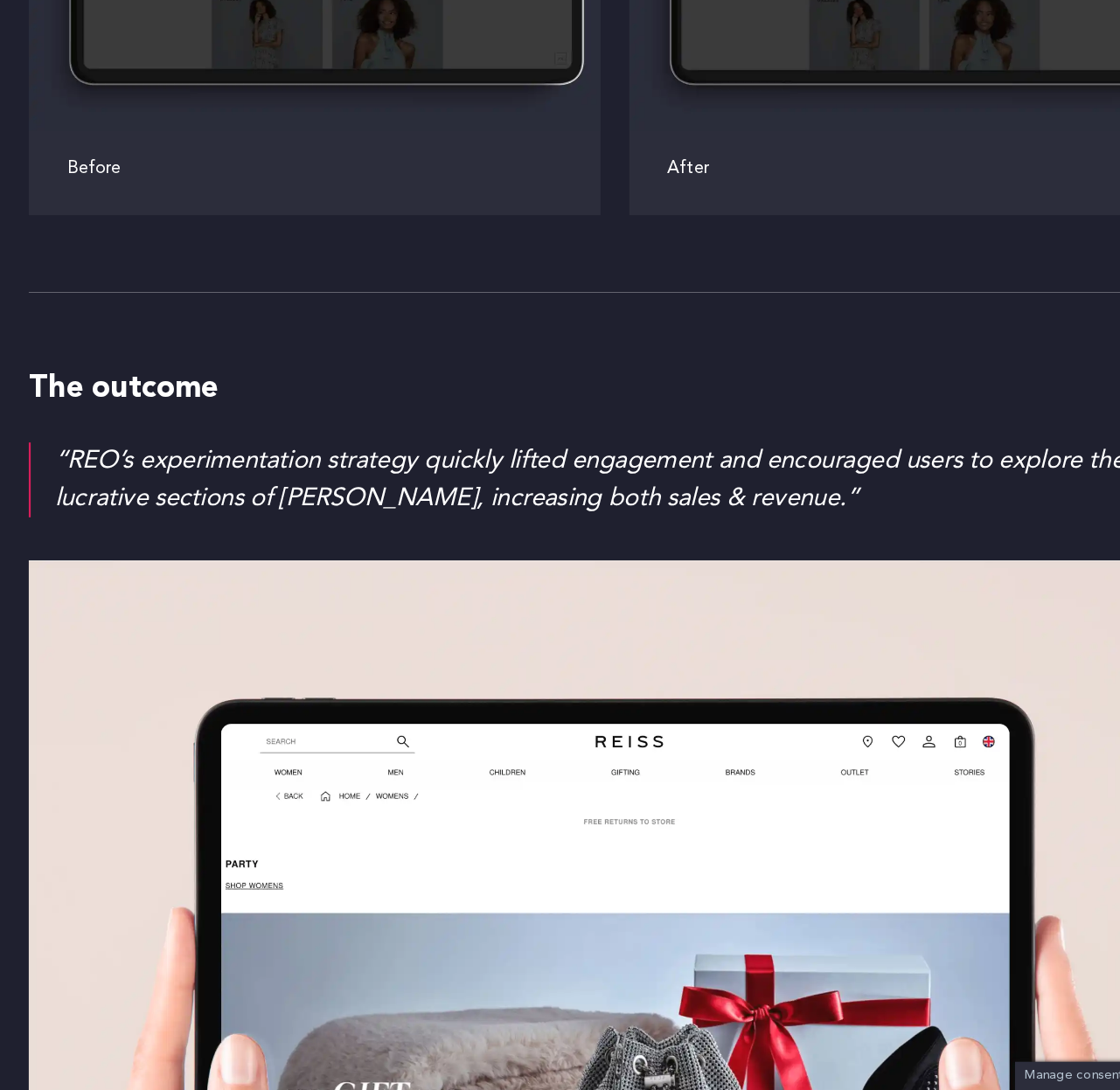
click at [792, 562] on div "“REO’s experimentation strategy quickly lifted engagement and encouraged users …" at bounding box center [571, 533] width 1044 height 68
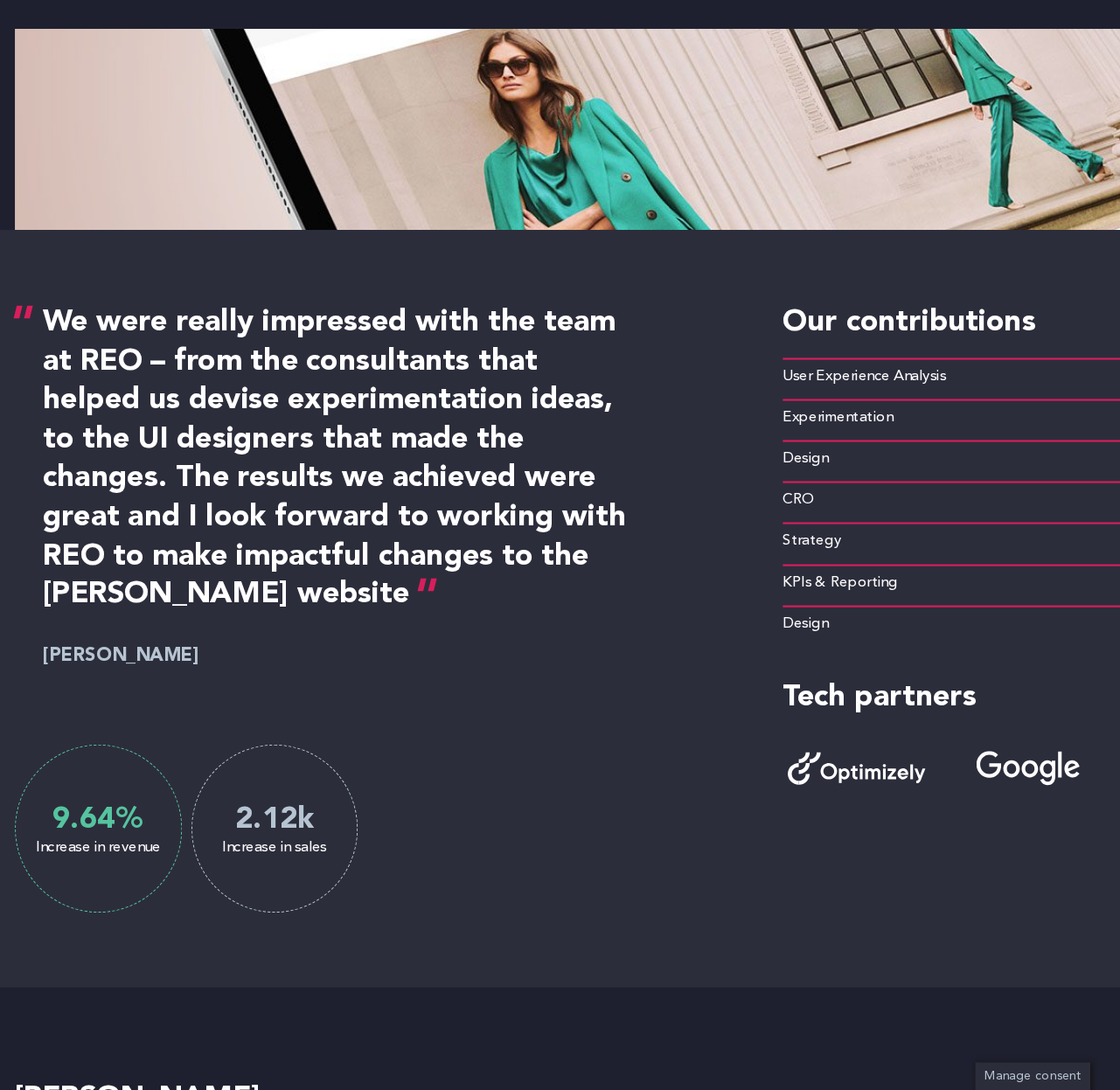
scroll to position [576, 0]
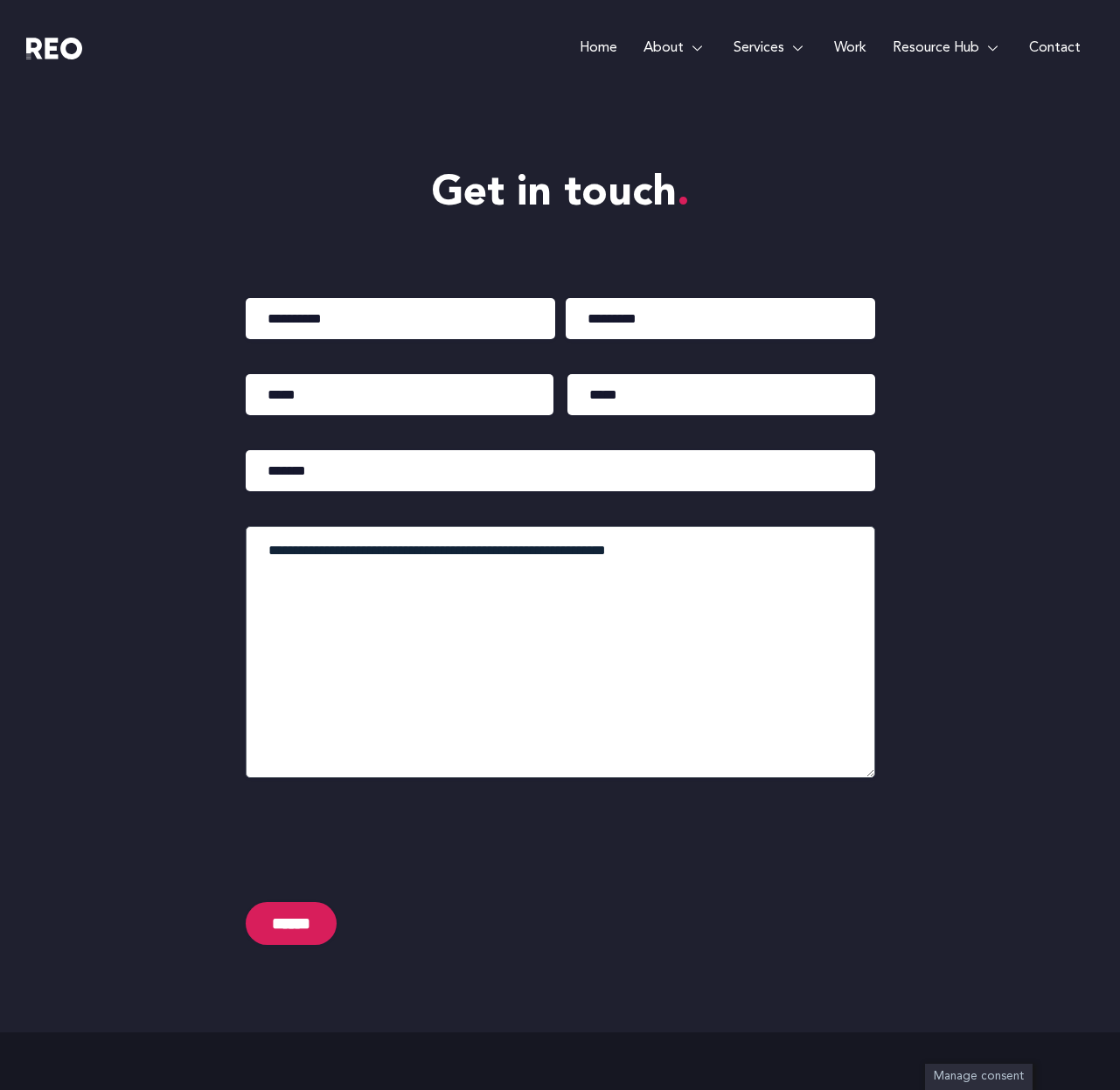
scroll to position [4094, 0]
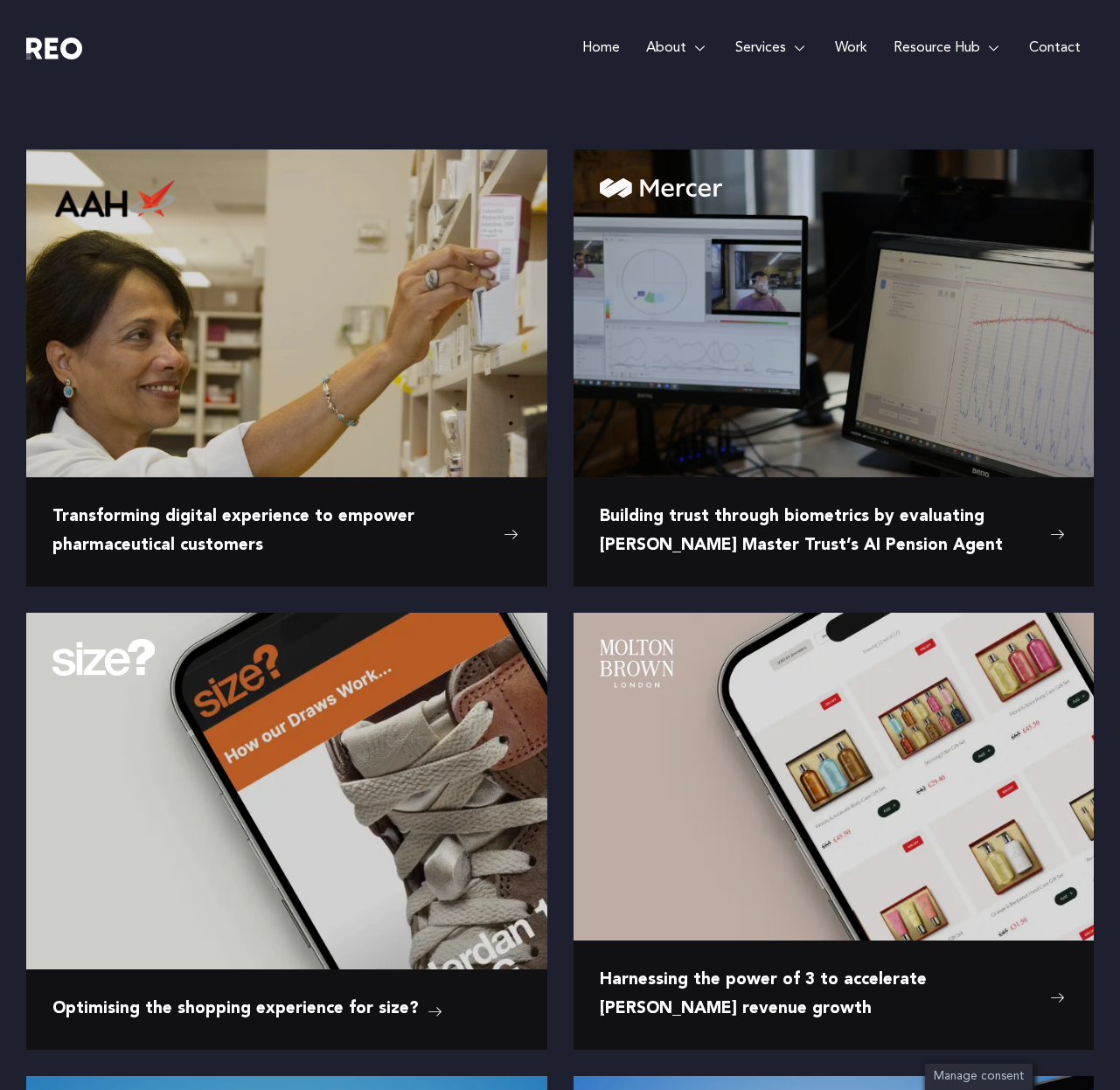
scroll to position [258, 0]
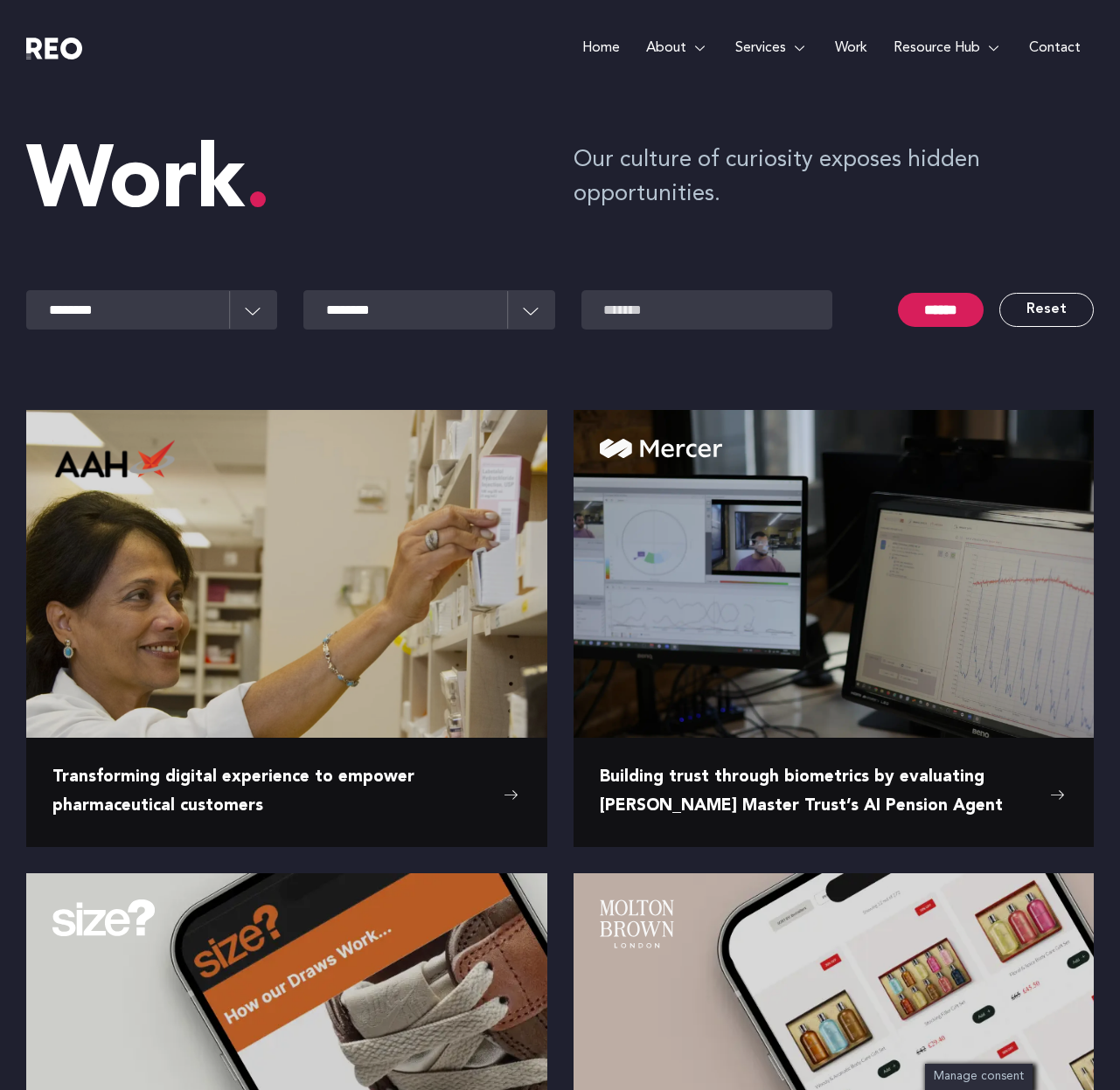
scroll to position [516, 0]
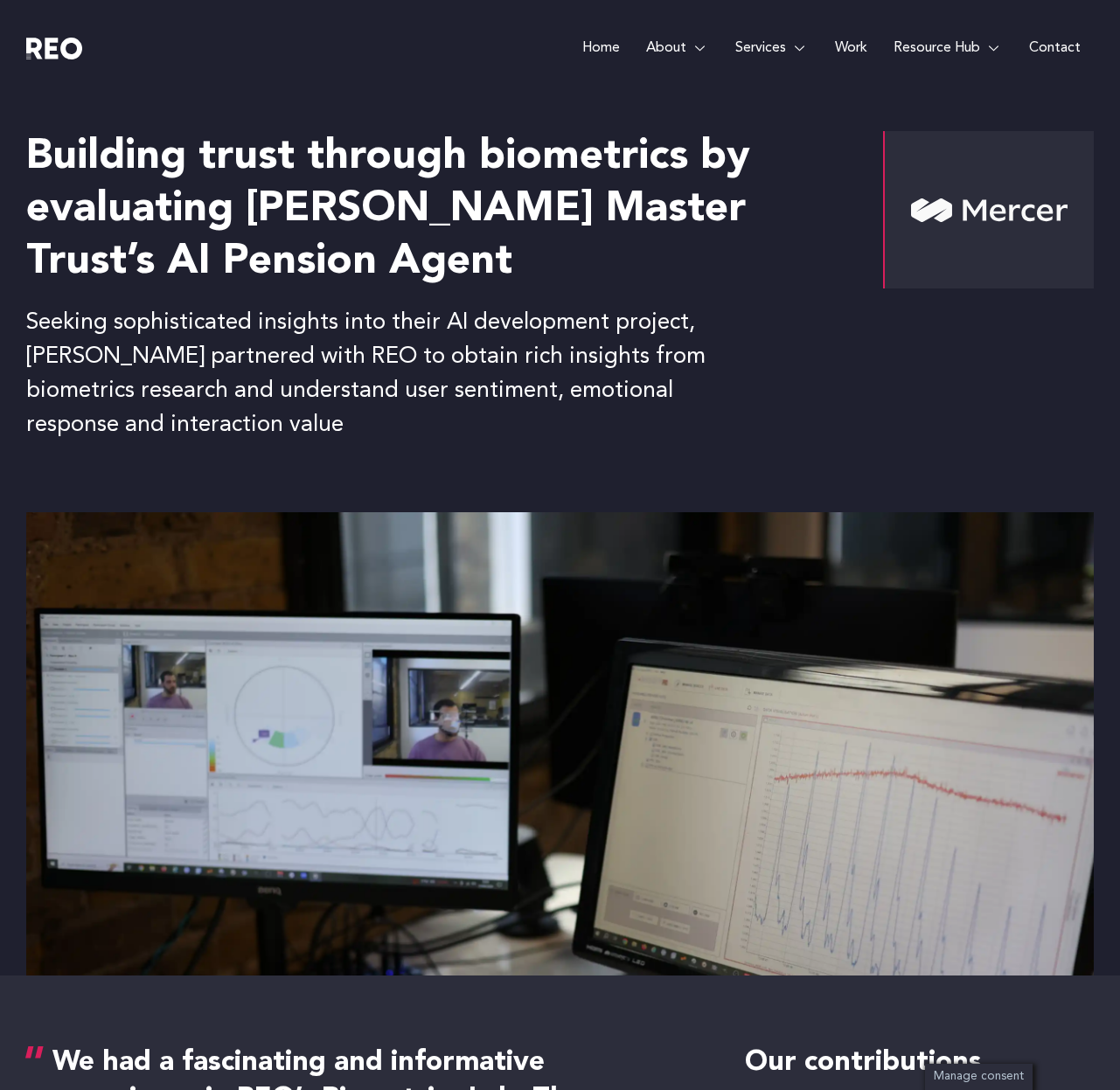
click at [244, 370] on p "Seeking sophisticated insights into their AI development project, [PERSON_NAME]…" at bounding box center [382, 374] width 711 height 137
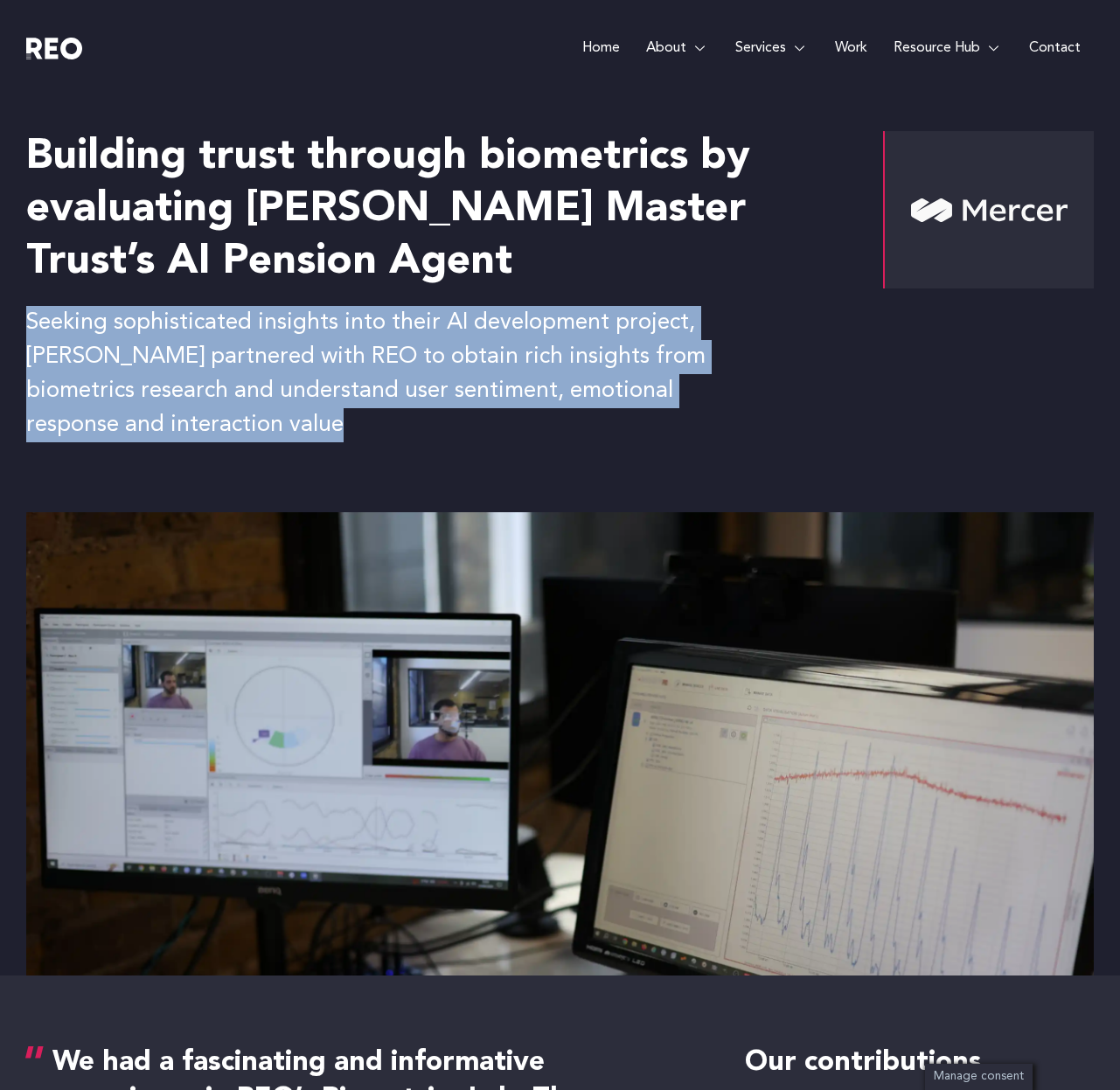
click at [239, 450] on div "Building trust through biometrics by evaluating [PERSON_NAME] Master Trust’s AI…" at bounding box center [560, 303] width 1068 height 416
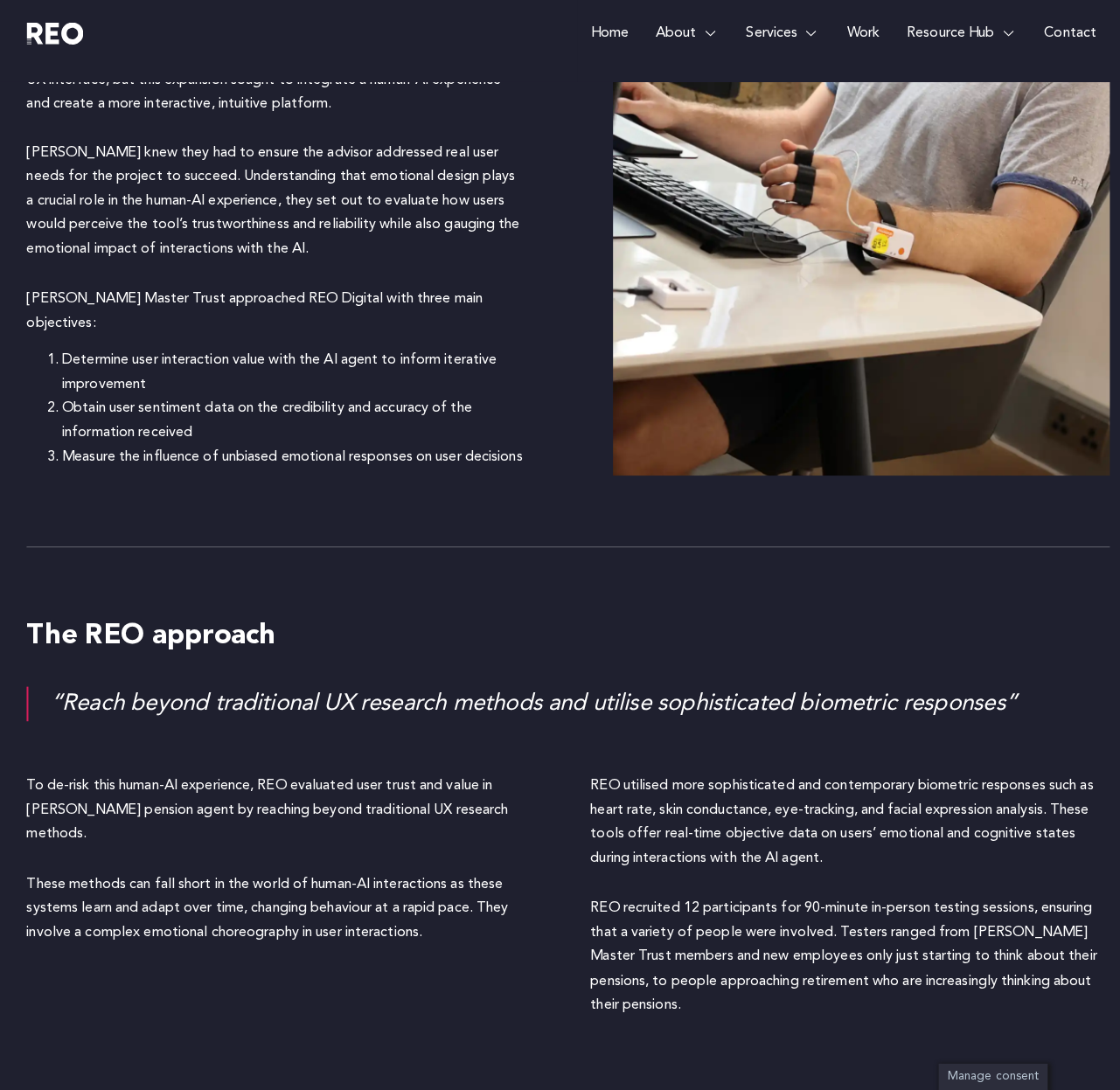
scroll to position [1720, 0]
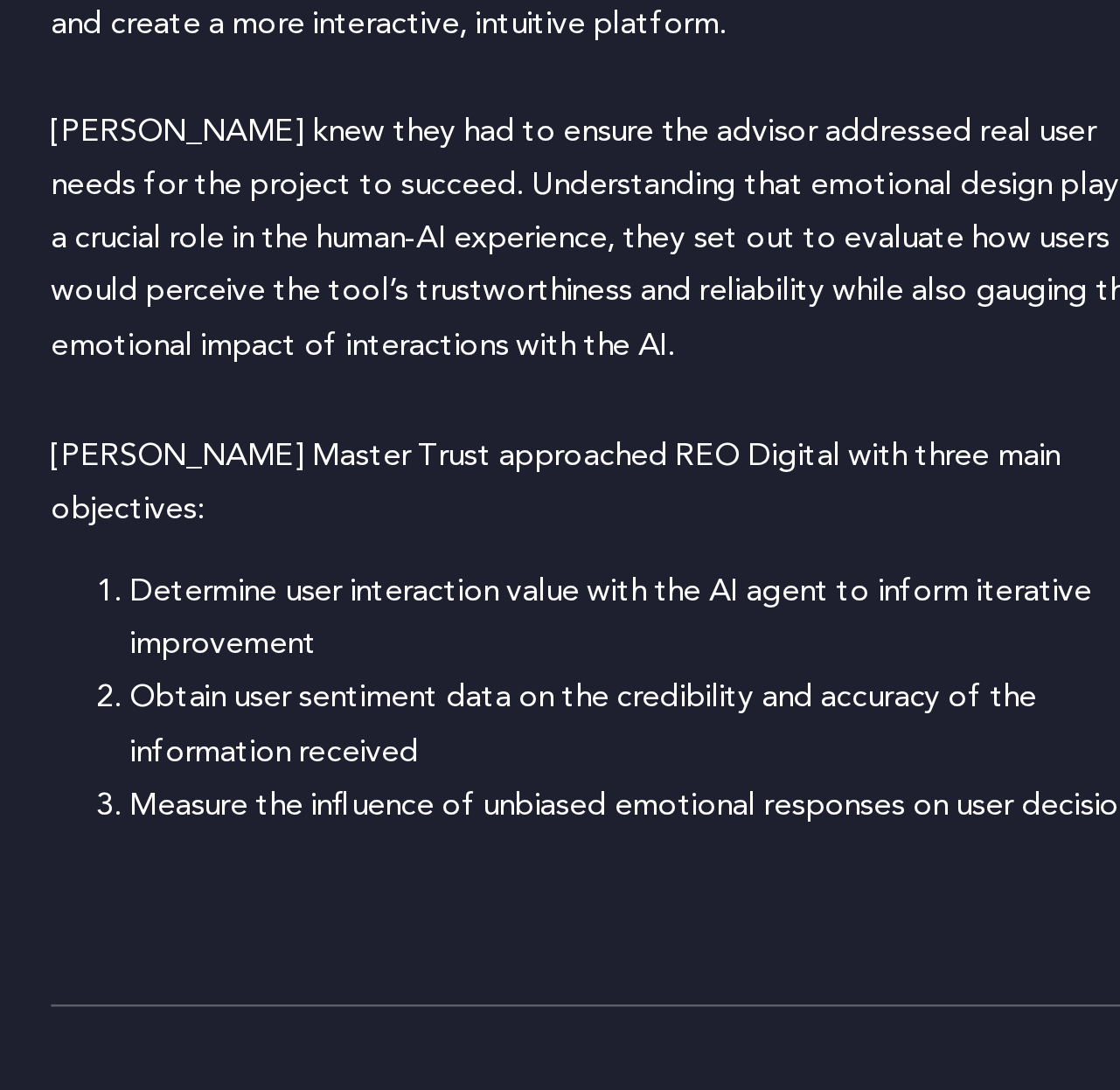
click at [110, 308] on p "[PERSON_NAME] Master Trust approached REO Digital with three main objectives:" at bounding box center [271, 324] width 490 height 47
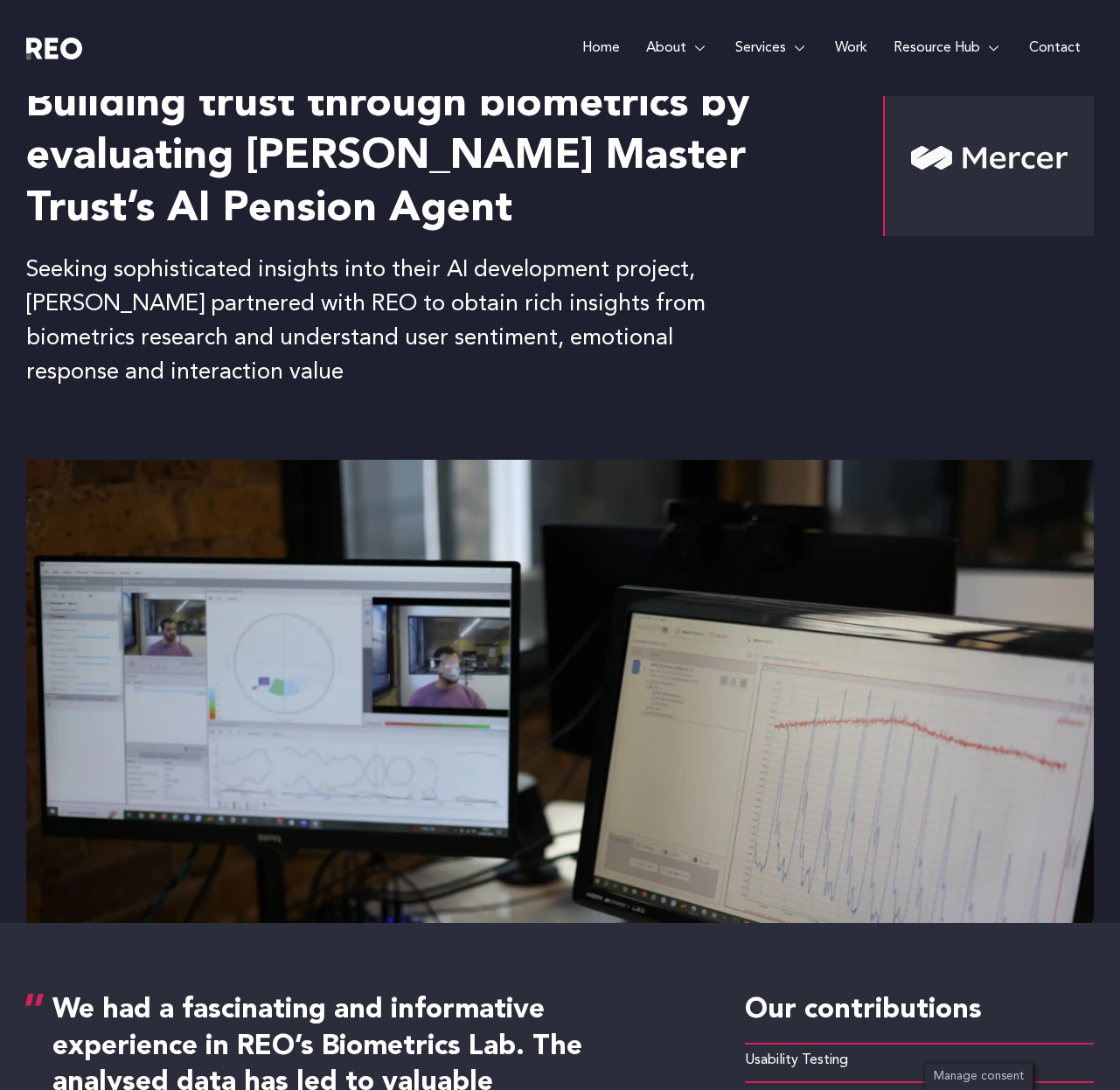
scroll to position [0, 0]
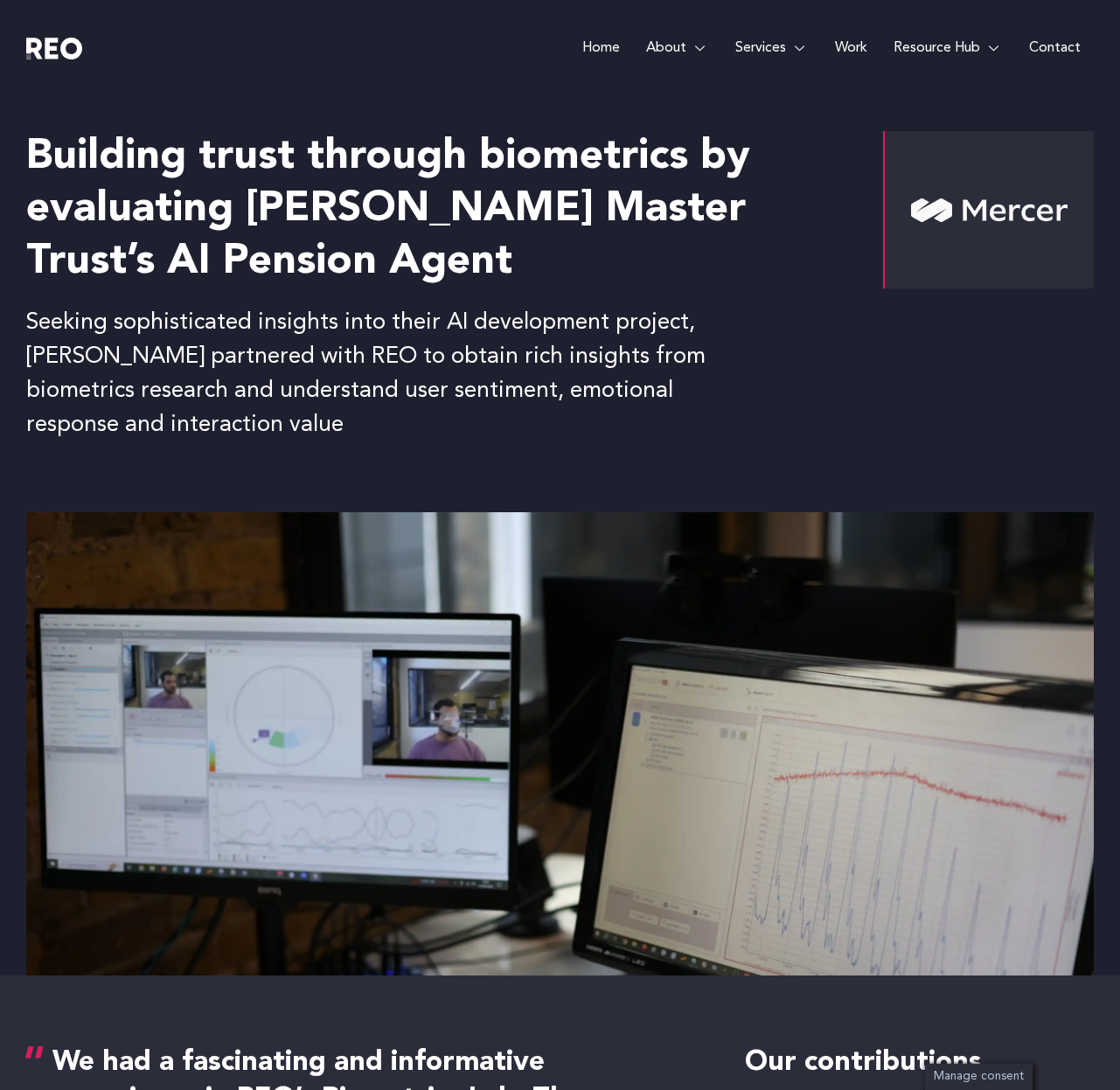
click at [61, 355] on p "Seeking sophisticated insights into their AI development project, [PERSON_NAME]…" at bounding box center [382, 374] width 711 height 137
copy p "[PERSON_NAME]"
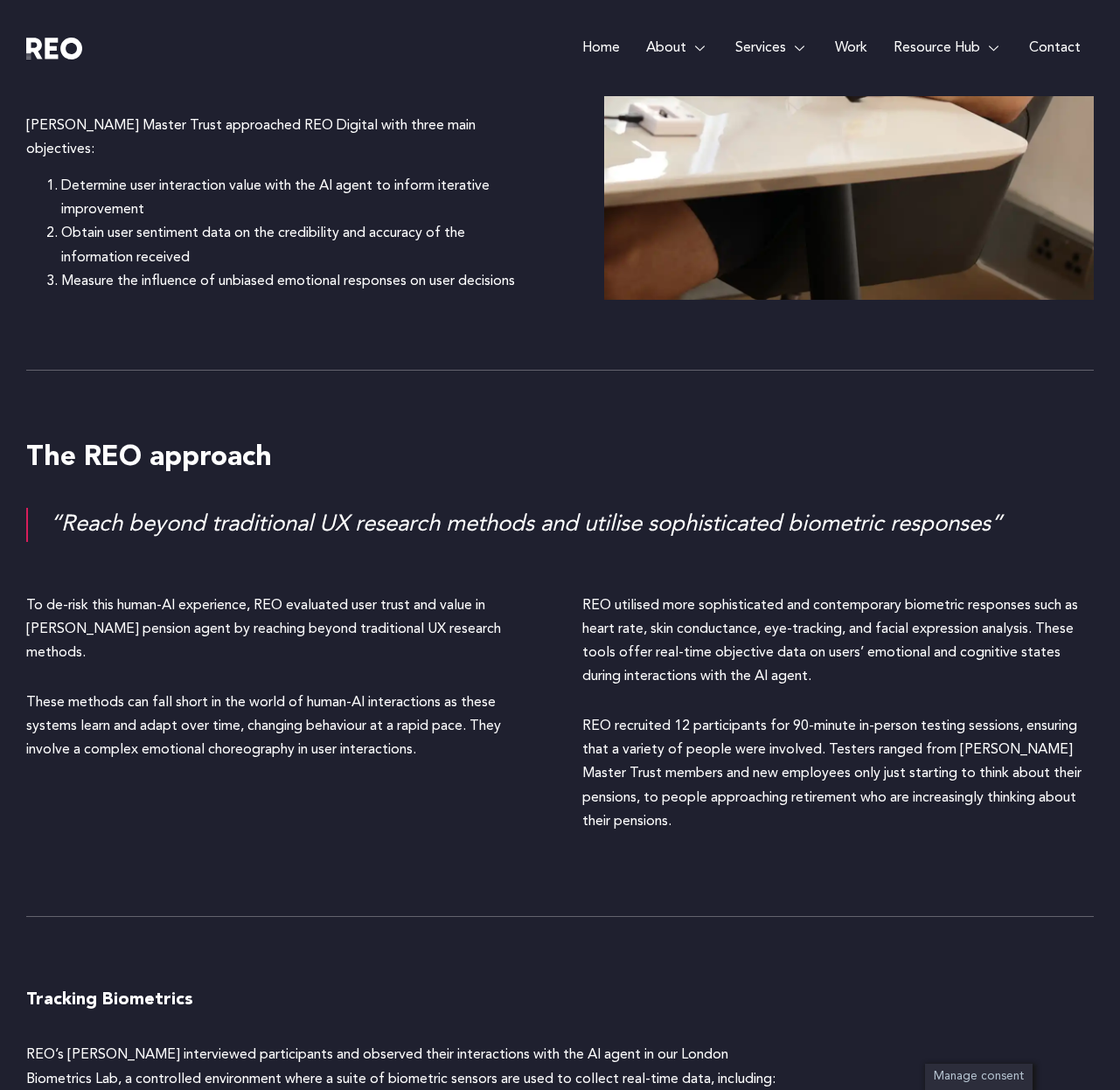
scroll to position [1910, 0]
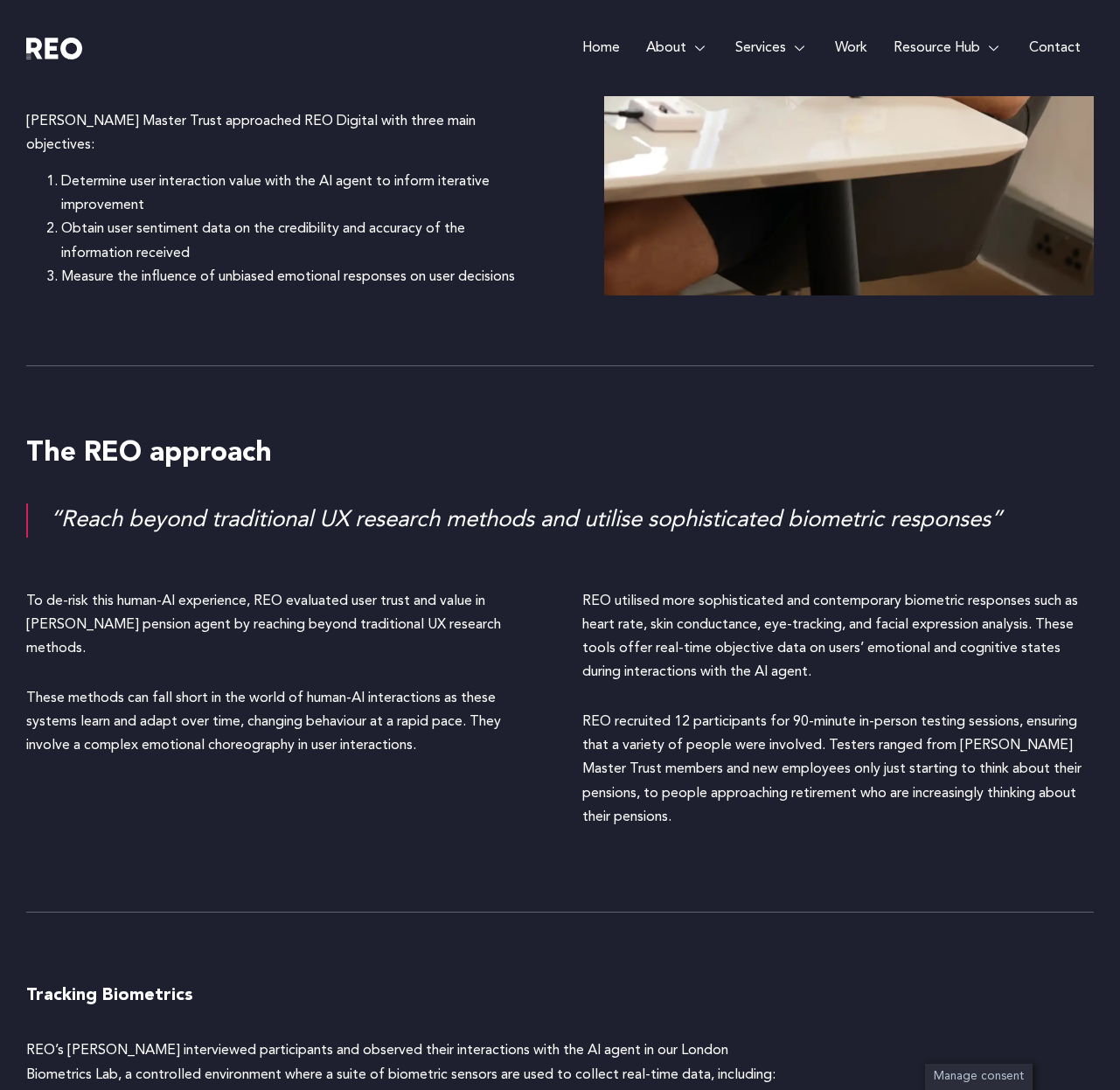
click at [168, 517] on div "“Reach beyond traditional UX research methods and utilise sophisticated biometr…" at bounding box center [571, 521] width 1044 height 34
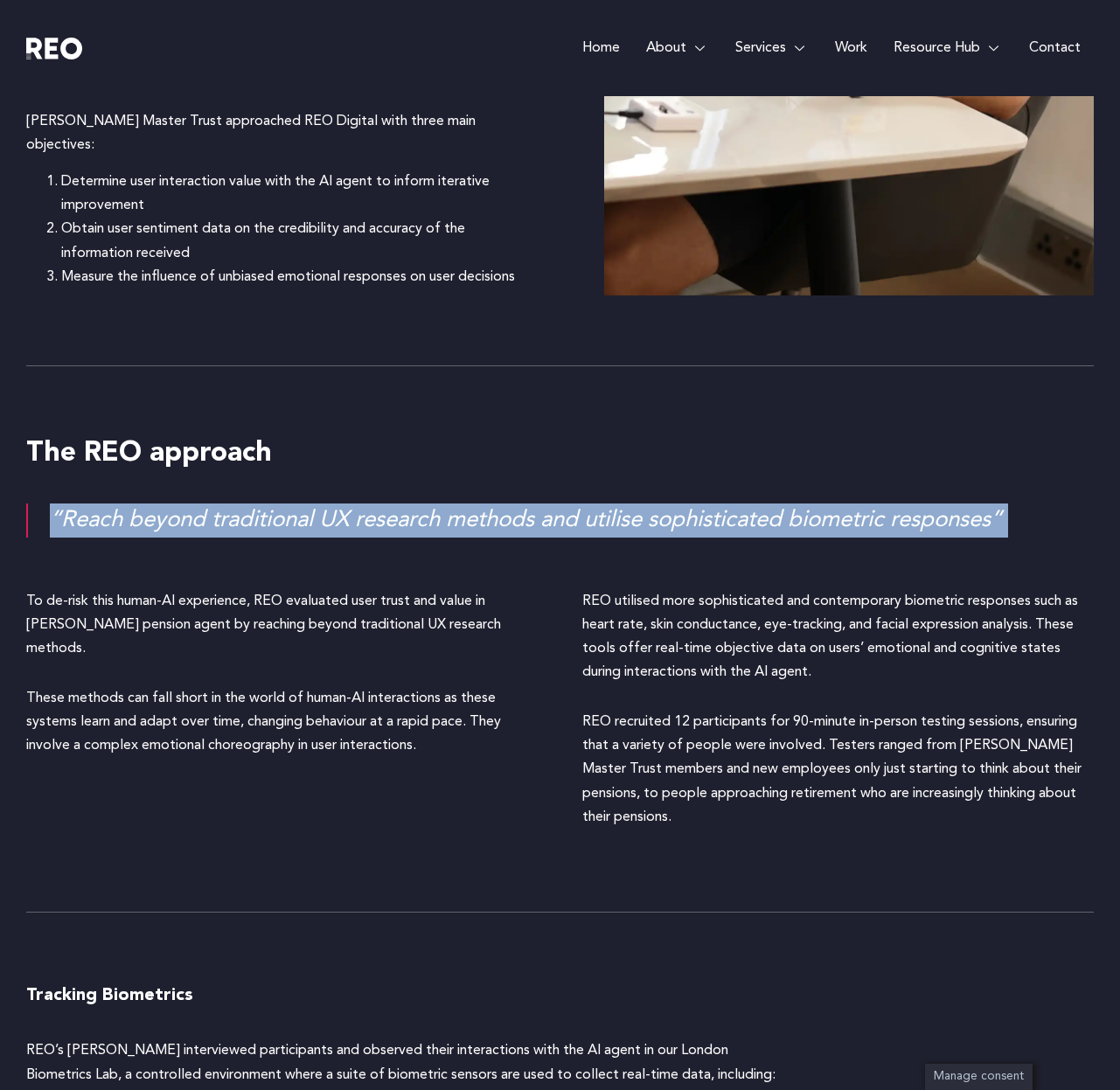
click at [237, 606] on p "To de-risk this human-AI experience, REO evaluated user trust and value in [PER…" at bounding box center [283, 625] width 513 height 72
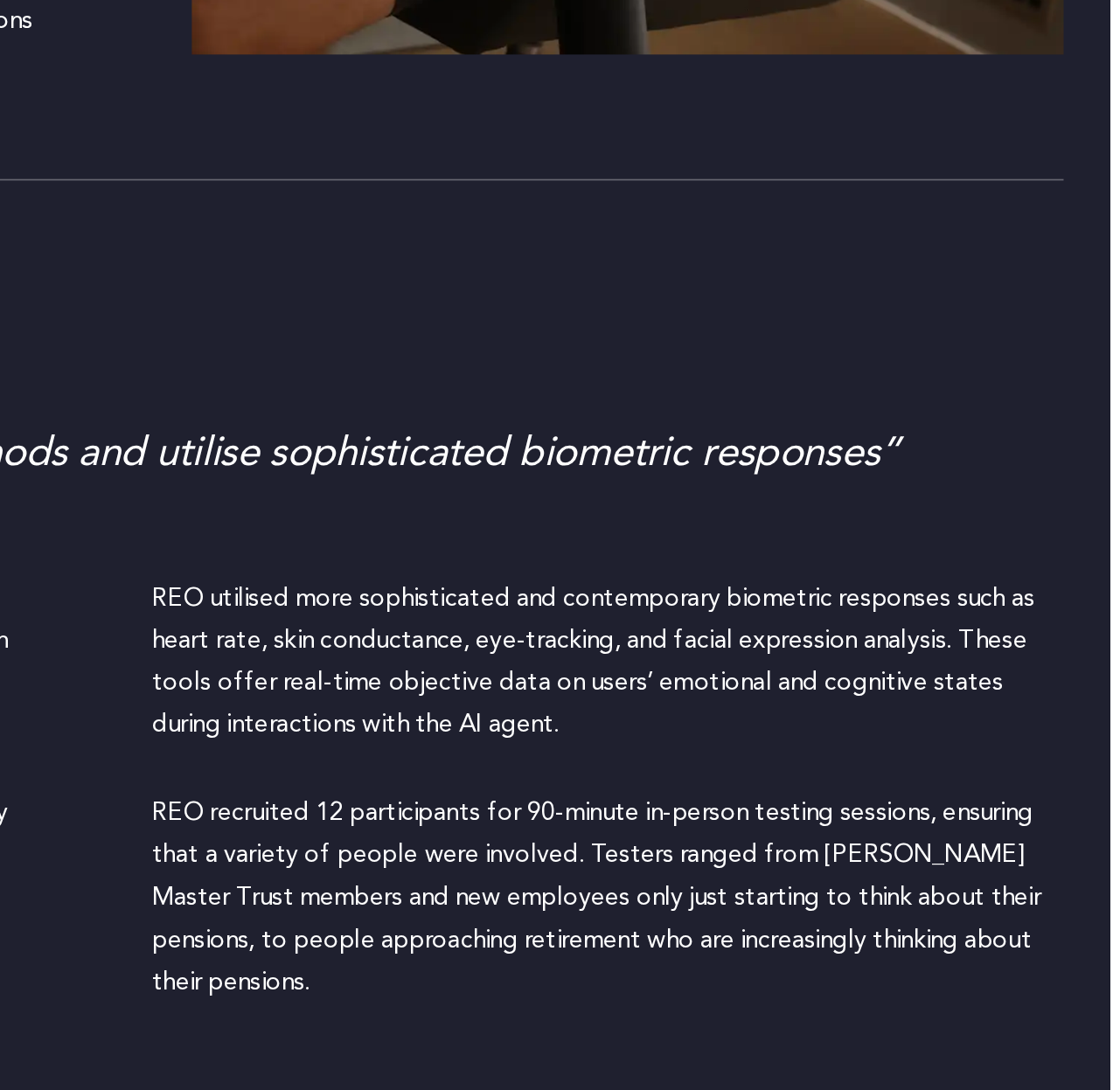
click at [722, 628] on p "REO utilised more sophisticated and contemporary biometric responses such as he…" at bounding box center [838, 637] width 513 height 95
click at [720, 655] on p "REO utilised more sophisticated and contemporary biometric responses such as he…" at bounding box center [838, 637] width 513 height 95
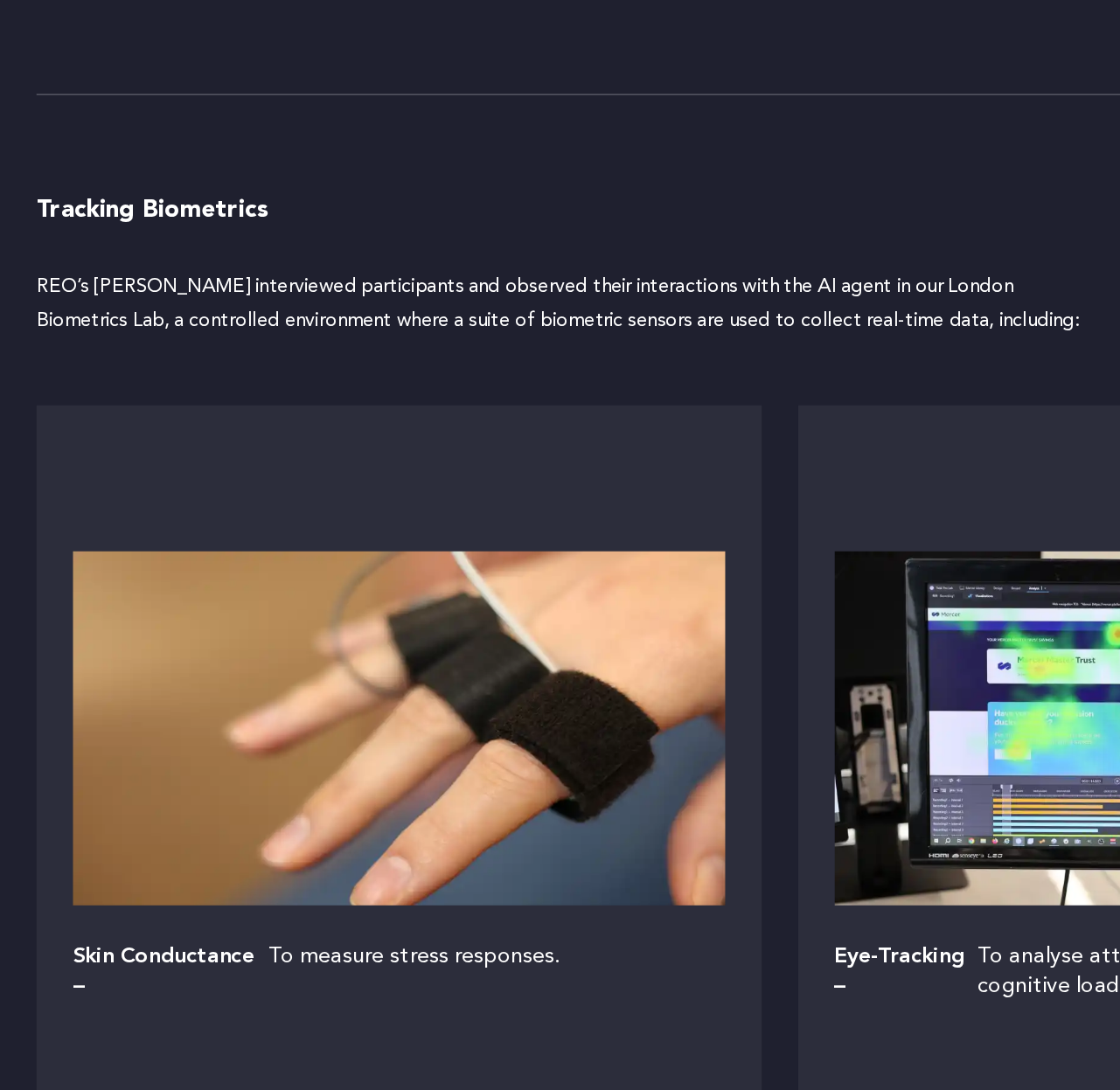
scroll to position [2449, 0]
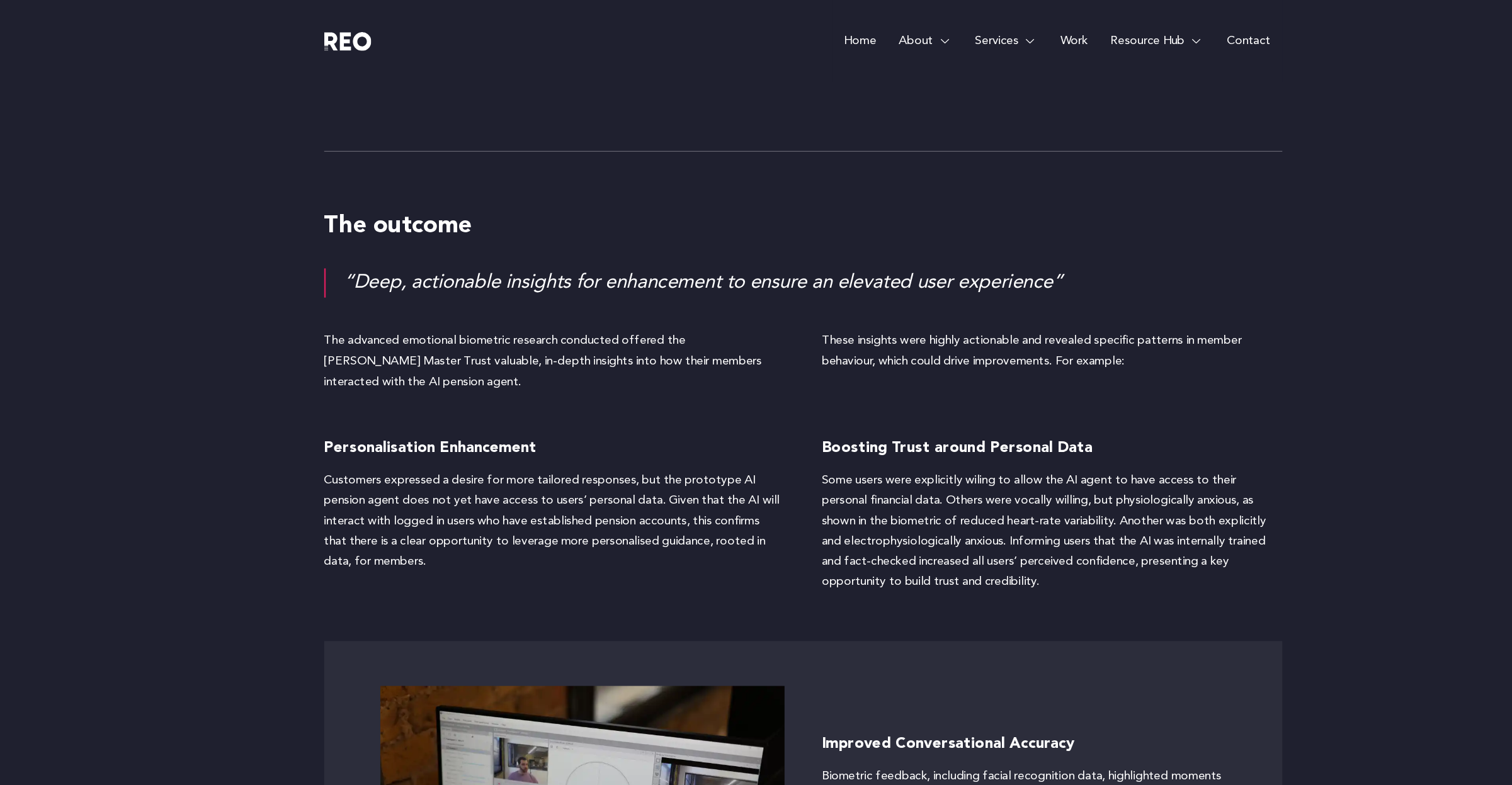
scroll to position [3066, 0]
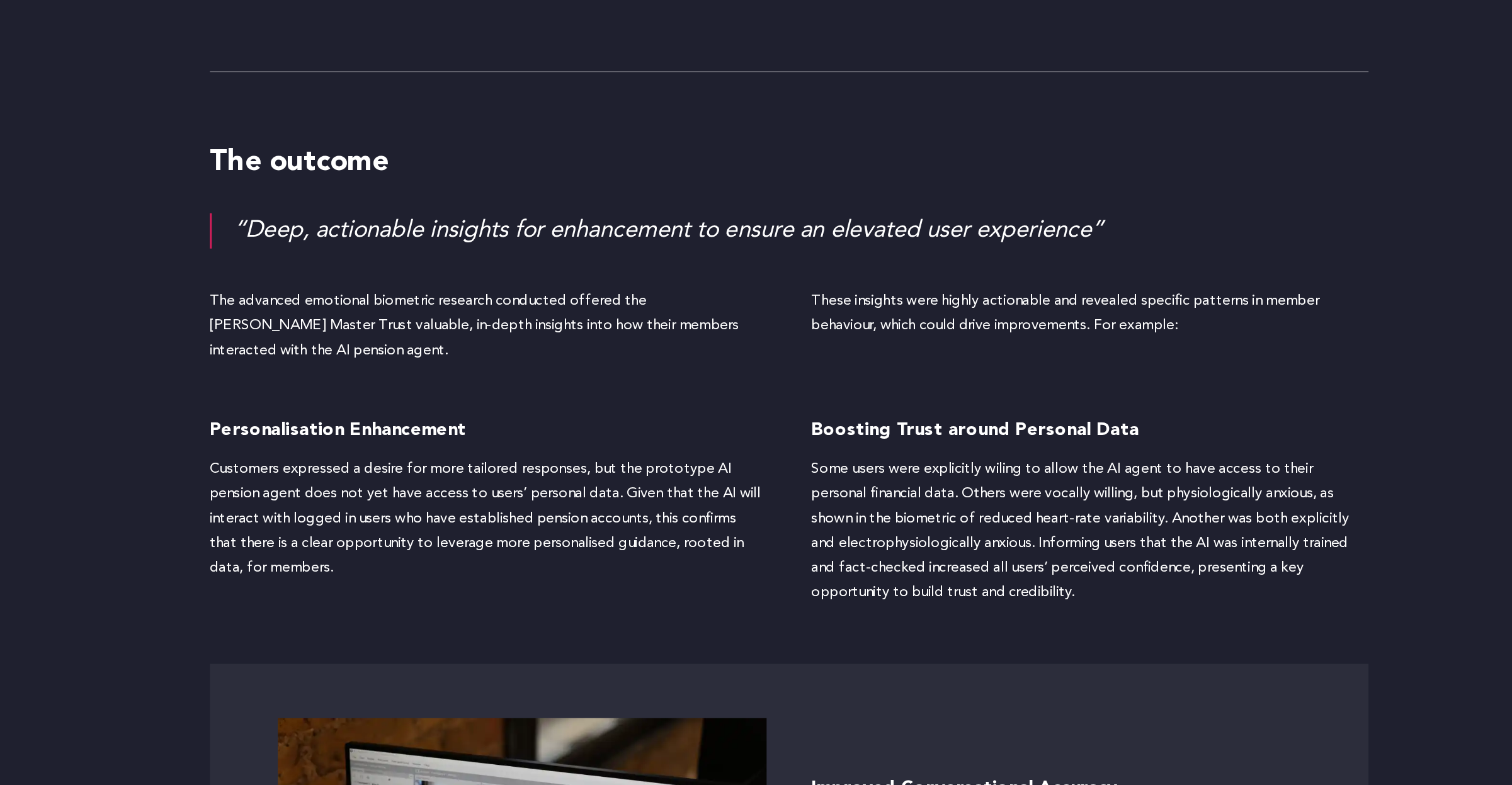
click at [761, 356] on div "Personalisation Enhancement Customers expressed a desire for more tailored resp…" at bounding box center [756, 431] width 806 height 150
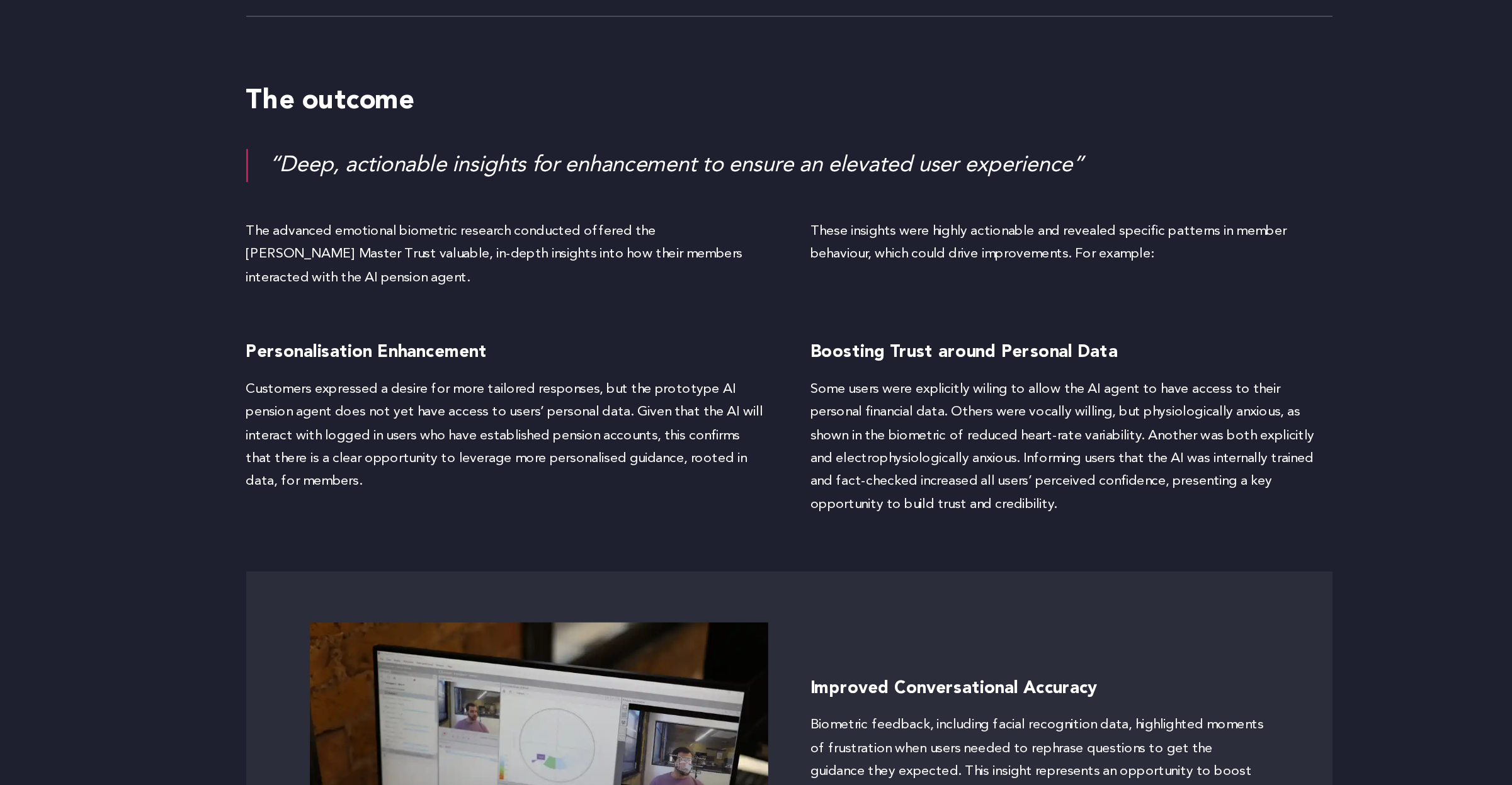
scroll to position [2988, 0]
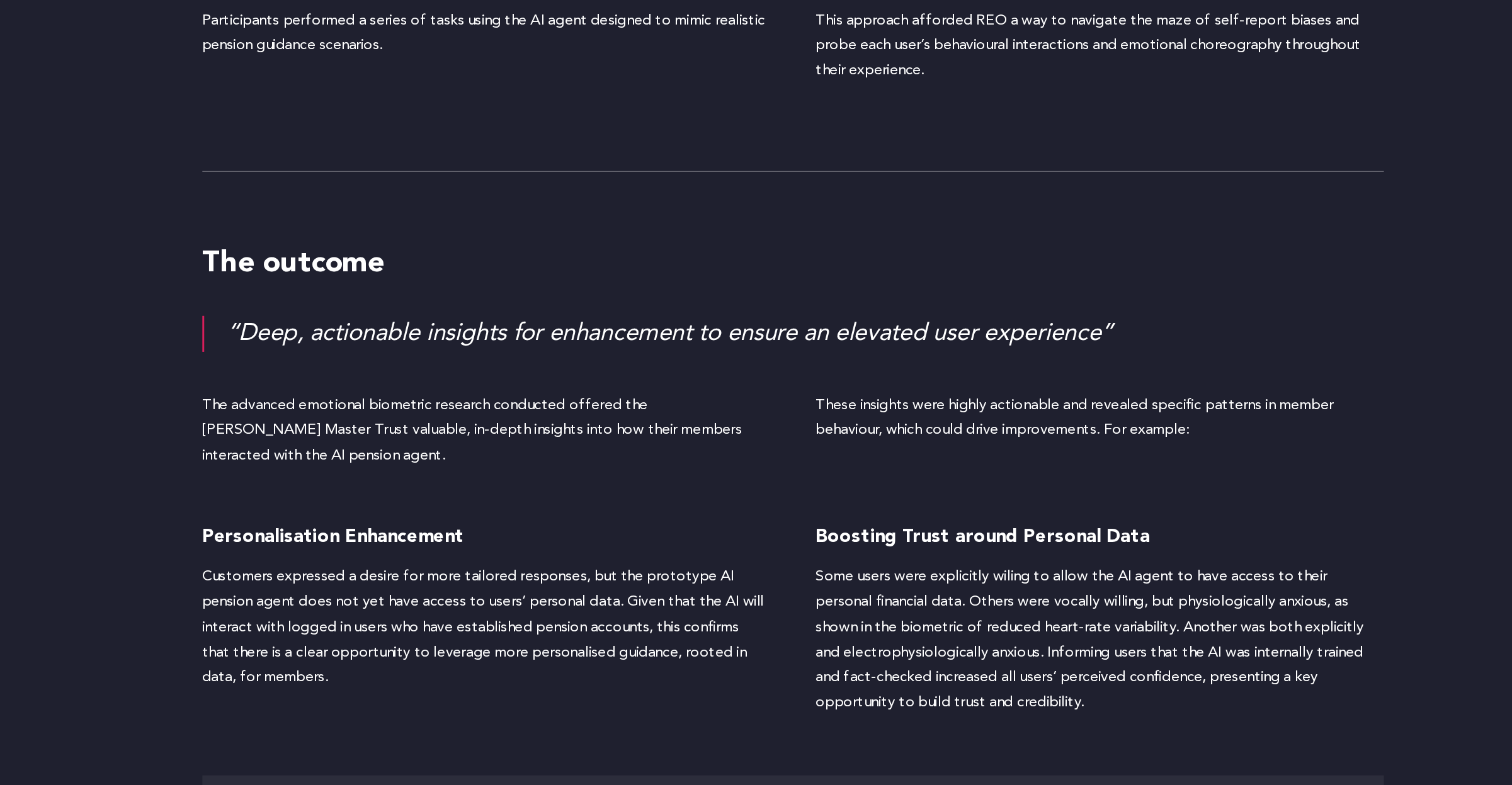
click at [764, 365] on div "The advanced emotional biometric research conducted offered the [PERSON_NAME] M…" at bounding box center [756, 385] width 806 height 79
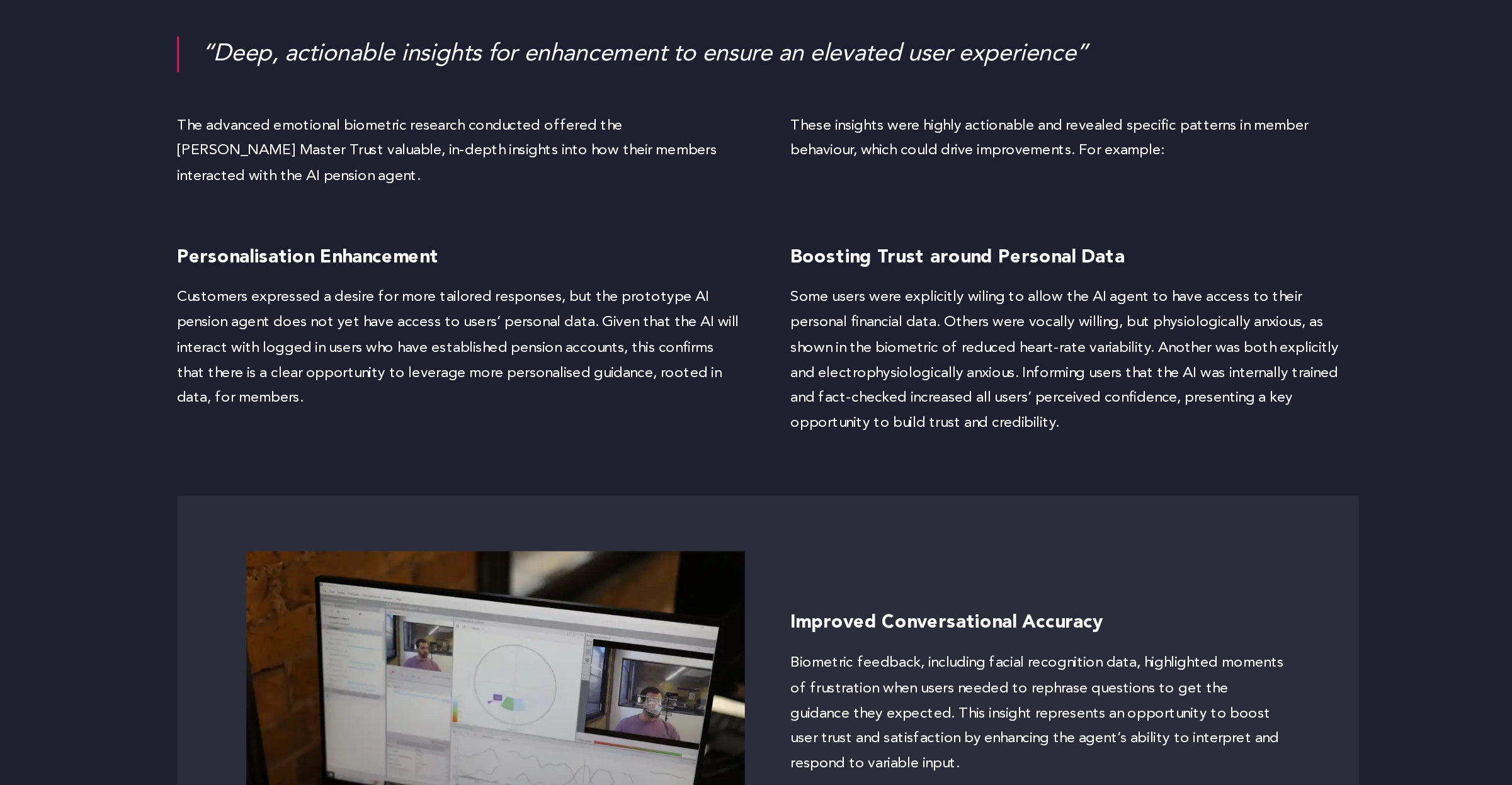
scroll to position [3024, 0]
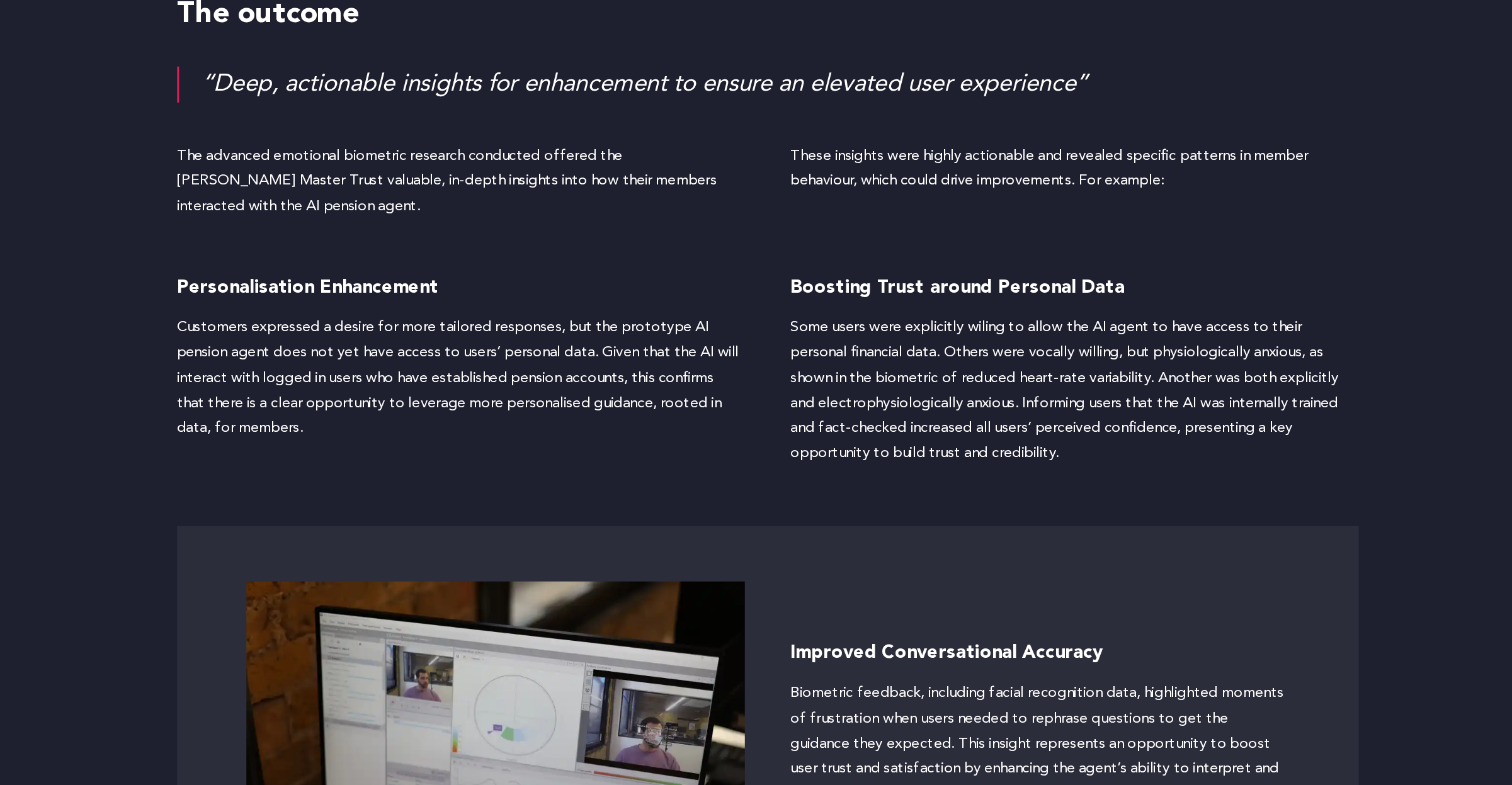
click at [806, 363] on div "These insights were highly actionable and revealed specific patterns in member …" at bounding box center [965, 349] width 387 height 43
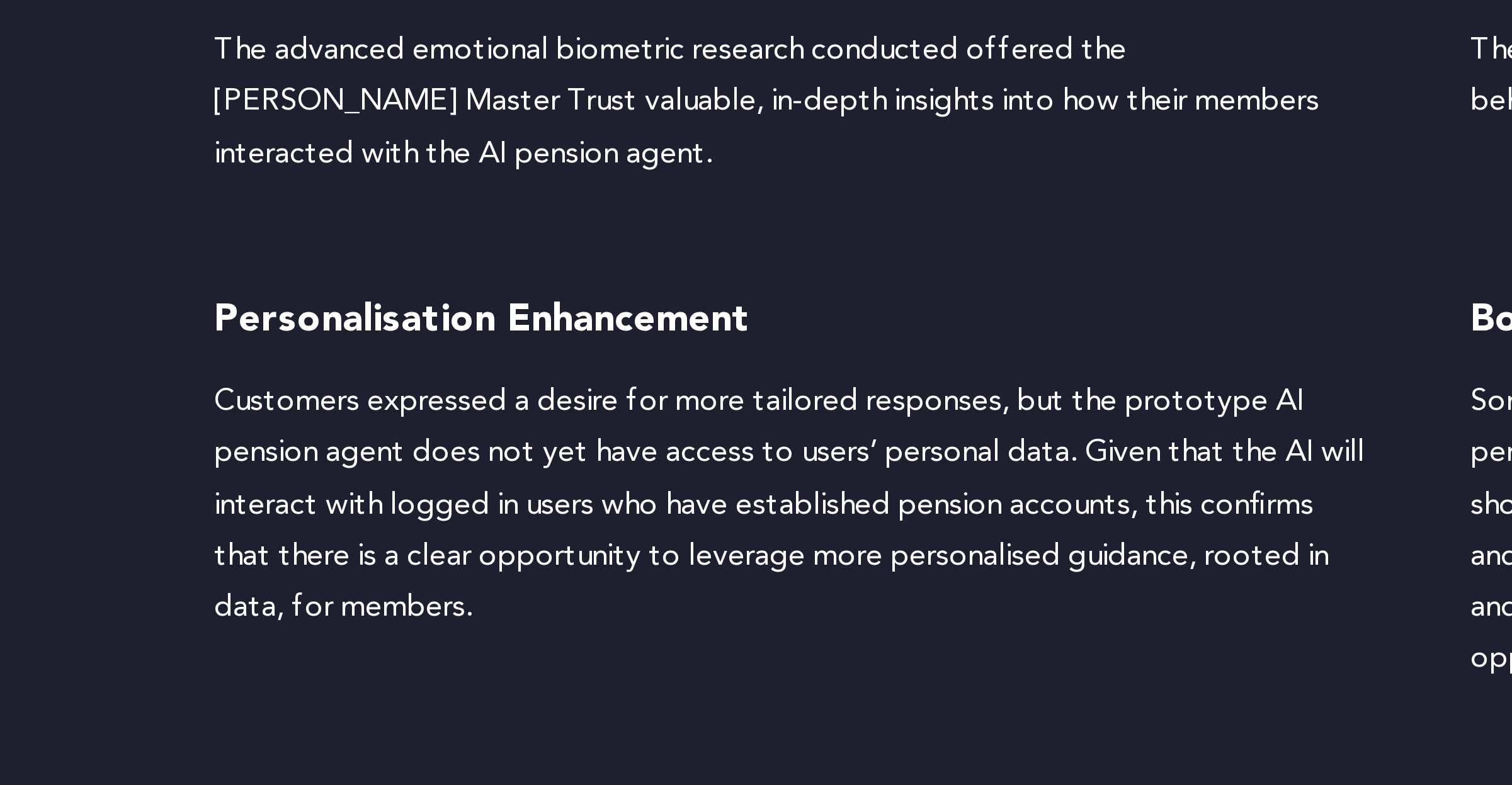
click at [438, 440] on div "Personalisation Enhancement Customers expressed a desire for more tailored resp…" at bounding box center [547, 482] width 387 height 131
